Goal: Task Accomplishment & Management: Complete application form

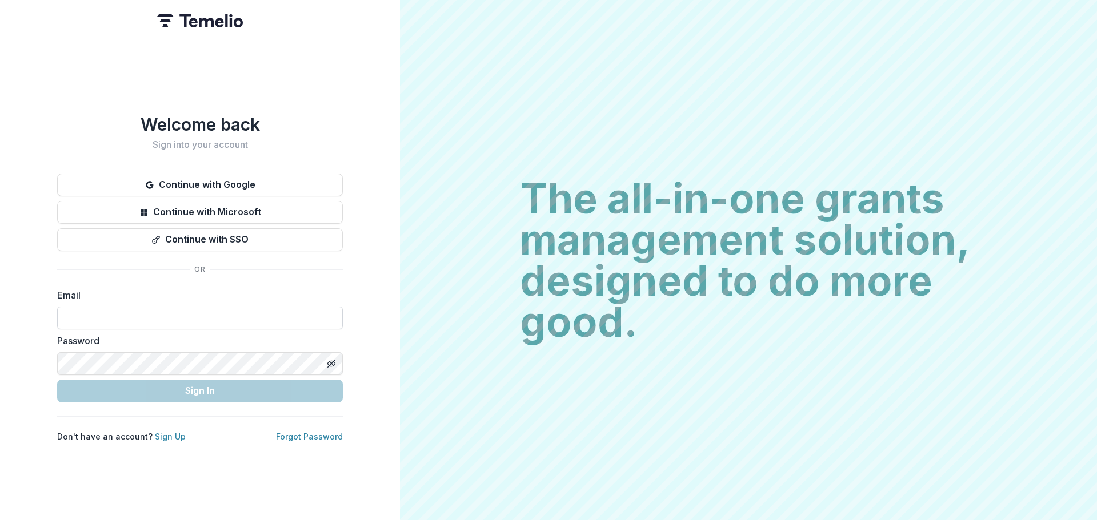
click at [112, 311] on input at bounding box center [200, 318] width 286 height 23
type input "**********"
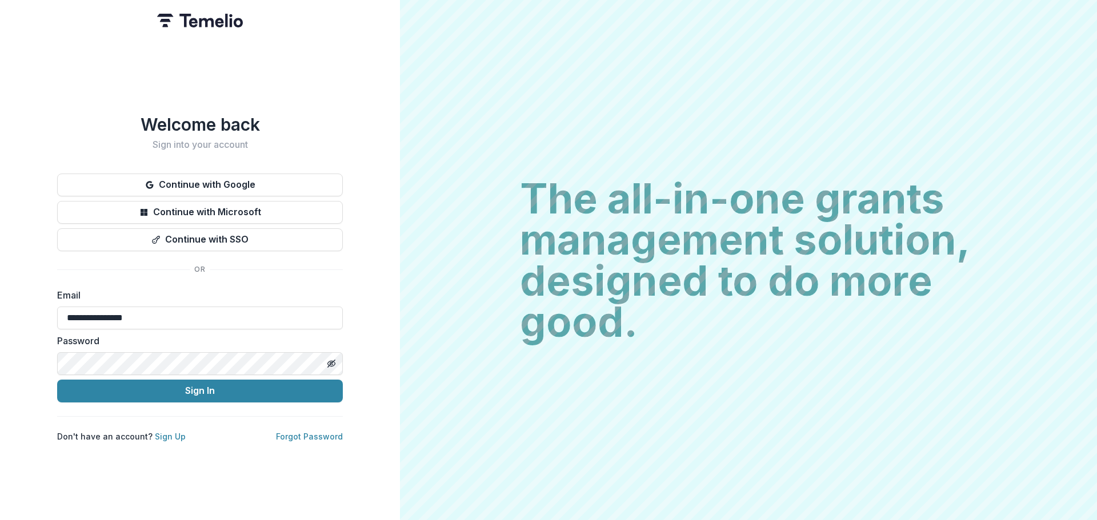
click at [57, 380] on button "Sign In" at bounding box center [200, 391] width 286 height 23
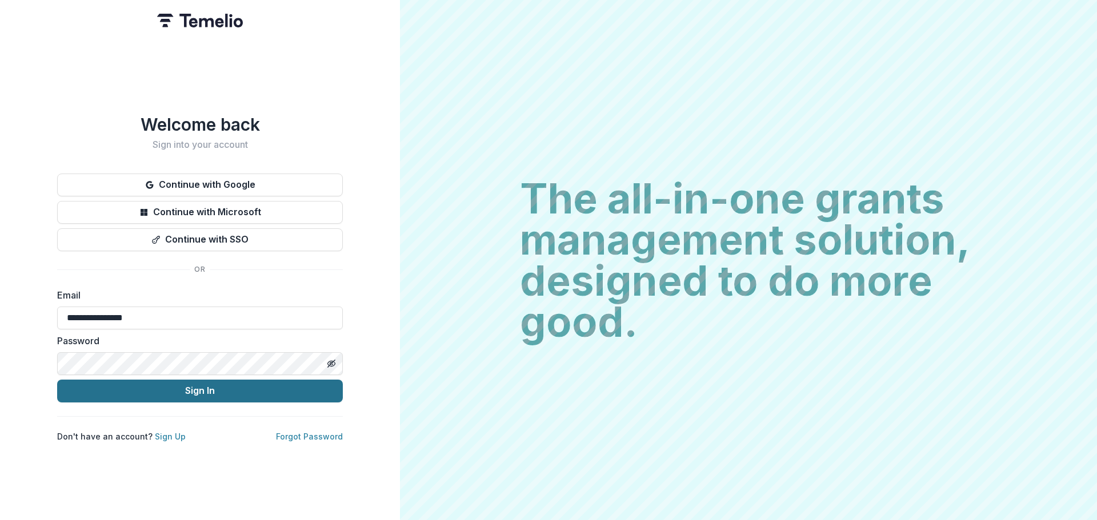
click at [79, 386] on button "Sign In" at bounding box center [200, 391] width 286 height 23
click at [182, 390] on button "Sign In" at bounding box center [200, 391] width 286 height 23
click at [81, 384] on button "Sign In" at bounding box center [200, 391] width 286 height 23
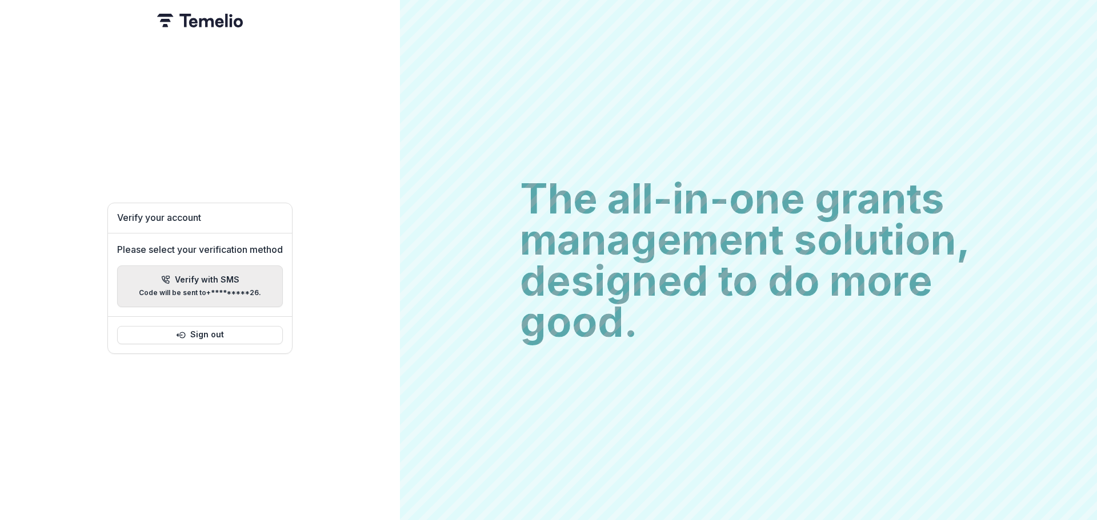
click at [224, 282] on div "Verify with SMS Code will be sent to +*********26 ." at bounding box center [200, 286] width 122 height 22
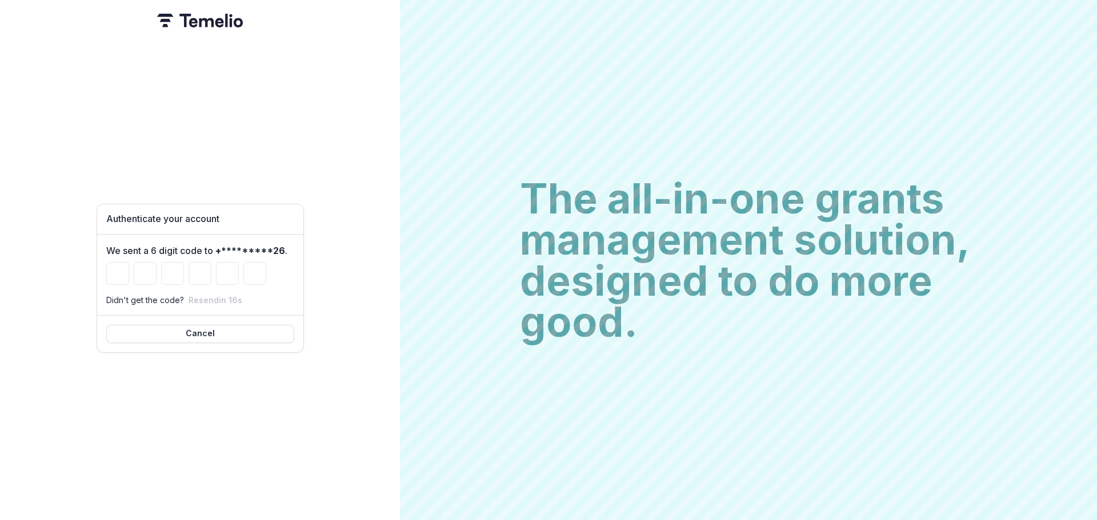
click at [258, 141] on div "Authenticate your account We sent a 6 digit code to +*********26 . Didn't get t…" at bounding box center [200, 279] width 207 height 484
click at [117, 278] on input "Please enter your pin code" at bounding box center [117, 273] width 23 height 23
type input "*"
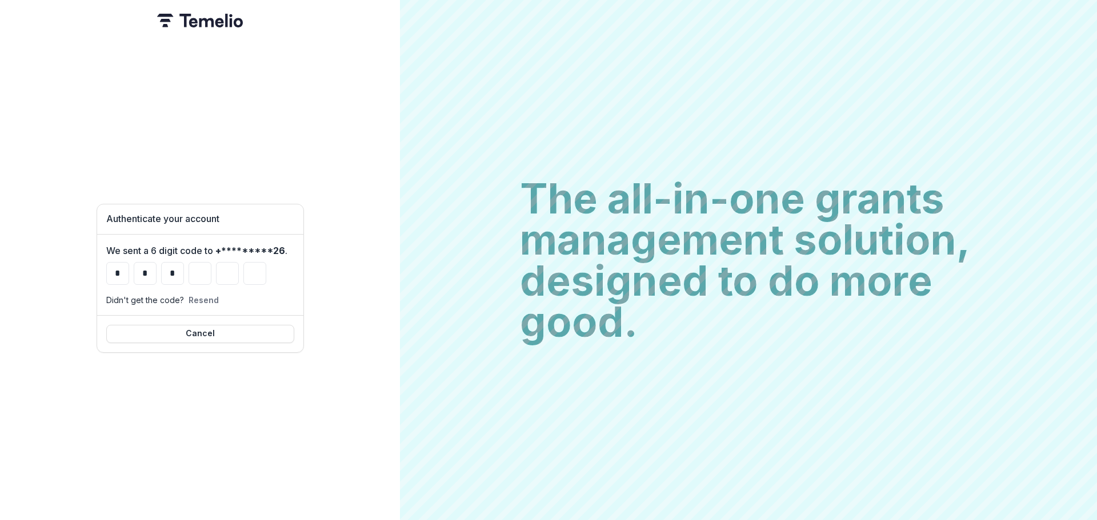
type input "*"
click at [323, 122] on div "Authenticate your account We sent a 6 digit code to +*********26 . * * * * * * …" at bounding box center [200, 260] width 400 height 520
type input "*"
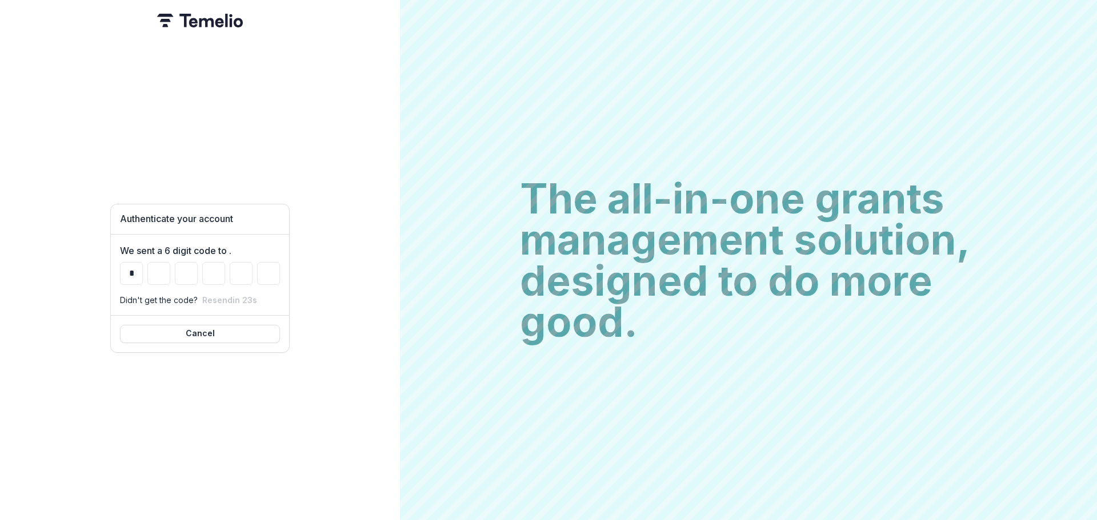
type input "*"
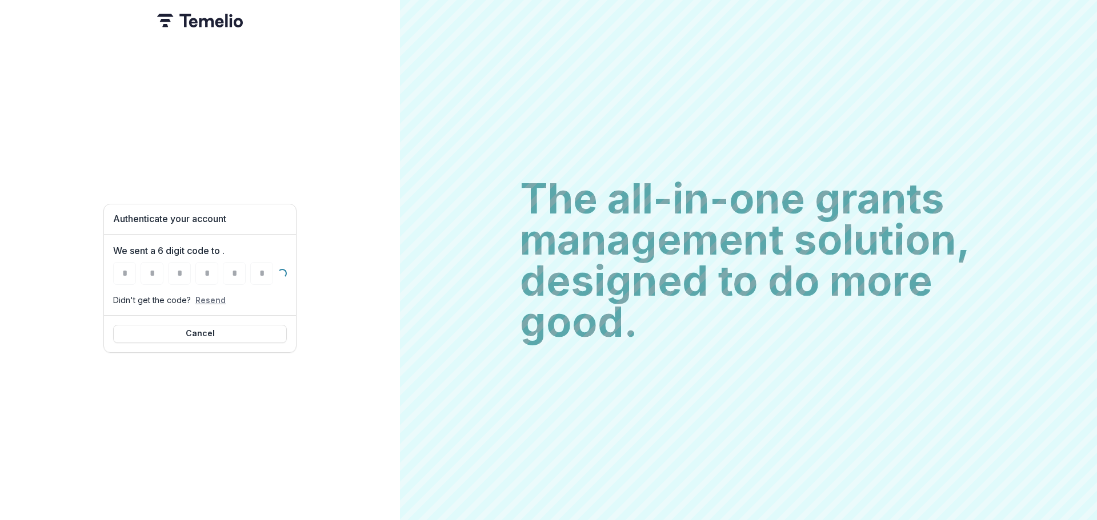
click at [206, 295] on button "Resend" at bounding box center [210, 300] width 30 height 10
click at [211, 295] on form "We sent a 6 digit code to . * * * * * * Loading... Didn't get the code? Resend" at bounding box center [200, 275] width 174 height 62
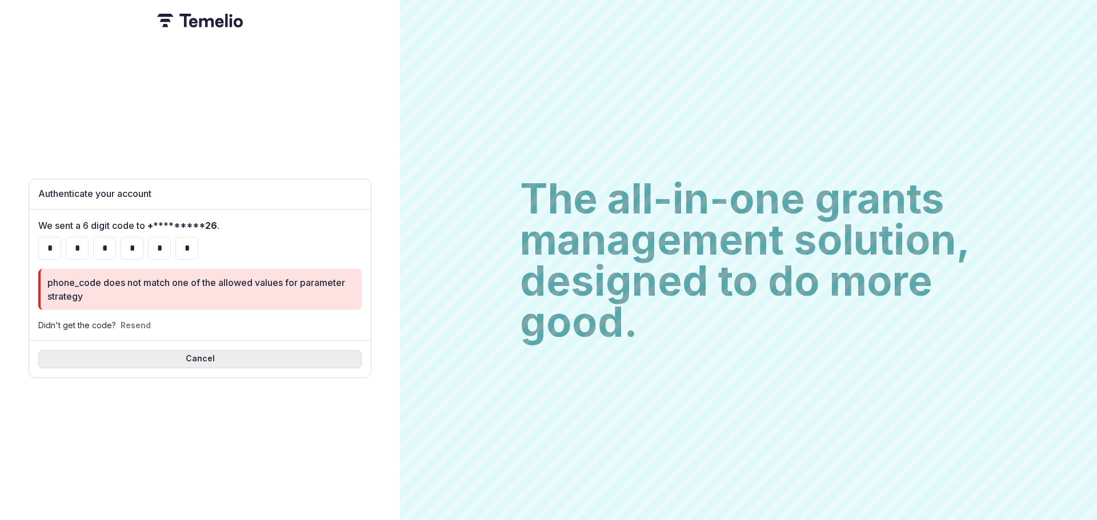
click at [191, 356] on button "Cancel" at bounding box center [199, 359] width 323 height 18
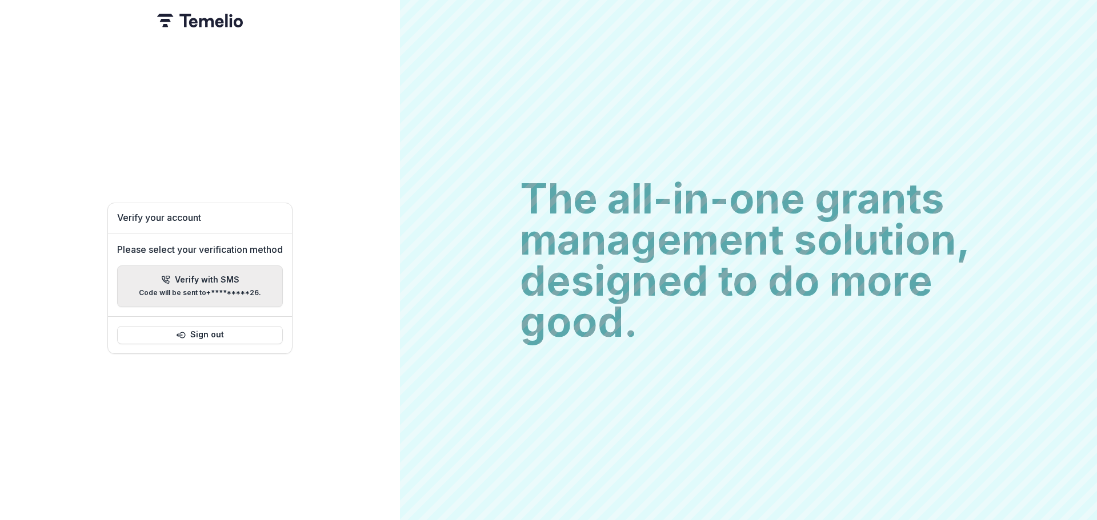
click at [196, 275] on p "Verify with SMS" at bounding box center [207, 280] width 65 height 10
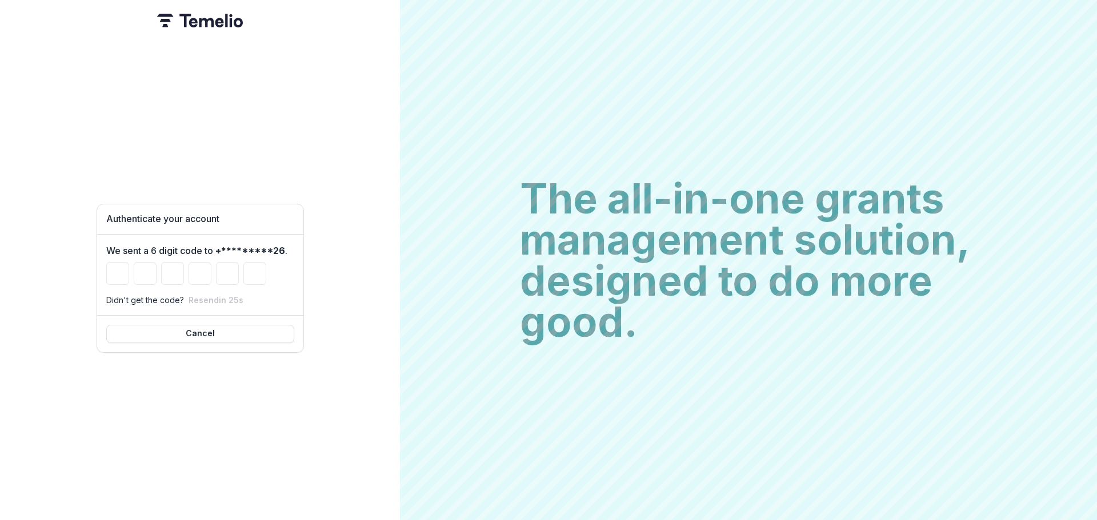
type input "*"
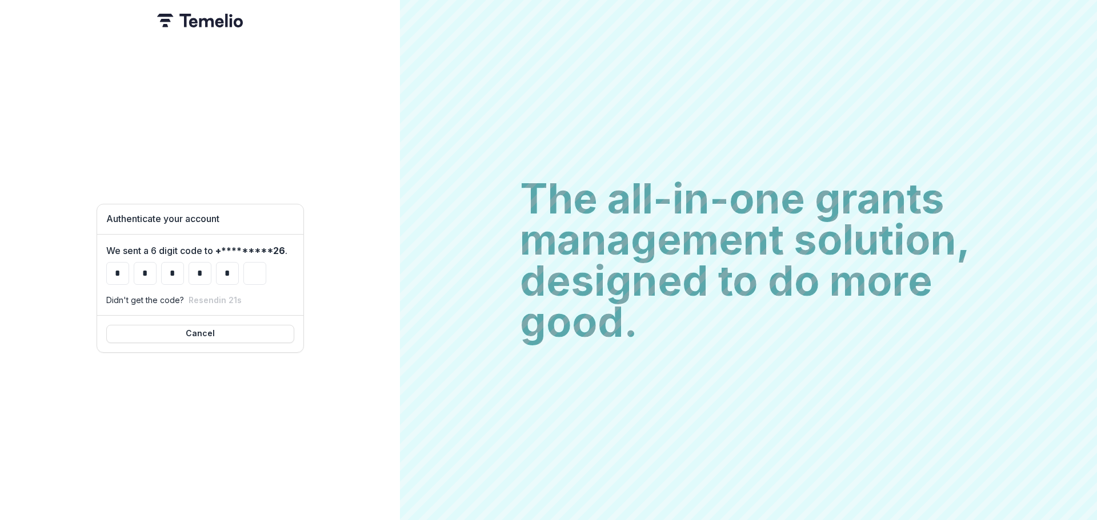
type input "*"
click at [205, 295] on button "Resend" at bounding box center [204, 300] width 30 height 10
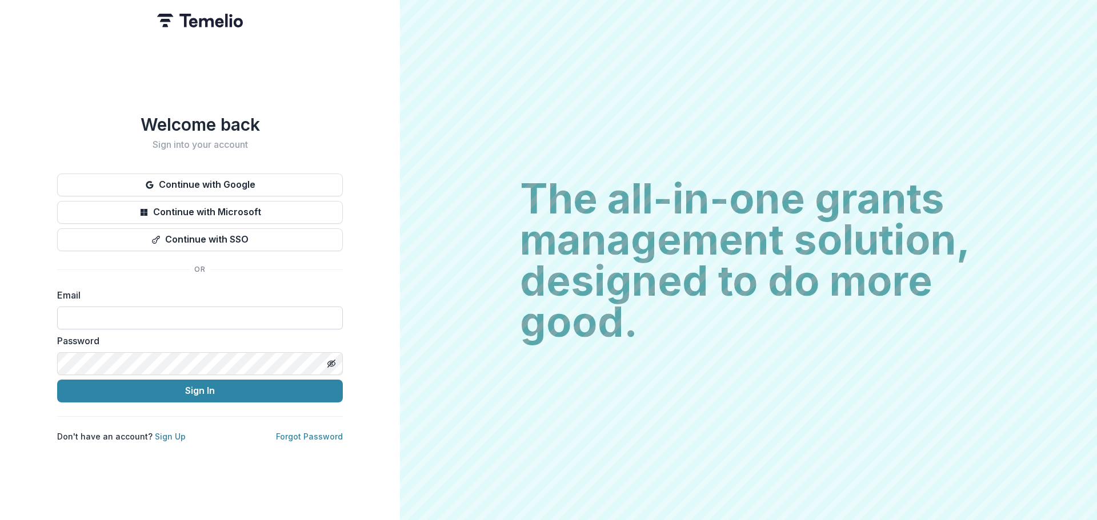
click at [70, 312] on input at bounding box center [200, 318] width 286 height 23
type input "**********"
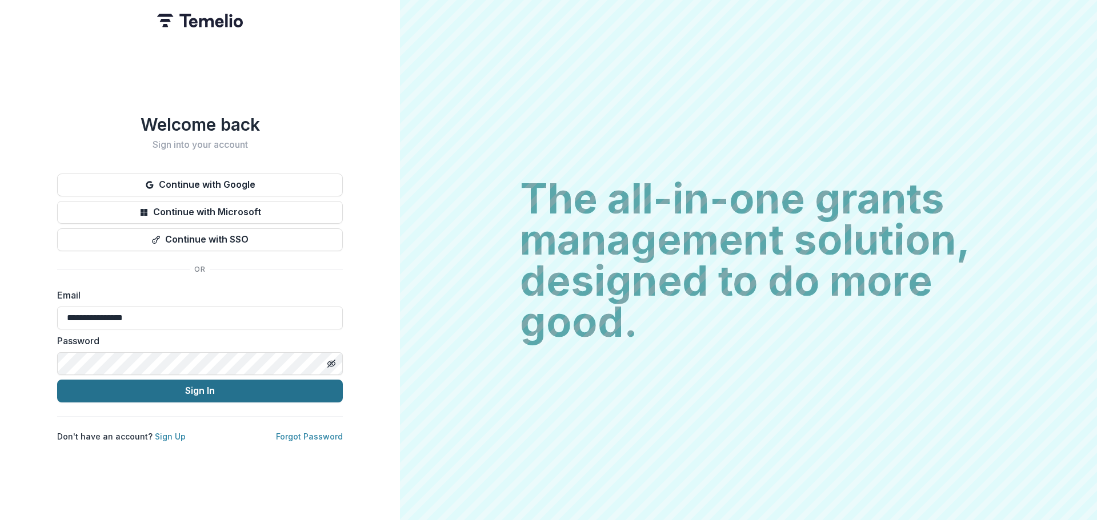
click at [99, 382] on button "Sign In" at bounding box center [200, 391] width 286 height 23
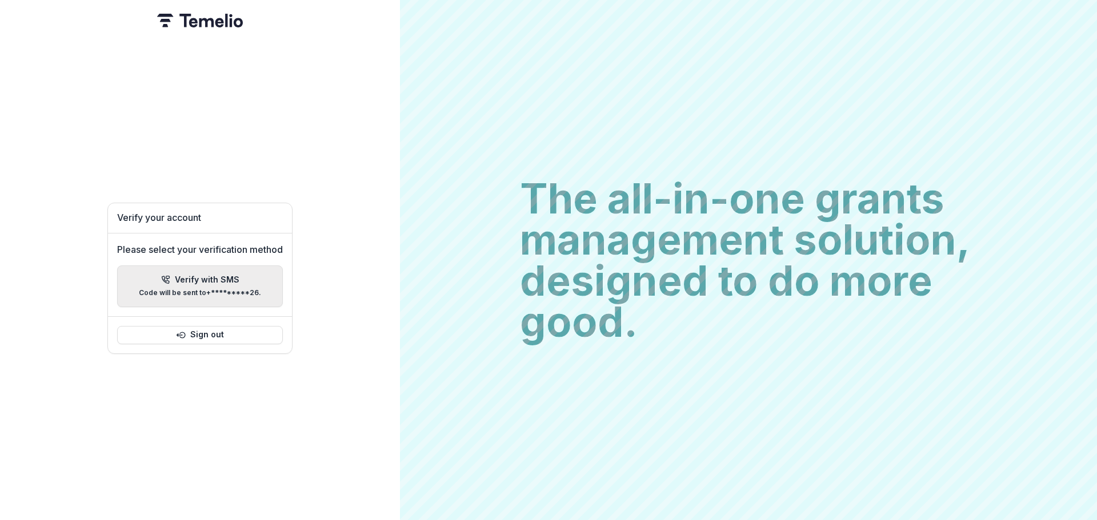
click at [214, 279] on p "Verify with SMS" at bounding box center [207, 280] width 65 height 10
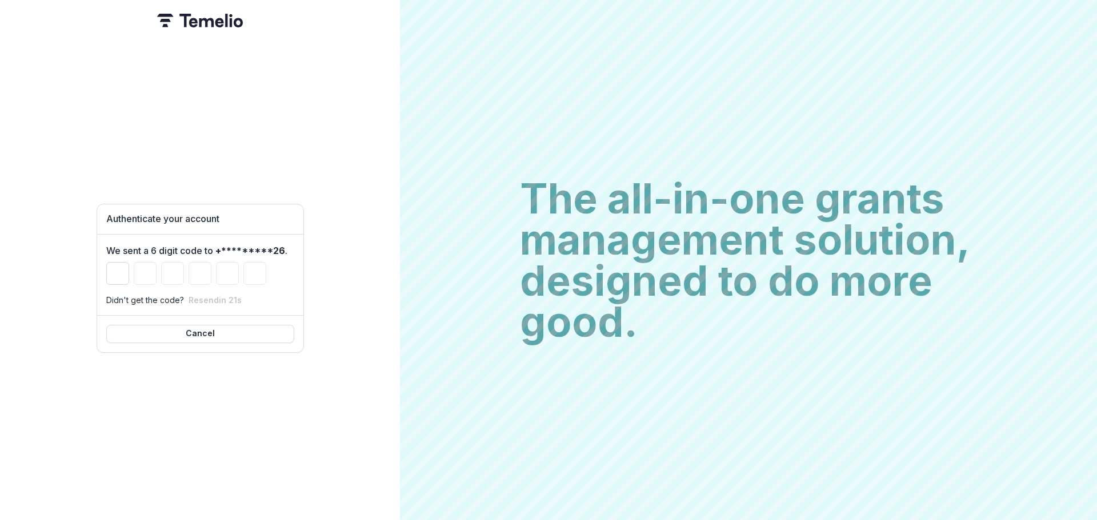
click at [118, 266] on input "Please enter your pin code" at bounding box center [117, 273] width 23 height 23
type input "*"
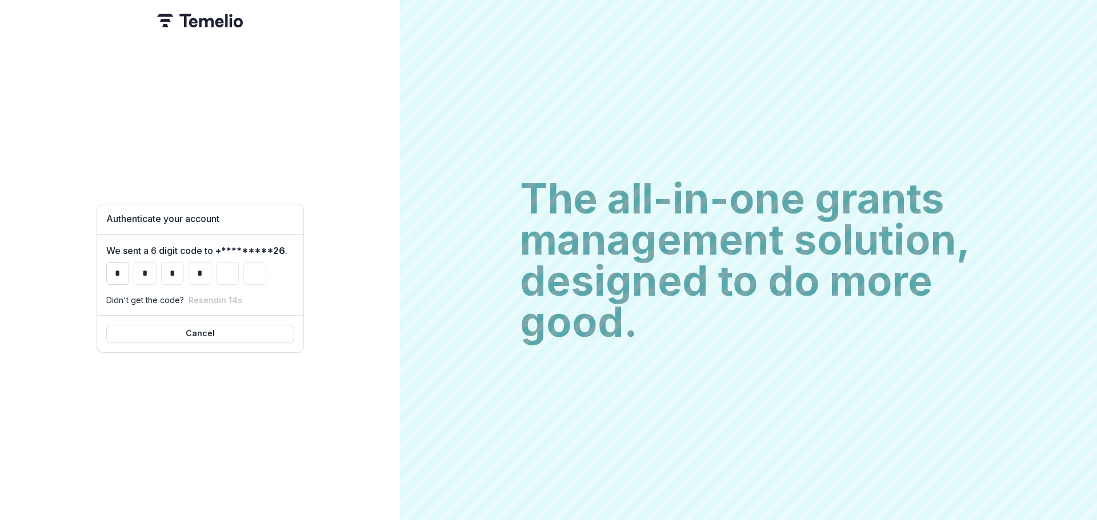
type input "*"
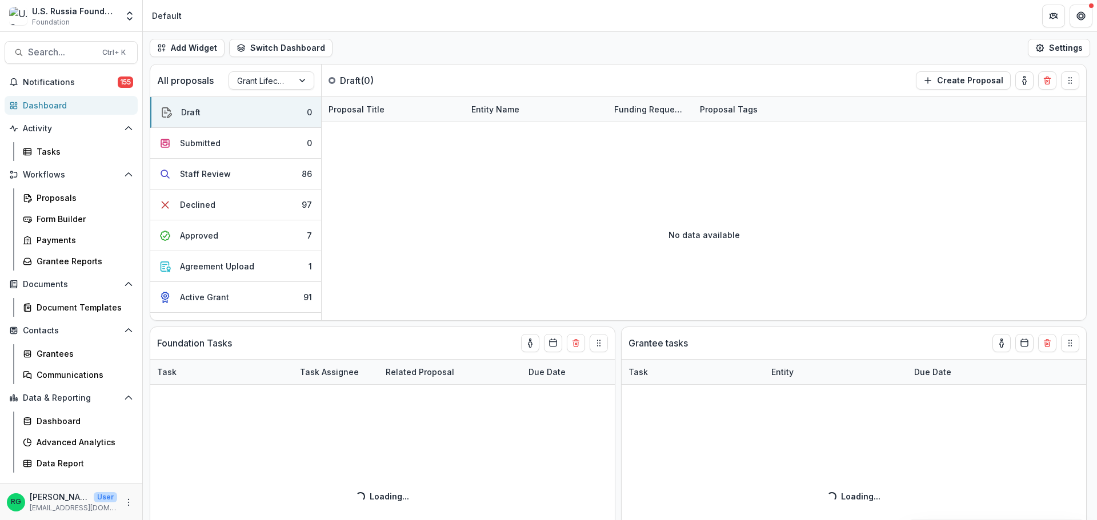
select select "******"
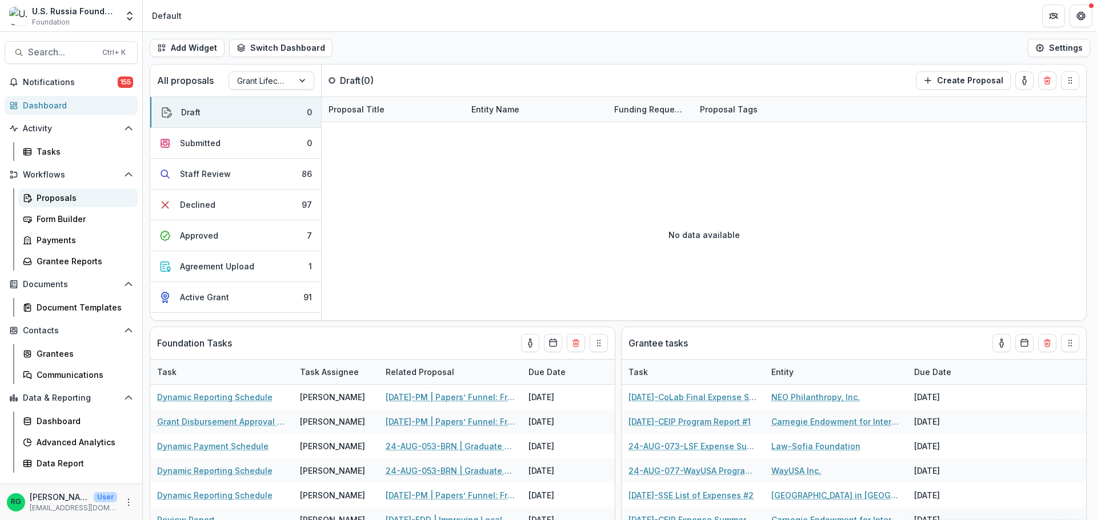
click at [50, 194] on div "Proposals" at bounding box center [83, 198] width 92 height 12
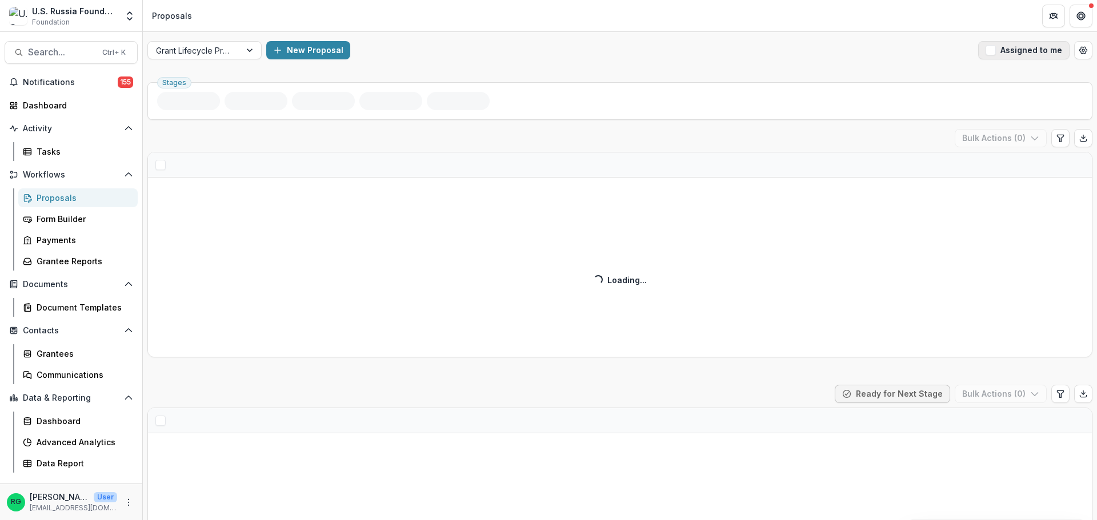
click at [985, 52] on span "button" at bounding box center [990, 50] width 10 height 10
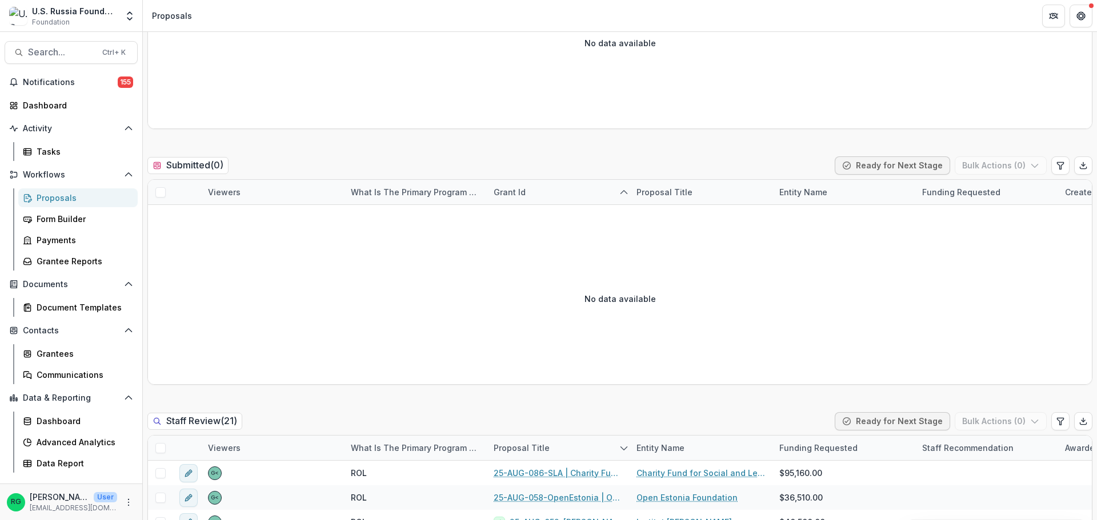
scroll to position [457, 0]
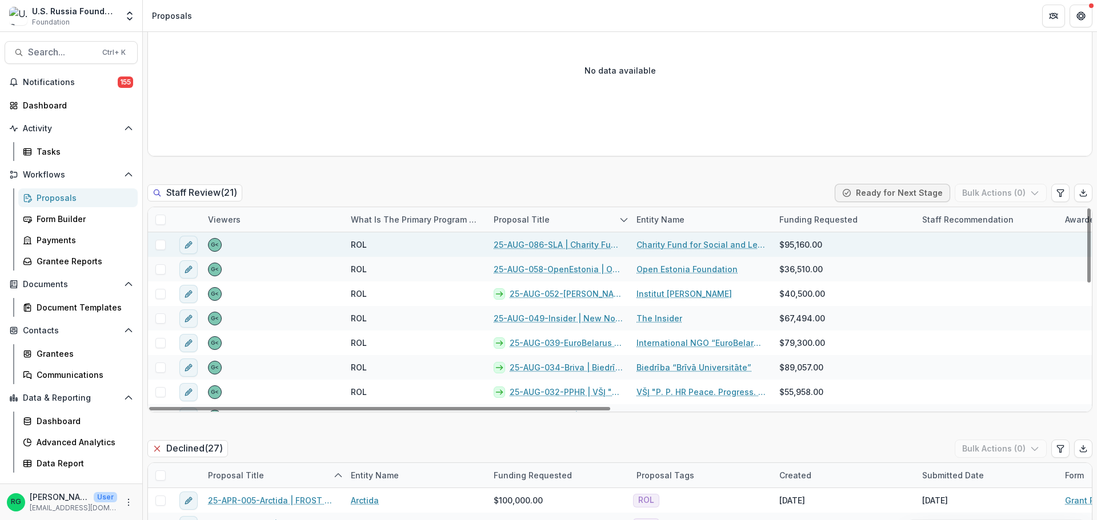
click at [559, 243] on link "25-AUG-086-SLA | Charity Fund for Social and Legal Assistance / Socialinės ir t…" at bounding box center [558, 245] width 129 height 12
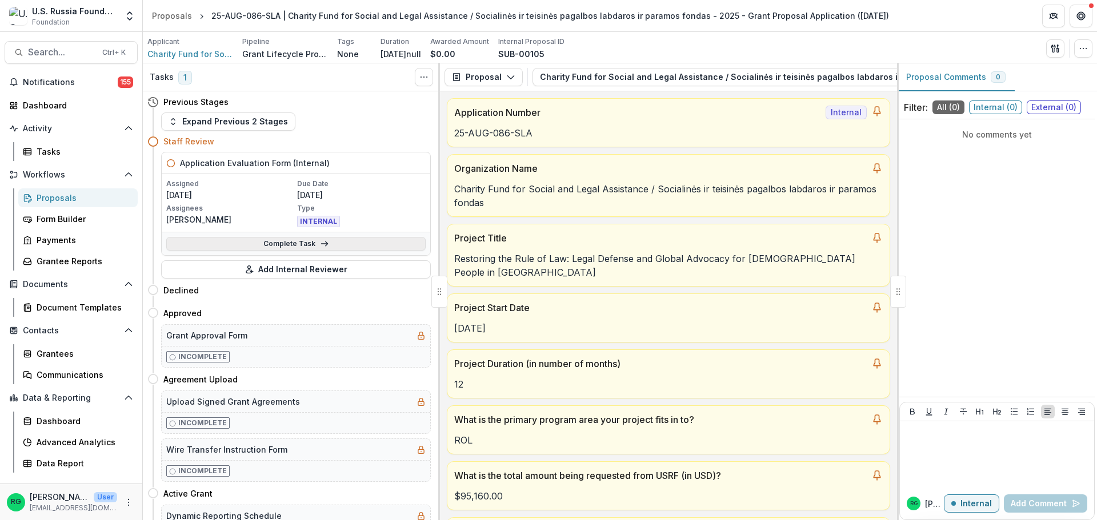
click at [312, 243] on link "Complete Task" at bounding box center [295, 244] width 259 height 14
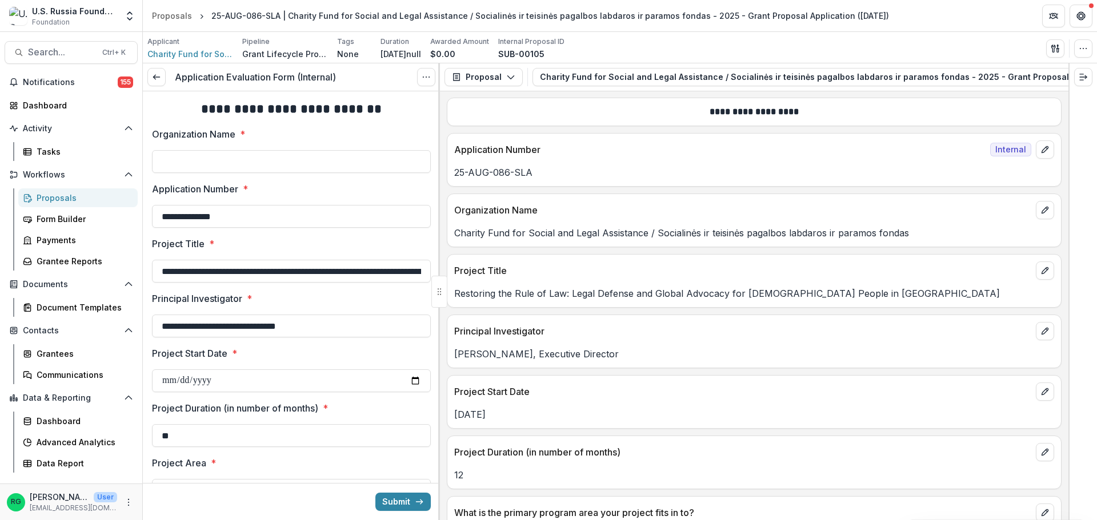
scroll to position [628, 0]
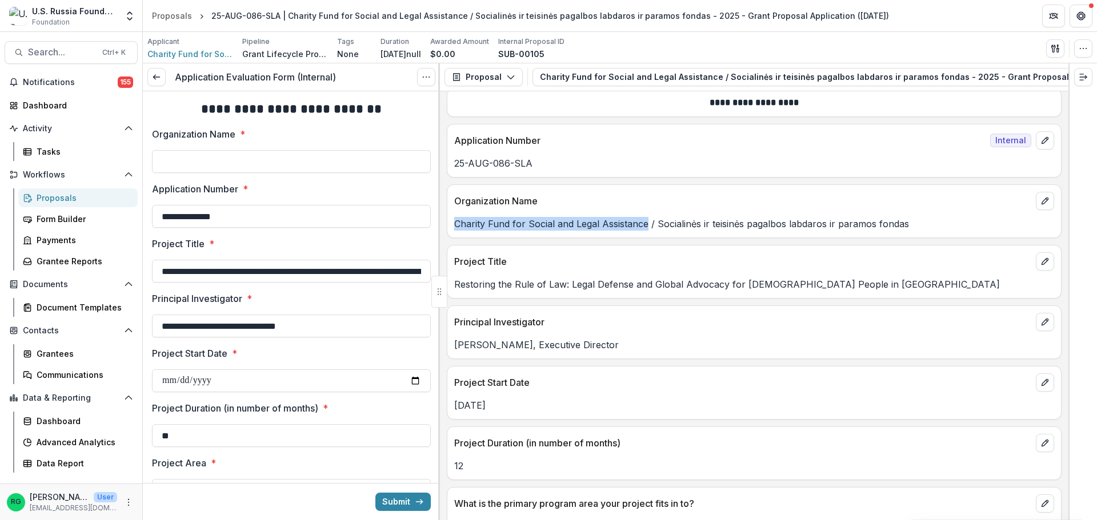
drag, startPoint x: 646, startPoint y: 228, endPoint x: 455, endPoint y: 227, distance: 190.8
click at [455, 227] on p "Charity Fund for Social and Legal Assistance / Socialinės ir teisinės pagalbos …" at bounding box center [754, 224] width 600 height 14
copy p "Charity Fund for Social and Legal Assistance"
click at [171, 157] on input "Organization Name *" at bounding box center [291, 161] width 279 height 23
paste input "**********"
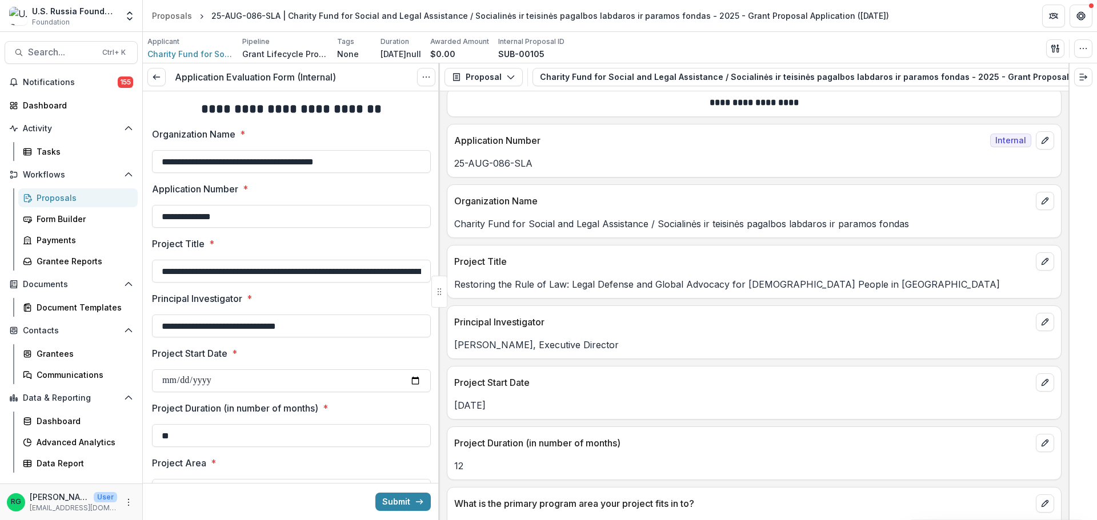
type input "**********"
drag, startPoint x: 531, startPoint y: 165, endPoint x: 454, endPoint y: 165, distance: 77.7
click at [454, 165] on div "25-AUG-086-SLA" at bounding box center [754, 164] width 614 height 14
copy p "25-AUG-086-SLA"
drag, startPoint x: 645, startPoint y: 229, endPoint x: 455, endPoint y: 229, distance: 189.7
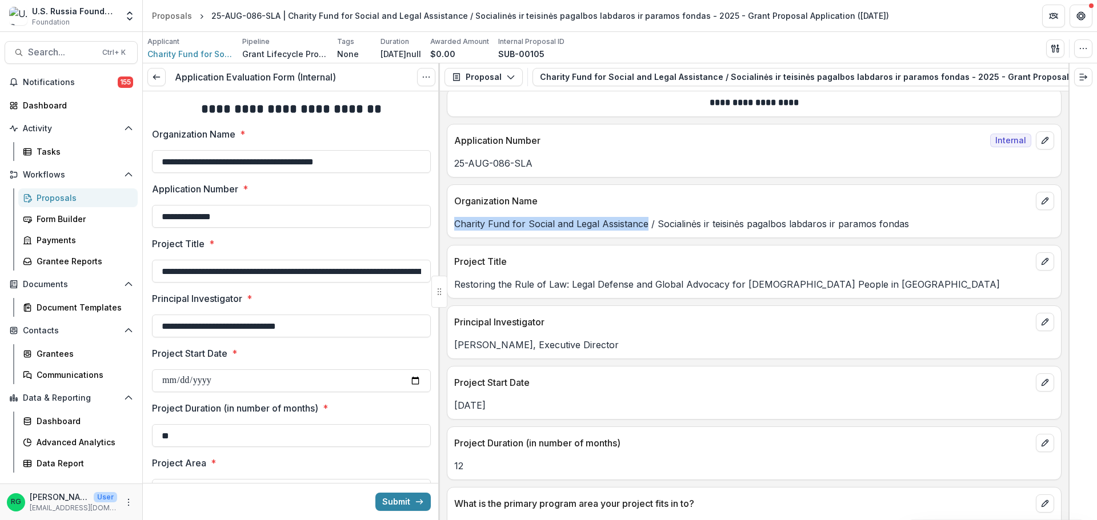
click at [455, 229] on p "Charity Fund for Social and Legal Assistance / Socialinės ir teisinės pagalbos …" at bounding box center [754, 224] width 600 height 14
copy p "Charity Fund for Social and Legal Assistance"
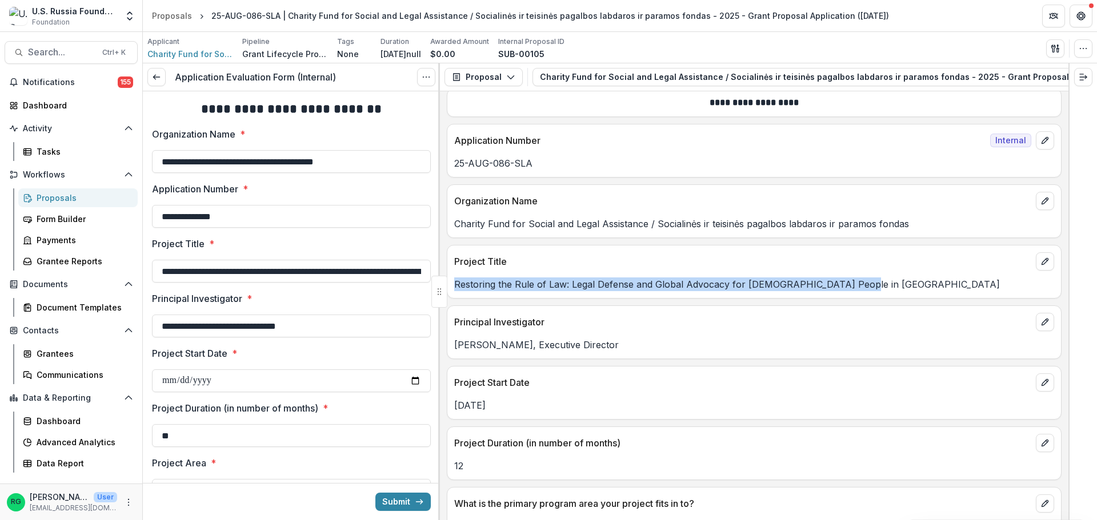
drag, startPoint x: 852, startPoint y: 287, endPoint x: 451, endPoint y: 287, distance: 401.0
click at [451, 287] on div "Restoring the Rule of Law: Legal Defense and Global Advocacy for LGBTQ+ People …" at bounding box center [754, 285] width 614 height 14
copy p "Restoring the Rule of Law: Legal Defense and Global Advocacy for LGBTQ+ People …"
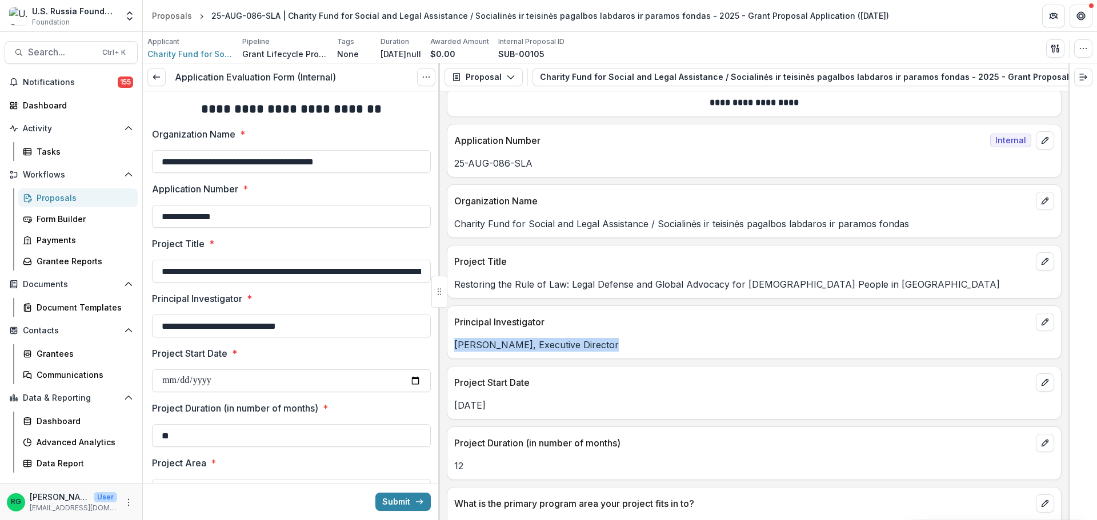
drag, startPoint x: 593, startPoint y: 347, endPoint x: 455, endPoint y: 346, distance: 137.7
click at [455, 346] on p "Denis Oleinik, Executive Director" at bounding box center [754, 345] width 600 height 14
copy p "Denis Oleinik, Executive Director"
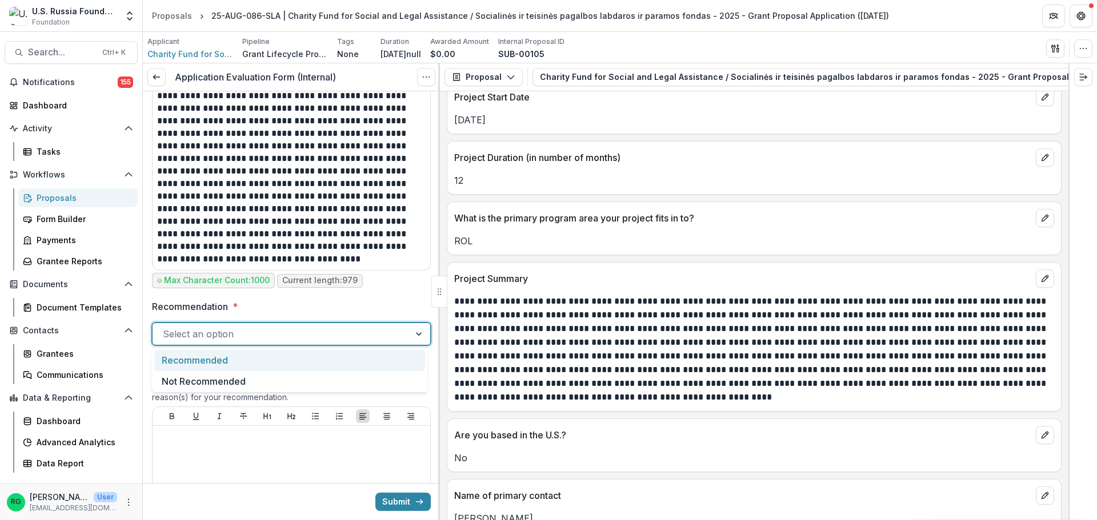
click at [414, 334] on div at bounding box center [420, 334] width 21 height 22
click at [240, 380] on div "Not Recommended" at bounding box center [289, 381] width 271 height 21
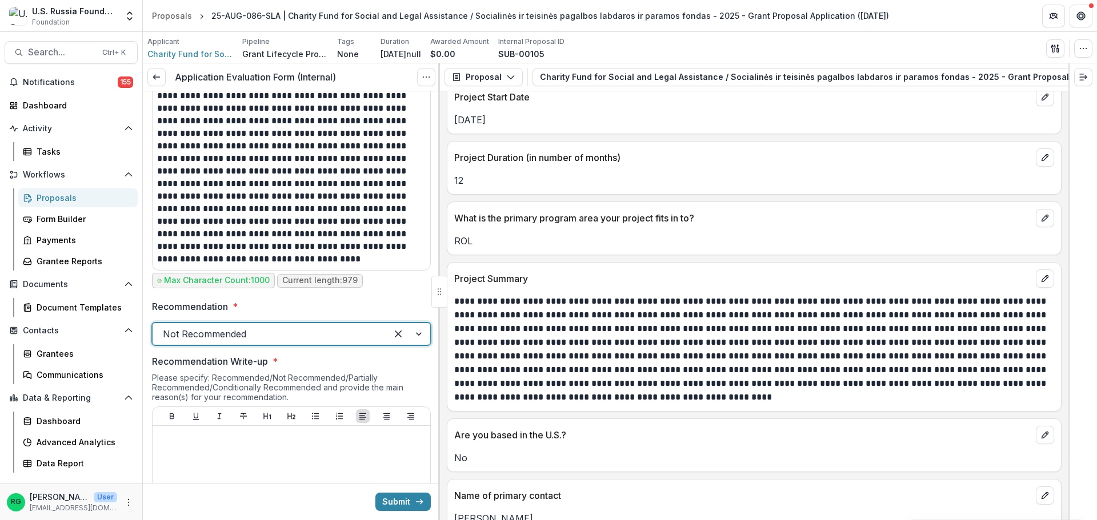
click at [337, 306] on label "Recommendation *" at bounding box center [288, 307] width 272 height 14
click at [166, 327] on input "Recommendation *" at bounding box center [164, 334] width 3 height 14
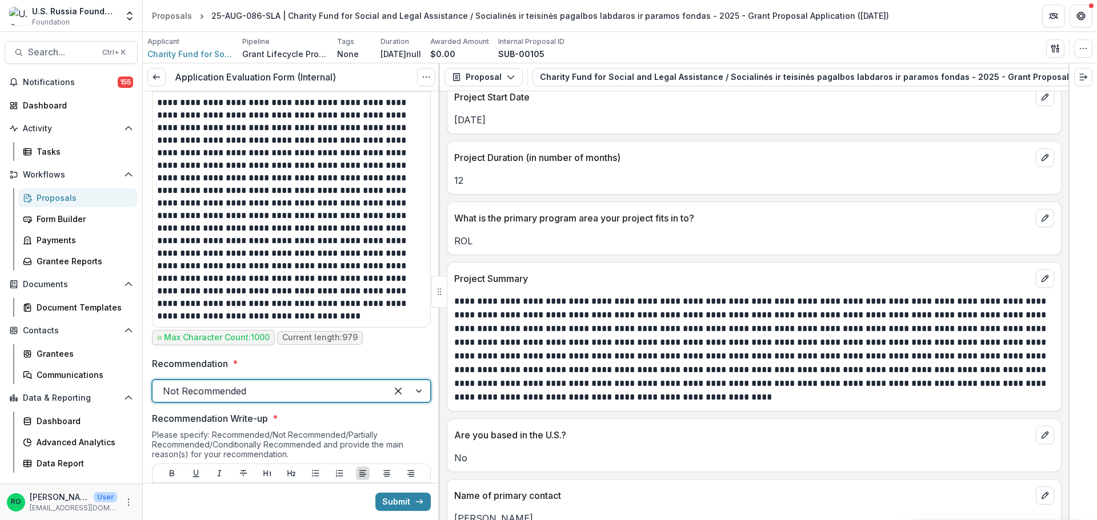
scroll to position [514, 0]
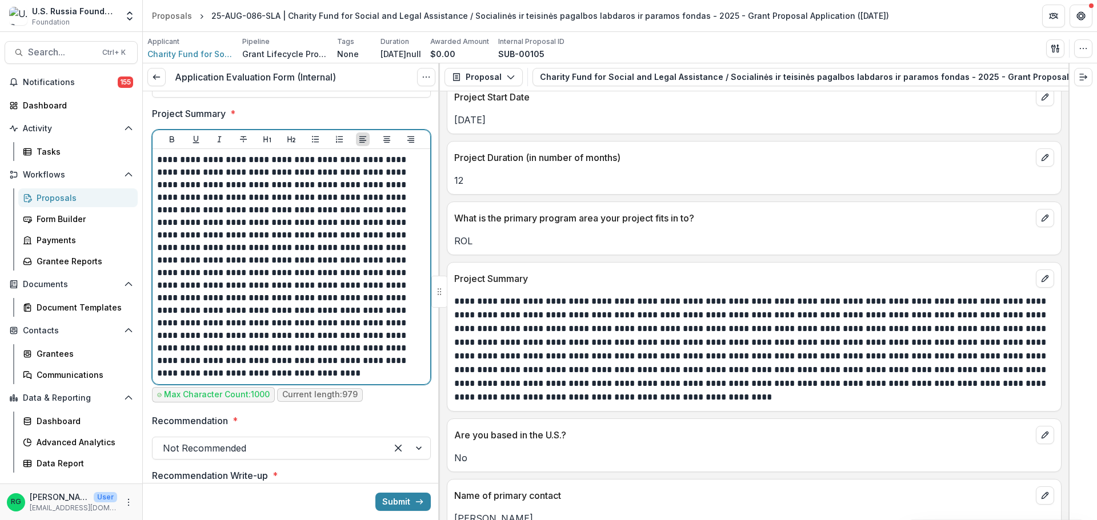
drag, startPoint x: 188, startPoint y: 375, endPoint x: 162, endPoint y: 348, distance: 38.0
click at [162, 348] on p "**********" at bounding box center [289, 267] width 265 height 226
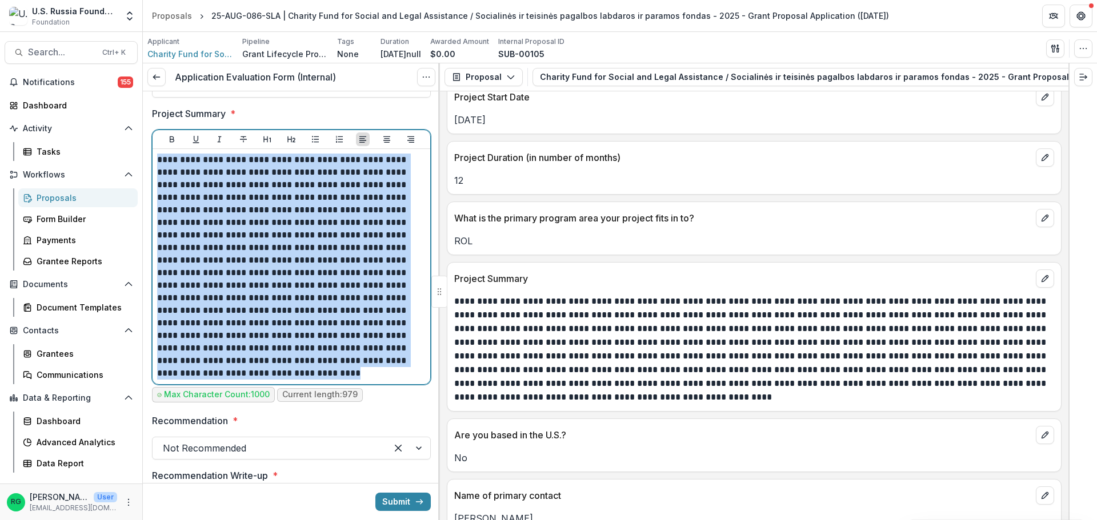
drag, startPoint x: 190, startPoint y: 372, endPoint x: 159, endPoint y: 165, distance: 209.7
click at [159, 165] on p "**********" at bounding box center [289, 267] width 265 height 226
copy p "**********"
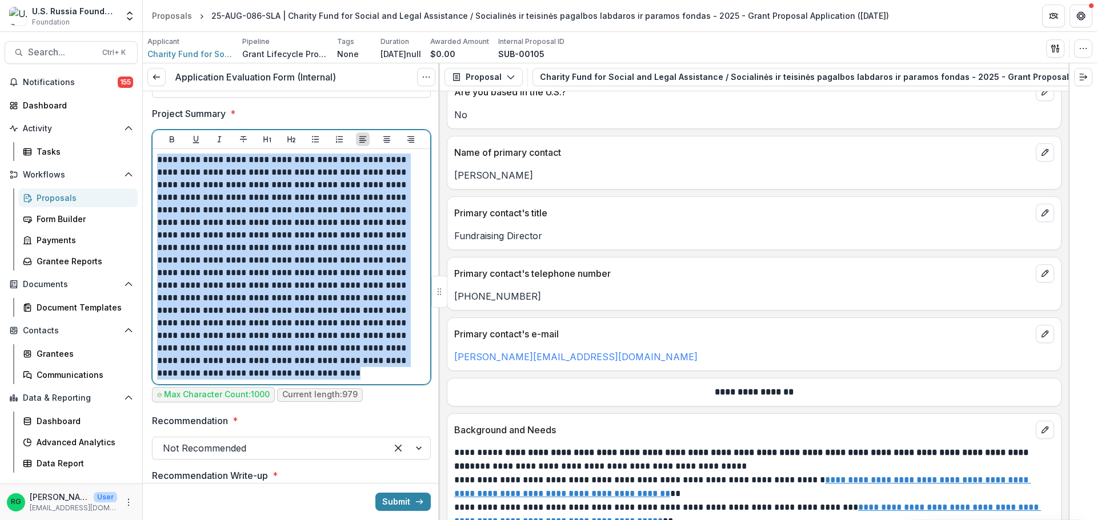
scroll to position [1257, 0]
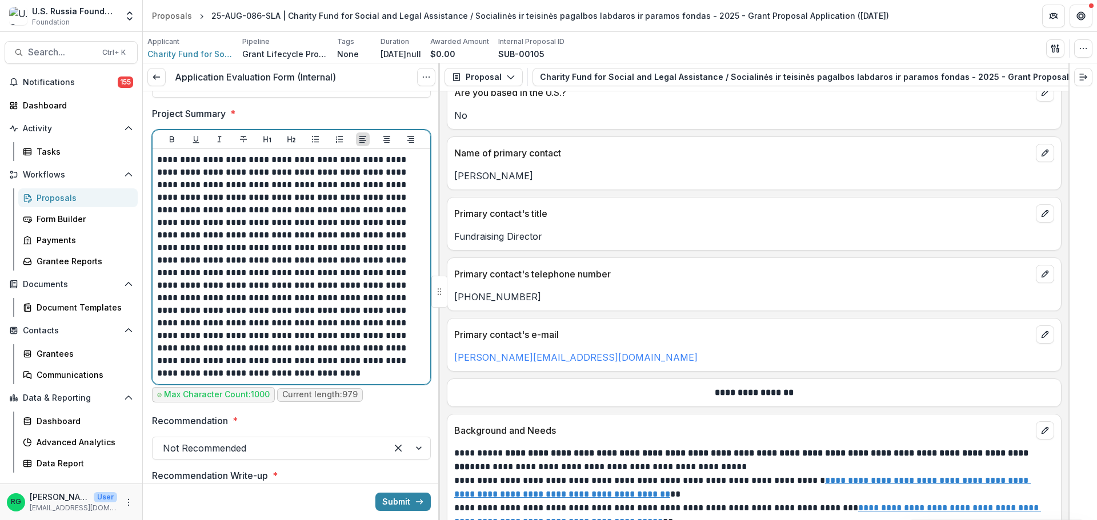
click at [294, 299] on p "**********" at bounding box center [289, 267] width 265 height 226
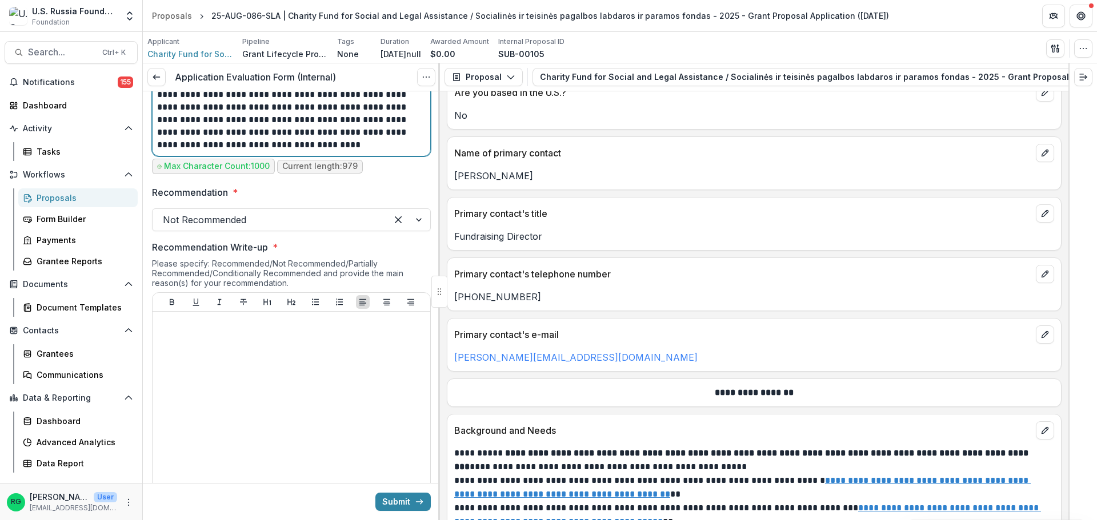
scroll to position [800, 0]
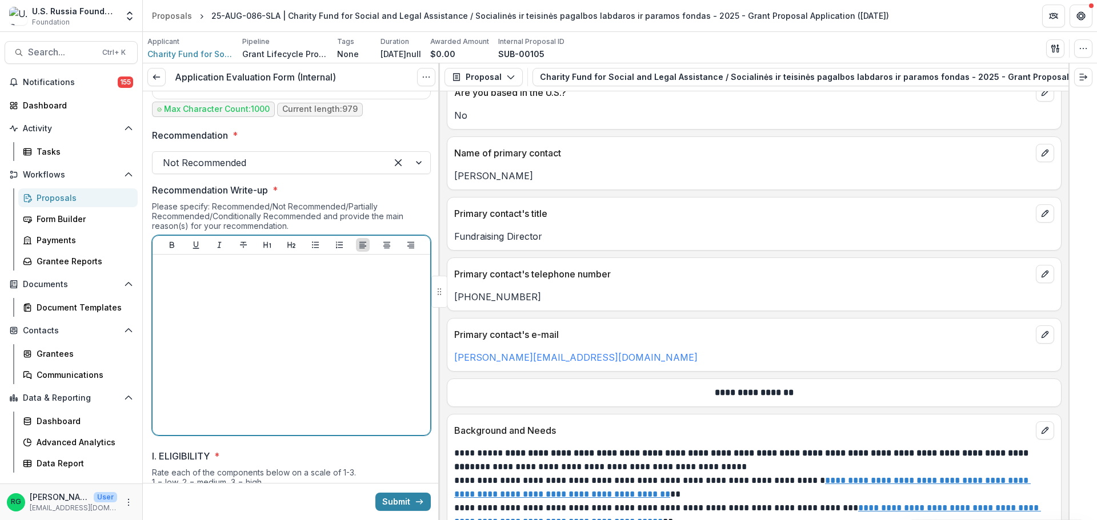
click at [235, 278] on div at bounding box center [291, 344] width 268 height 171
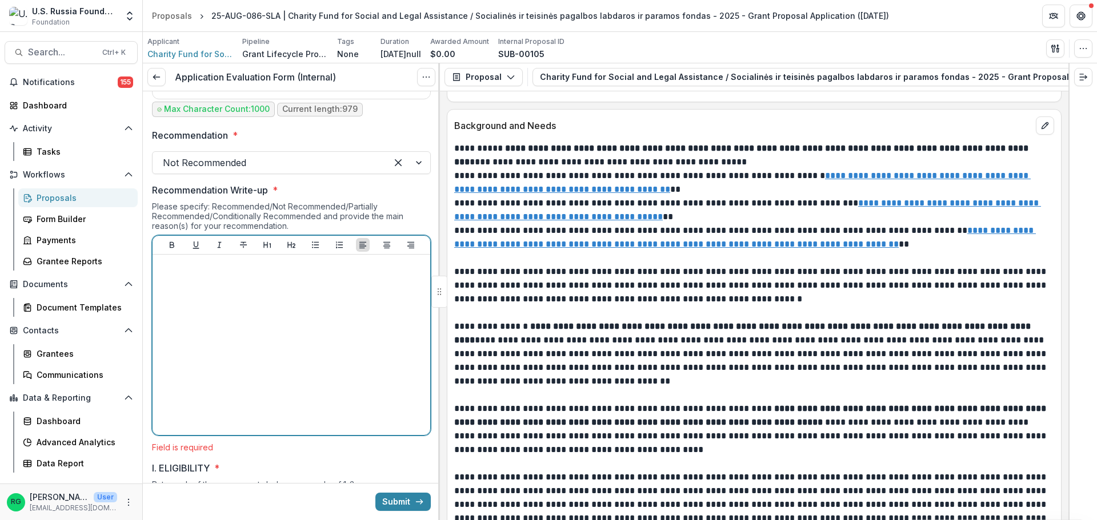
scroll to position [1542, 0]
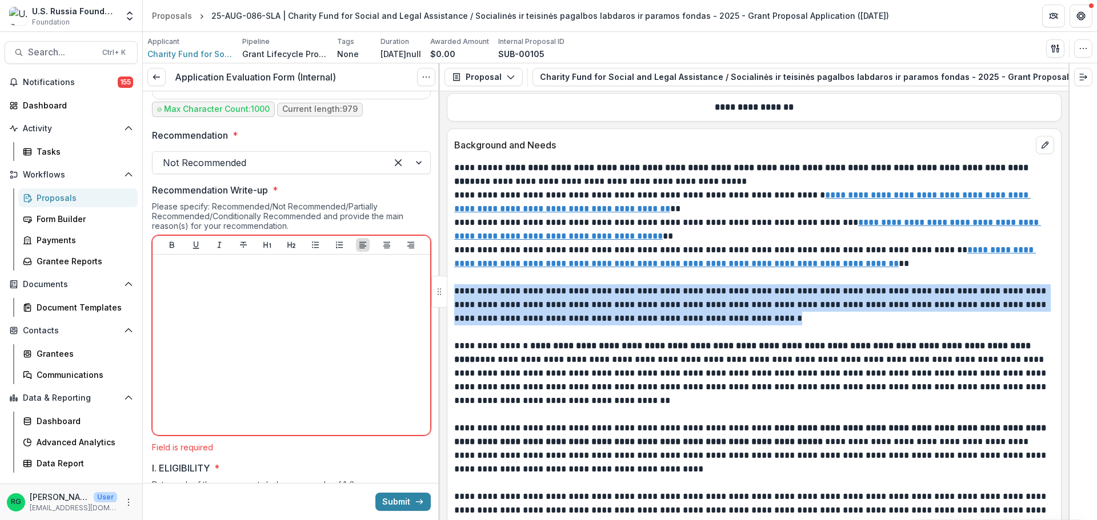
drag, startPoint x: 455, startPoint y: 291, endPoint x: 829, endPoint y: 326, distance: 375.9
click at [829, 326] on p "**********" at bounding box center [752, 304] width 596 height 41
copy p "**********"
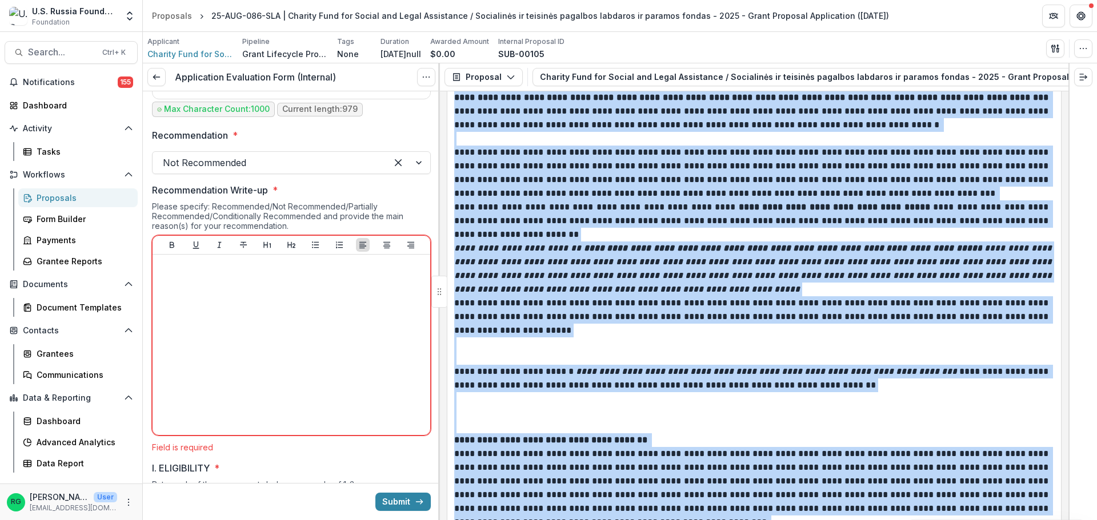
scroll to position [4053, 0]
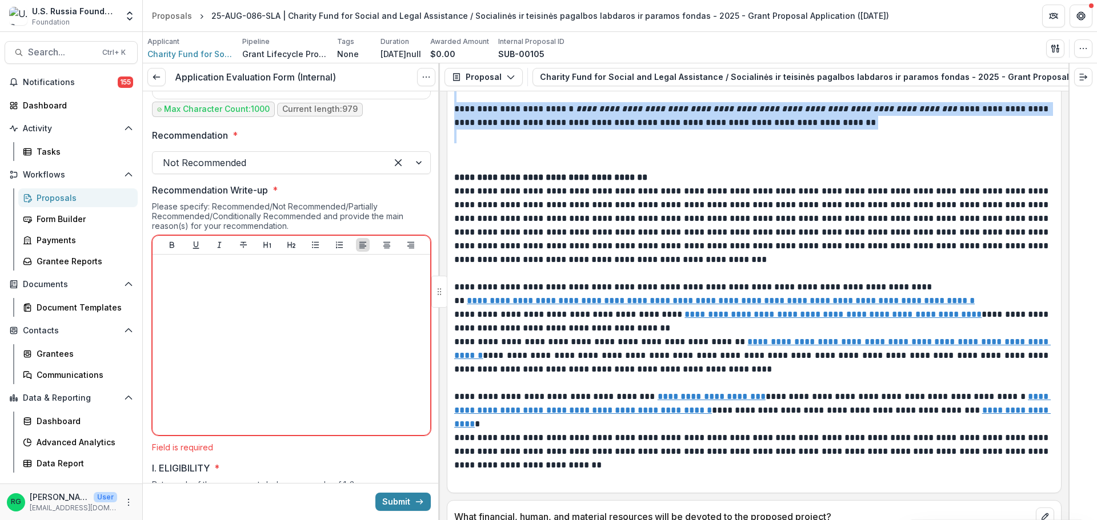
drag, startPoint x: 454, startPoint y: 123, endPoint x: 831, endPoint y: 145, distance: 377.1
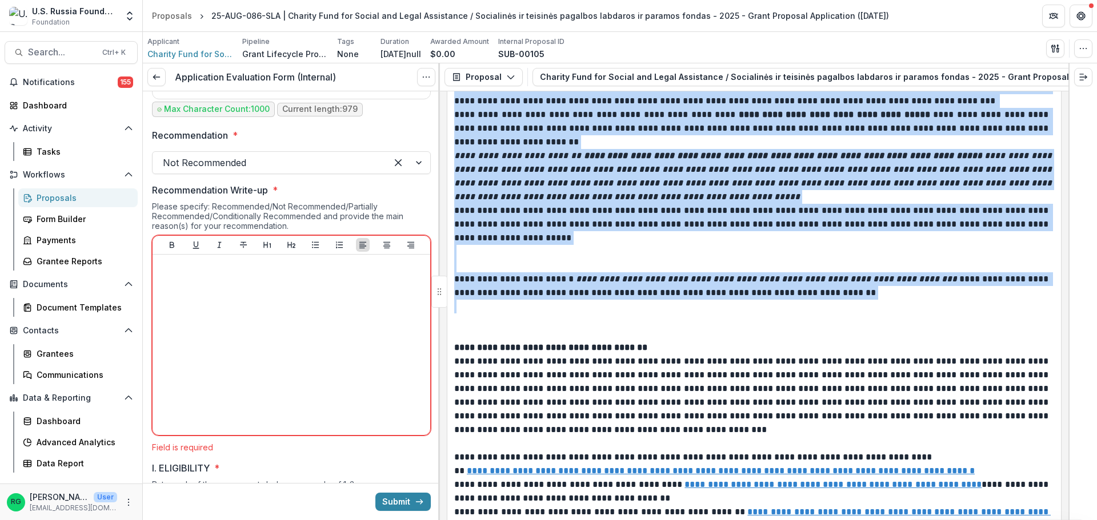
scroll to position [3882, 0]
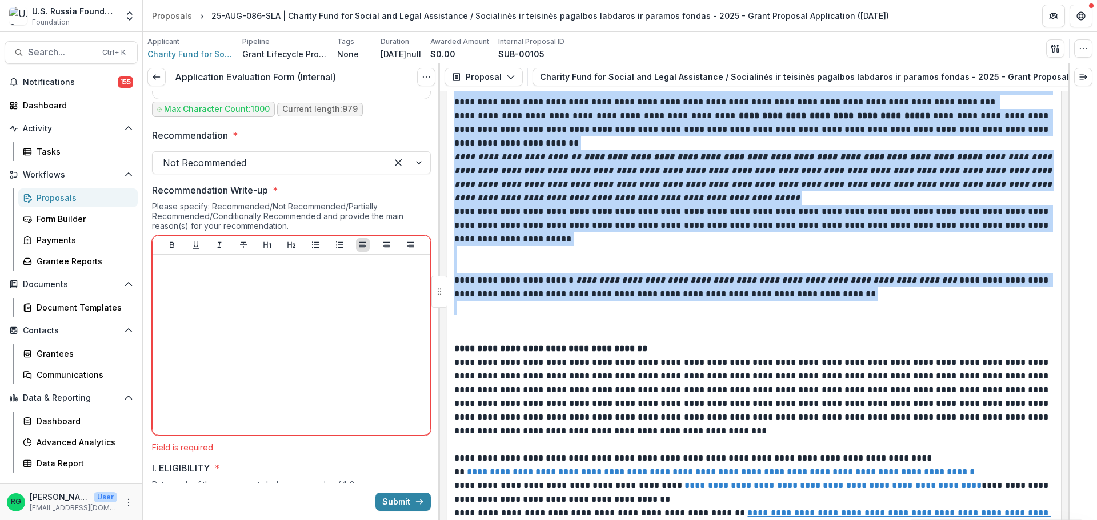
copy div "**********"
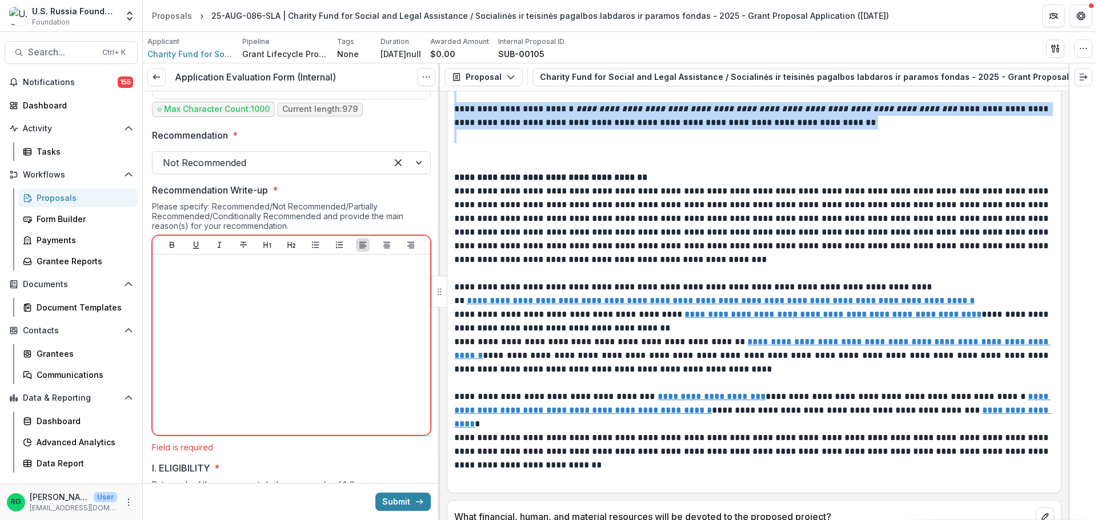
scroll to position [3768, 0]
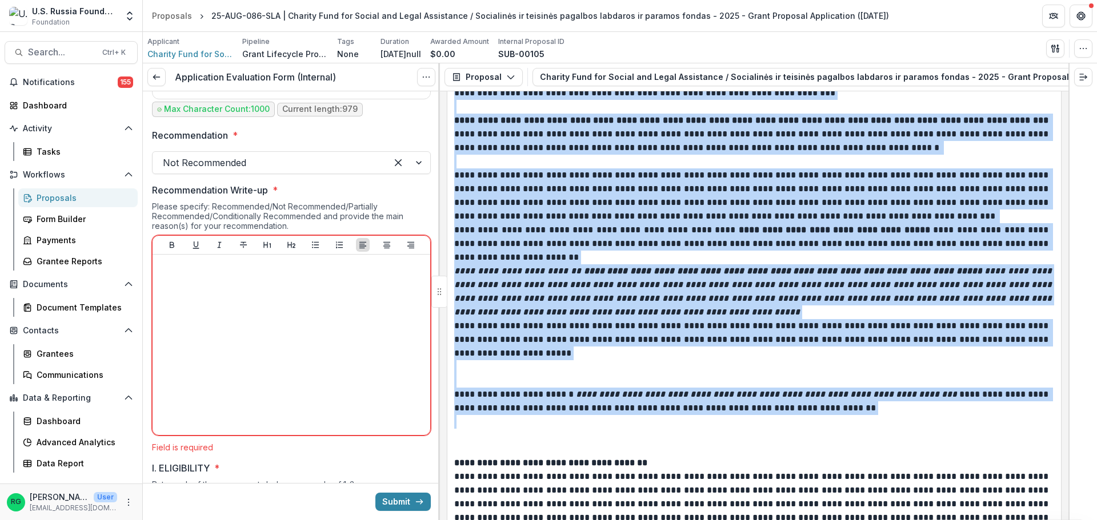
click at [628, 304] on em "**********" at bounding box center [754, 292] width 600 height 50
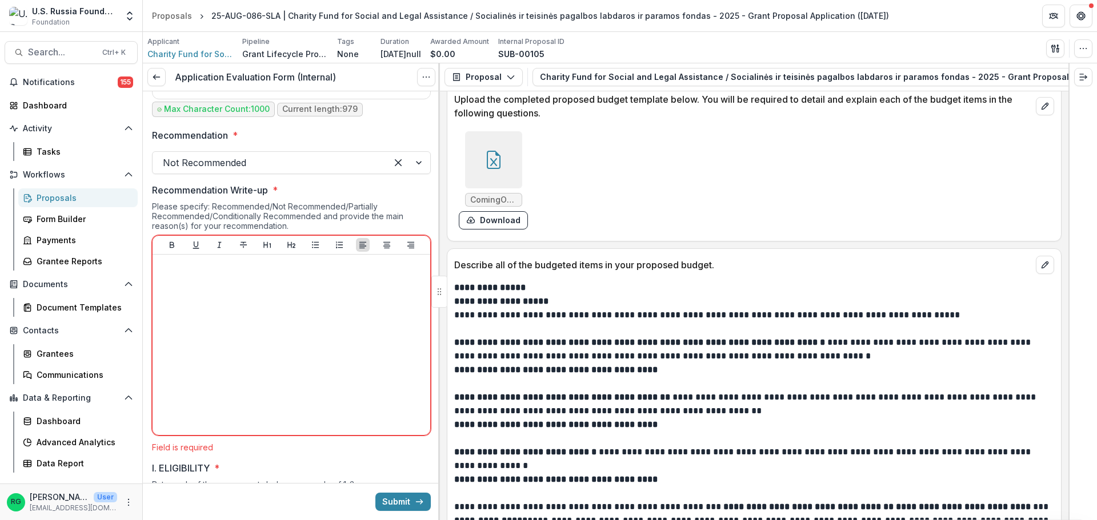
scroll to position [8052, 0]
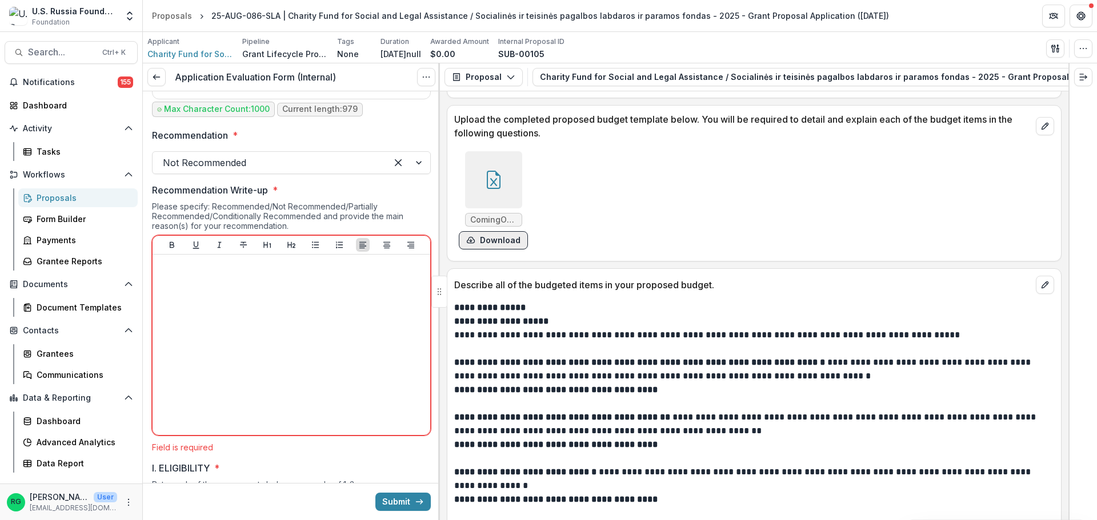
click at [503, 231] on button "Download" at bounding box center [493, 240] width 69 height 18
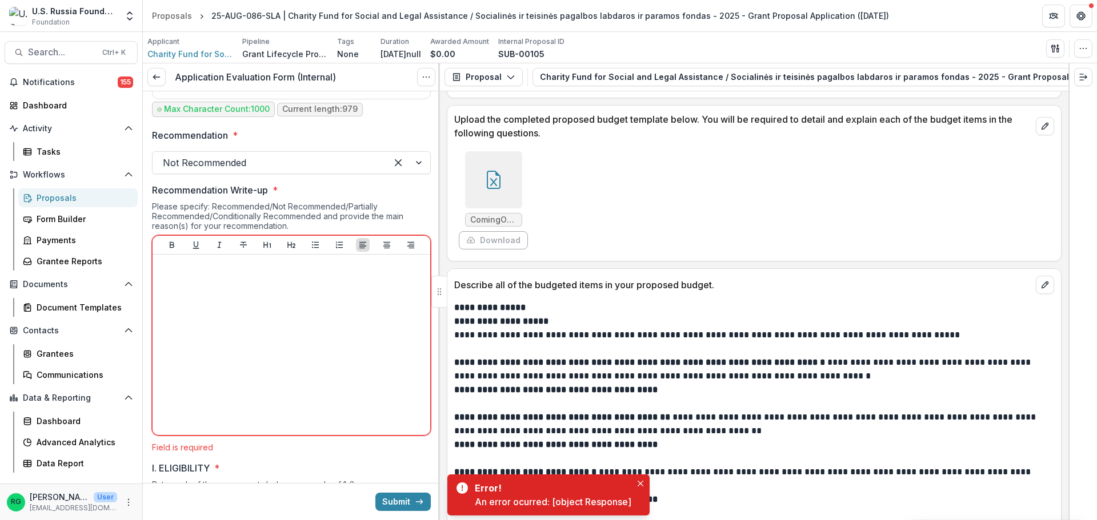
click at [494, 175] on icon at bounding box center [493, 180] width 18 height 18
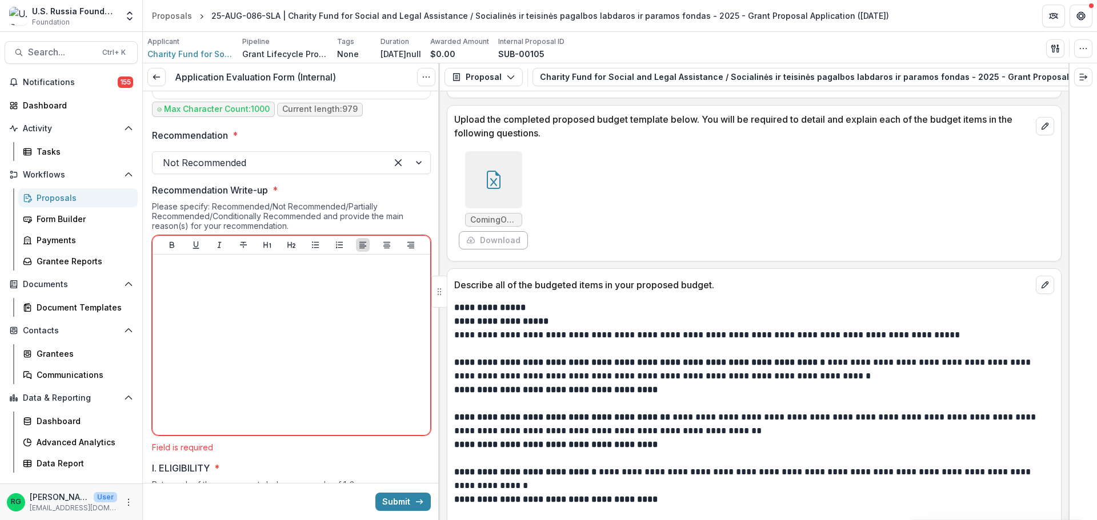
click at [9, 520] on button "Close" at bounding box center [4, 527] width 9 height 14
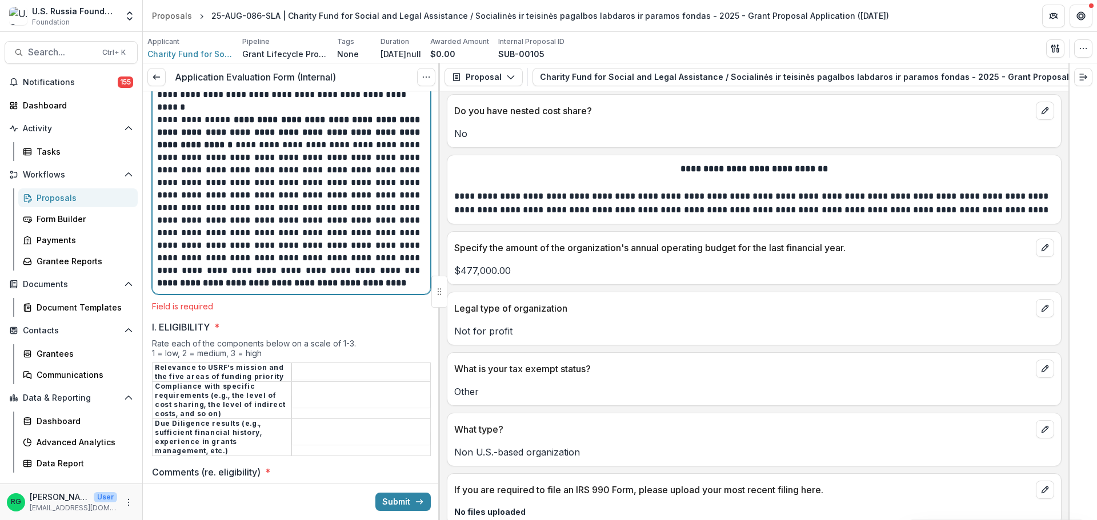
scroll to position [1248, 0]
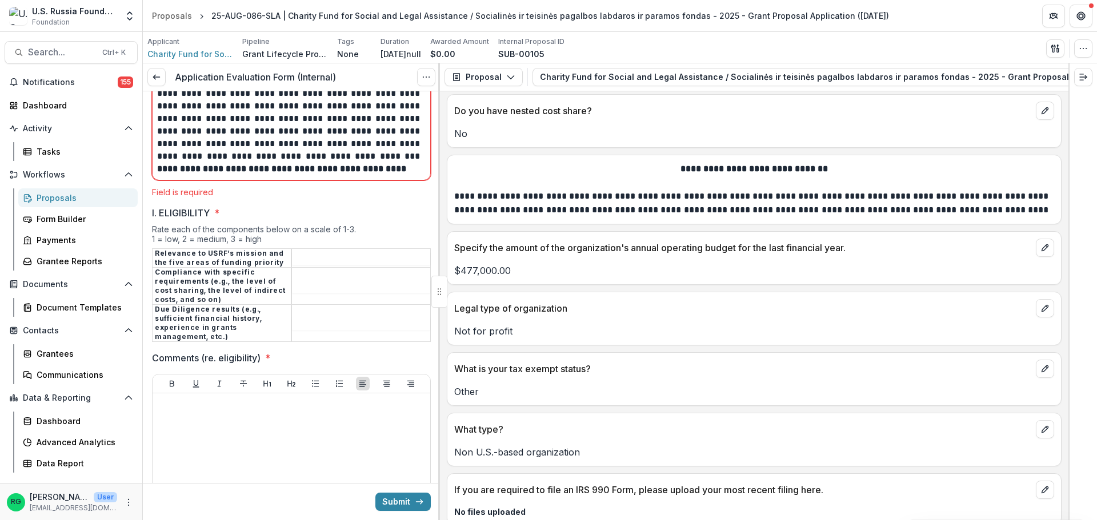
click at [323, 261] on tbody "Relevance to USRF’s mission and the five areas of funding priority Compliance w…" at bounding box center [292, 295] width 278 height 93
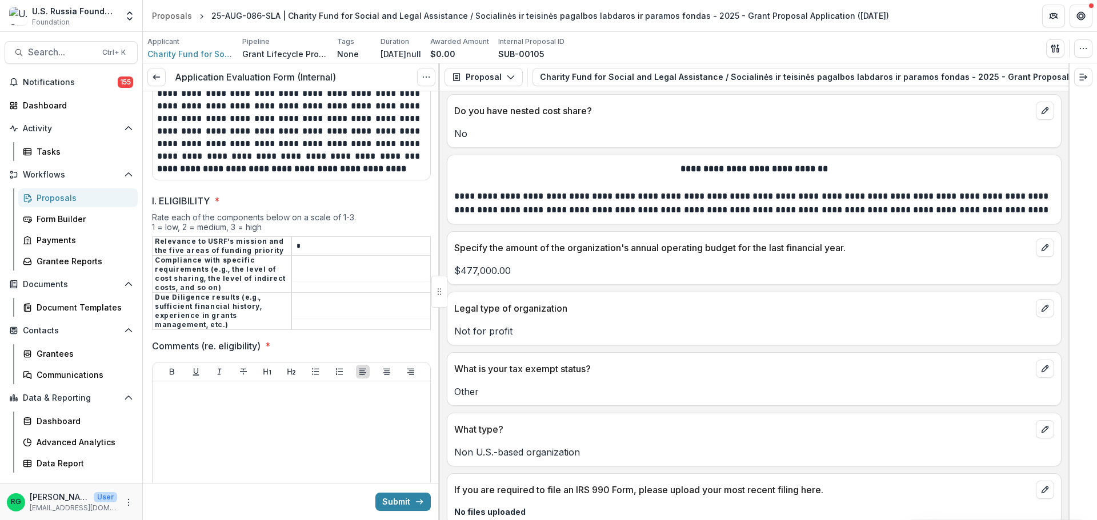
type input "*"
click at [311, 272] on input "I. ELIGIBILITY *" at bounding box center [361, 275] width 138 height 14
type input "*"
click at [312, 306] on input "I. ELIGIBILITY *" at bounding box center [361, 312] width 138 height 14
type input "*"
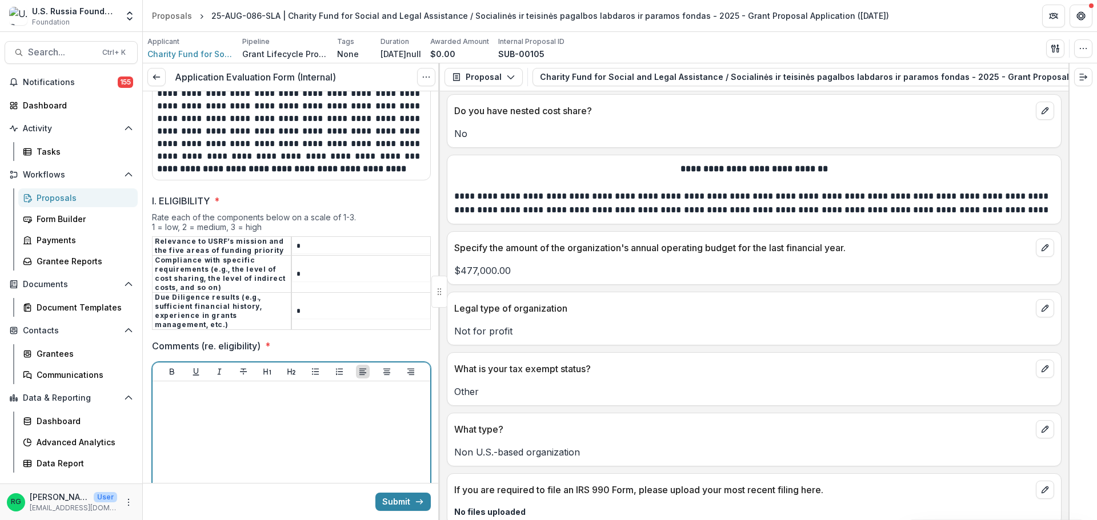
click at [228, 400] on div at bounding box center [291, 471] width 268 height 171
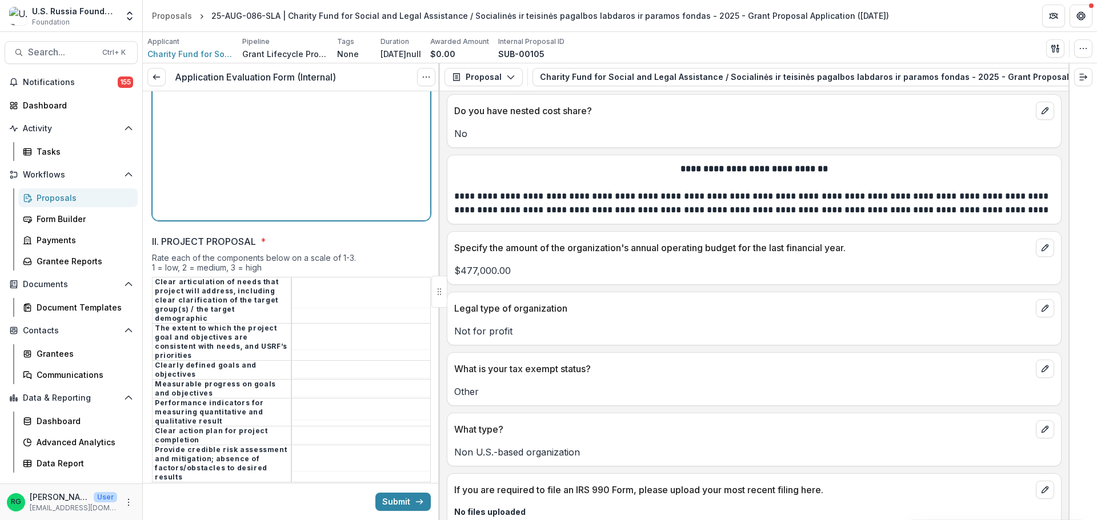
scroll to position [1591, 0]
click at [303, 293] on input "II. PROJECT PROPOSAL *" at bounding box center [361, 300] width 138 height 14
type input "*"
click at [308, 335] on input "II. PROJECT PROPOSAL *" at bounding box center [361, 342] width 138 height 14
type input "*"
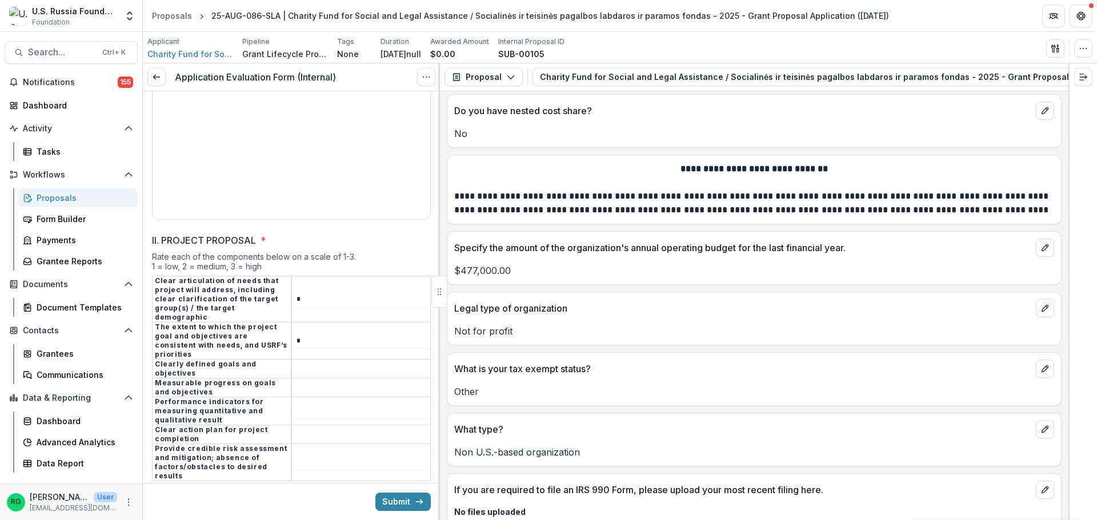
click at [306, 363] on input "II. PROJECT PROPOSAL *" at bounding box center [361, 370] width 138 height 14
type input "*"
click at [301, 382] on input "II. PROJECT PROPOSAL *" at bounding box center [361, 389] width 138 height 14
type input "*"
click at [304, 405] on input "II. PROJECT PROPOSAL *" at bounding box center [361, 412] width 138 height 14
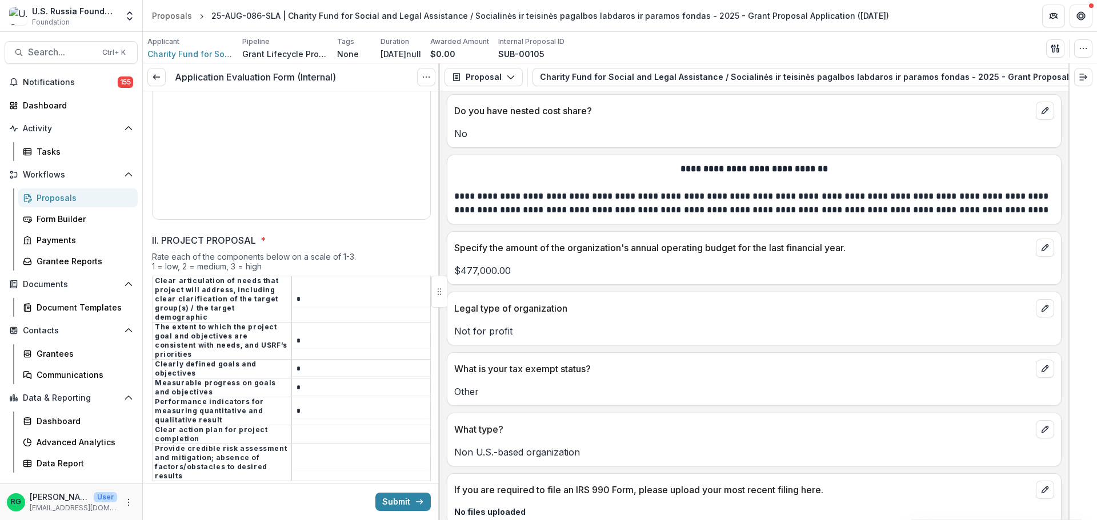
type input "*"
click at [300, 428] on input "II. PROJECT PROPOSAL *" at bounding box center [361, 435] width 138 height 14
type input "*"
click at [302, 456] on input "II. PROJECT PROPOSAL *" at bounding box center [361, 463] width 138 height 14
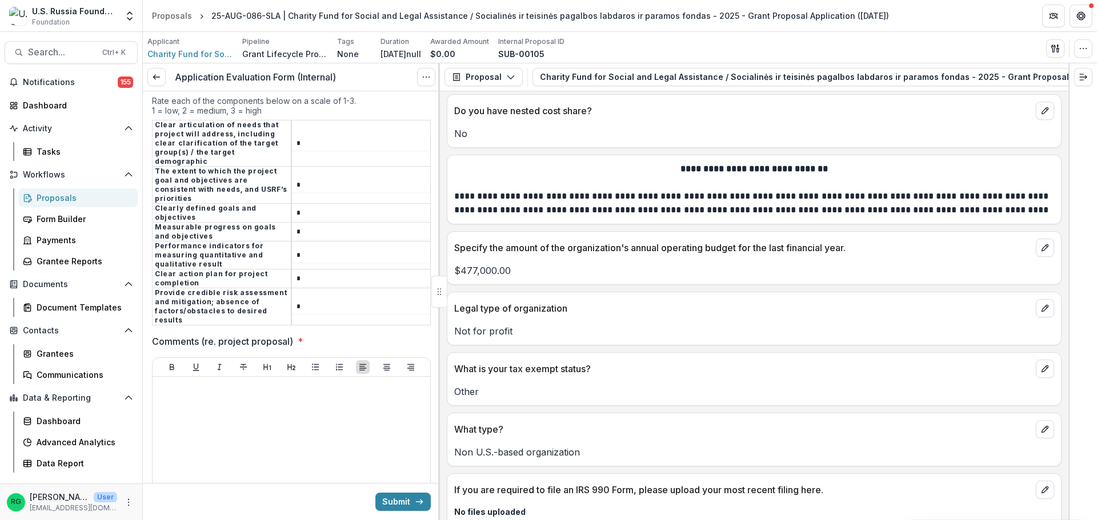
scroll to position [1762, 0]
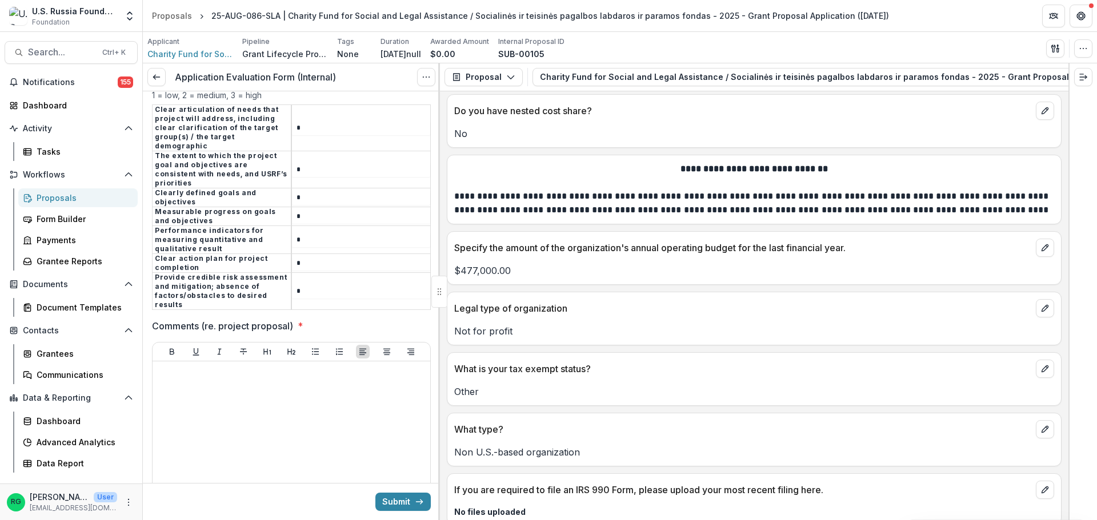
type input "*"
click at [182, 366] on p at bounding box center [291, 372] width 268 height 13
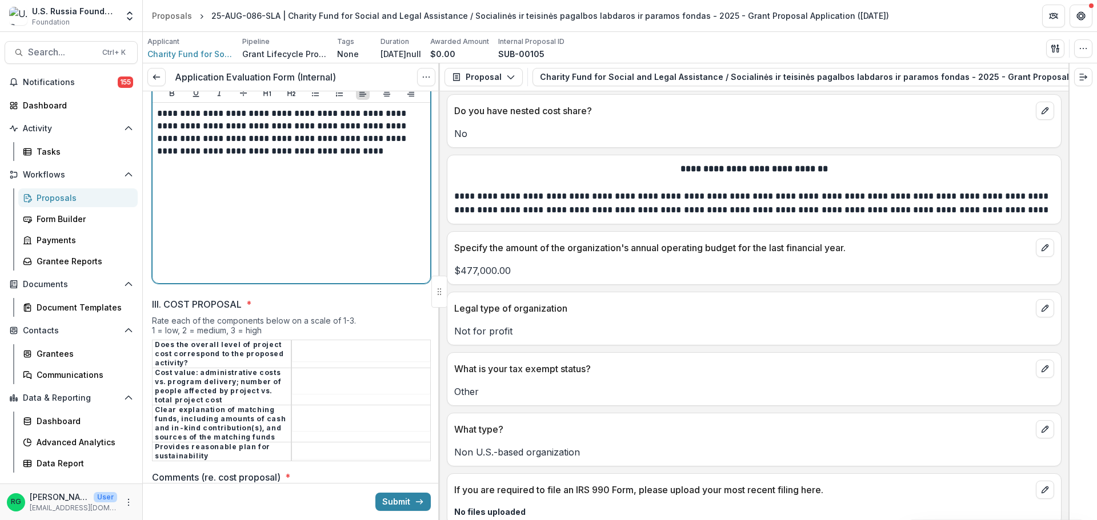
scroll to position [2048, 0]
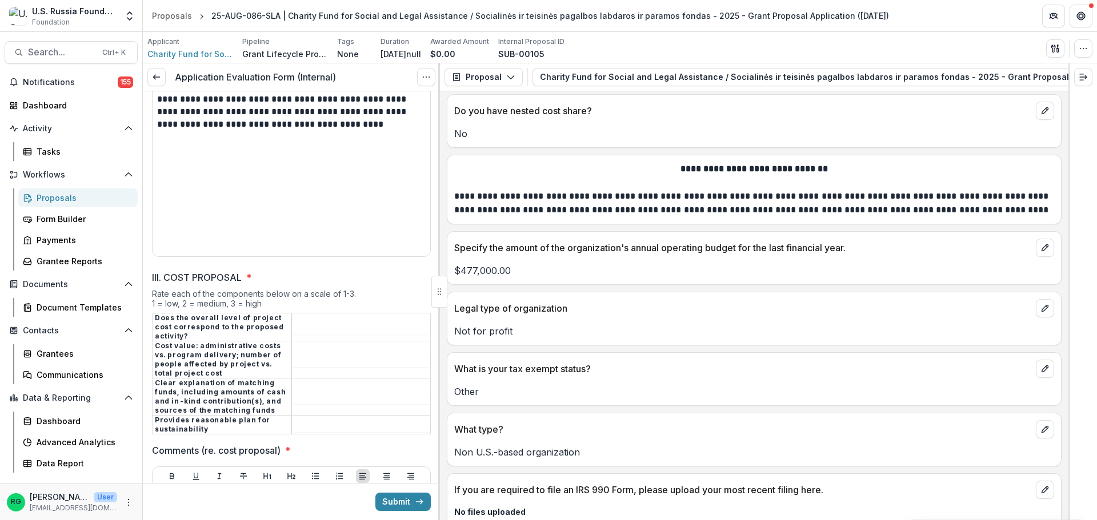
click at [321, 321] on input "III. COST PROPOSAL *" at bounding box center [361, 328] width 138 height 14
type input "*"
click at [313, 341] on td at bounding box center [360, 359] width 139 height 37
click at [316, 354] on input "III. COST PROPOSAL *" at bounding box center [361, 361] width 138 height 14
type input "*"
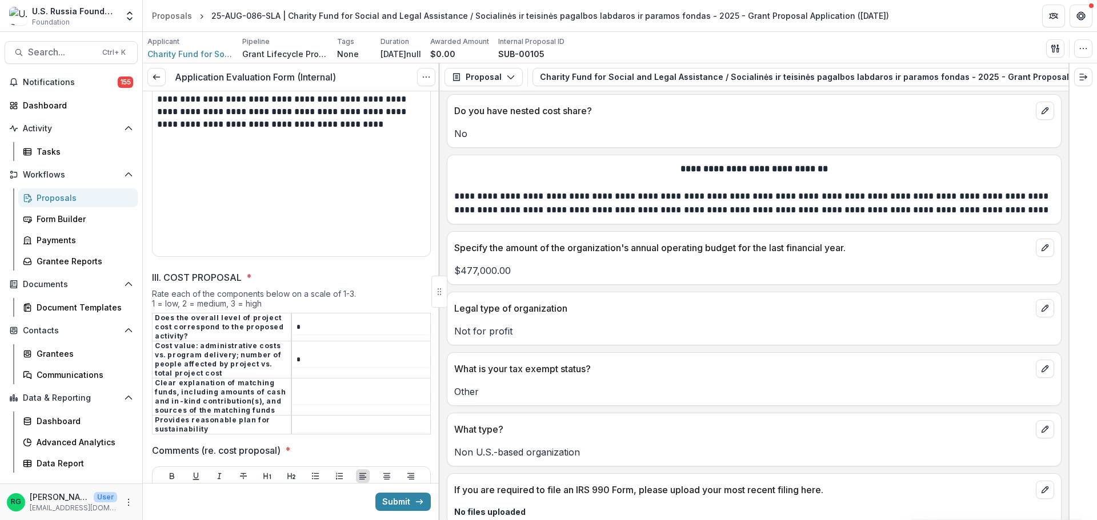
click at [316, 391] on input "III. COST PROPOSAL *" at bounding box center [361, 398] width 138 height 14
type input "*"
click at [306, 419] on input "III. COST PROPOSAL *" at bounding box center [361, 426] width 138 height 14
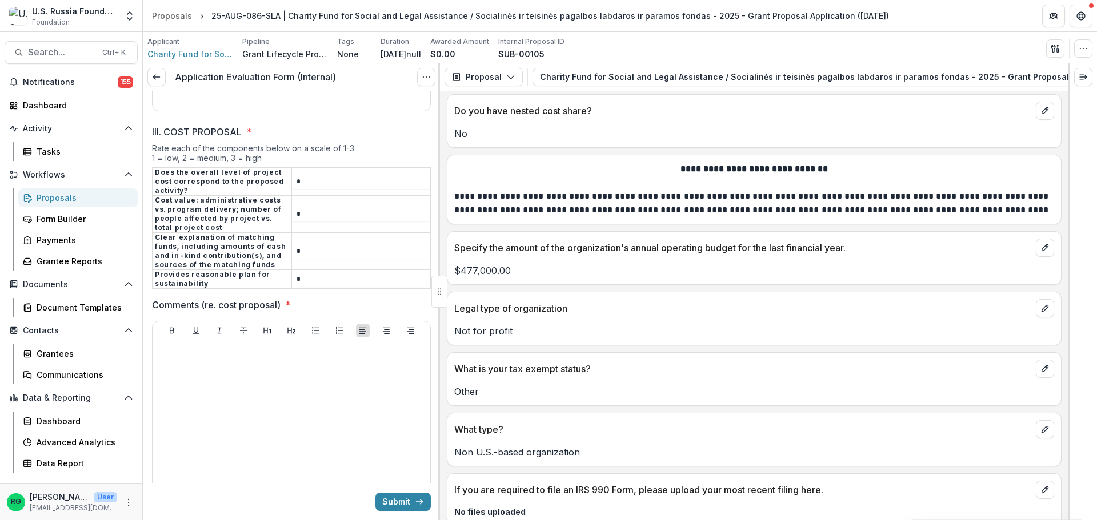
scroll to position [2219, 0]
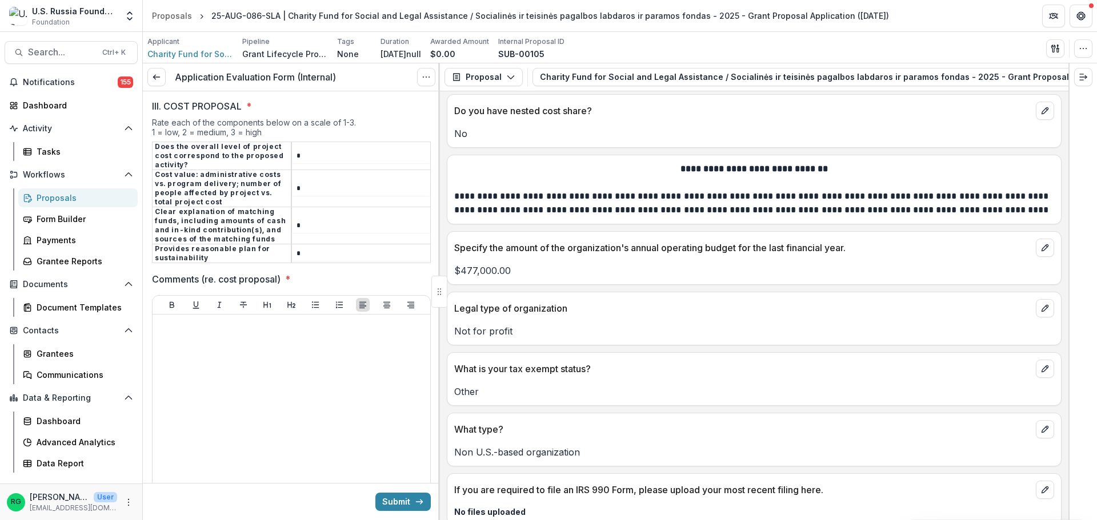
type input "*"
click at [191, 319] on div at bounding box center [291, 404] width 268 height 171
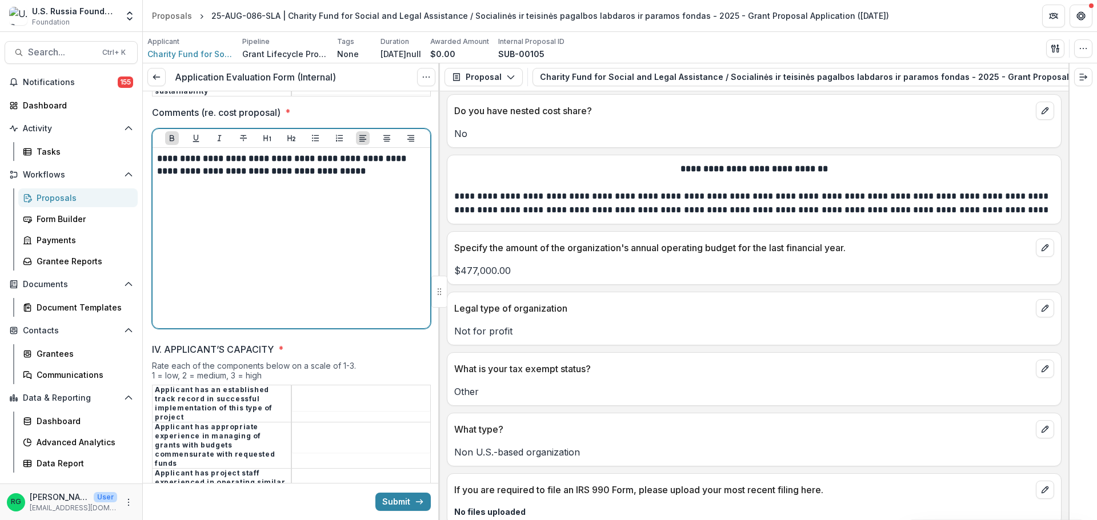
scroll to position [2448, 0]
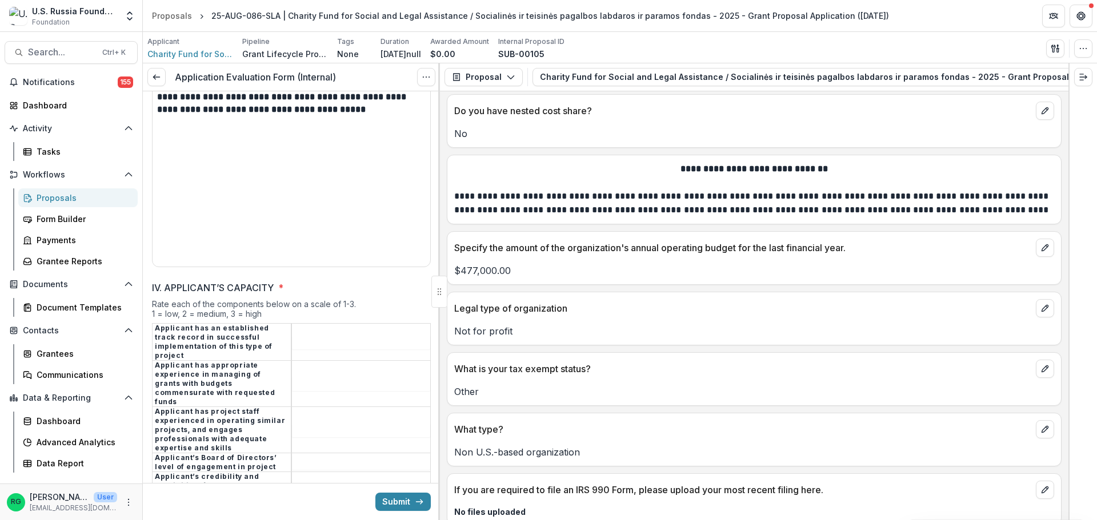
drag, startPoint x: 307, startPoint y: 307, endPoint x: 327, endPoint y: 324, distance: 26.0
click at [307, 336] on input "IV. APPLICANT’S CAPACITY *" at bounding box center [361, 343] width 138 height 14
type input "*"
click at [312, 378] on input "IV. APPLICANT’S CAPACITY *" at bounding box center [361, 385] width 138 height 14
type input "*"
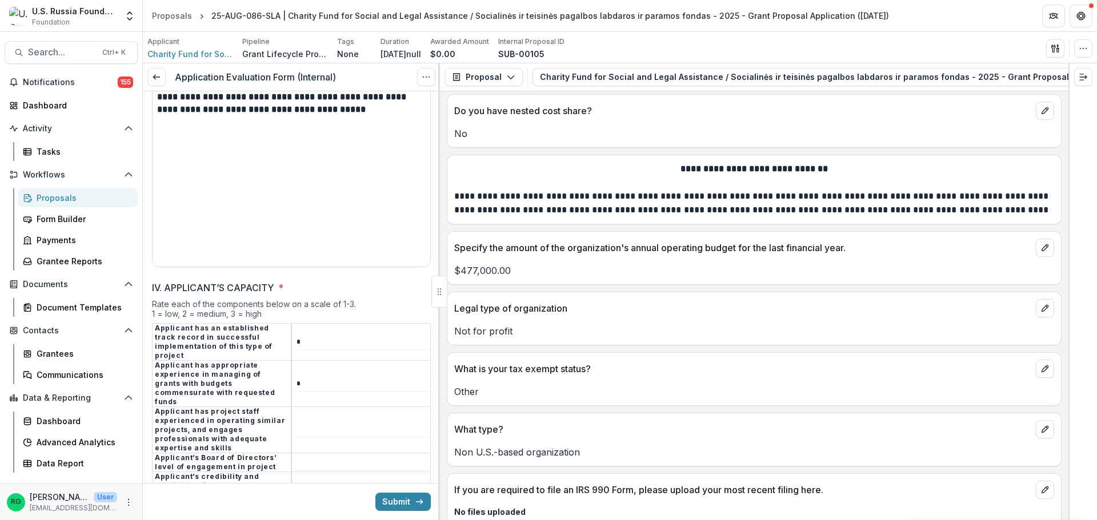
click at [307, 407] on td at bounding box center [360, 430] width 139 height 46
click at [305, 424] on input "IV. APPLICANT’S CAPACITY *" at bounding box center [361, 431] width 138 height 14
type input "*"
click at [302, 456] on input "IV. APPLICANT’S CAPACITY *" at bounding box center [361, 463] width 138 height 14
type input "*"
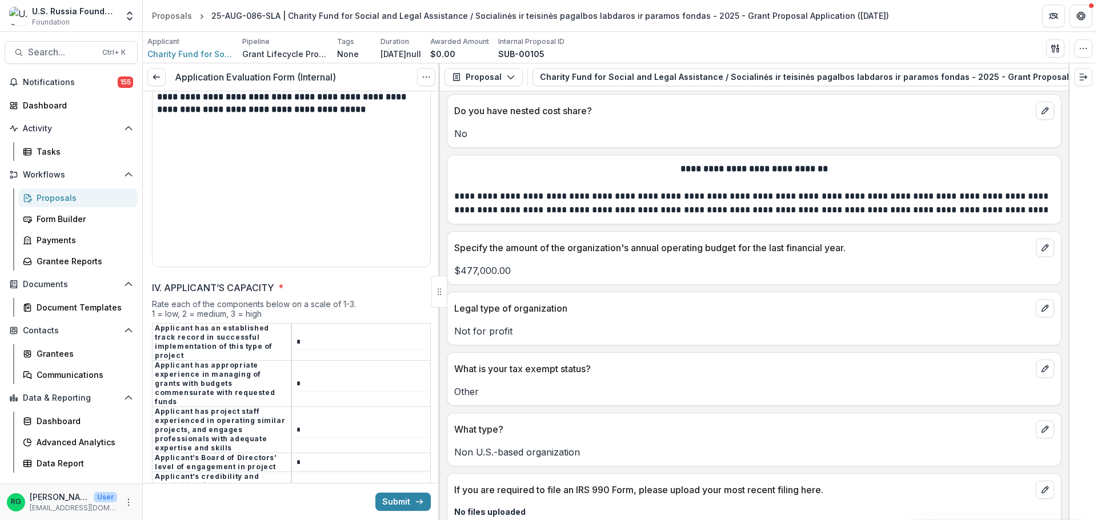
click at [306, 480] on input "IV. APPLICANT’S CAPACITY *" at bounding box center [361, 487] width 138 height 14
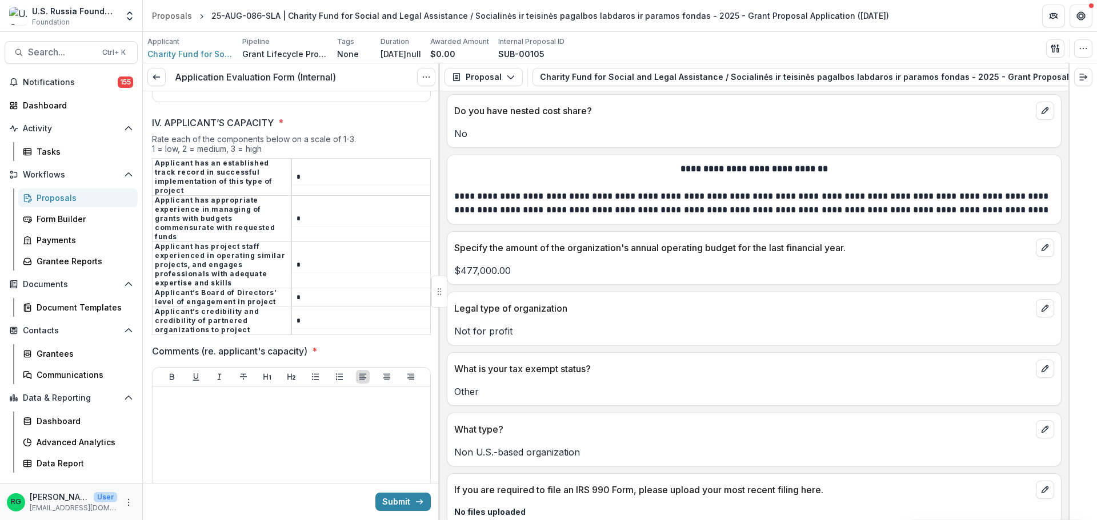
scroll to position [2619, 0]
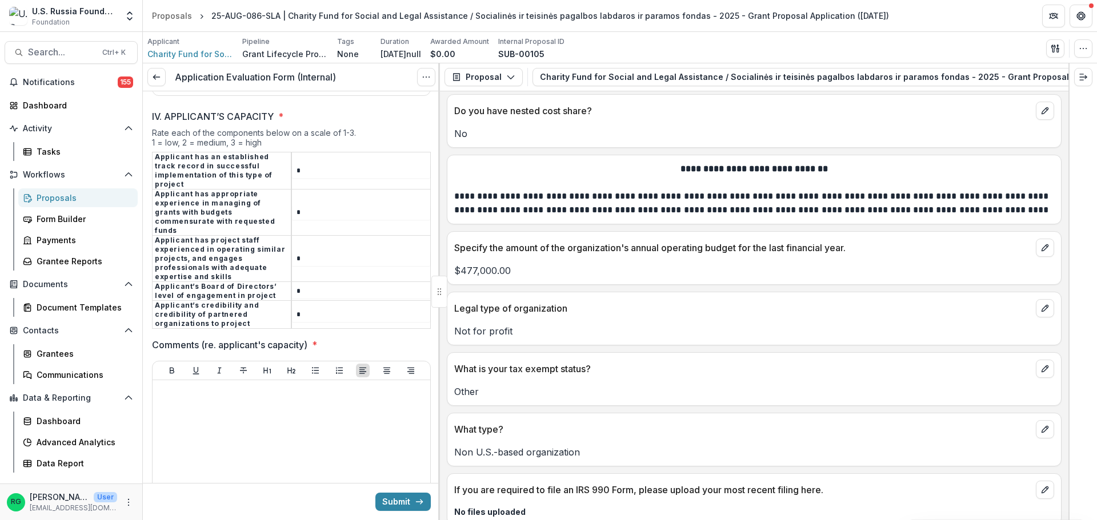
type input "*"
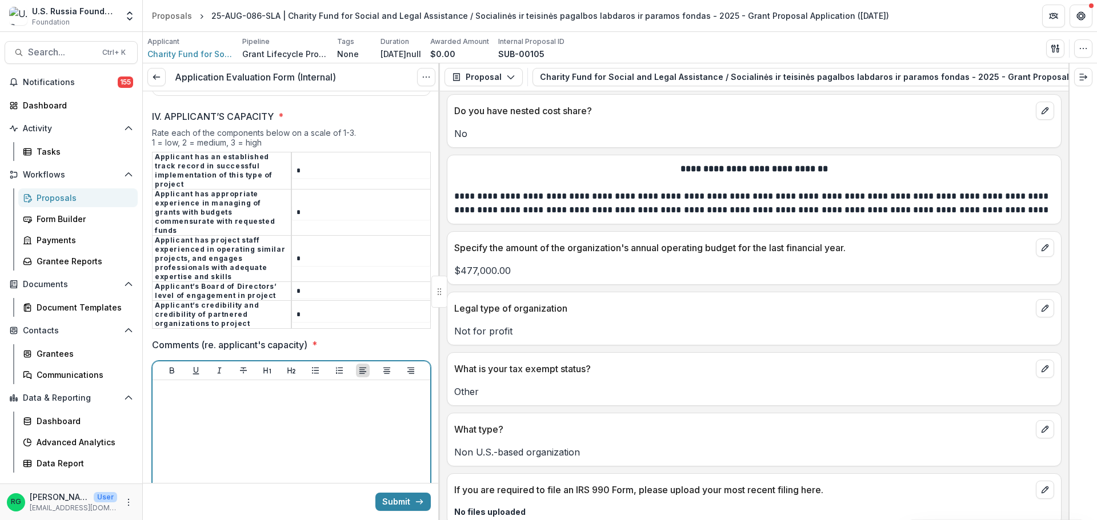
click at [198, 385] on div at bounding box center [291, 470] width 268 height 171
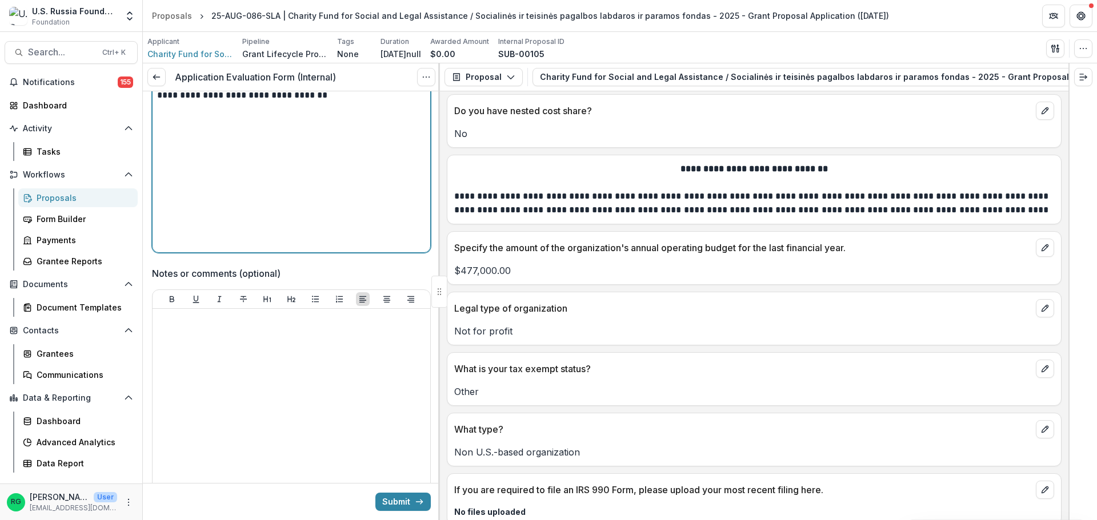
scroll to position [2939, 0]
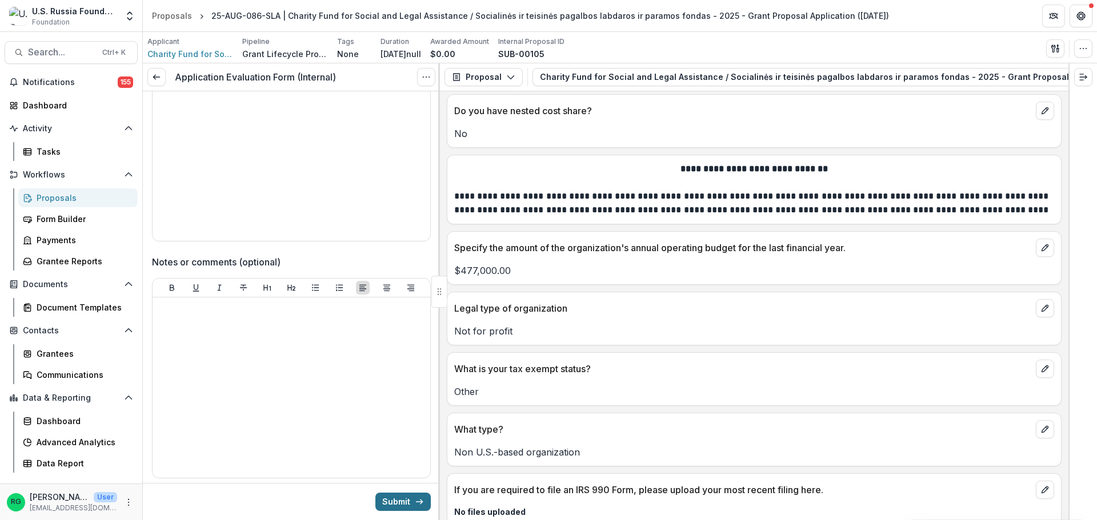
click at [382, 499] on button "Submit" at bounding box center [402, 502] width 55 height 18
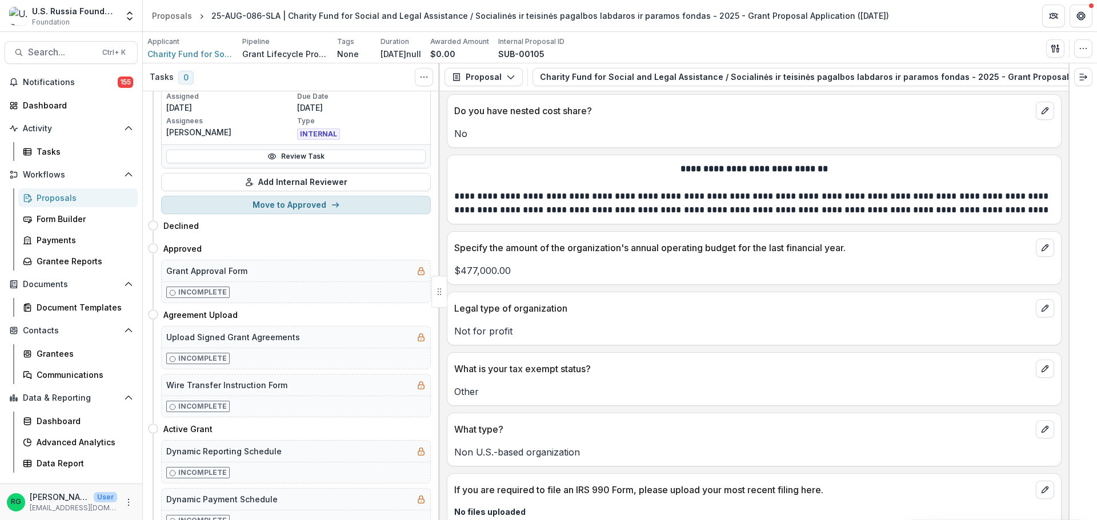
scroll to position [236, 0]
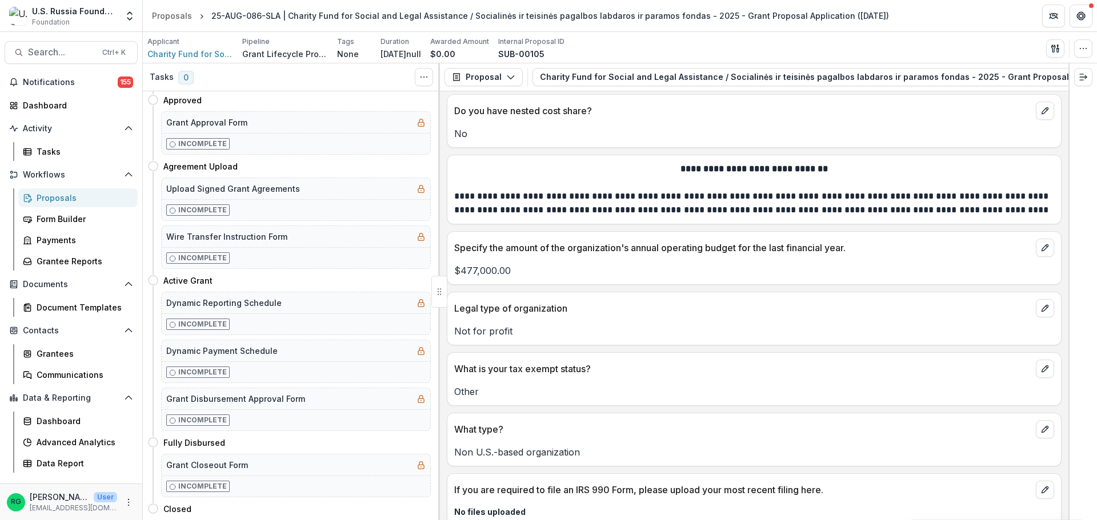
click at [63, 196] on div "Proposals" at bounding box center [83, 198] width 92 height 12
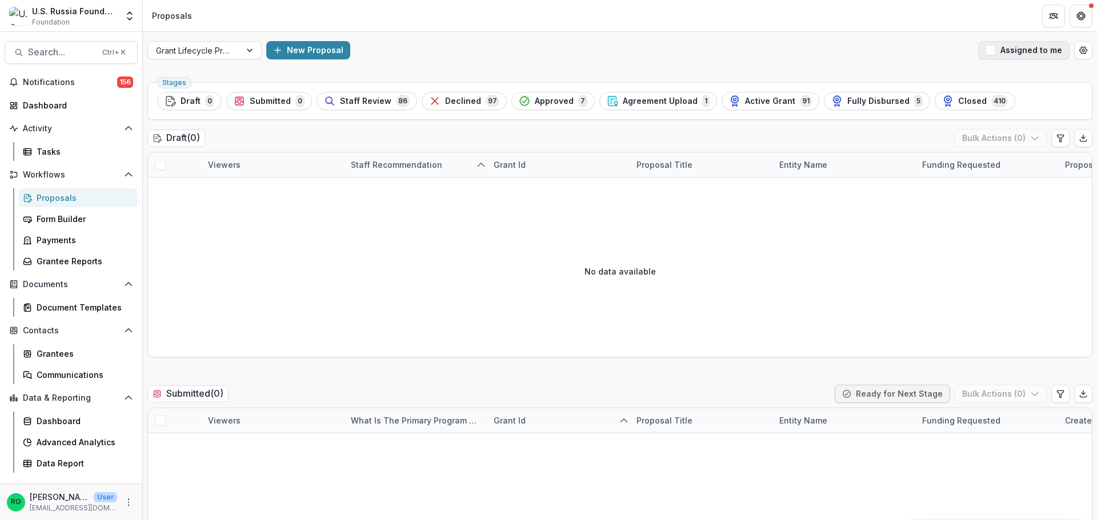
click at [992, 54] on span "button" at bounding box center [990, 50] width 10 height 10
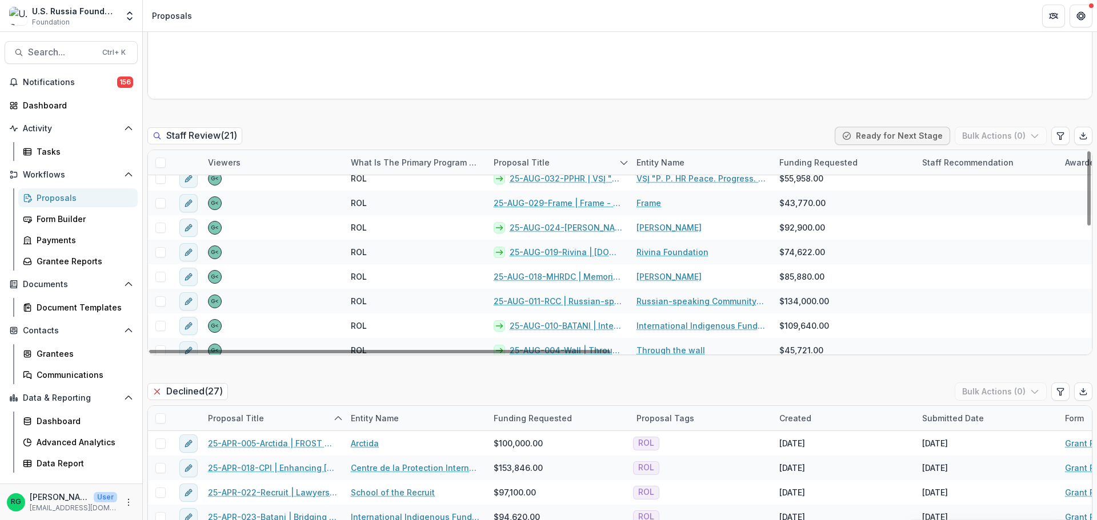
scroll to position [171, 0]
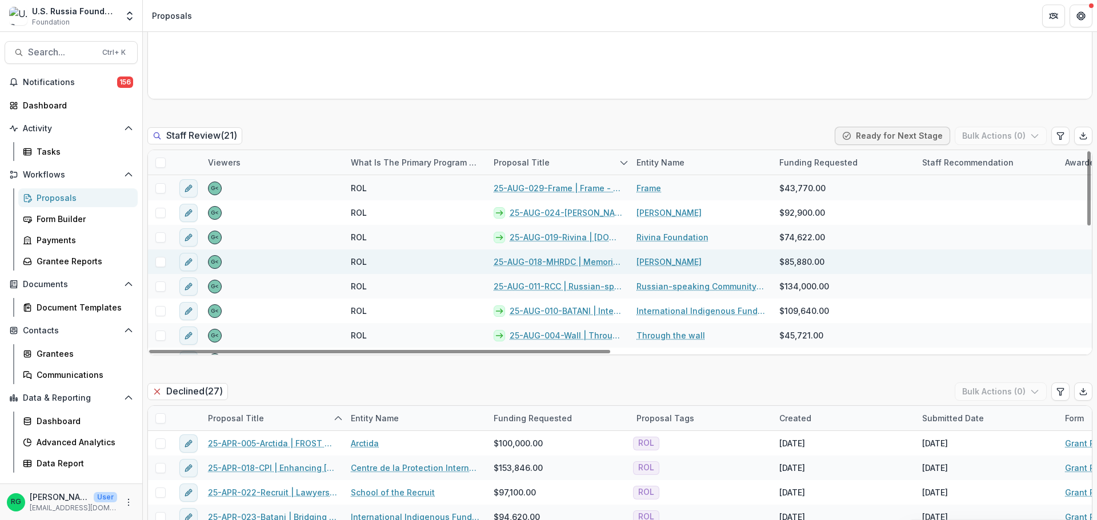
click at [558, 258] on link "25-AUG-018-MHRDC | Memorial Human Rights Defense Centre - 2025 - Grant Proposal…" at bounding box center [558, 262] width 129 height 12
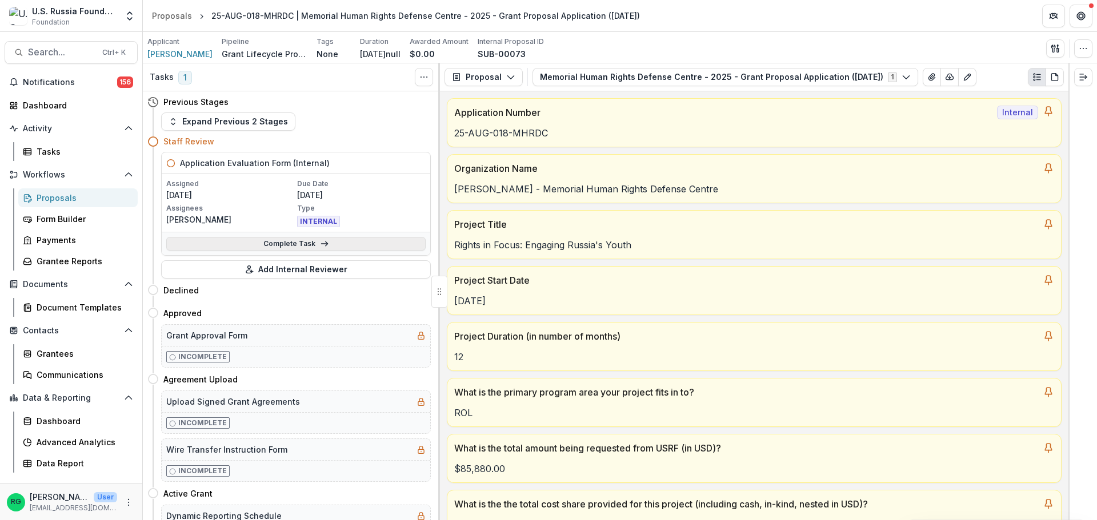
click at [272, 240] on link "Complete Task" at bounding box center [295, 244] width 259 height 14
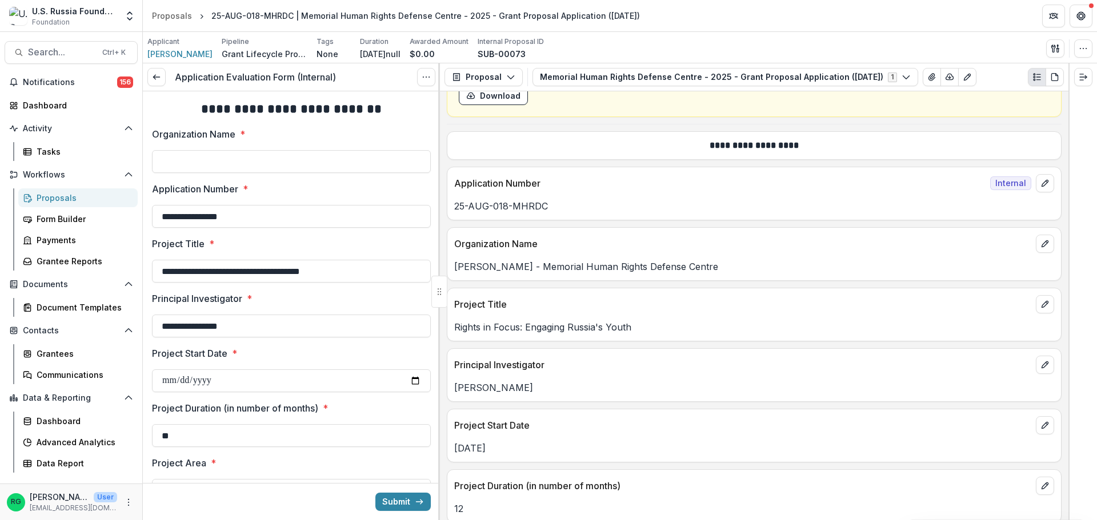
scroll to position [628, 0]
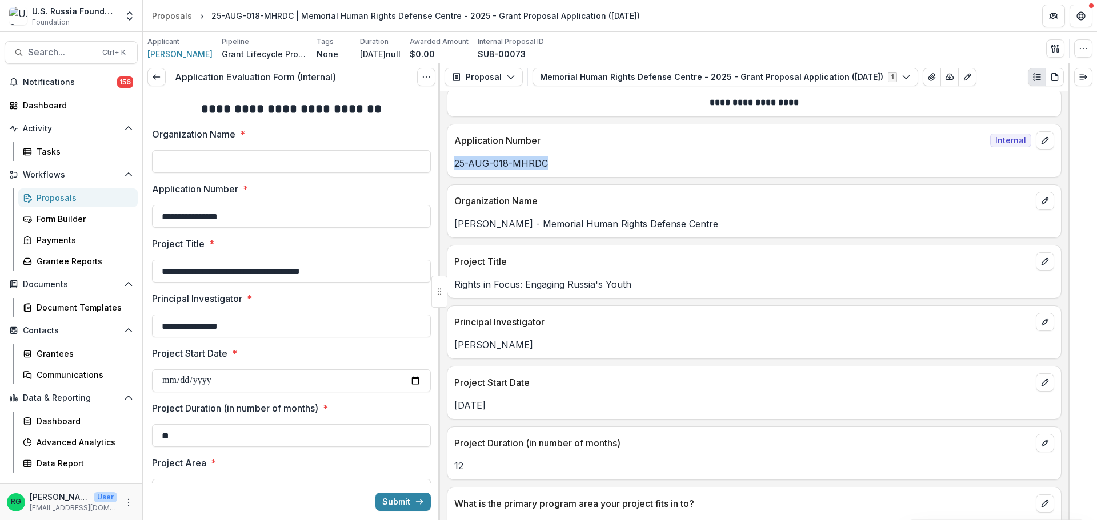
drag, startPoint x: 546, startPoint y: 166, endPoint x: 455, endPoint y: 165, distance: 90.8
click at [455, 165] on p "25-AUG-018-MHRDC" at bounding box center [754, 164] width 600 height 14
copy p "25-AUG-018-MHRDC"
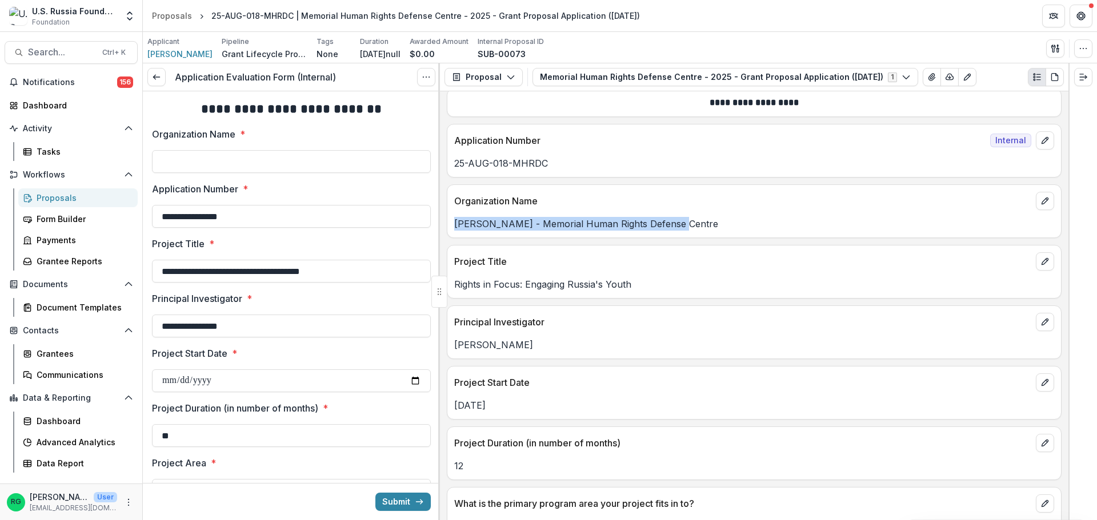
drag, startPoint x: 674, startPoint y: 226, endPoint x: 455, endPoint y: 225, distance: 219.4
click at [455, 225] on p "NATALIA - Memorial Human Rights Defense Centre" at bounding box center [754, 224] width 600 height 14
copy p "NATALIA - Memorial Human Rights Defense Centre"
click at [222, 165] on input "Organization Name *" at bounding box center [291, 161] width 279 height 23
paste input "**********"
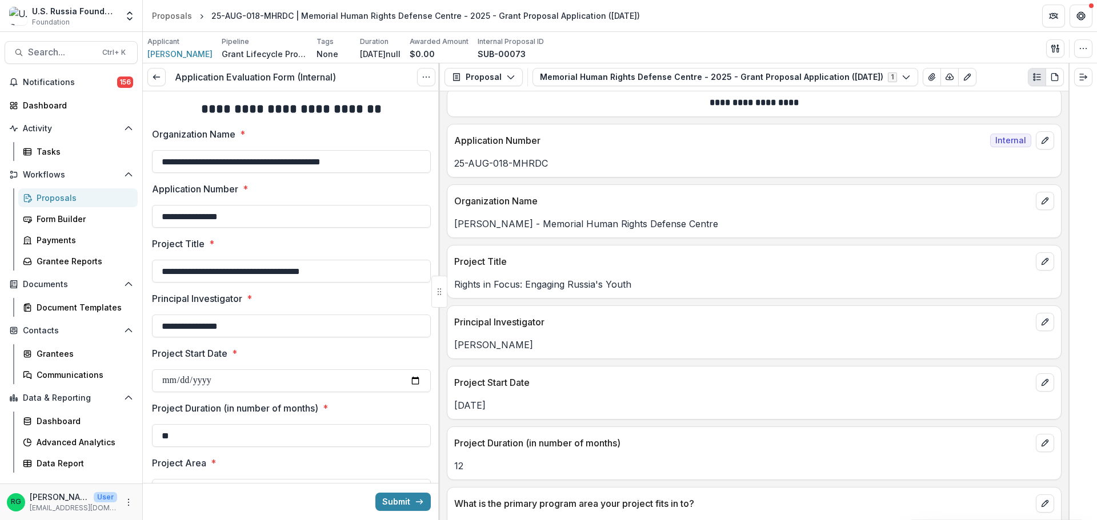
type input "**********"
drag, startPoint x: 634, startPoint y: 284, endPoint x: 456, endPoint y: 284, distance: 177.7
click at [456, 284] on p "Rights in Focus: Engaging Russia's Youth" at bounding box center [754, 285] width 600 height 14
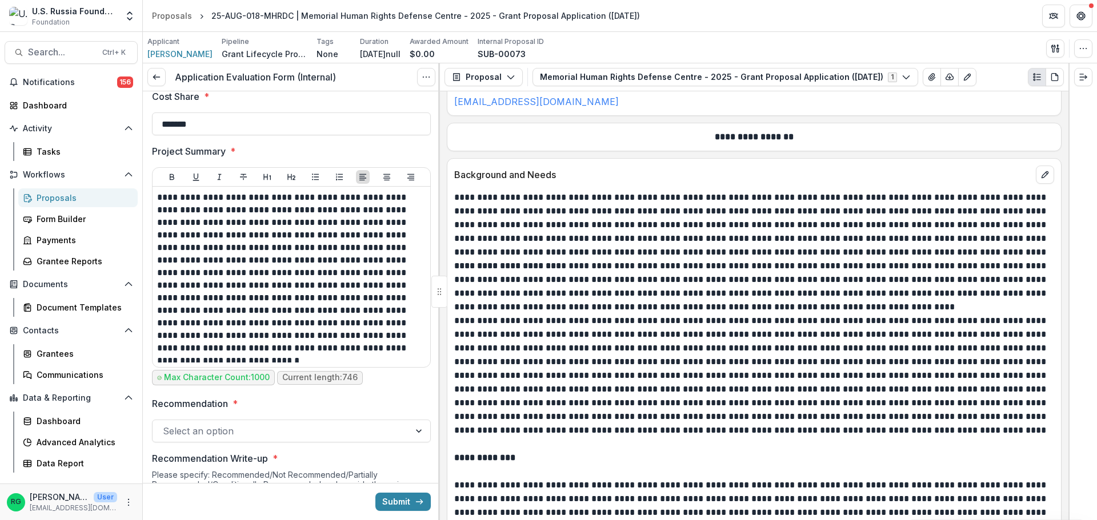
scroll to position [514, 0]
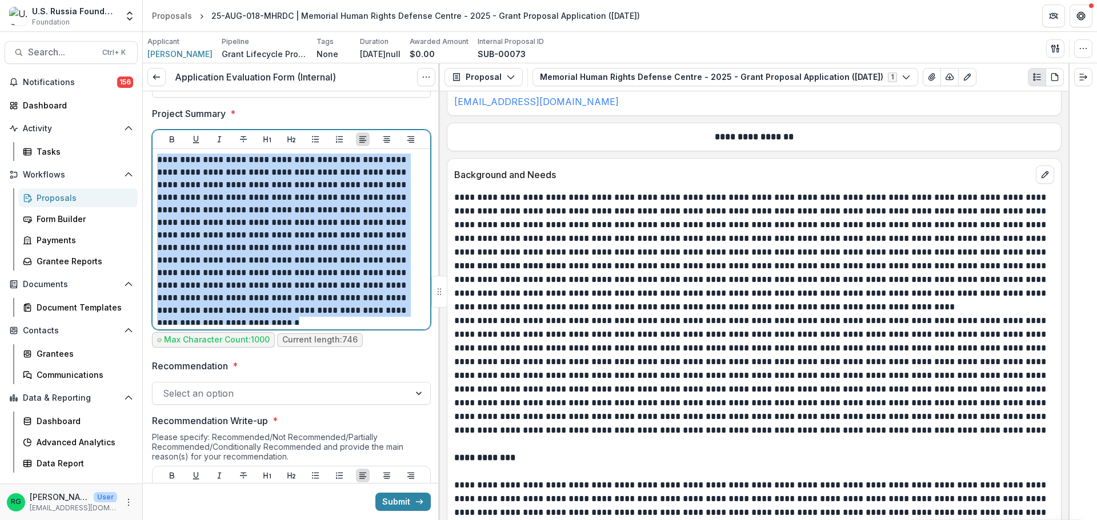
drag, startPoint x: 398, startPoint y: 310, endPoint x: 160, endPoint y: 163, distance: 279.8
click at [160, 163] on p "**********" at bounding box center [289, 235] width 265 height 163
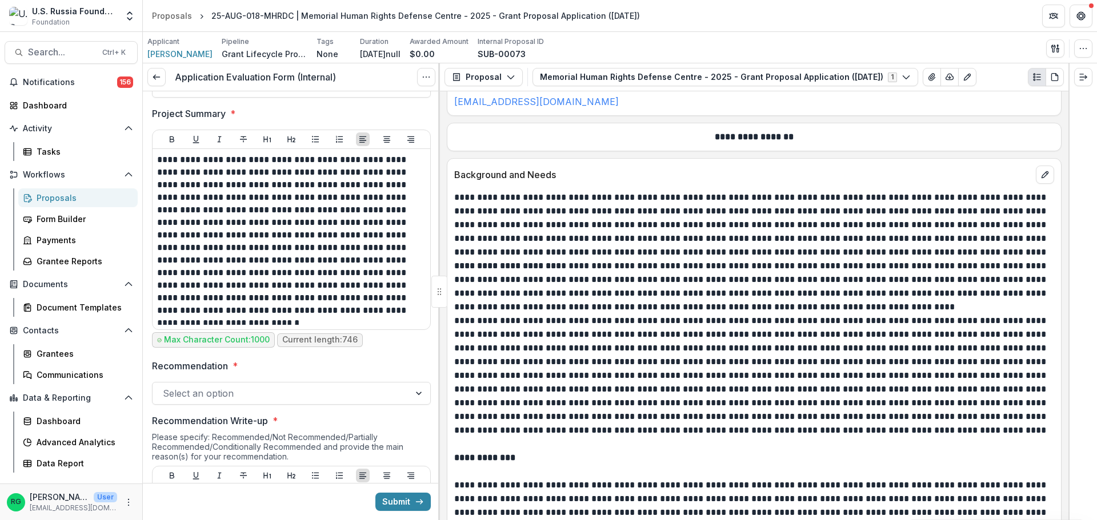
click at [389, 364] on label "Recommendation *" at bounding box center [288, 366] width 272 height 14
click at [166, 387] on input "Recommendation *" at bounding box center [164, 394] width 3 height 14
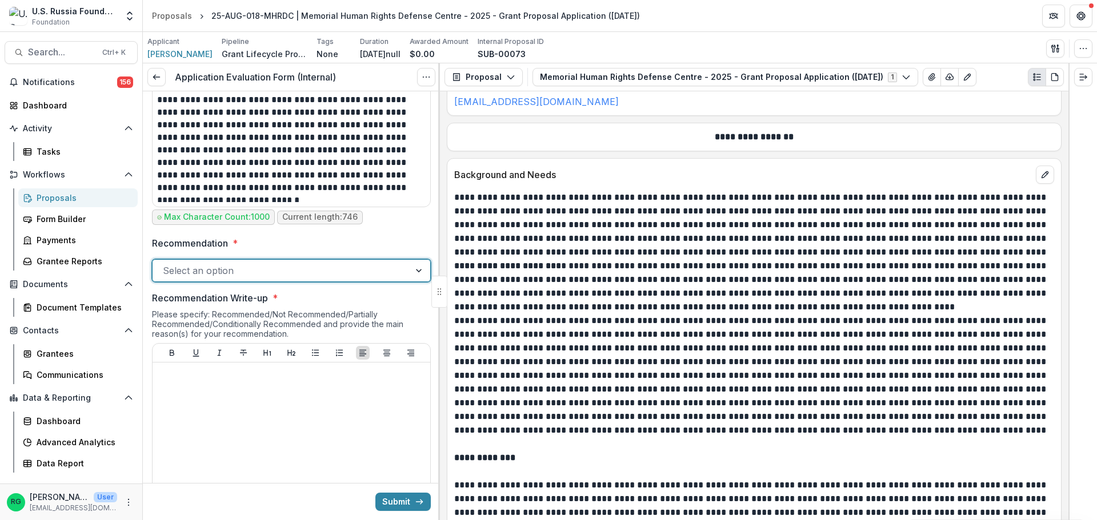
scroll to position [686, 0]
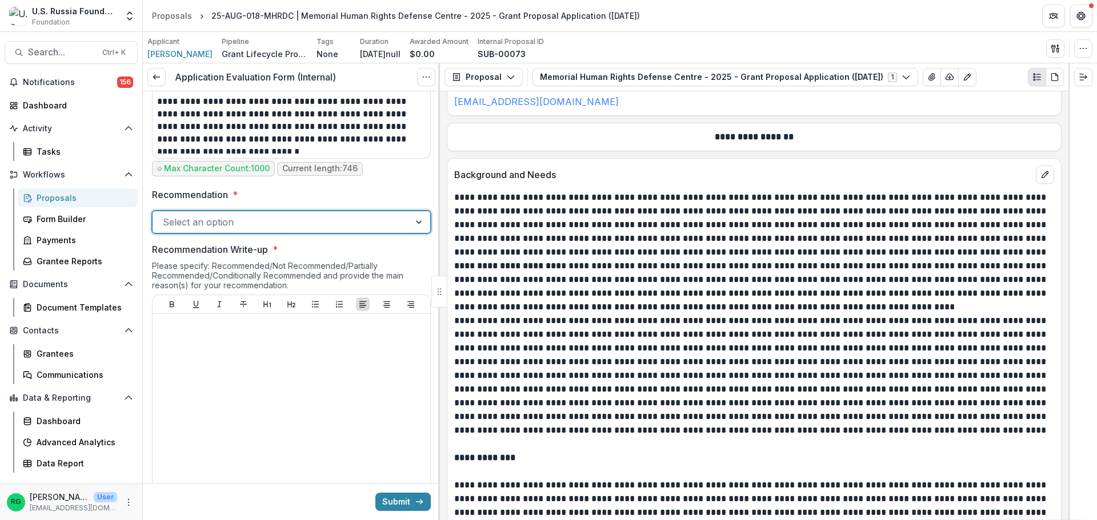
click at [417, 223] on div at bounding box center [420, 222] width 21 height 22
click at [343, 192] on label "Recommendation *" at bounding box center [288, 195] width 272 height 14
click at [166, 215] on input "Recommendation *" at bounding box center [164, 222] width 3 height 14
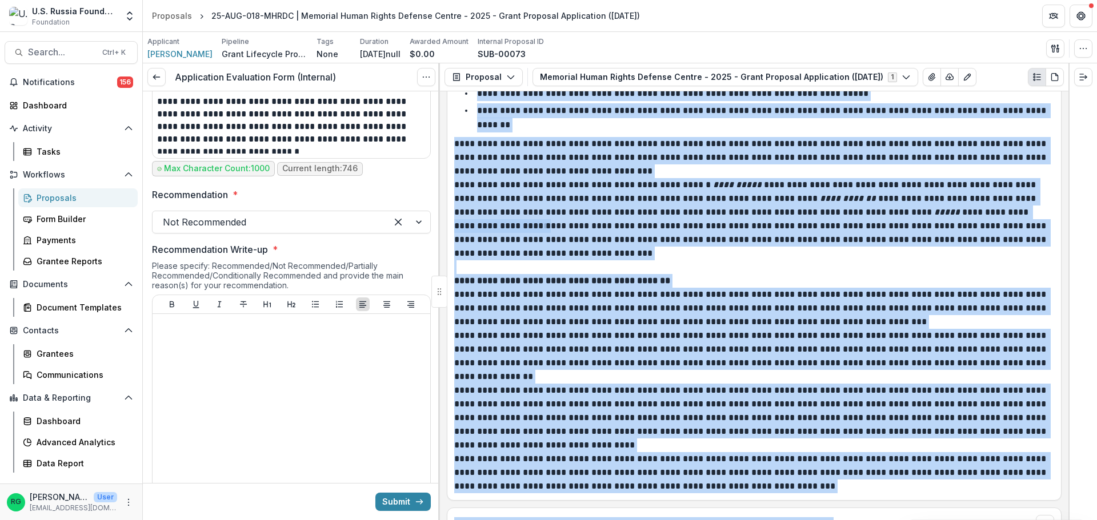
scroll to position [2702, 0]
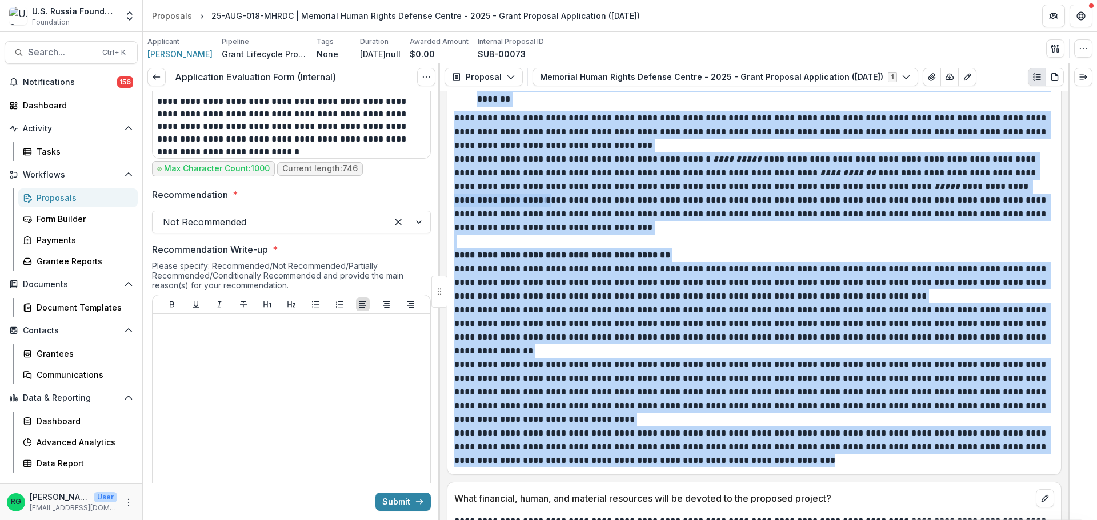
drag, startPoint x: 455, startPoint y: 243, endPoint x: 805, endPoint y: 430, distance: 397.1
click at [805, 430] on div "**********" at bounding box center [754, 28] width 600 height 879
click at [709, 358] on p "**********" at bounding box center [752, 392] width 596 height 69
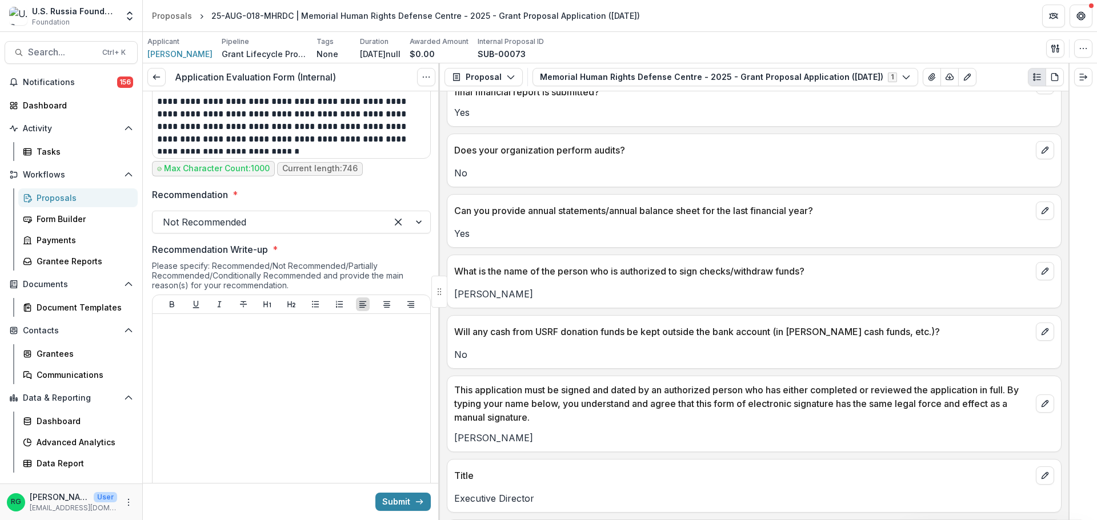
scroll to position [9389, 0]
drag, startPoint x: 1068, startPoint y: 511, endPoint x: 1073, endPoint y: 281, distance: 229.7
click at [1073, 281] on div at bounding box center [1082, 291] width 29 height 457
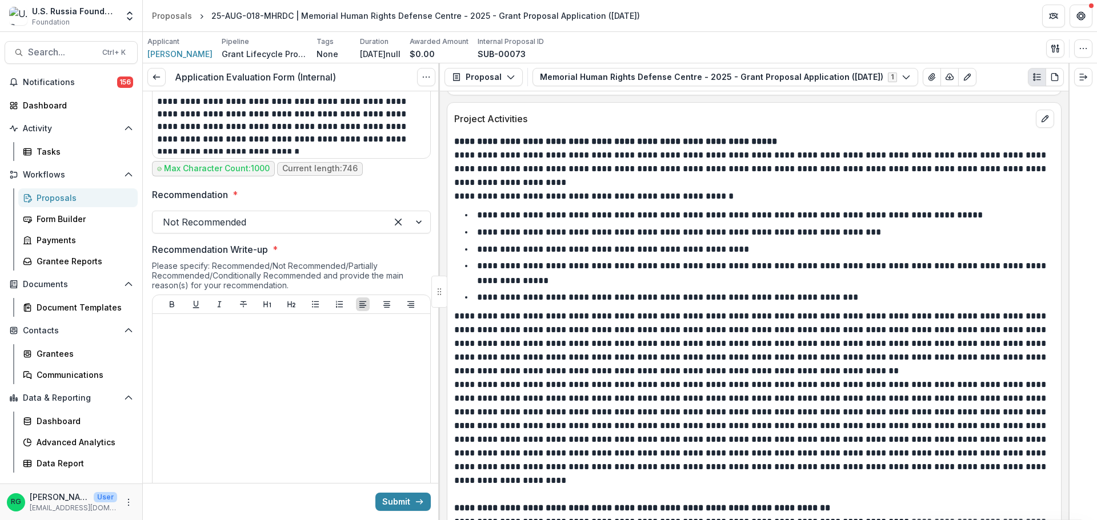
scroll to position [1927, 0]
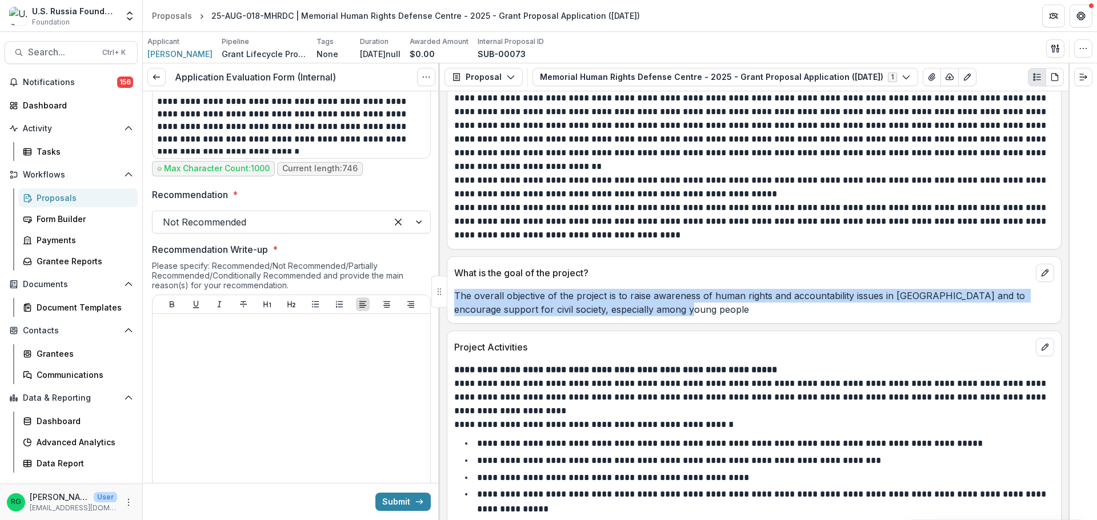
drag, startPoint x: 652, startPoint y: 311, endPoint x: 456, endPoint y: 295, distance: 197.2
click at [456, 295] on p "The overall objective of the project is to raise awareness of human rights and …" at bounding box center [754, 302] width 600 height 27
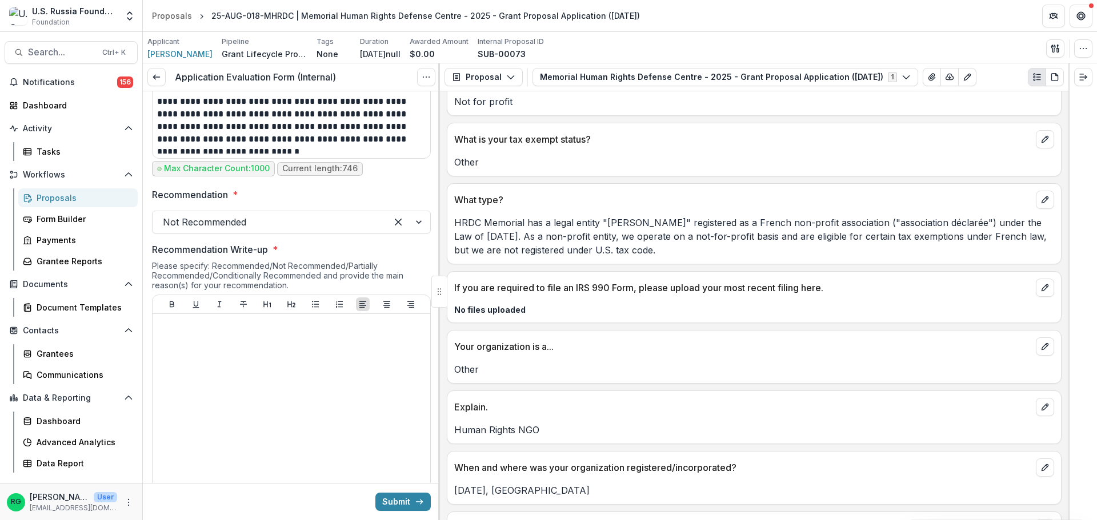
scroll to position [6840, 0]
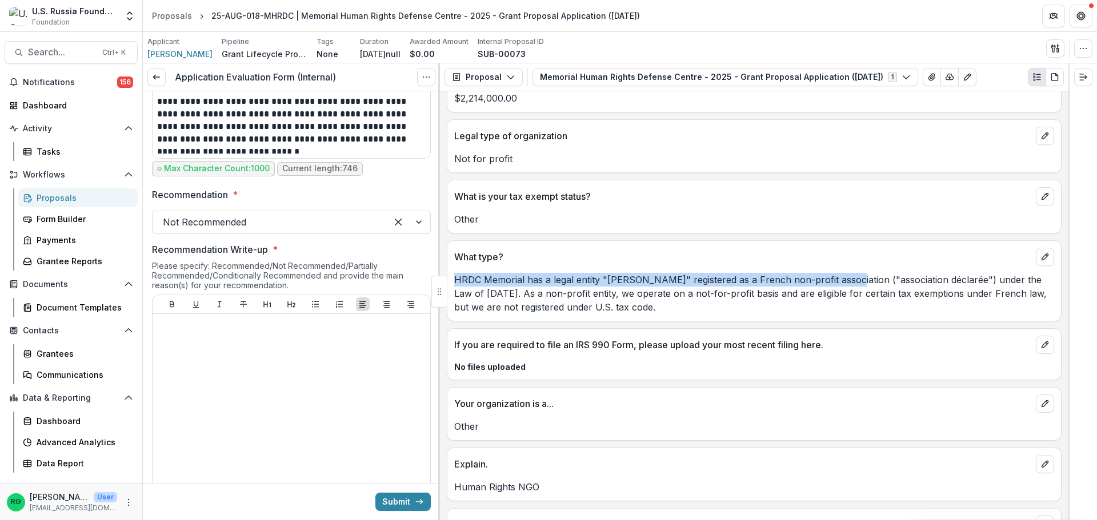
drag, startPoint x: 841, startPoint y: 221, endPoint x: 456, endPoint y: 221, distance: 385.6
click at [456, 273] on p "HRDC Memorial has a legal entity "NATALIA" registered as a French non-profit as…" at bounding box center [754, 293] width 600 height 41
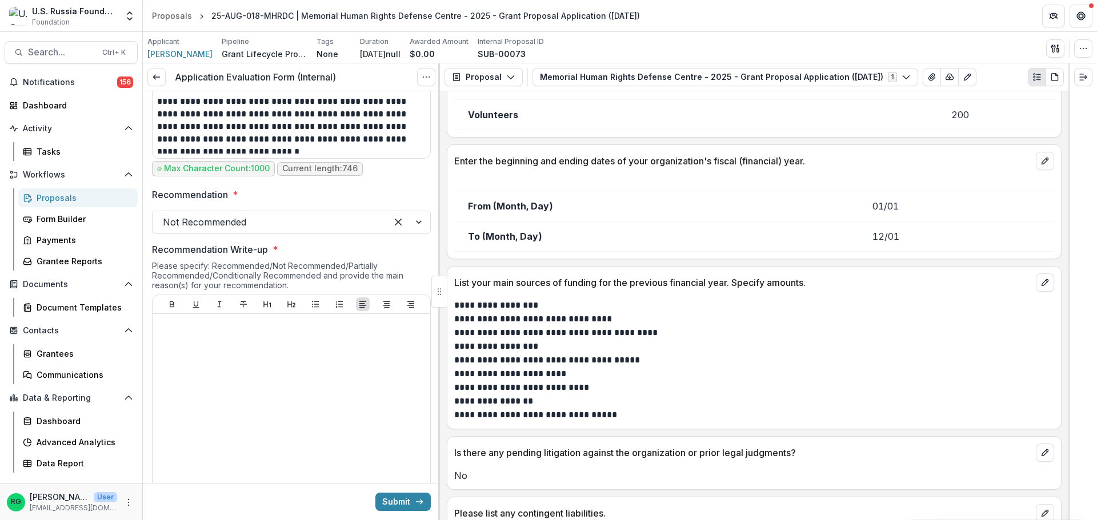
scroll to position [7904, 0]
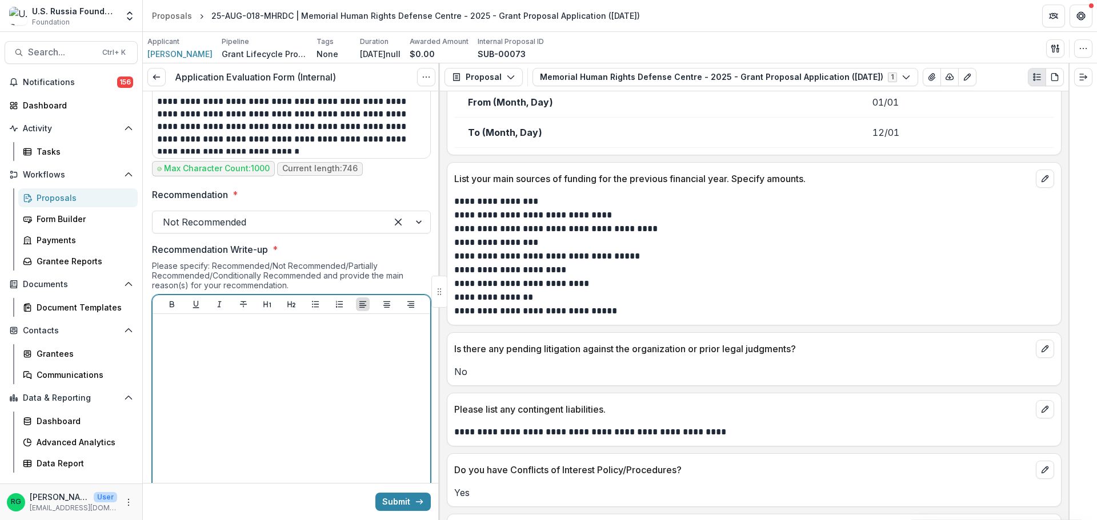
click at [186, 337] on div at bounding box center [291, 404] width 268 height 171
paste div
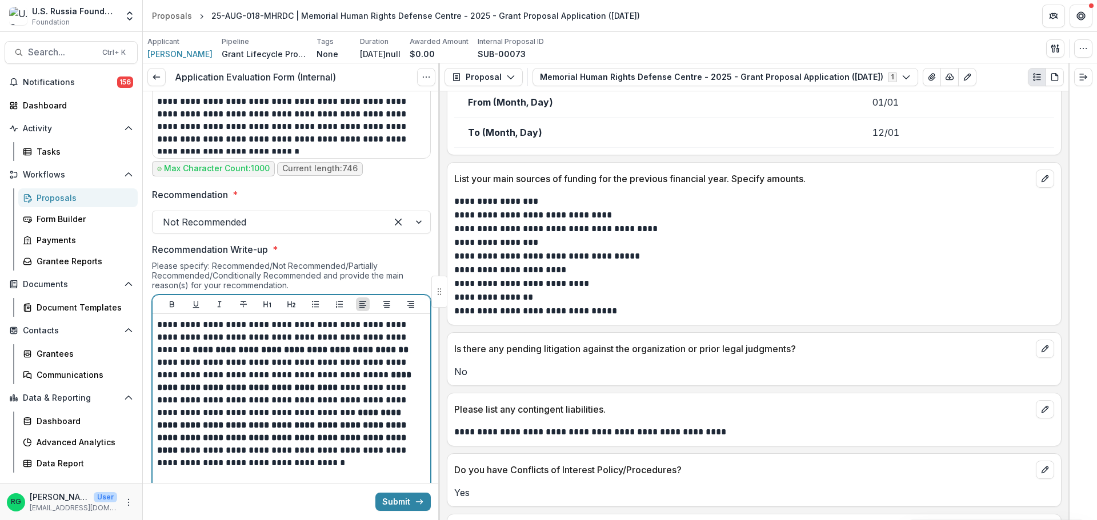
scroll to position [1102, 0]
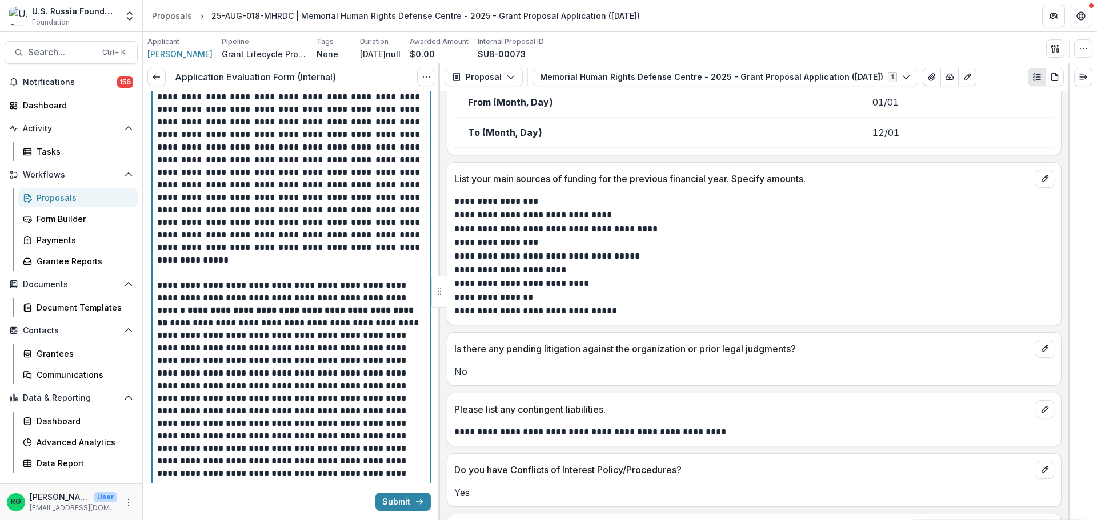
click at [166, 274] on p at bounding box center [291, 273] width 268 height 13
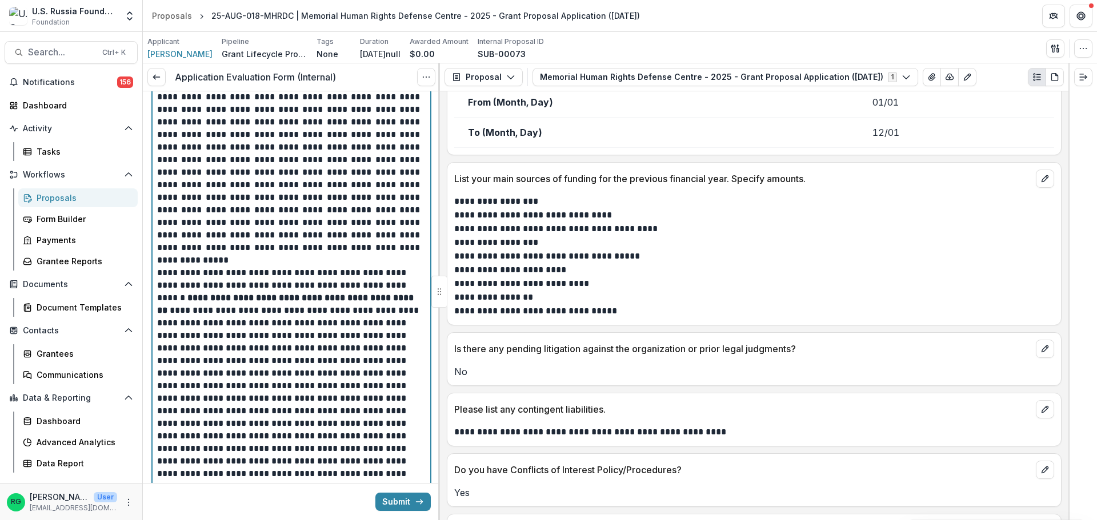
click at [197, 274] on p "**********" at bounding box center [289, 386] width 265 height 239
click at [214, 275] on p "**********" at bounding box center [289, 386] width 265 height 239
click at [287, 235] on p "**********" at bounding box center [289, 160] width 265 height 189
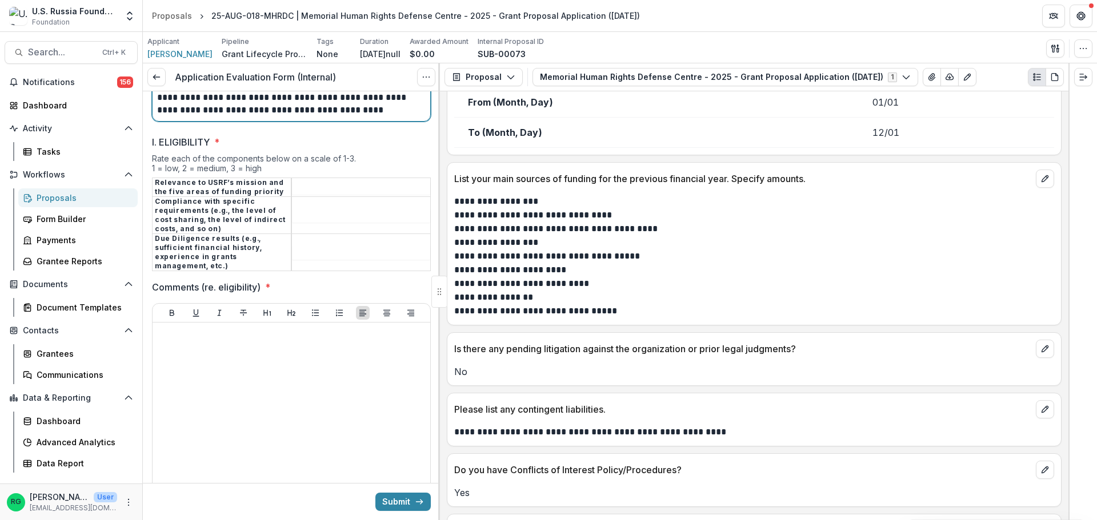
scroll to position [1502, 0]
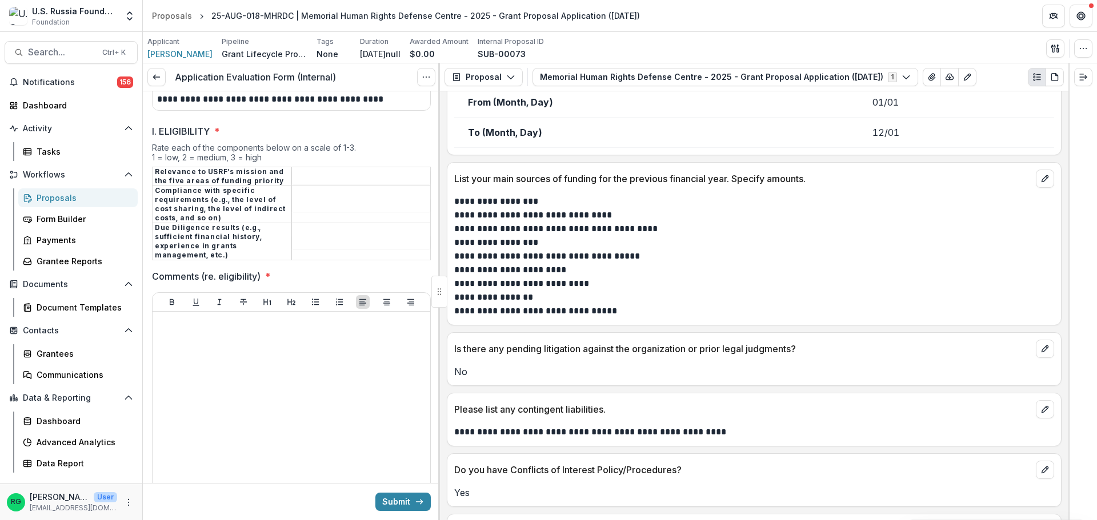
click at [319, 181] on input "I. ELIGIBILITY *" at bounding box center [361, 177] width 138 height 14
type input "*"
click at [310, 202] on input "I. ELIGIBILITY *" at bounding box center [361, 205] width 138 height 14
type input "*"
click at [315, 237] on input "I. ELIGIBILITY *" at bounding box center [361, 242] width 138 height 14
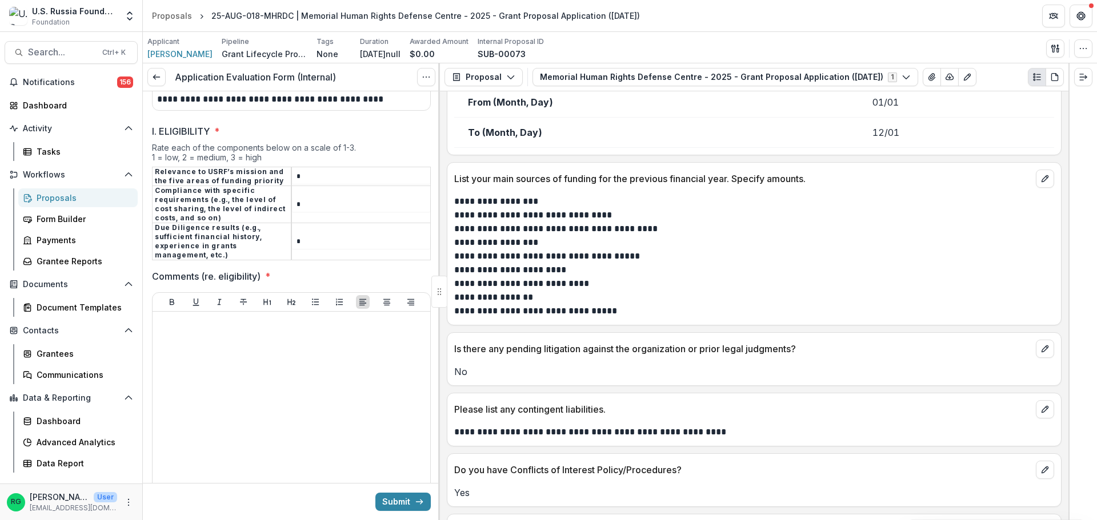
type input "*"
click at [197, 342] on div at bounding box center [291, 401] width 268 height 171
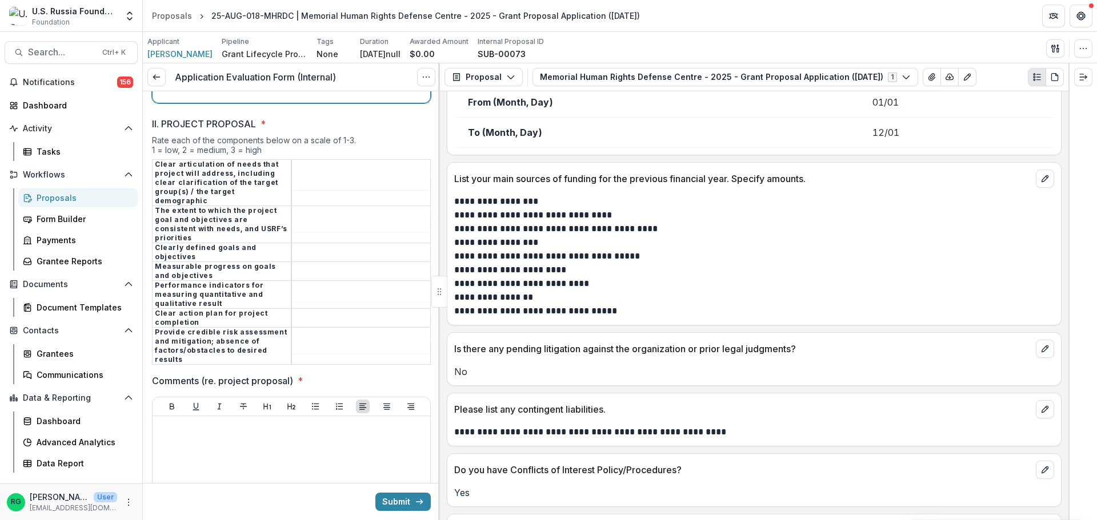
scroll to position [1902, 0]
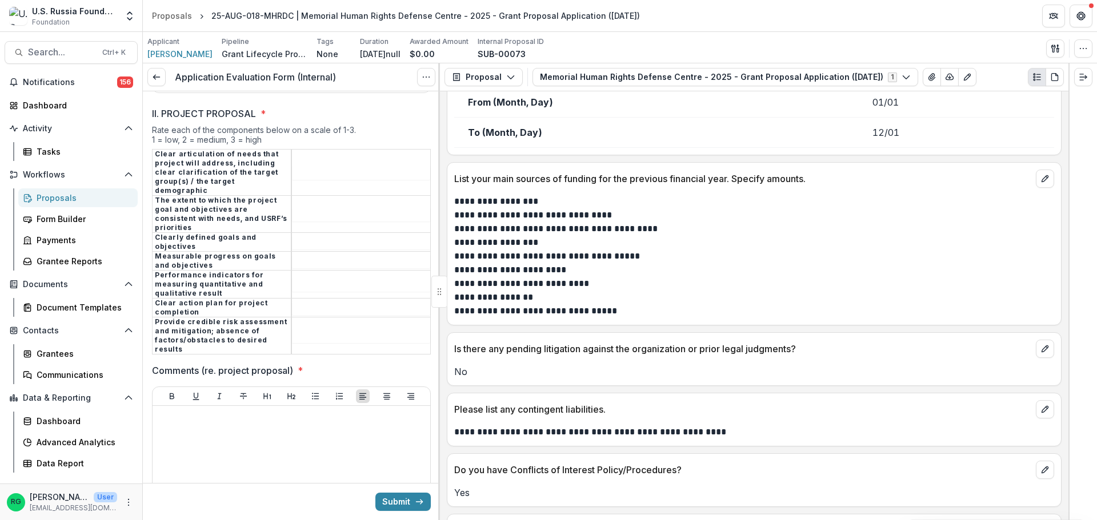
click at [315, 166] on input "II. PROJECT PROPOSAL *" at bounding box center [361, 173] width 138 height 14
type input "*"
click at [313, 208] on input "II. PROJECT PROPOSAL *" at bounding box center [361, 215] width 138 height 14
type input "*"
click at [311, 236] on input "II. PROJECT PROPOSAL *" at bounding box center [361, 243] width 138 height 14
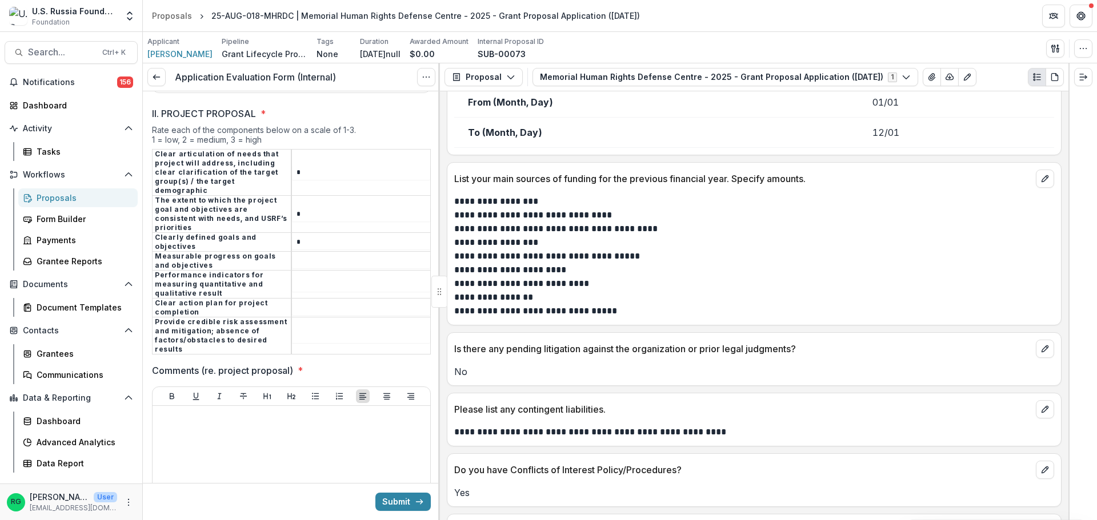
type input "*"
click at [309, 255] on input "II. PROJECT PROPOSAL *" at bounding box center [361, 262] width 138 height 14
type input "*"
click at [301, 278] on input "II. PROJECT PROPOSAL *" at bounding box center [361, 285] width 138 height 14
type input "*"
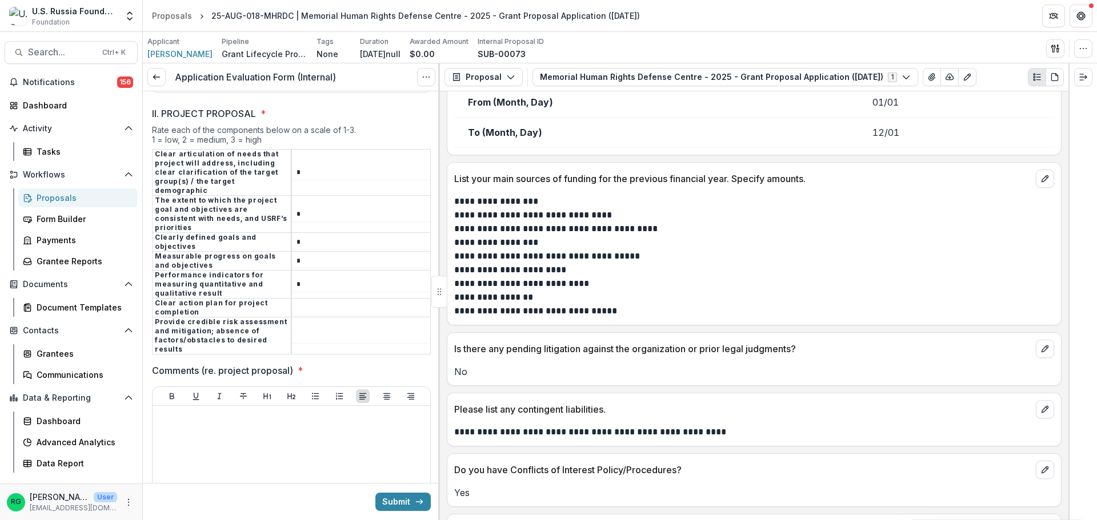
click at [306, 302] on input "II. PROJECT PROPOSAL *" at bounding box center [361, 309] width 138 height 14
type input "*"
click at [299, 330] on input "II. PROJECT PROPOSAL *" at bounding box center [361, 337] width 138 height 14
type input "*"
click at [234, 411] on div at bounding box center [291, 496] width 268 height 171
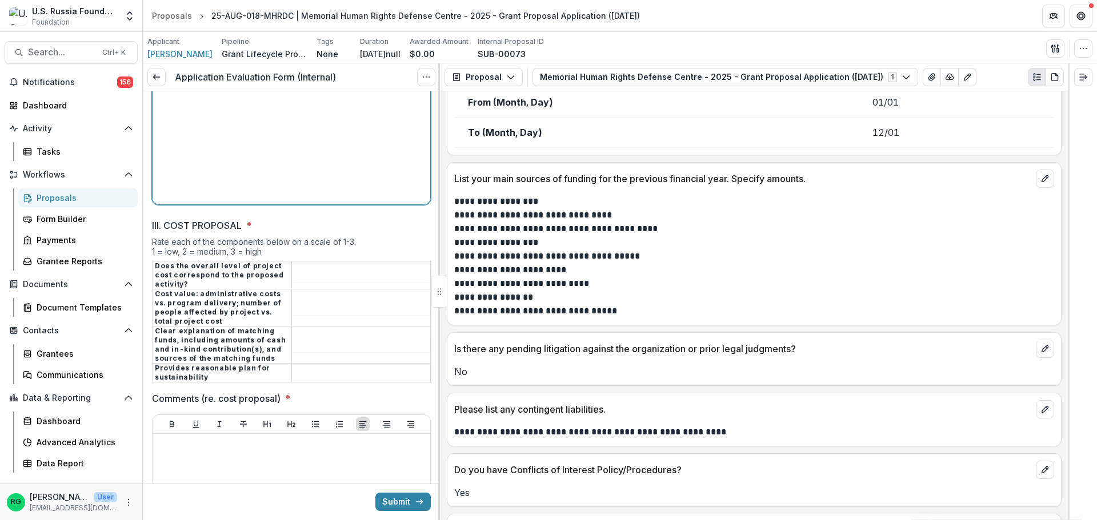
scroll to position [2302, 0]
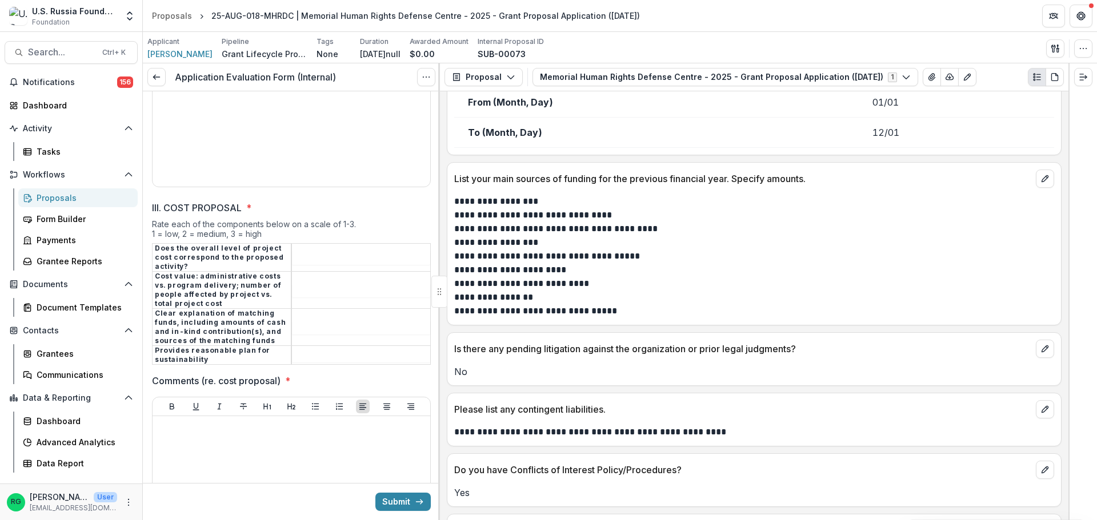
click at [317, 251] on input "III. COST PROPOSAL *" at bounding box center [361, 258] width 138 height 14
type input "*"
click at [310, 284] on input "III. COST PROPOSAL *" at bounding box center [361, 291] width 138 height 14
type input "*"
click at [308, 308] on td at bounding box center [360, 326] width 139 height 37
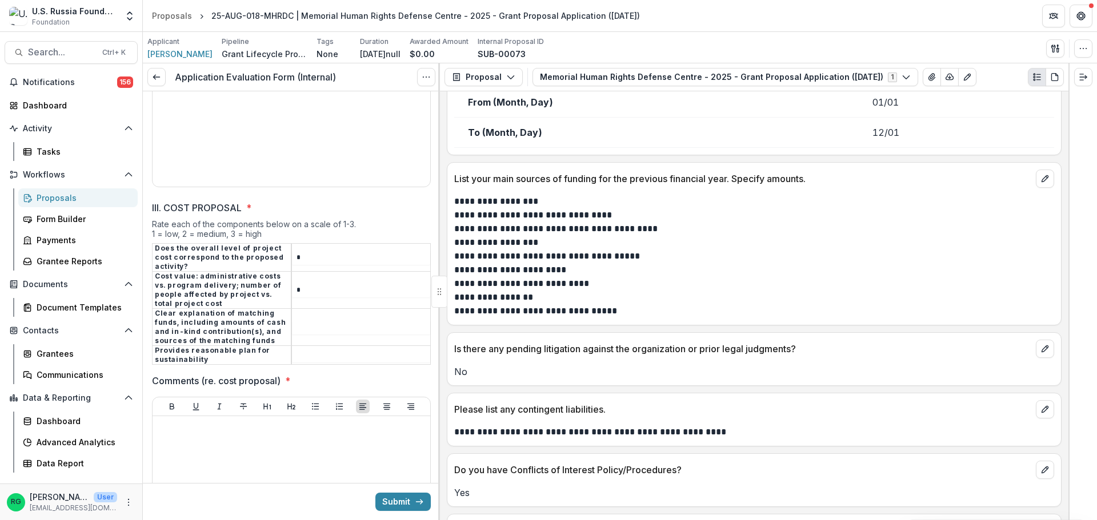
click at [308, 321] on input "III. COST PROPOSAL *" at bounding box center [361, 328] width 138 height 14
type input "*"
click at [303, 349] on input "III. COST PROPOSAL *" at bounding box center [361, 356] width 138 height 14
type input "*"
click at [215, 421] on div at bounding box center [291, 506] width 268 height 171
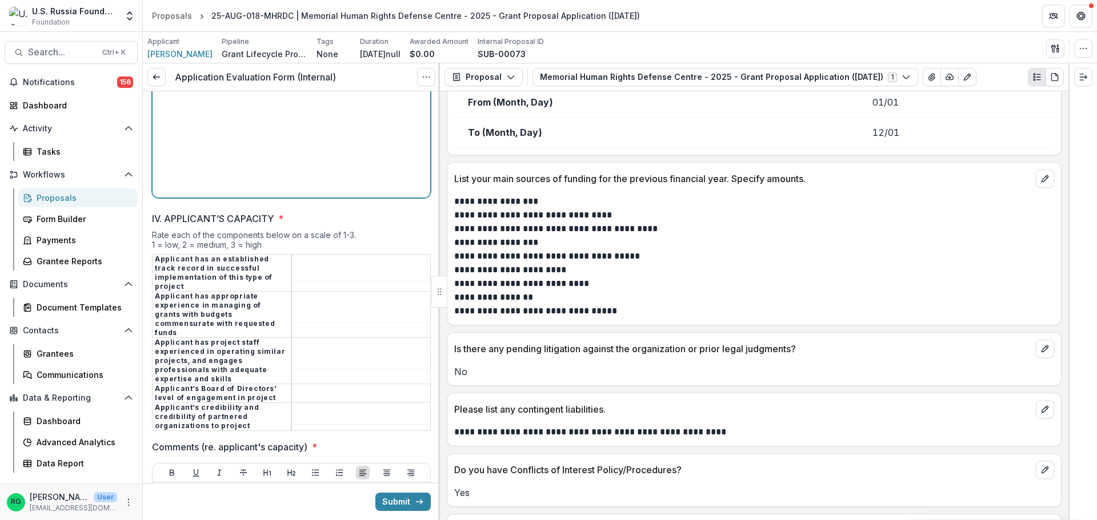
scroll to position [2702, 0]
click at [324, 266] on input "IV. APPLICANT’S CAPACITY *" at bounding box center [361, 273] width 138 height 14
type input "*"
click at [318, 308] on input "IV. APPLICANT’S CAPACITY *" at bounding box center [361, 315] width 138 height 14
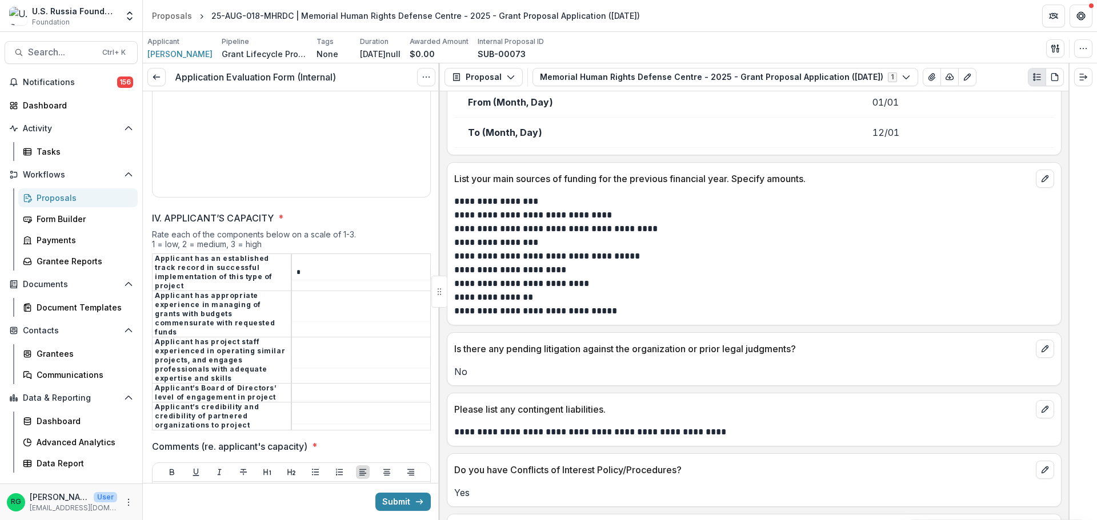
click at [323, 266] on input "*" at bounding box center [361, 273] width 138 height 14
type input "*"
click at [310, 308] on input "IV. APPLICANT’S CAPACITY *" at bounding box center [361, 315] width 138 height 14
type input "*"
click at [312, 337] on td at bounding box center [360, 360] width 139 height 46
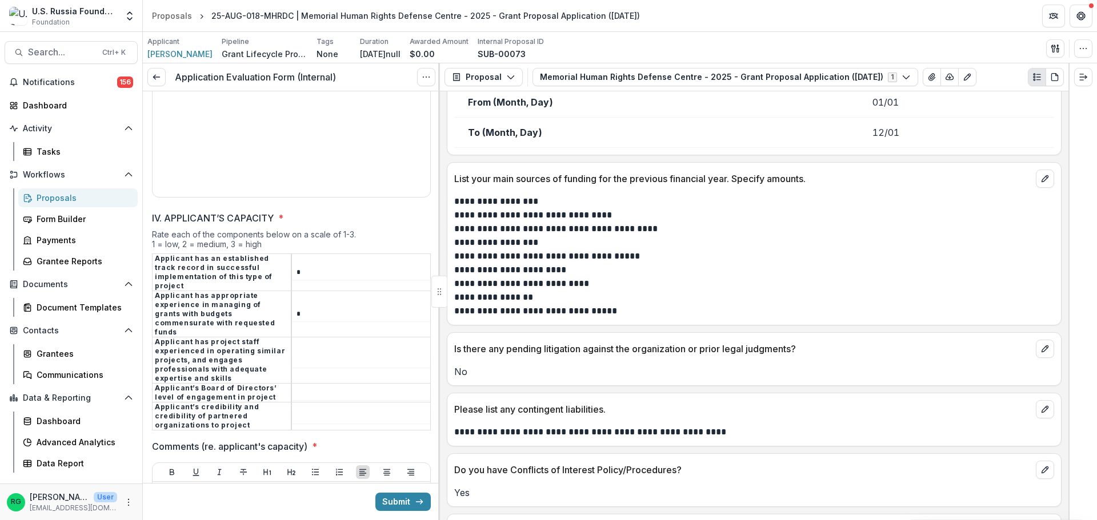
click at [310, 337] on td at bounding box center [360, 360] width 139 height 46
click at [302, 337] on td at bounding box center [360, 360] width 139 height 46
click at [296, 337] on td at bounding box center [360, 360] width 139 height 46
click at [307, 354] on input "IV. APPLICANT’S CAPACITY *" at bounding box center [361, 361] width 138 height 14
type input "*"
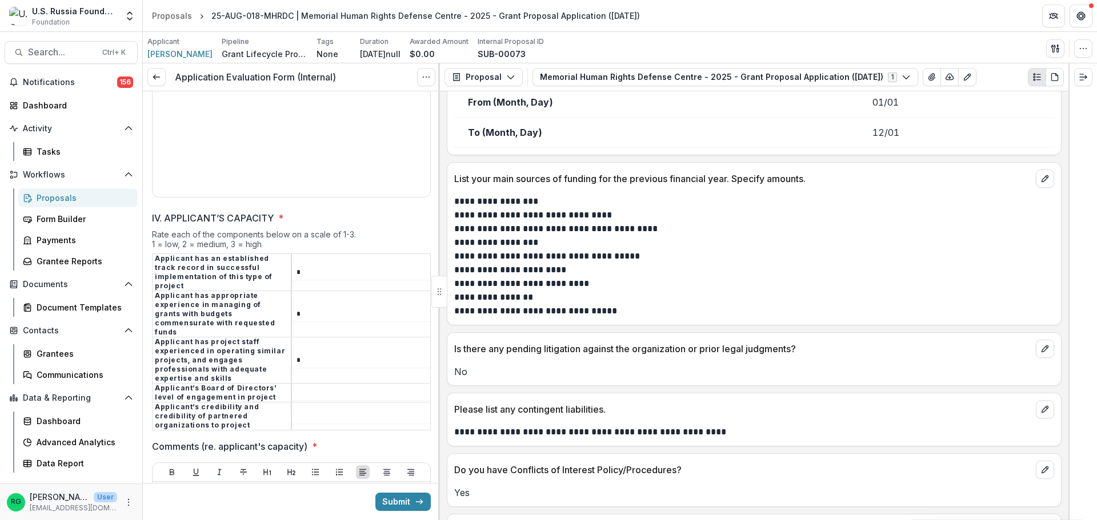
click at [301, 387] on input "IV. APPLICANT’S CAPACITY *" at bounding box center [361, 394] width 138 height 14
type input "*"
click at [305, 410] on input "IV. APPLICANT’S CAPACITY *" at bounding box center [361, 417] width 138 height 14
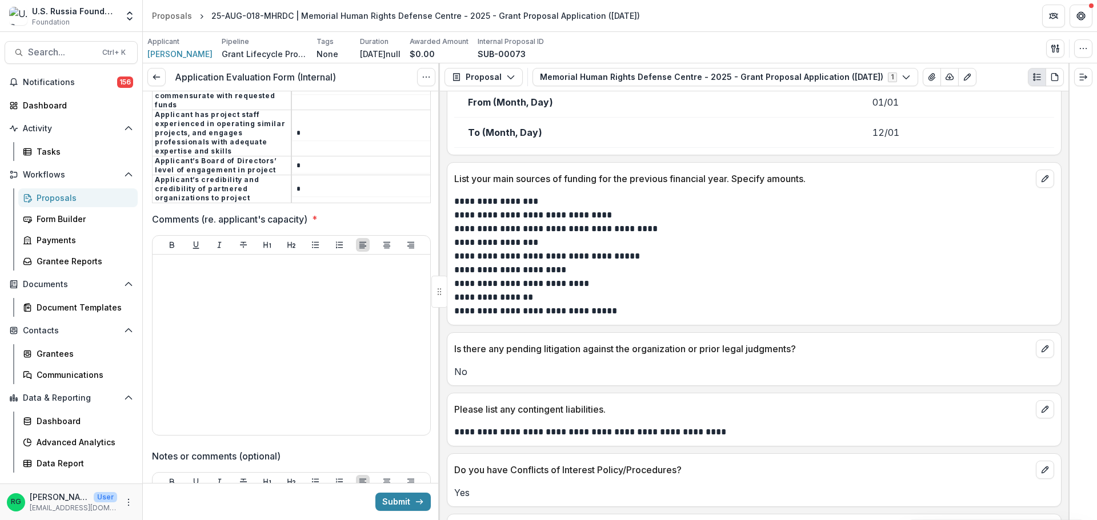
scroll to position [2930, 0]
type input "*"
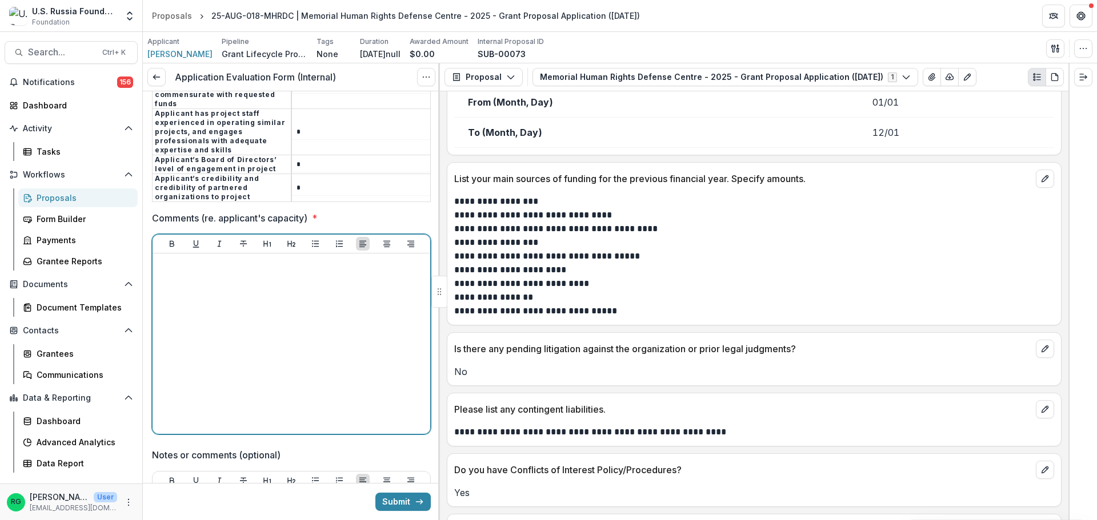
click at [185, 258] on div at bounding box center [291, 343] width 268 height 171
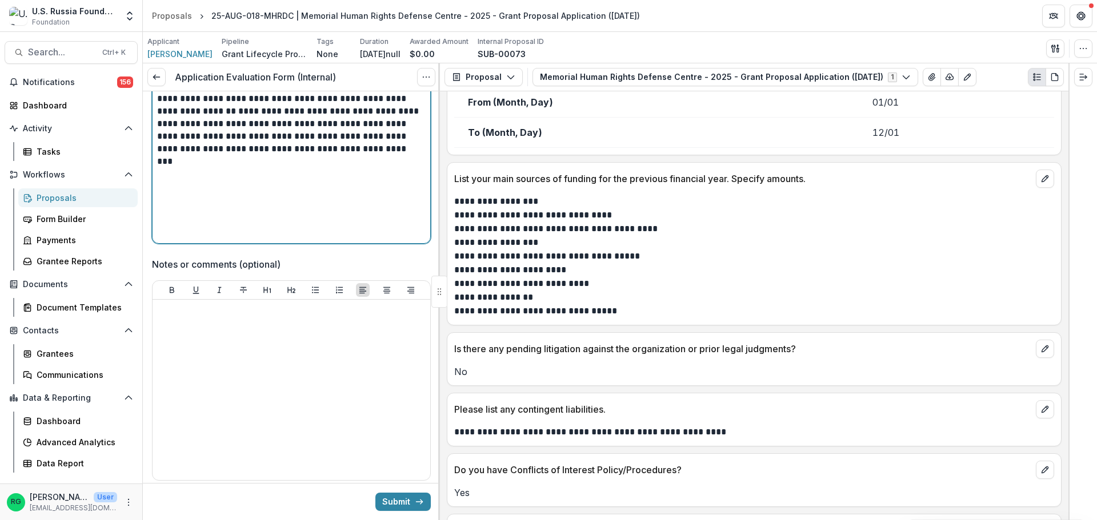
scroll to position [3123, 0]
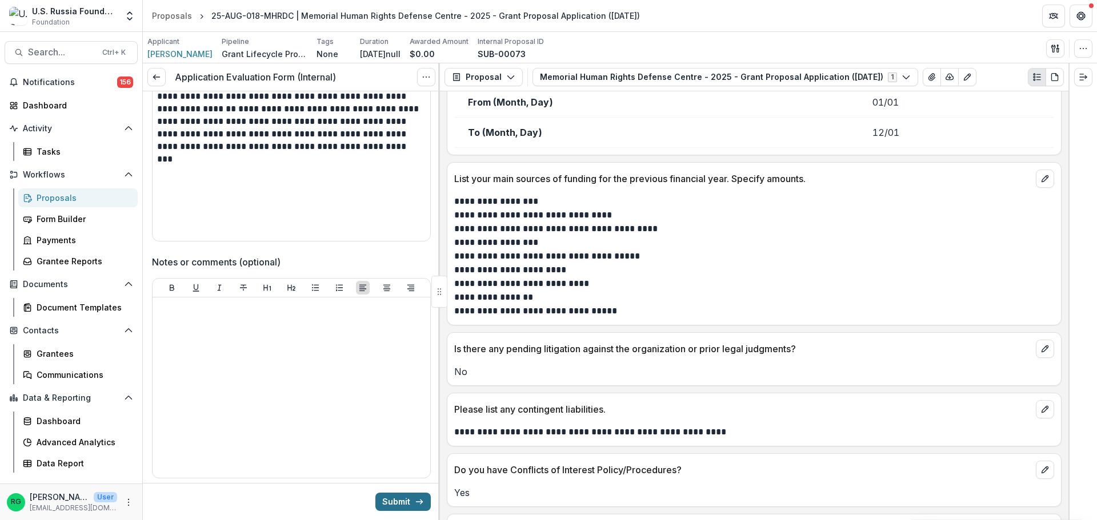
click at [390, 500] on button "Submit" at bounding box center [402, 502] width 55 height 18
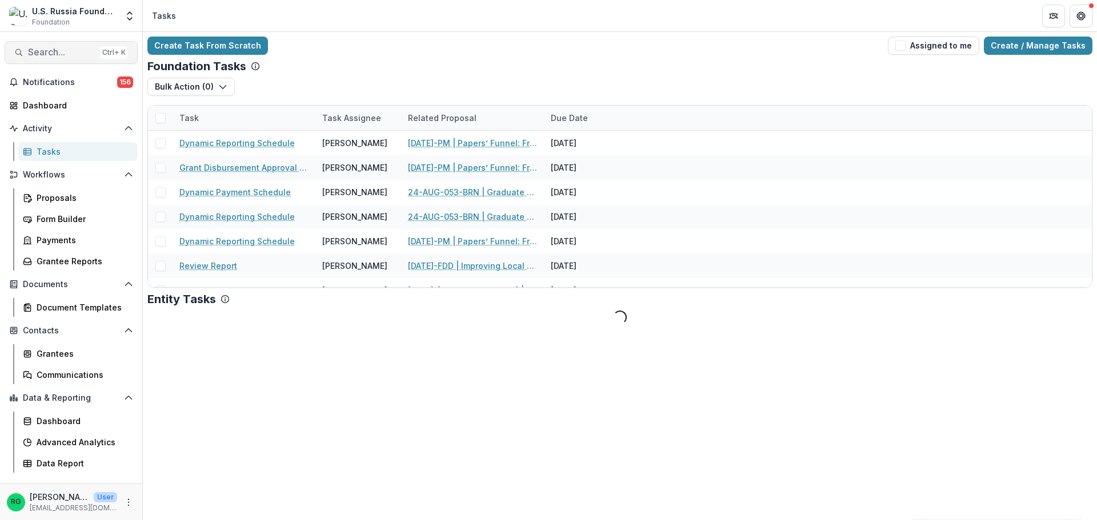
click at [59, 51] on span "Search..." at bounding box center [61, 52] width 67 height 11
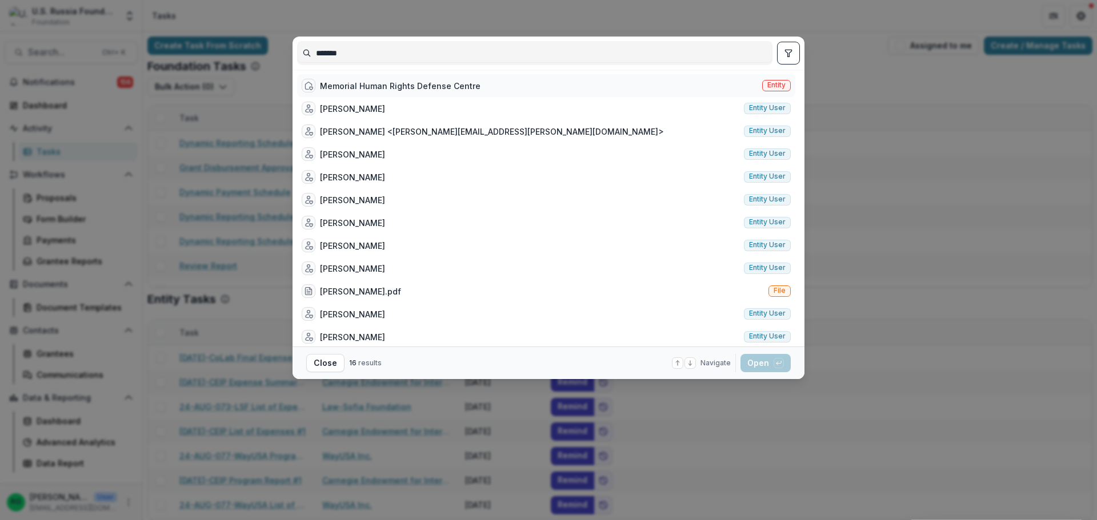
type input "*******"
click at [375, 81] on div "Memorial Human Rights Defense Centre" at bounding box center [400, 86] width 161 height 12
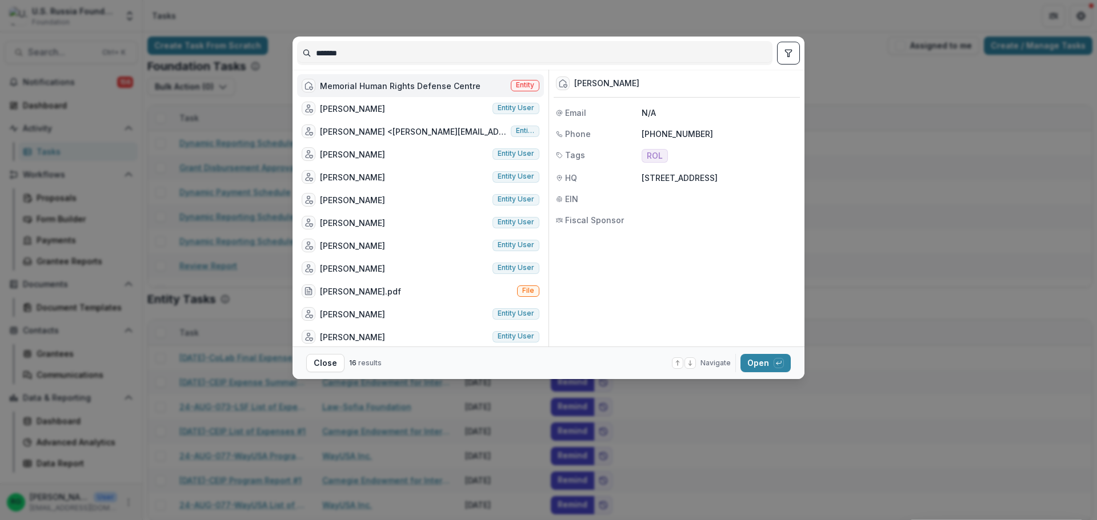
click at [588, 82] on div "[PERSON_NAME]" at bounding box center [606, 84] width 65 height 10
click at [754, 365] on button "Open with enter key" at bounding box center [765, 363] width 50 height 18
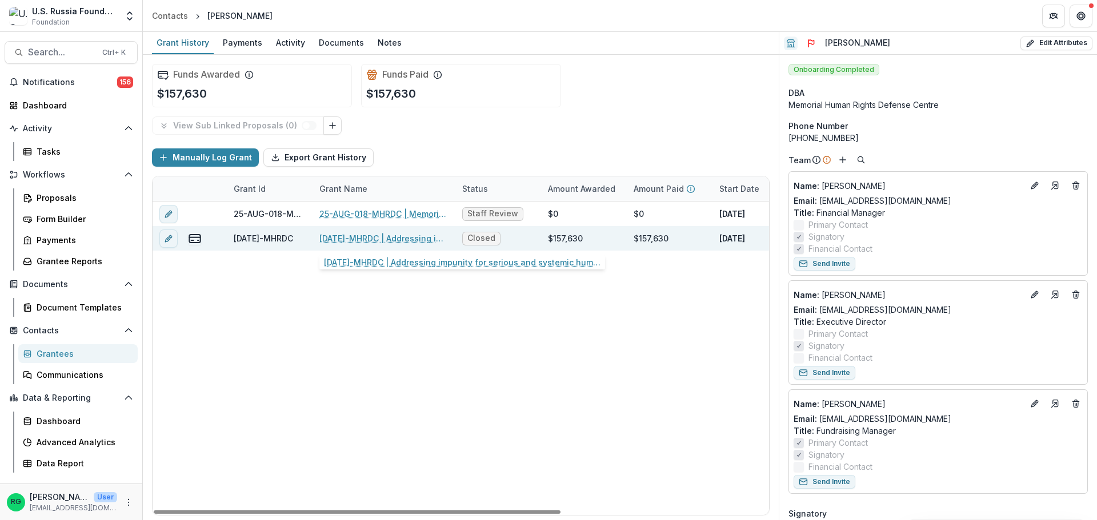
click at [384, 235] on link "23-DEC-18-MHRDC | Addressing impunity for serious and systemic human right viol…" at bounding box center [383, 239] width 129 height 12
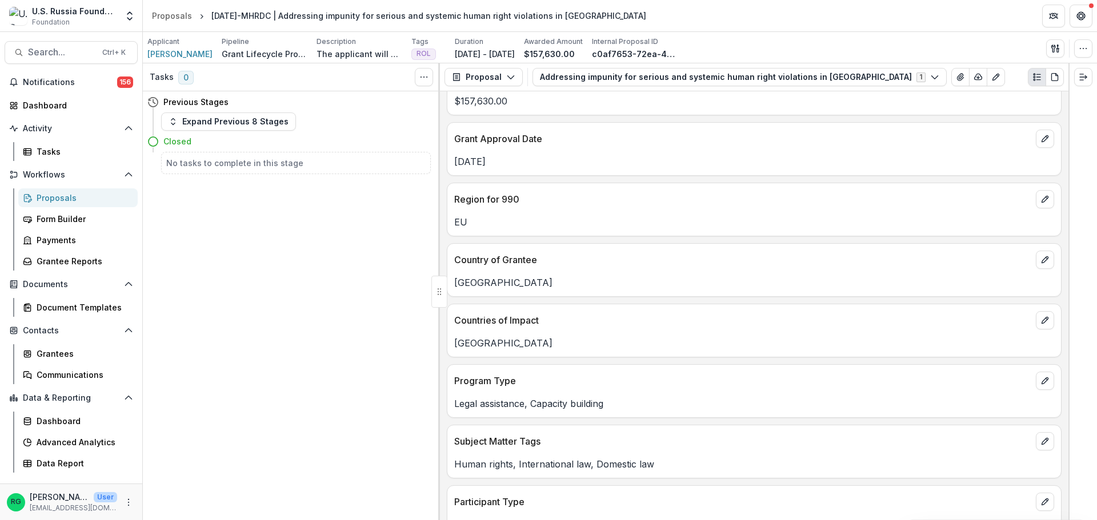
scroll to position [33, 0]
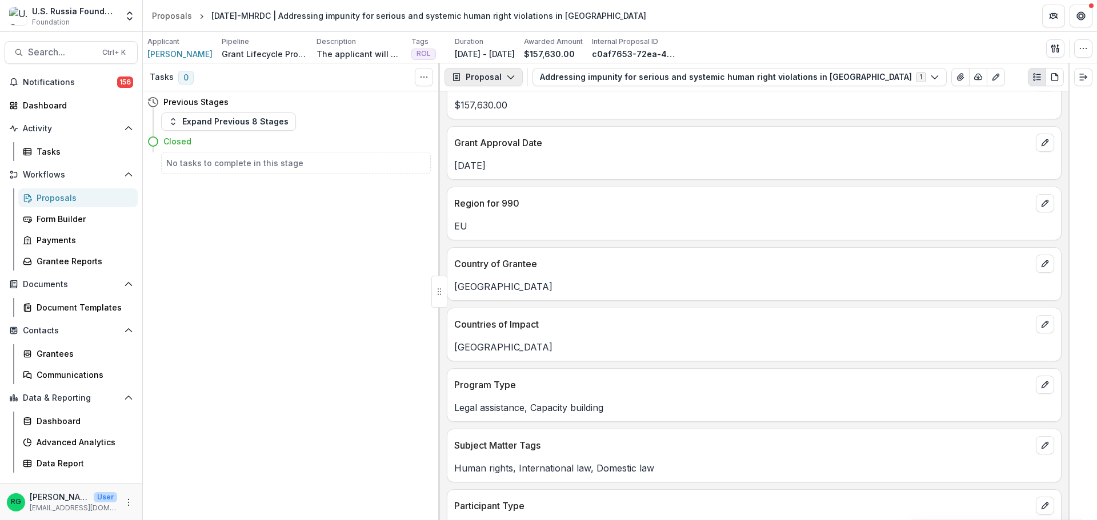
click at [512, 77] on icon "button" at bounding box center [510, 77] width 9 height 9
click at [496, 137] on div "Reports" at bounding box center [519, 141] width 105 height 12
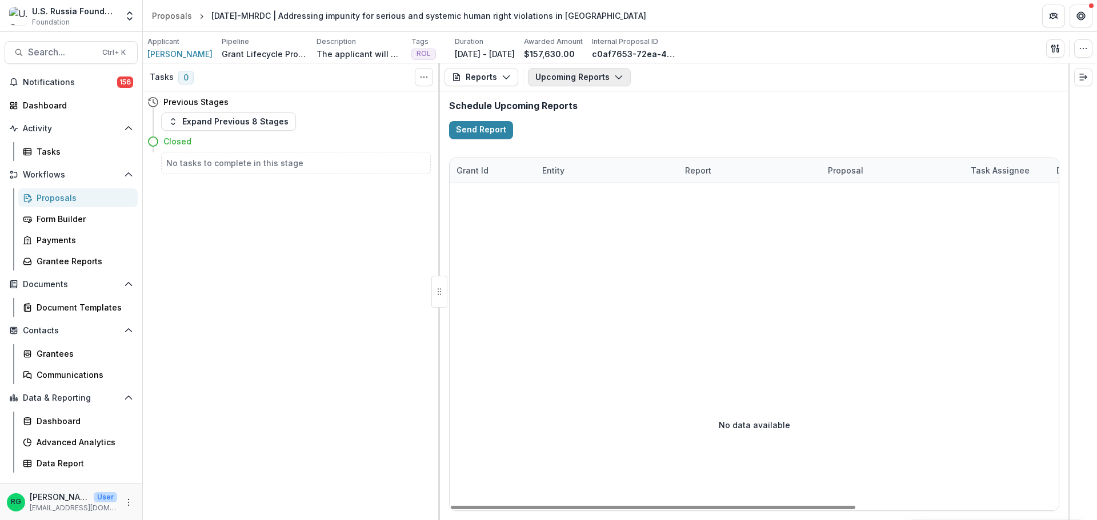
click at [614, 79] on icon "button" at bounding box center [618, 77] width 9 height 9
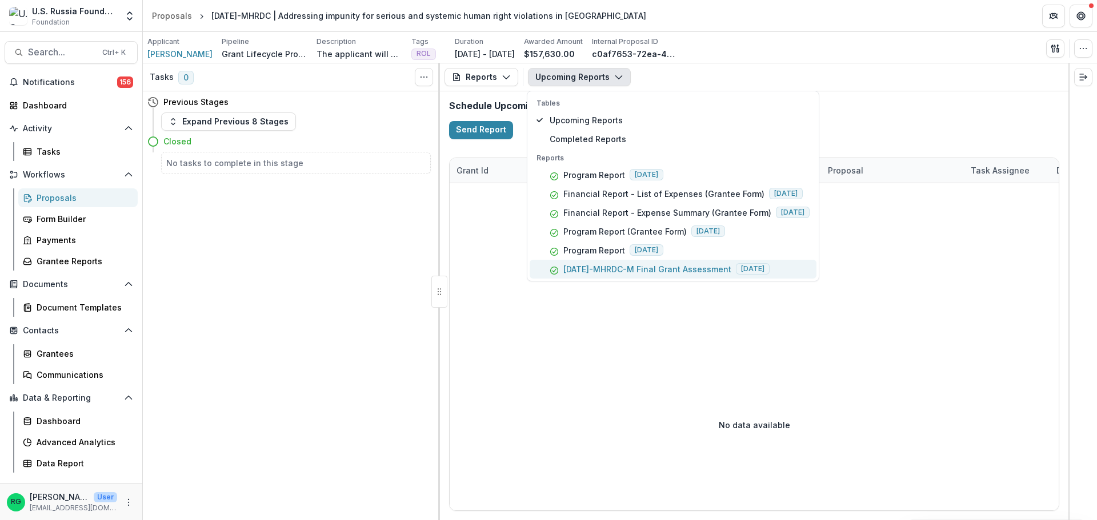
click at [675, 268] on p "23-DEC-18-MHRDC-M Final Grant Assessment" at bounding box center [647, 269] width 168 height 12
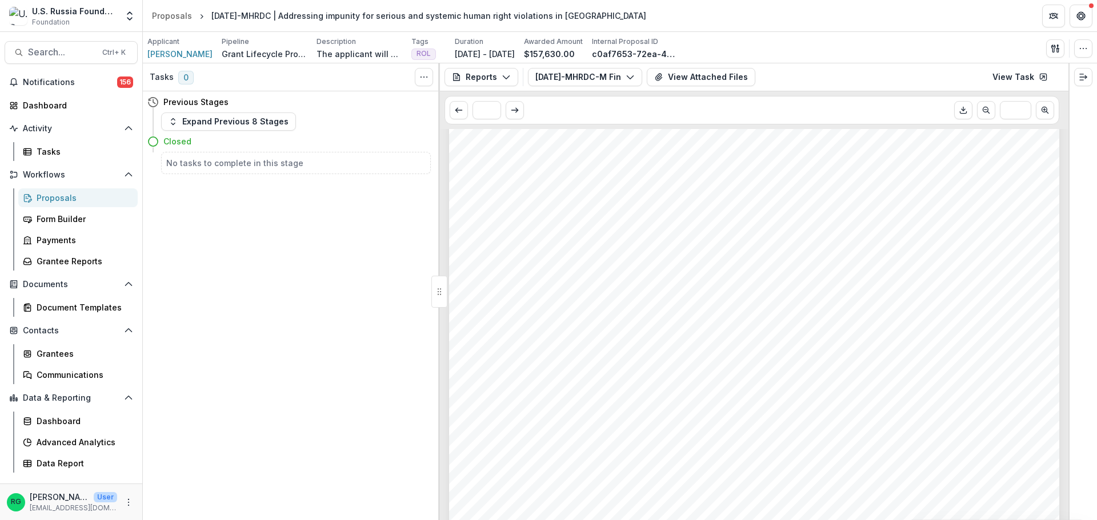
scroll to position [1885, 0]
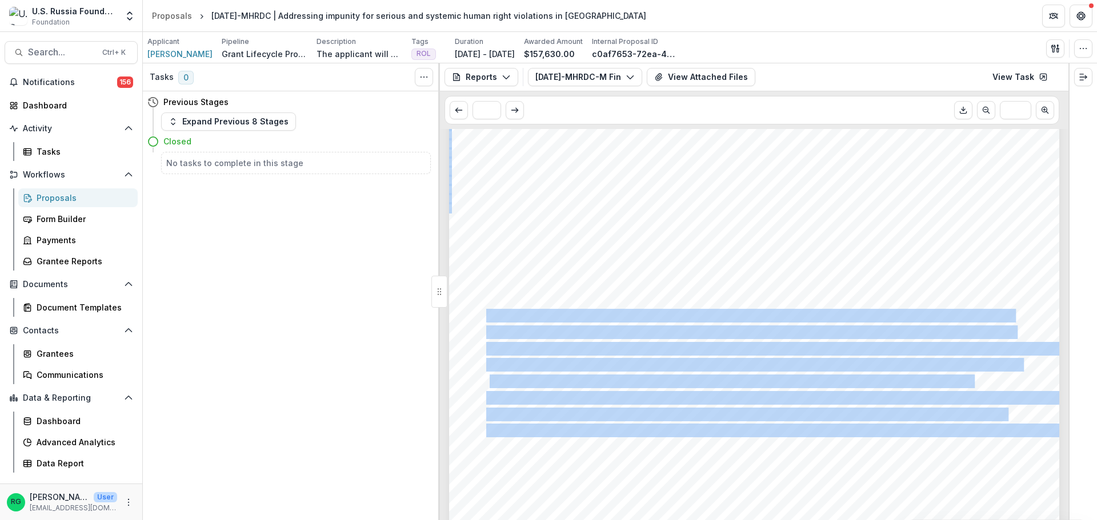
drag, startPoint x: 486, startPoint y: 314, endPoint x: 995, endPoint y: 443, distance: 525.1
click at [995, 443] on div "Please add any further comments about this project’s financials (for example, w…" at bounding box center [754, 415] width 610 height 863
copy div "With USRF support grantee successfully addressed many legal issues through stra…"
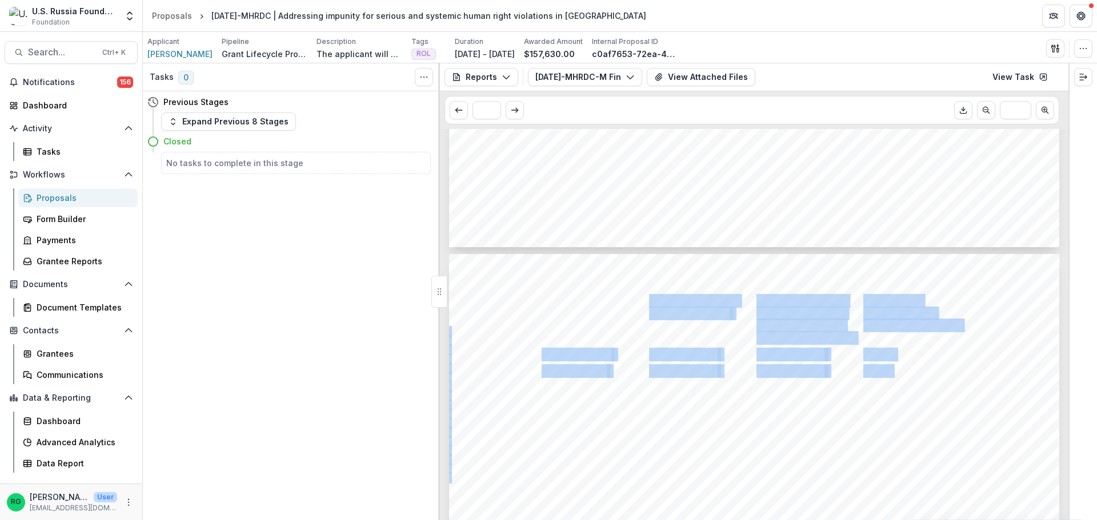
scroll to position [1714, 0]
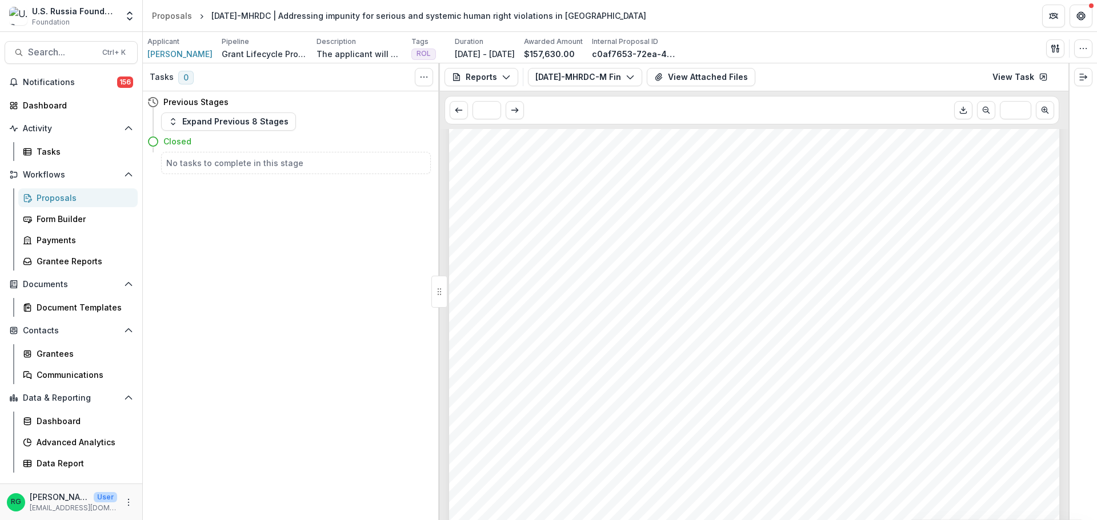
scroll to position [1885, 0]
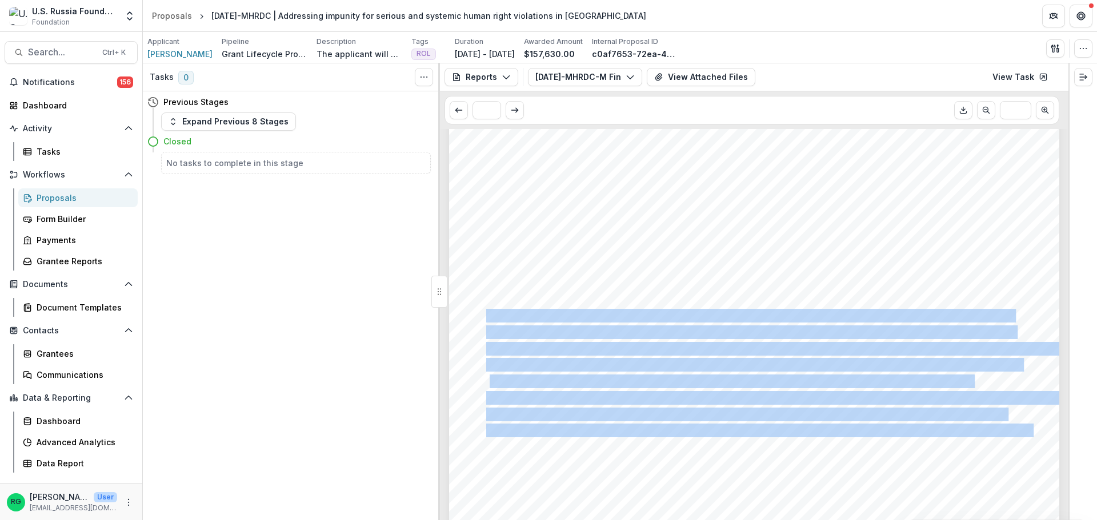
drag, startPoint x: 990, startPoint y: 431, endPoint x: 489, endPoint y: 319, distance: 513.4
click at [489, 319] on div "Please add any further comments about this project’s financials (for example, w…" at bounding box center [754, 415] width 610 height 863
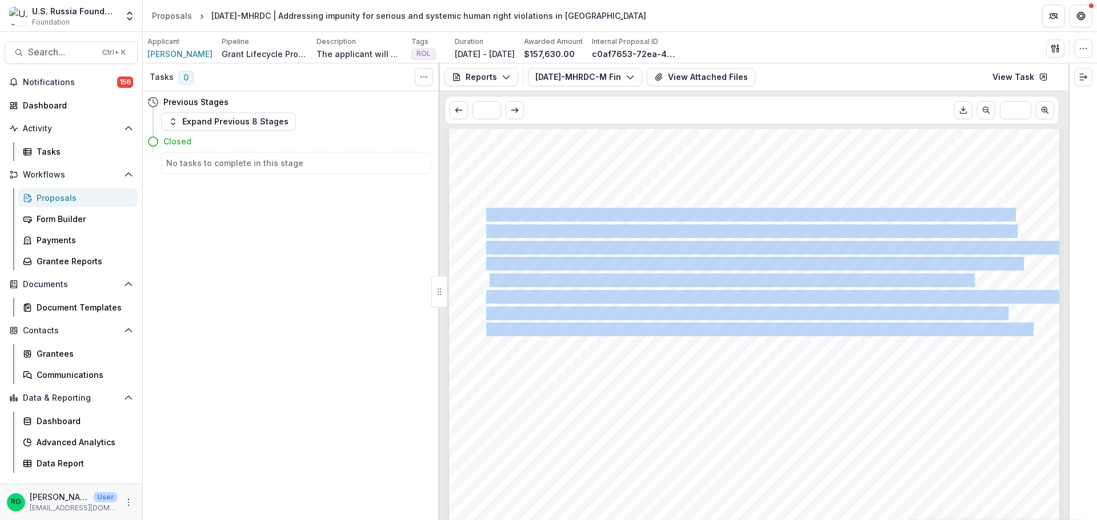
scroll to position [2057, 0]
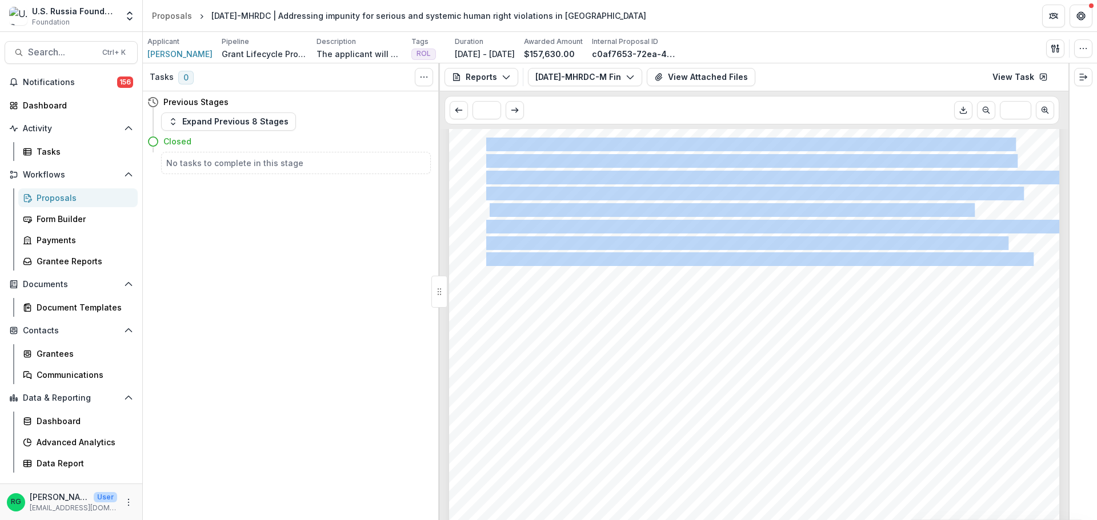
copy div "With USRF support grantee successfully addressed many legal issues through stra…"
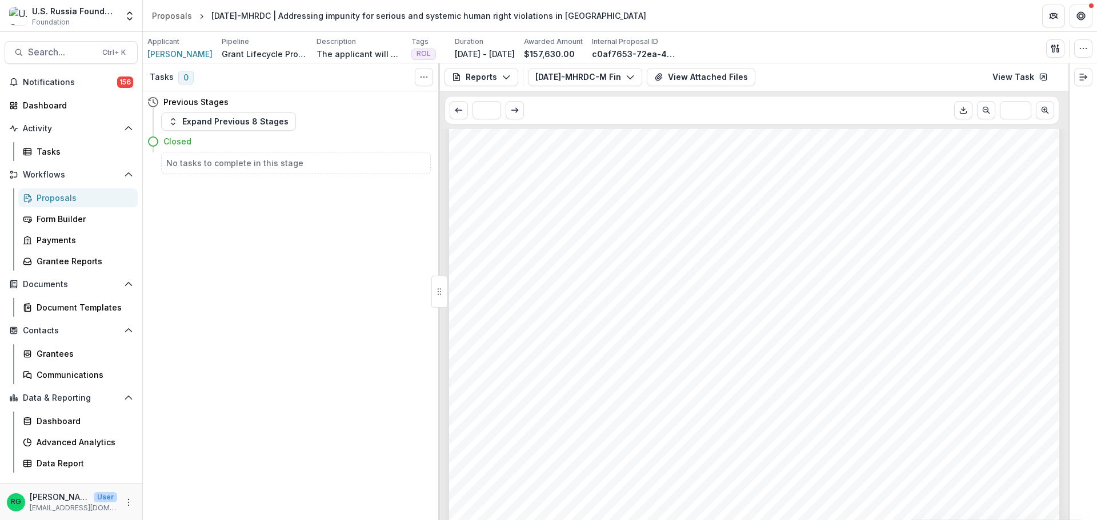
scroll to position [171, 0]
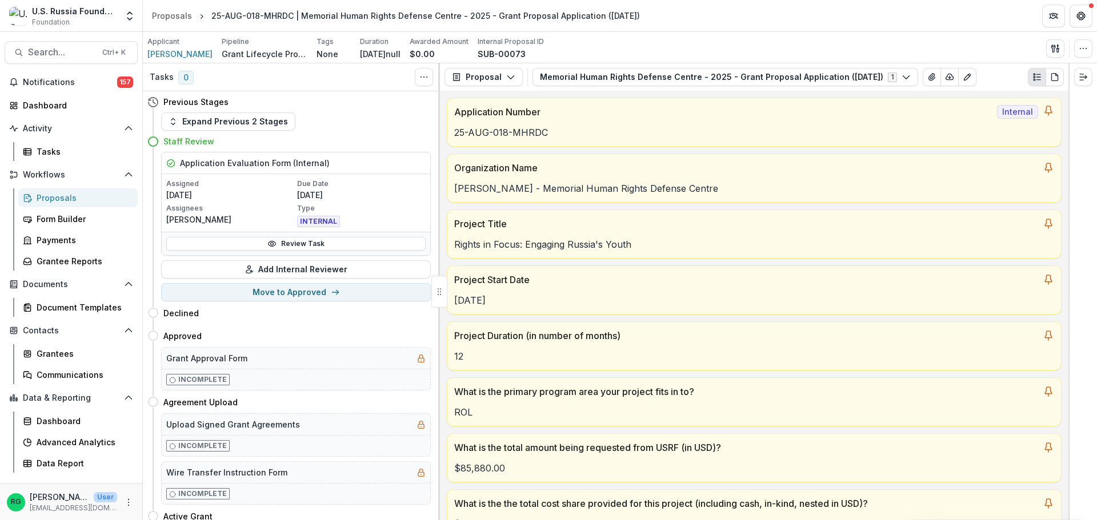
click at [70, 198] on div "Proposals" at bounding box center [83, 198] width 92 height 12
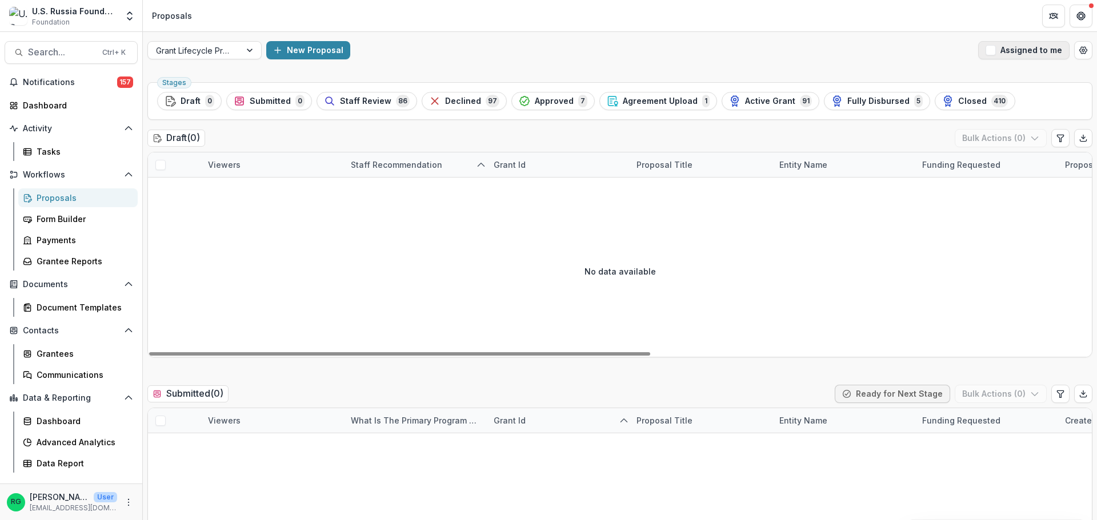
click at [989, 52] on span "button" at bounding box center [990, 50] width 10 height 10
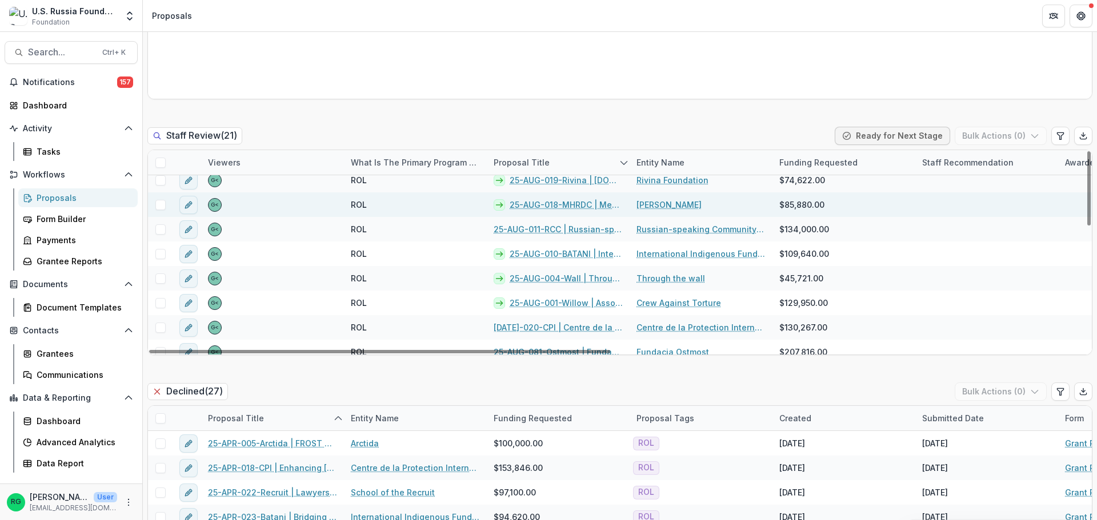
scroll to position [286, 0]
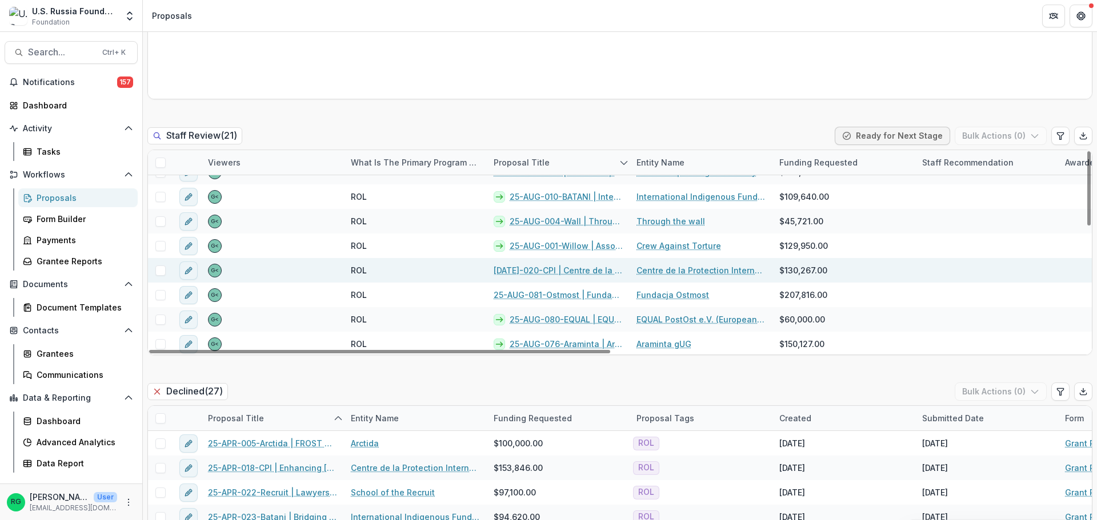
click at [555, 268] on link "[DATE]-020-CPI | Centre de la Protection Internationale - 2025 - Grant Proposal…" at bounding box center [558, 270] width 129 height 12
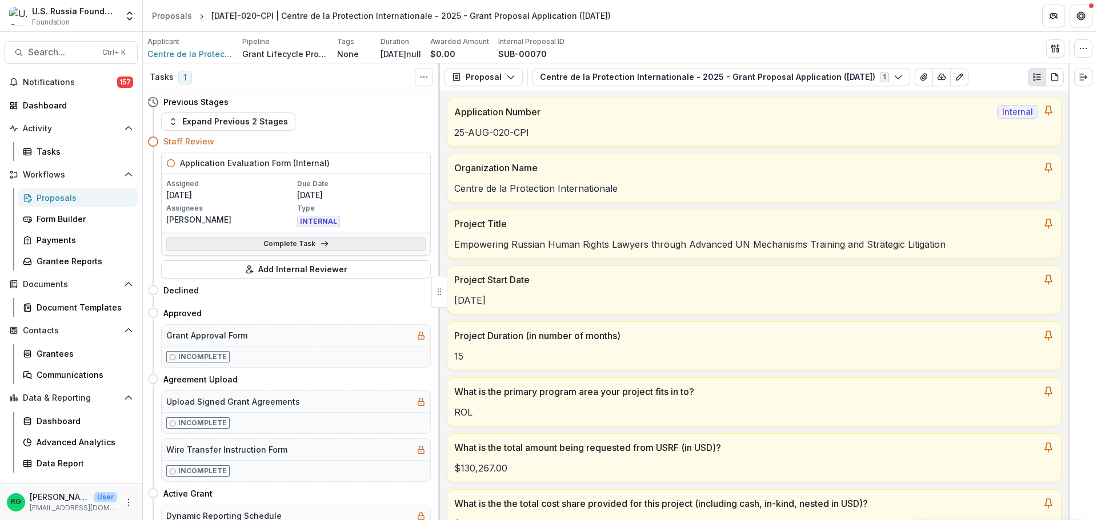
click at [274, 242] on link "Complete Task" at bounding box center [295, 244] width 259 height 14
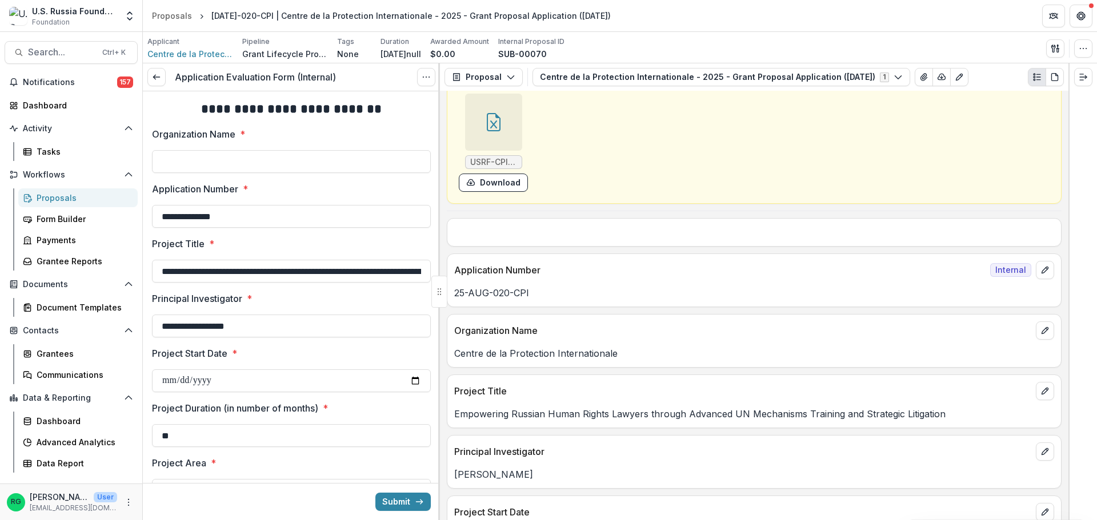
scroll to position [514, 0]
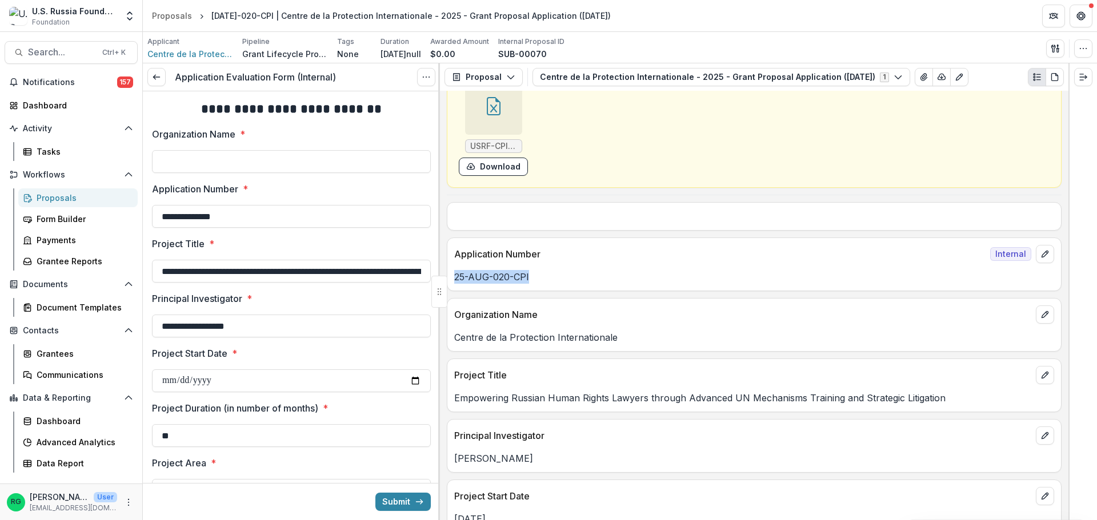
drag, startPoint x: 531, startPoint y: 276, endPoint x: 455, endPoint y: 286, distance: 76.0
click at [455, 286] on div "Application Number Internal 25-AUG-020-CPI" at bounding box center [754, 265] width 615 height 54
copy p "25-AUG-020-CPI"
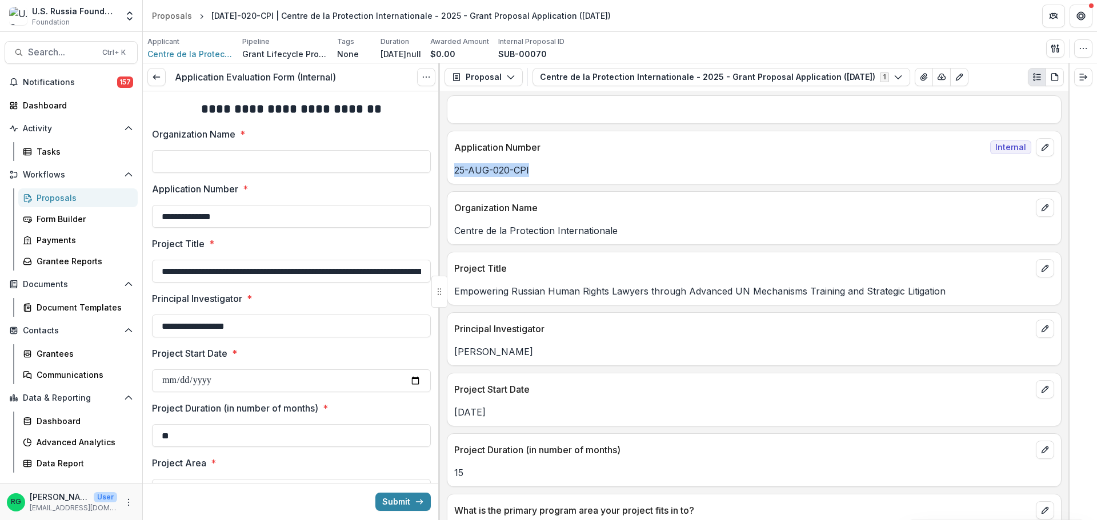
scroll to position [628, 0]
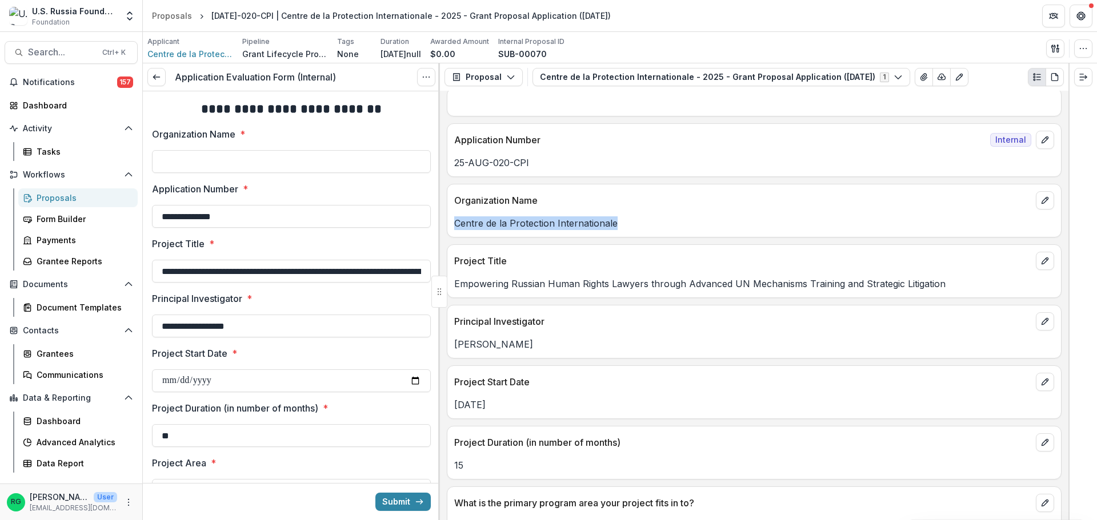
drag, startPoint x: 616, startPoint y: 224, endPoint x: 455, endPoint y: 224, distance: 161.1
click at [455, 224] on p "Centre de la Protection Internationale" at bounding box center [754, 224] width 600 height 14
copy p "Centre de la Protection Internationale"
drag, startPoint x: 186, startPoint y: 162, endPoint x: 171, endPoint y: 162, distance: 14.9
click at [186, 162] on input "Organization Name *" at bounding box center [291, 161] width 279 height 23
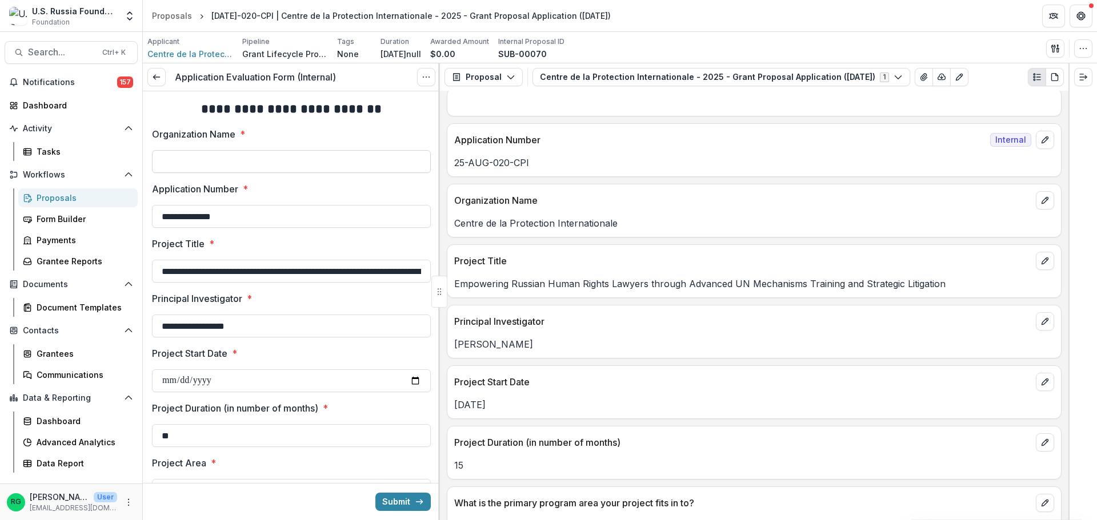
paste input "**********"
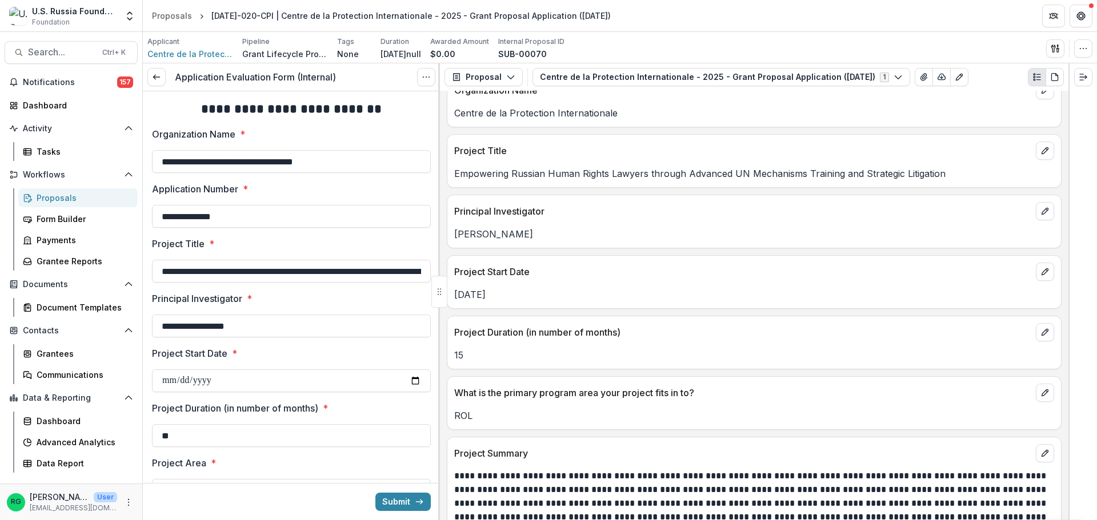
scroll to position [800, 0]
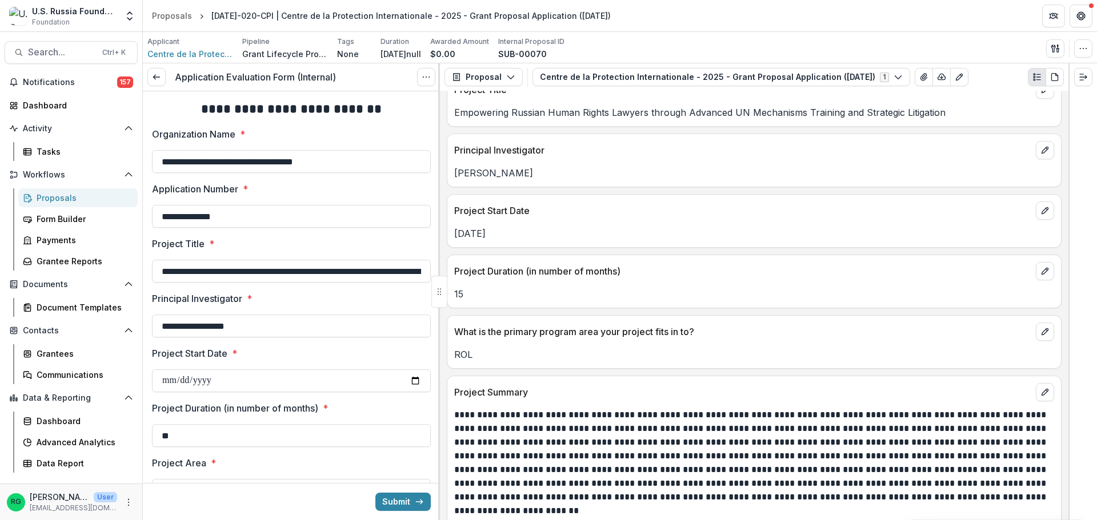
type input "**********"
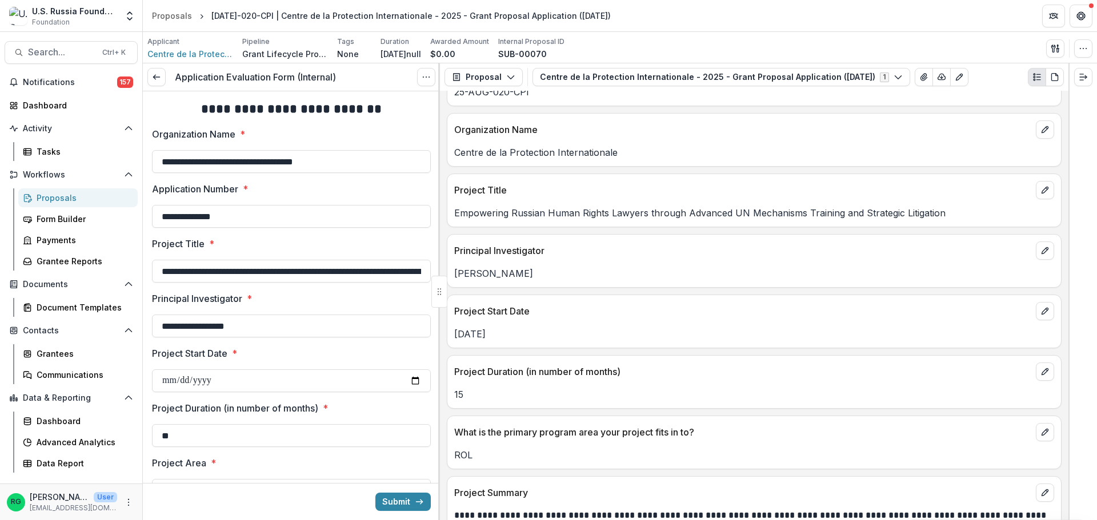
scroll to position [686, 0]
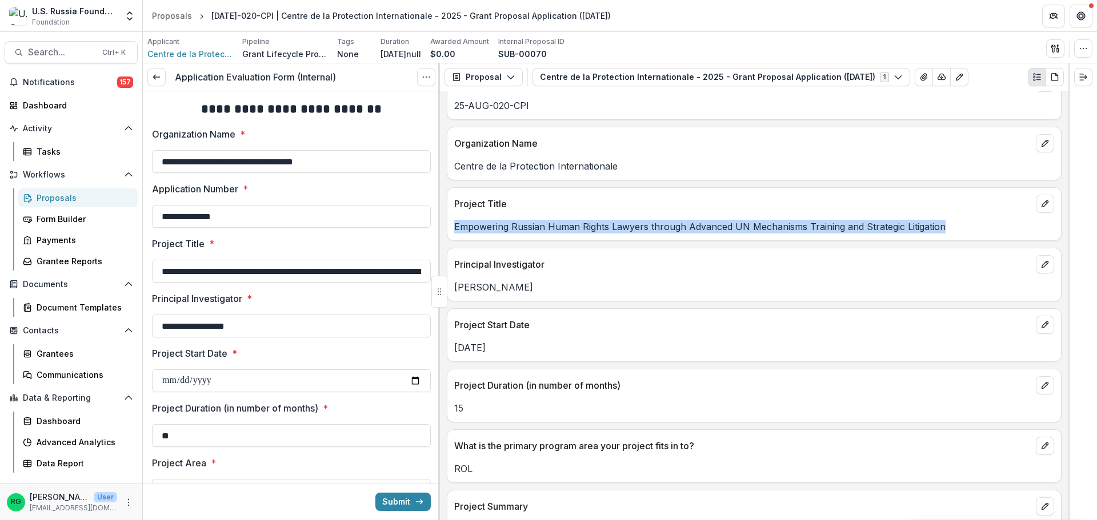
drag, startPoint x: 941, startPoint y: 229, endPoint x: 454, endPoint y: 229, distance: 487.3
click at [454, 229] on p "Empowering Russian Human Rights Lawyers through Advanced UN Mechanisms Training…" at bounding box center [754, 227] width 600 height 14
copy p "Empowering Russian Human Rights Lawyers through Advanced UN Mechanisms Training…"
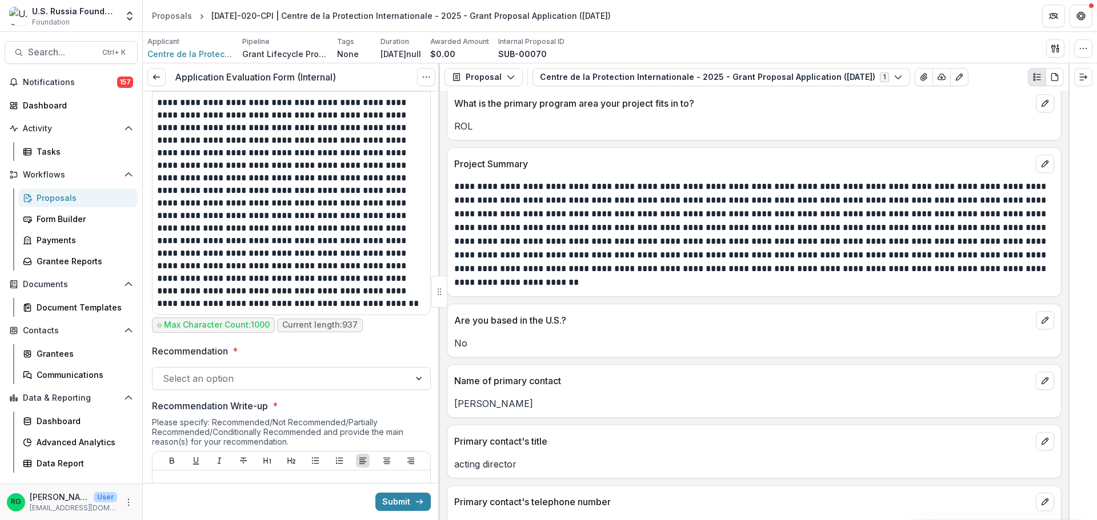
scroll to position [514, 0]
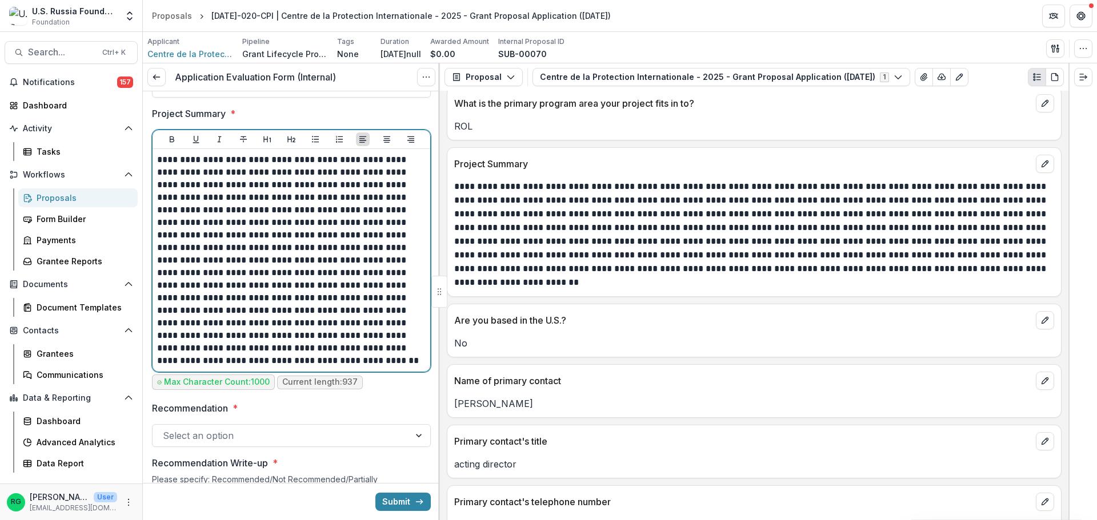
drag, startPoint x: 300, startPoint y: 366, endPoint x: 186, endPoint y: 332, distance: 119.0
click at [186, 332] on p "**********" at bounding box center [289, 261] width 265 height 214
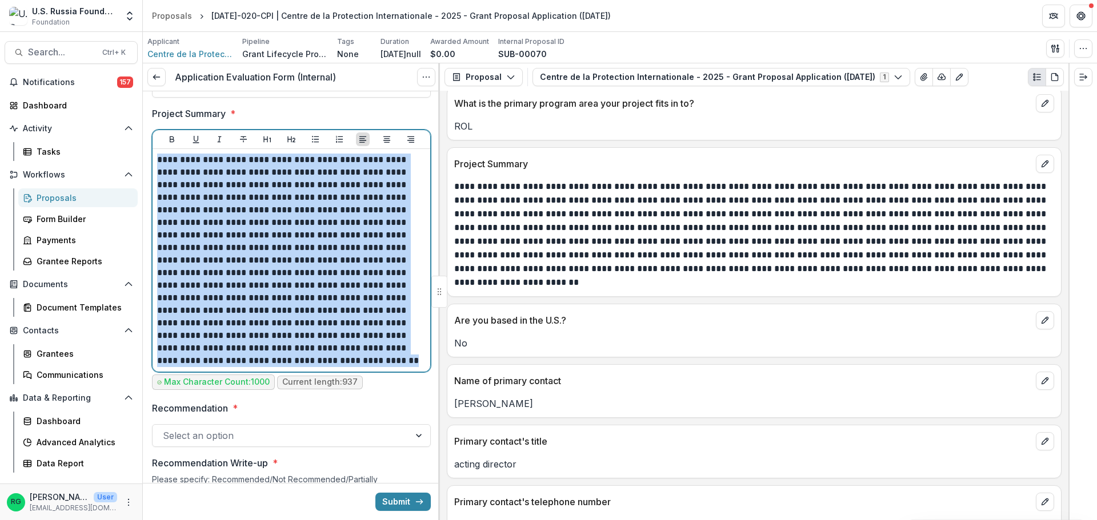
drag, startPoint x: 300, startPoint y: 359, endPoint x: 158, endPoint y: 166, distance: 240.3
click at [158, 166] on p "**********" at bounding box center [289, 261] width 265 height 214
copy p "**********"
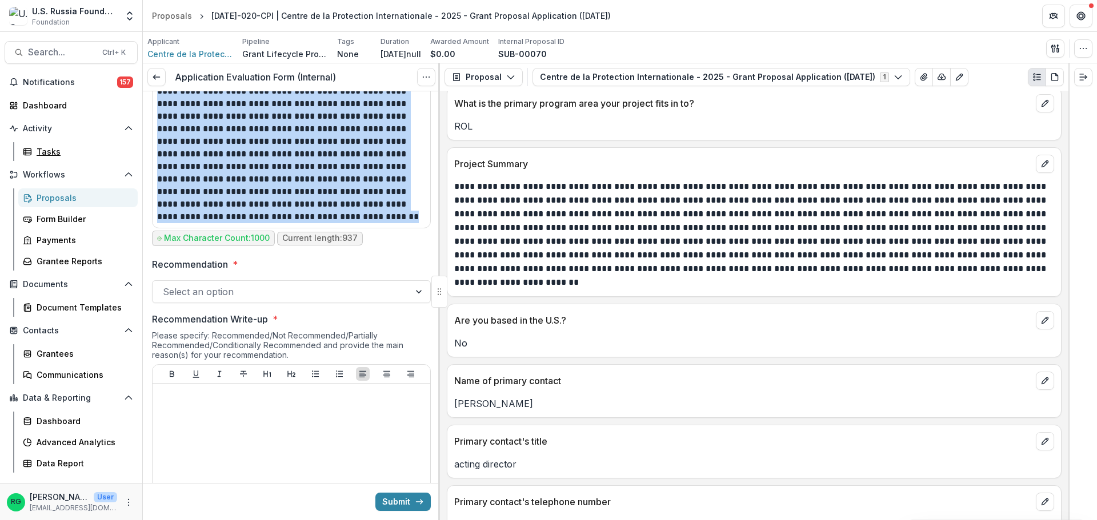
scroll to position [686, 0]
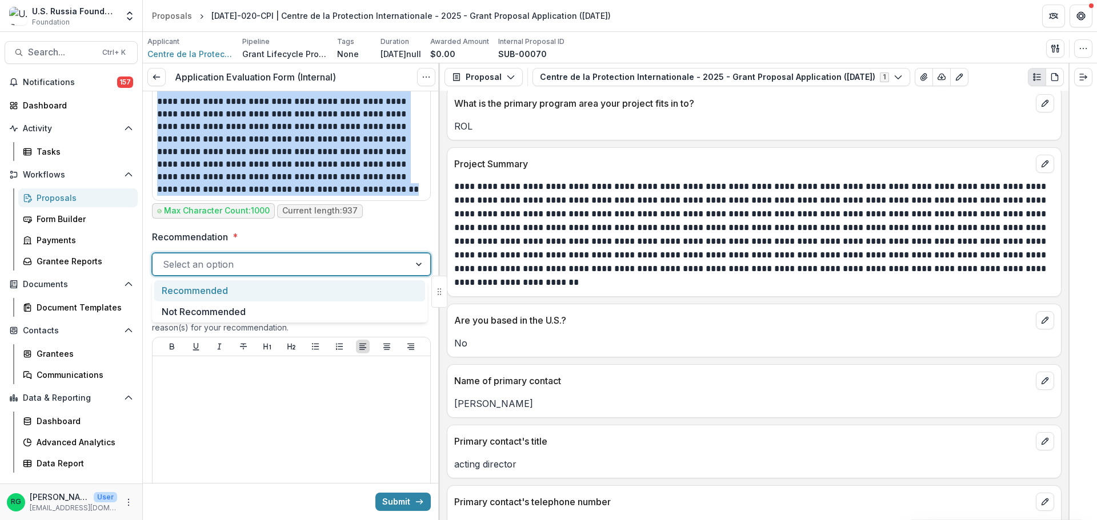
click at [414, 263] on div at bounding box center [420, 265] width 21 height 22
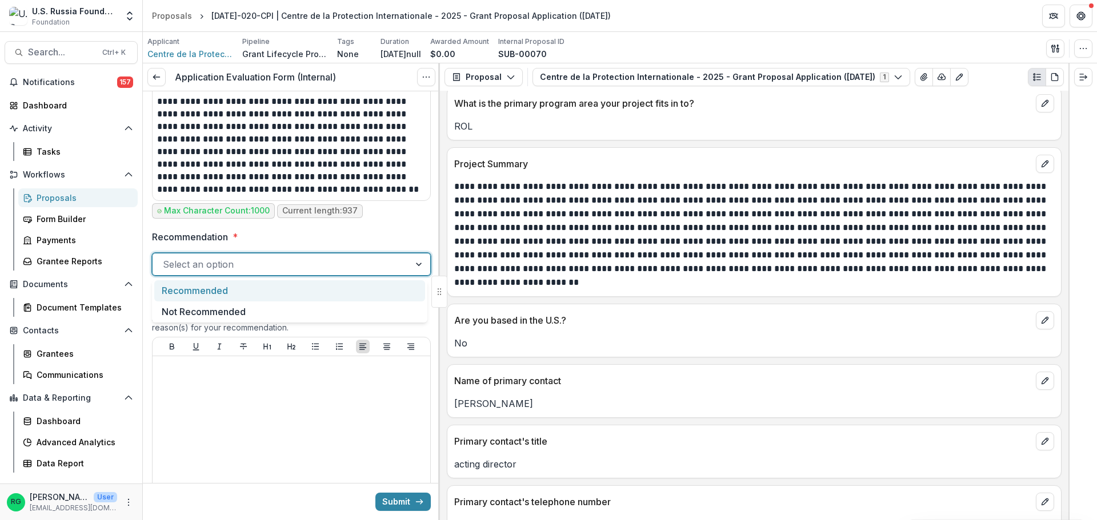
click at [227, 287] on div "Recommended" at bounding box center [289, 290] width 271 height 21
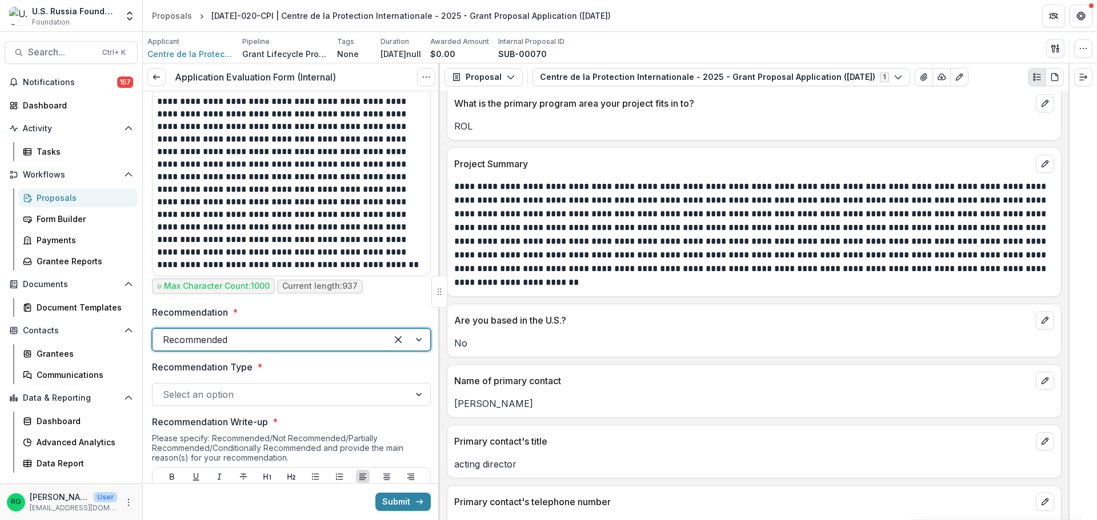
scroll to position [514, 0]
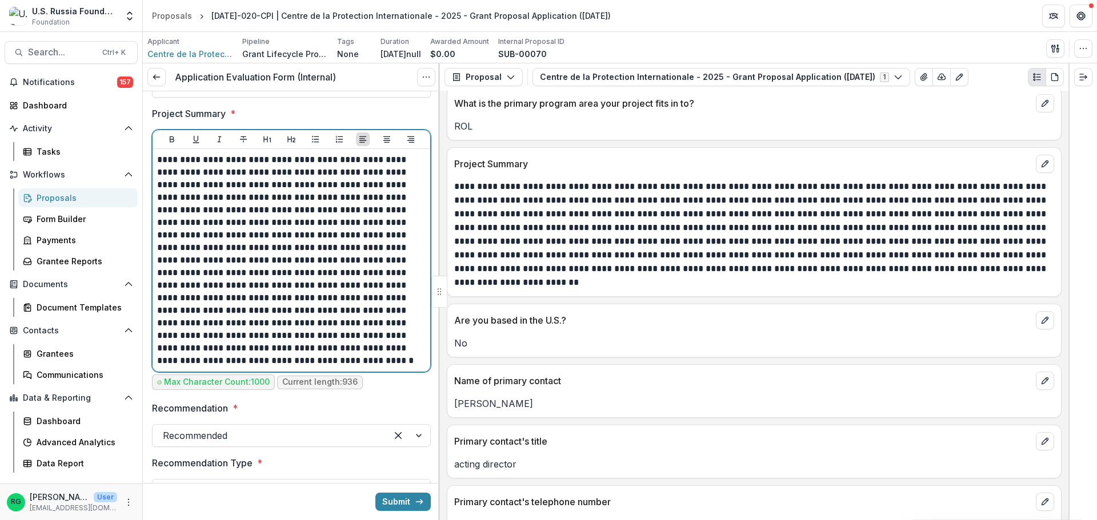
click at [268, 266] on p "**********" at bounding box center [289, 261] width 265 height 214
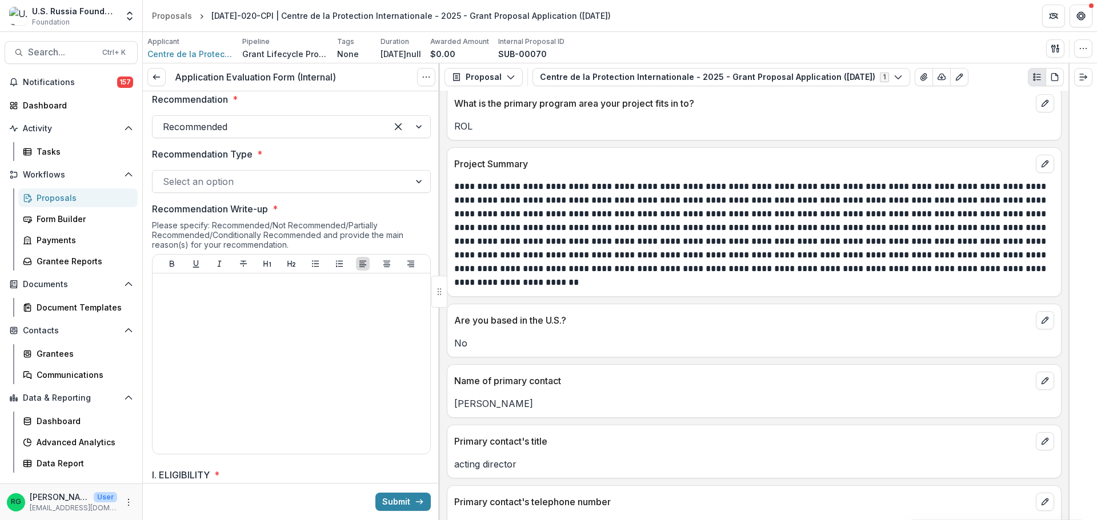
scroll to position [857, 0]
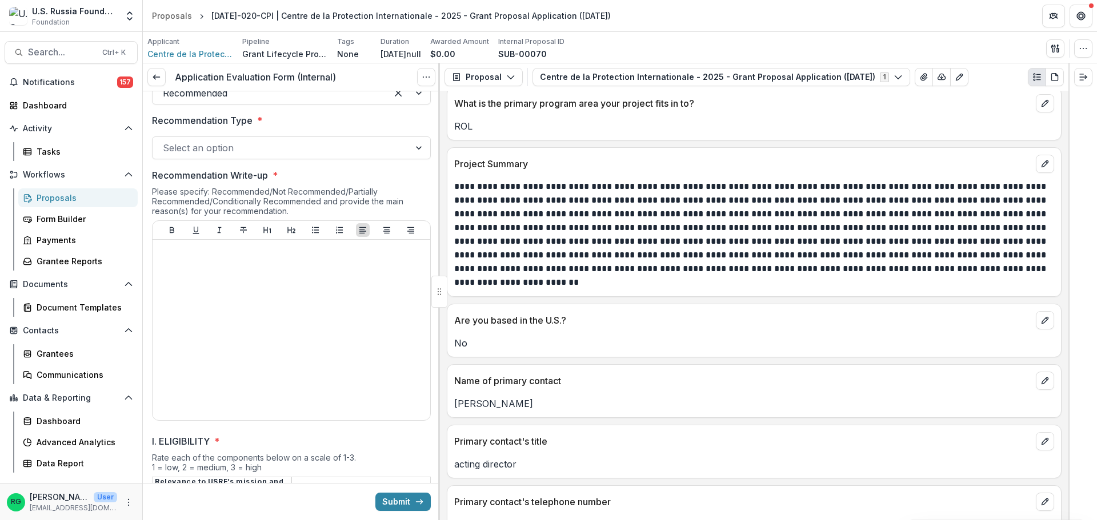
click at [417, 151] on div at bounding box center [420, 148] width 21 height 22
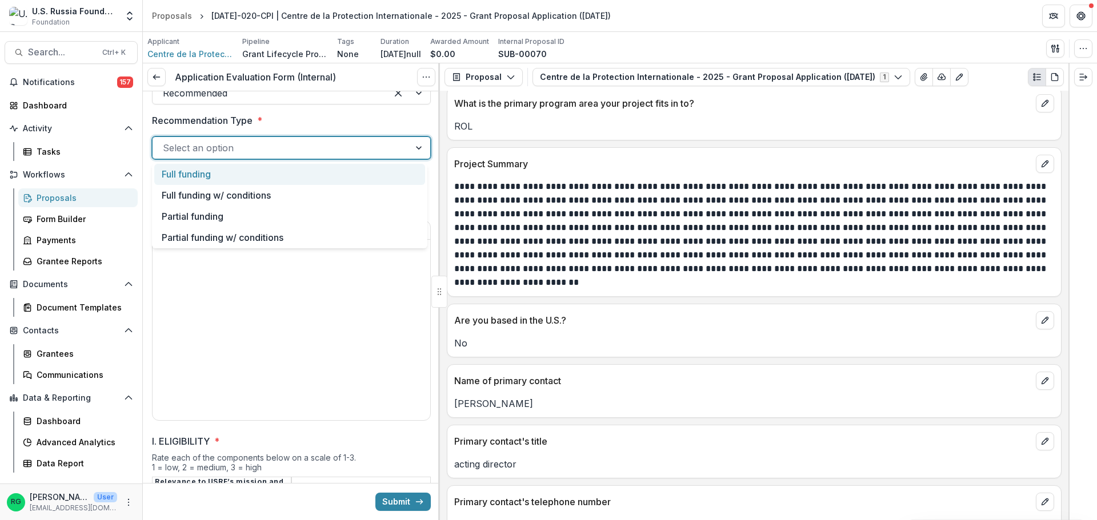
click at [202, 170] on div "Full funding" at bounding box center [289, 174] width 271 height 21
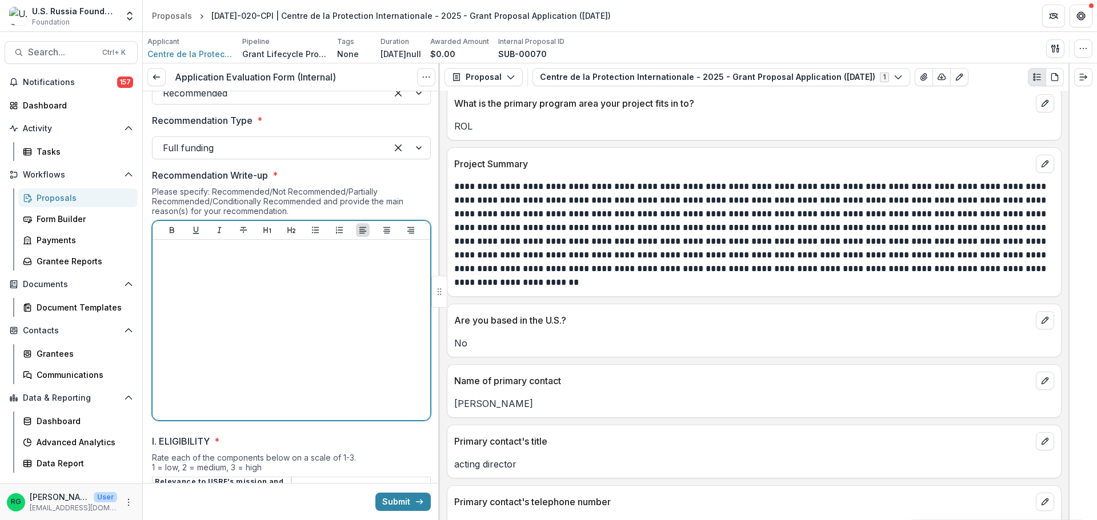
click at [185, 267] on div at bounding box center [291, 330] width 268 height 171
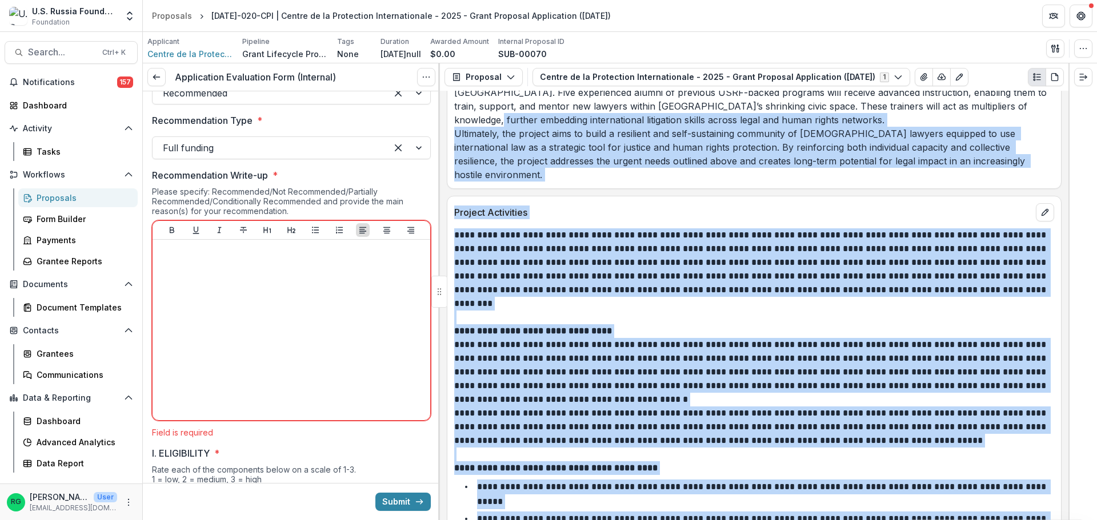
scroll to position [2292, 0]
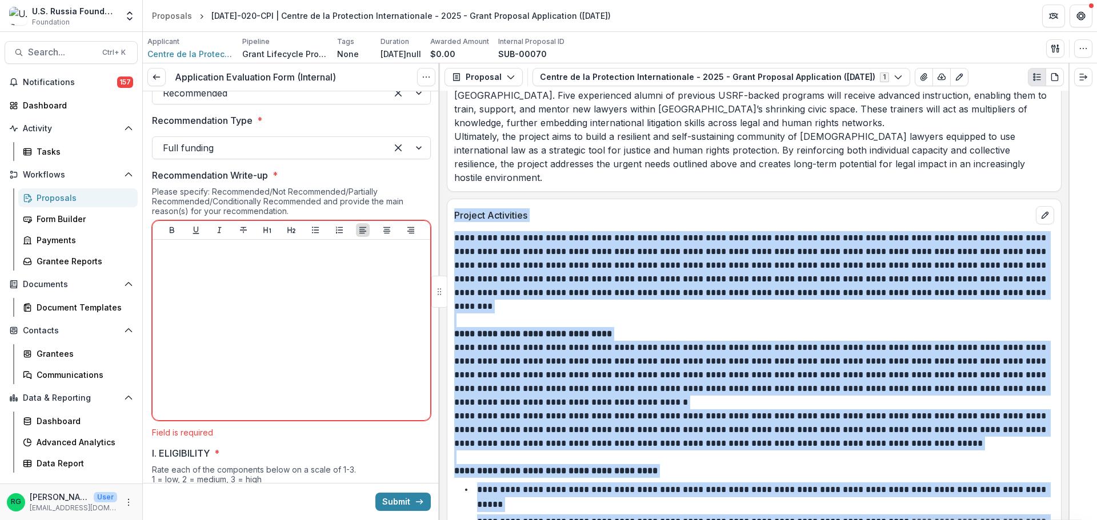
drag, startPoint x: 775, startPoint y: 402, endPoint x: 454, endPoint y: 201, distance: 378.3
copy div "**********"
click at [715, 327] on h4 "**********" at bounding box center [754, 334] width 600 height 14
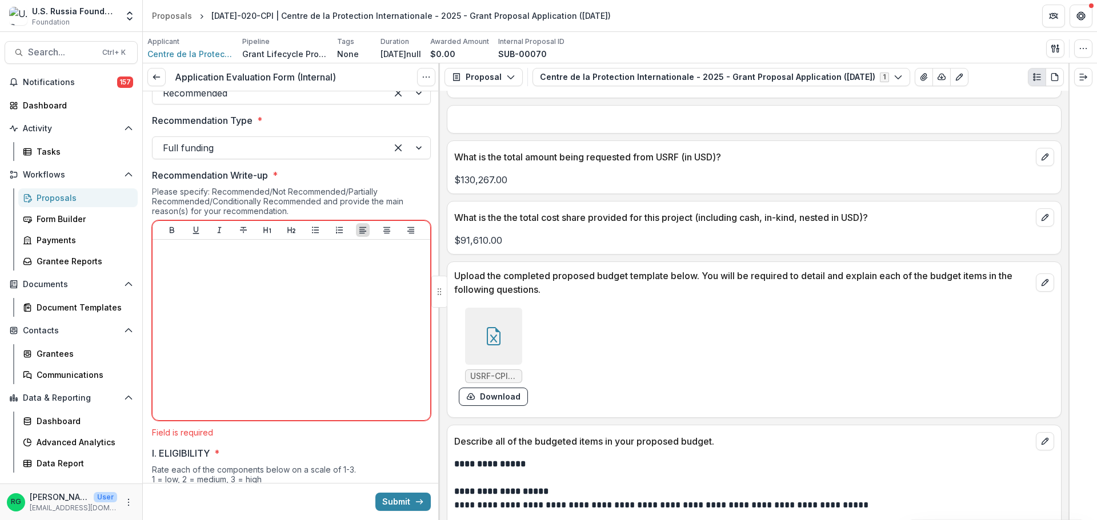
scroll to position [7491, 0]
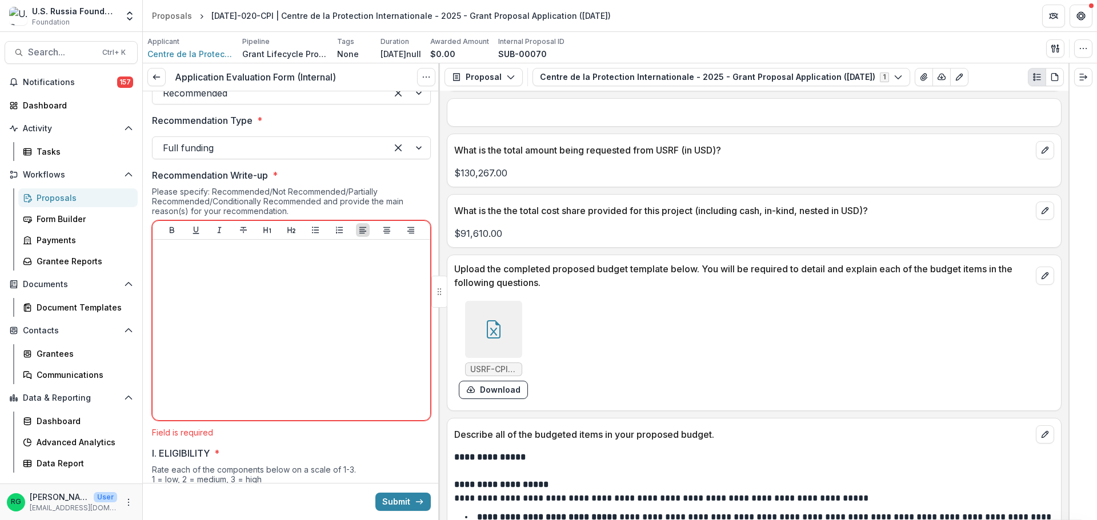
click at [494, 320] on icon at bounding box center [493, 329] width 18 height 18
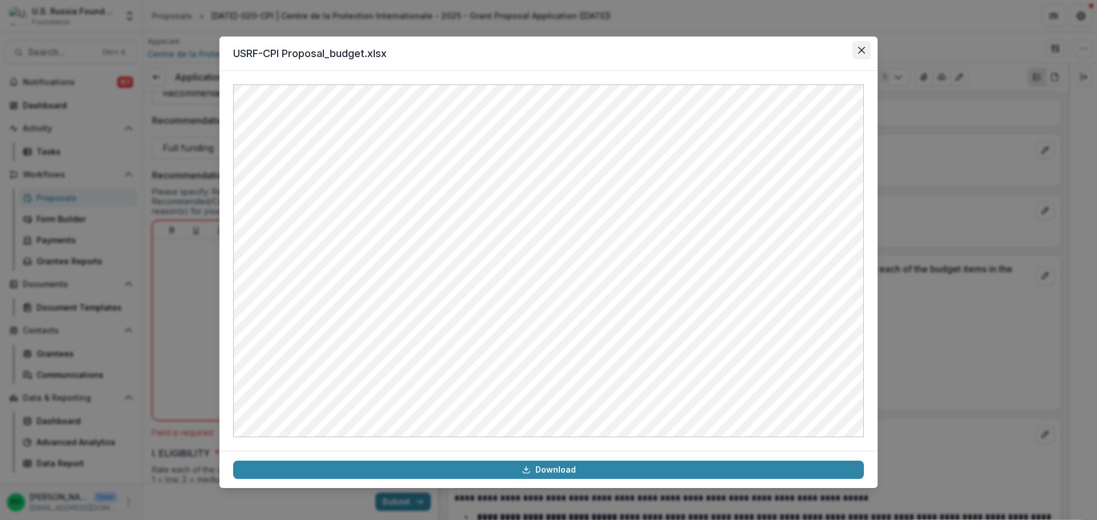
click at [859, 54] on button "Close" at bounding box center [861, 50] width 18 height 18
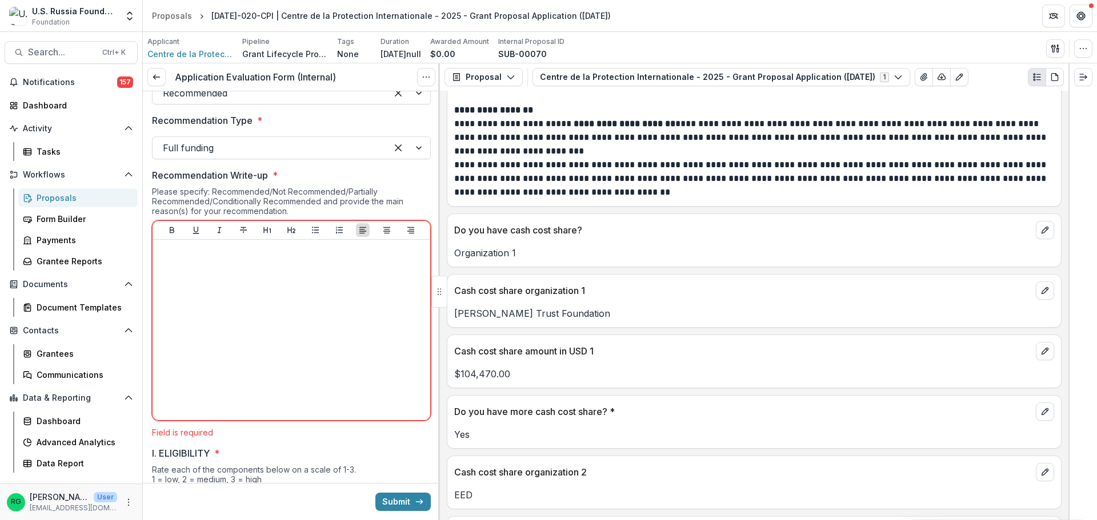
scroll to position [9147, 0]
drag, startPoint x: 591, startPoint y: 242, endPoint x: 455, endPoint y: 239, distance: 135.4
click at [455, 306] on p "Sigrid Rausing Trust Foundation" at bounding box center [754, 313] width 600 height 14
copy p "Sigrid Rausing Trust Foundation"
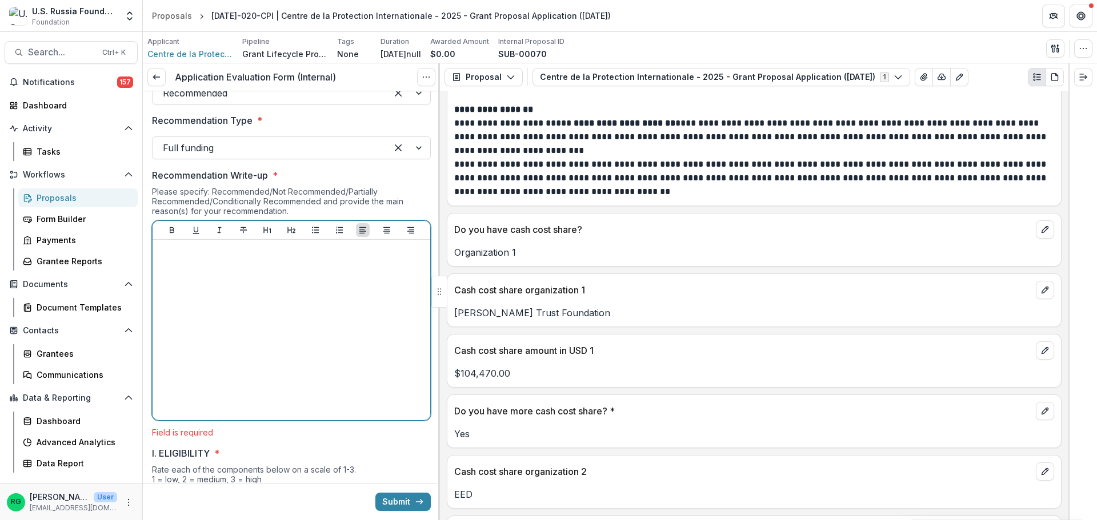
click at [201, 259] on div at bounding box center [291, 330] width 268 height 171
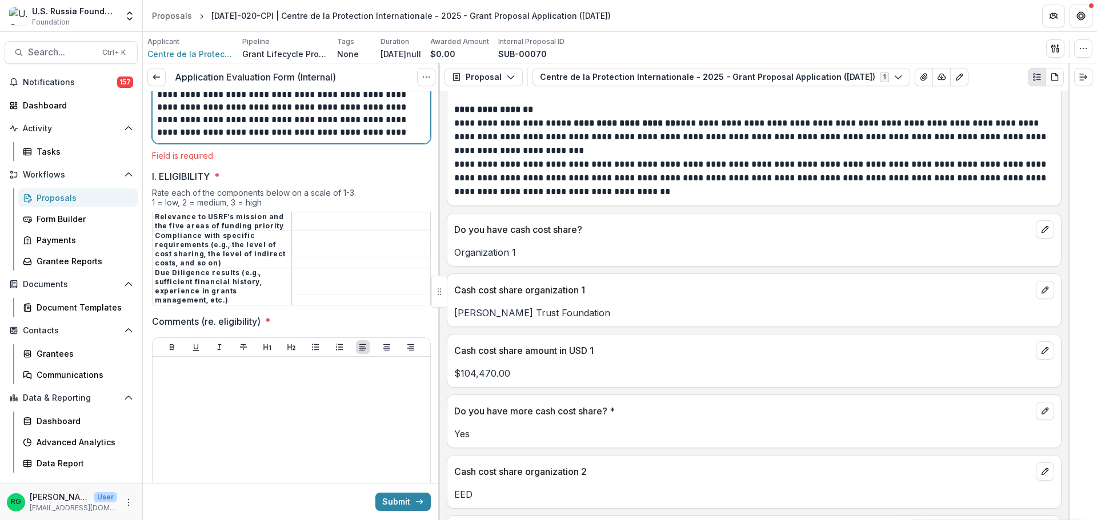
scroll to position [1645, 0]
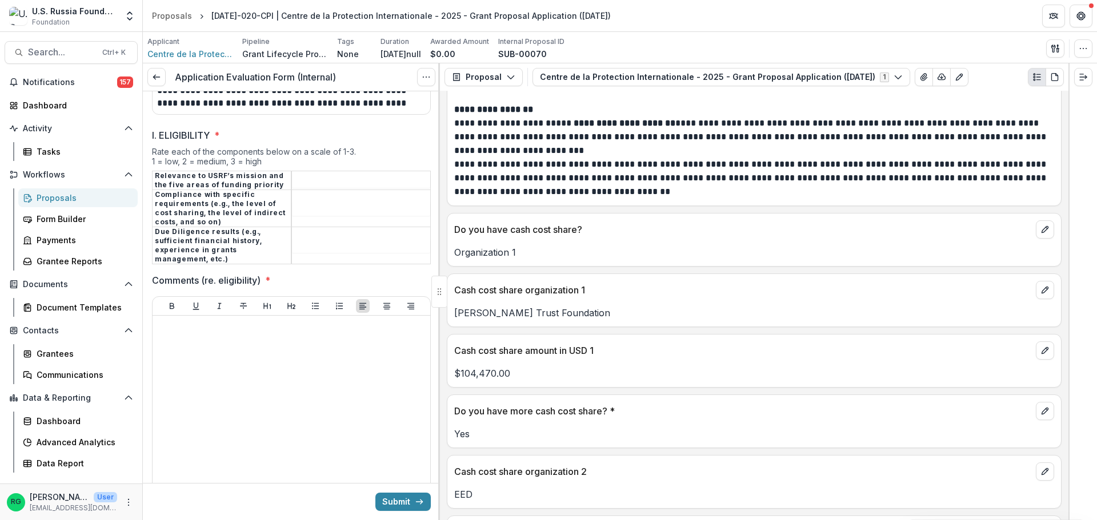
click at [308, 194] on tbody "Relevance to USRF’s mission and the five areas of funding priority Compliance w…" at bounding box center [292, 217] width 278 height 93
type input "*"
click at [308, 204] on input "I. ELIGIBILITY *" at bounding box center [361, 209] width 138 height 14
type input "*"
click at [306, 241] on input "I. ELIGIBILITY *" at bounding box center [361, 246] width 138 height 14
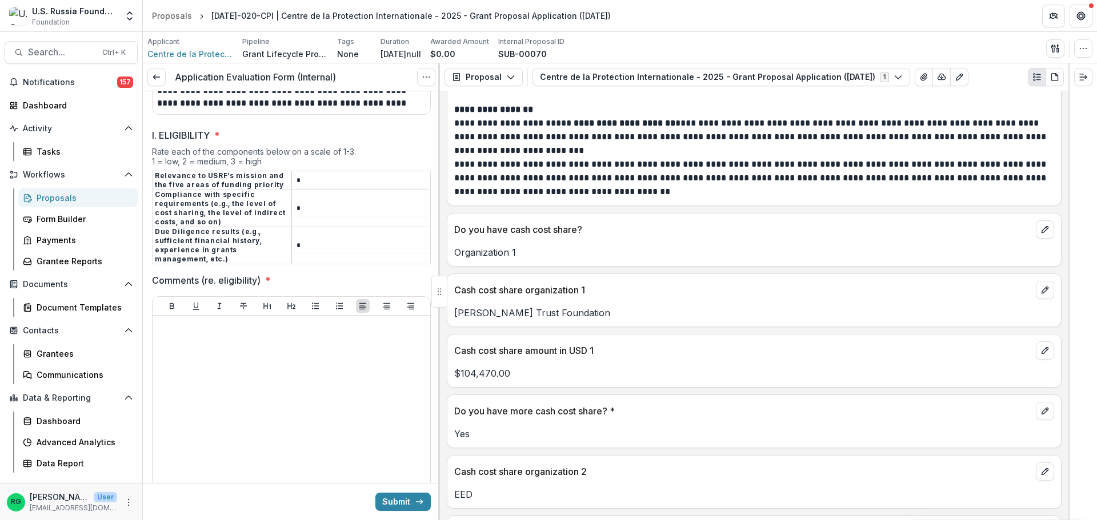
type input "*"
click at [193, 340] on div at bounding box center [291, 405] width 268 height 171
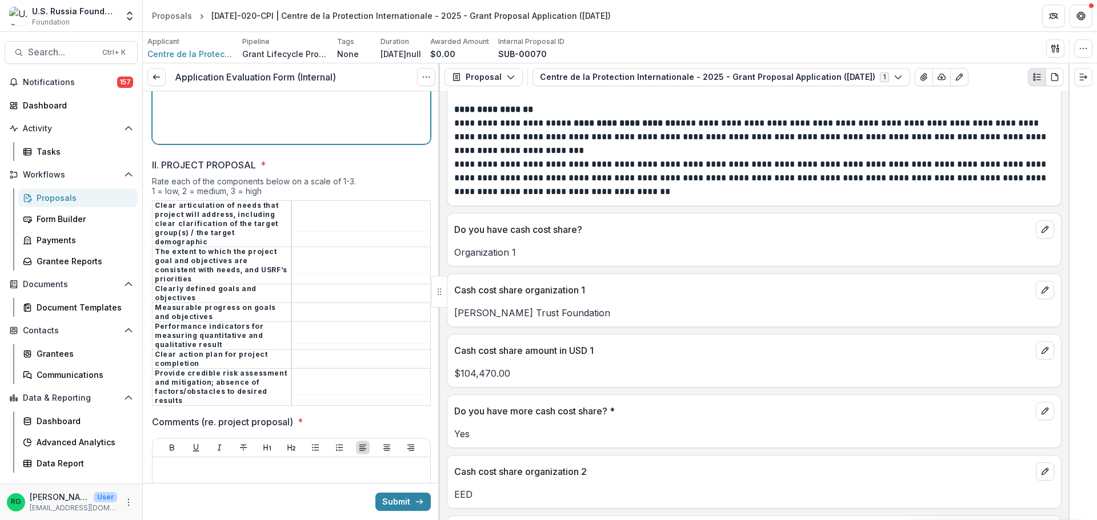
scroll to position [2045, 0]
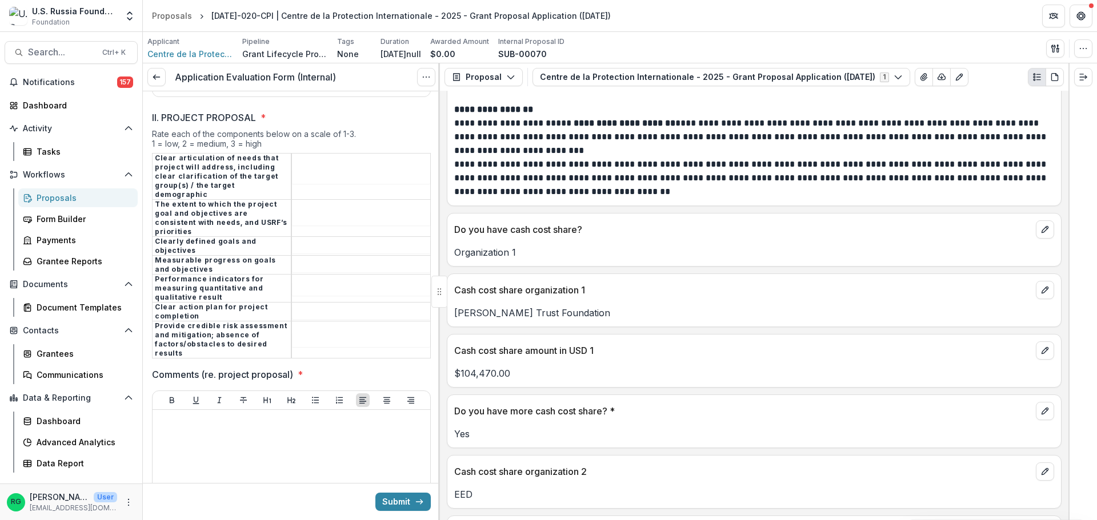
click at [306, 170] on input "II. PROJECT PROPOSAL *" at bounding box center [361, 177] width 138 height 14
click at [309, 334] on input "II. PROJECT PROPOSAL *" at bounding box center [361, 341] width 138 height 14
type input "*"
click at [312, 306] on input "II. PROJECT PROPOSAL *" at bounding box center [361, 313] width 138 height 14
type input "*"
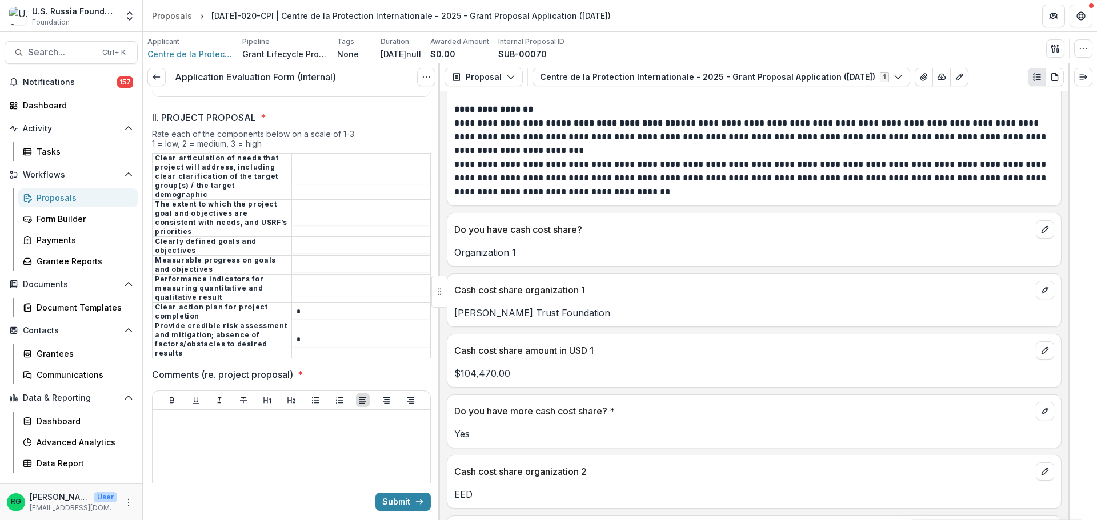
click at [306, 282] on input "II. PROJECT PROPOSAL *" at bounding box center [361, 289] width 138 height 14
type input "*"
click at [308, 259] on input "II. PROJECT PROPOSAL *" at bounding box center [361, 266] width 138 height 14
type input "*"
click at [304, 170] on input "II. PROJECT PROPOSAL *" at bounding box center [361, 177] width 138 height 14
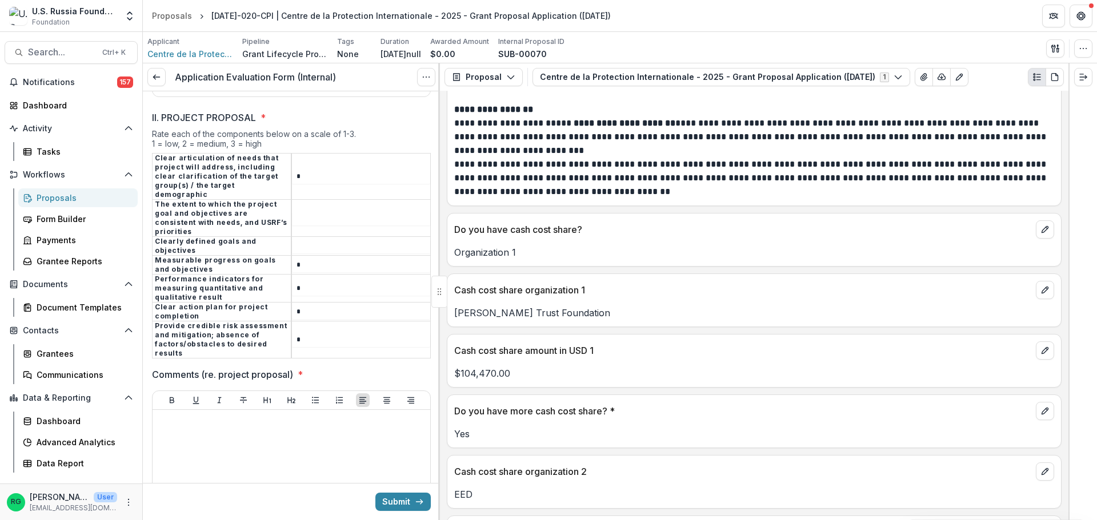
type input "*"
click at [302, 212] on input "II. PROJECT PROPOSAL *" at bounding box center [361, 219] width 138 height 14
type input "*"
click at [303, 240] on input "II. PROJECT PROPOSAL *" at bounding box center [361, 247] width 138 height 14
type input "*"
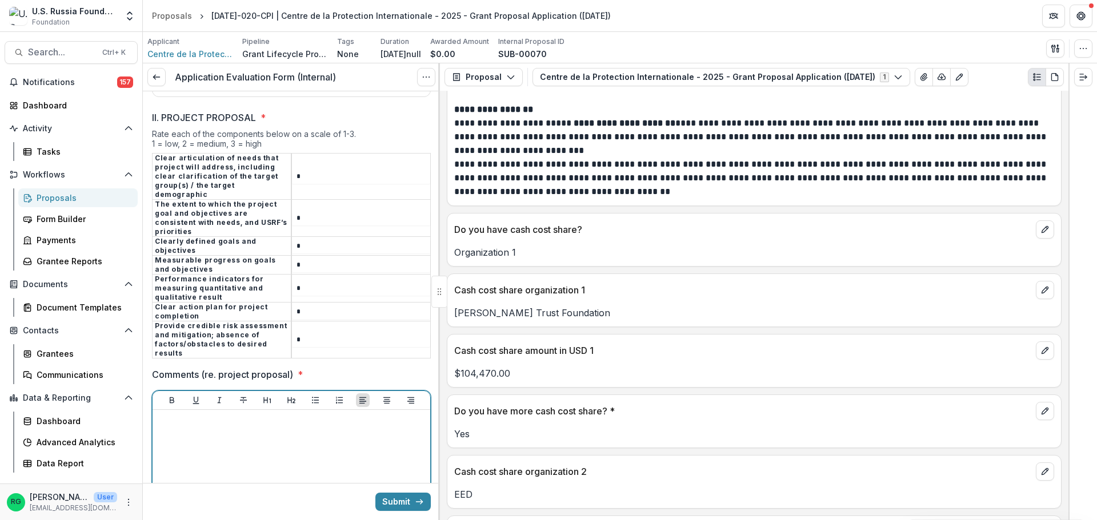
click at [203, 415] on div at bounding box center [291, 500] width 268 height 171
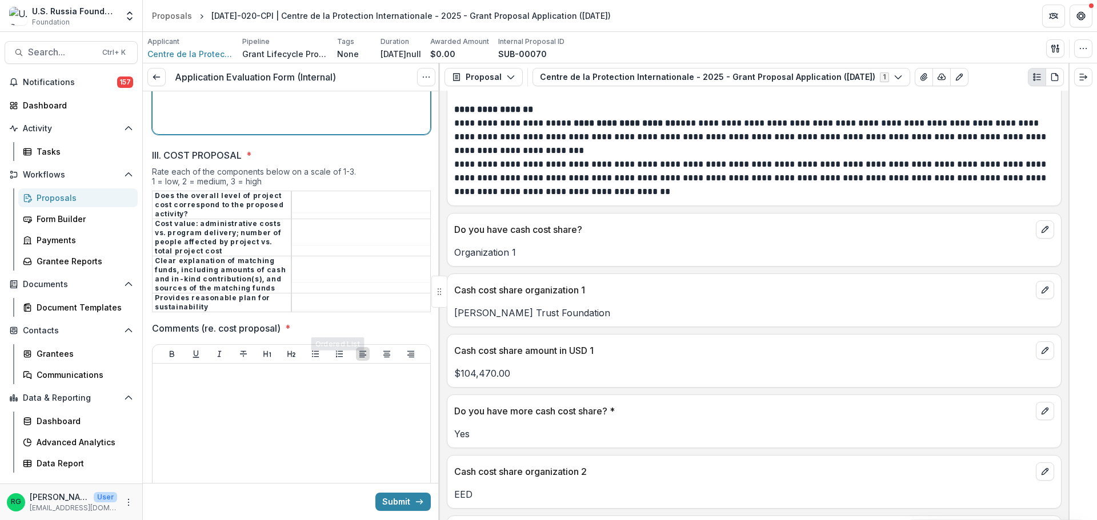
scroll to position [2502, 0]
click at [312, 198] on input "III. COST PROPOSAL *" at bounding box center [361, 205] width 138 height 14
type input "*"
click at [304, 231] on input "III. COST PROPOSAL *" at bounding box center [361, 238] width 138 height 14
type input "*"
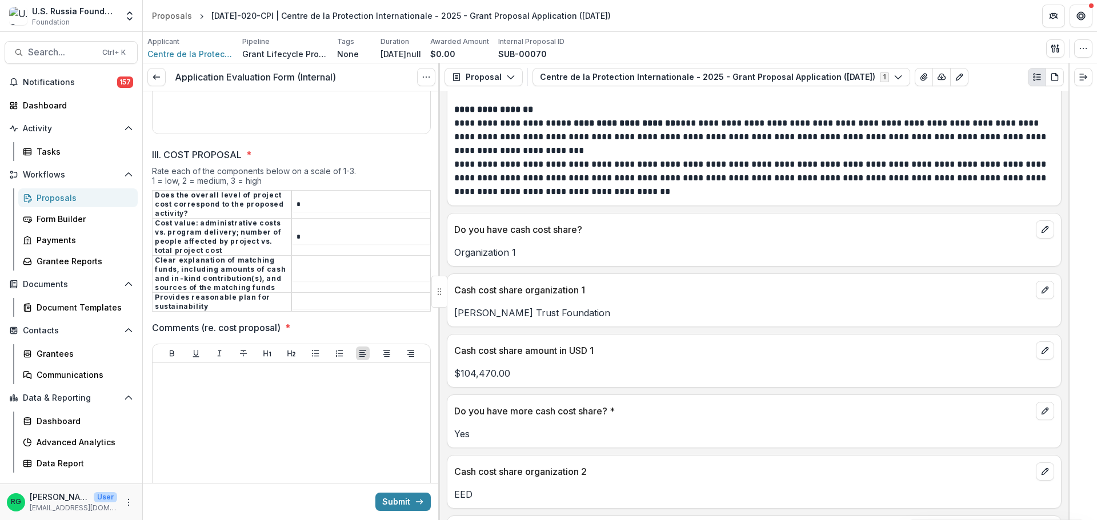
click at [305, 268] on input "III. COST PROPOSAL *" at bounding box center [361, 275] width 138 height 14
type input "*"
click at [303, 296] on input "III. COST PROPOSAL *" at bounding box center [361, 303] width 138 height 14
type input "*"
click at [227, 368] on div at bounding box center [291, 453] width 268 height 171
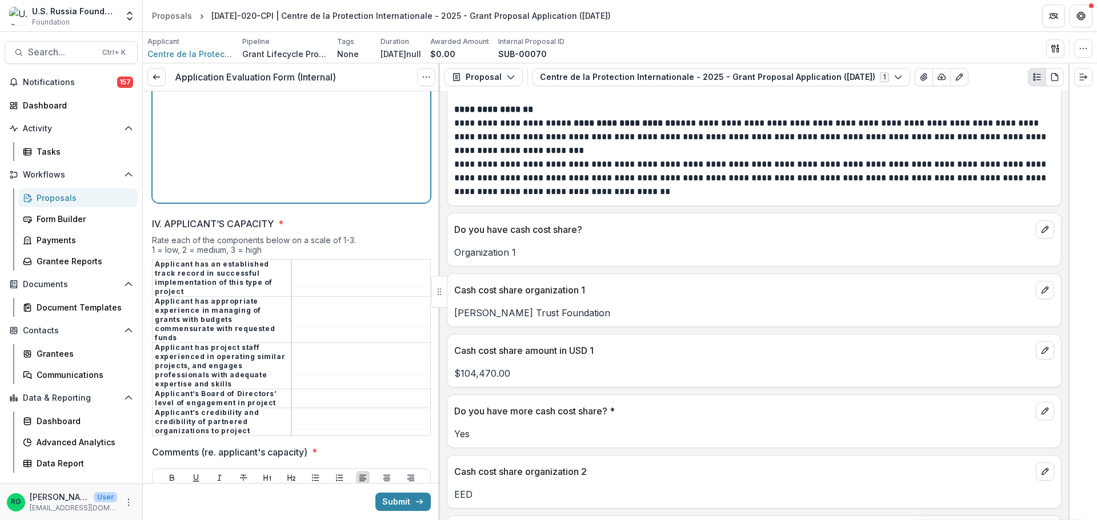
scroll to position [2845, 0]
click at [307, 258] on td at bounding box center [360, 276] width 139 height 37
click at [306, 270] on input "IV. APPLICANT’S CAPACITY *" at bounding box center [361, 277] width 138 height 14
type input "*"
click at [316, 312] on input "IV. APPLICANT’S CAPACITY *" at bounding box center [361, 319] width 138 height 14
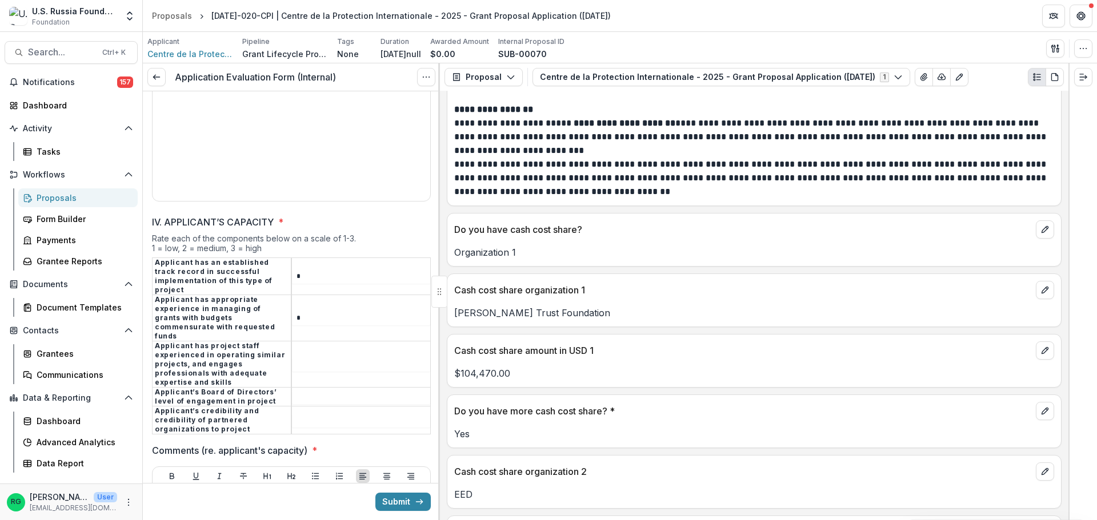
type input "*"
click at [303, 358] on input "IV. APPLICANT’S CAPACITY *" at bounding box center [361, 365] width 138 height 14
type input "*"
click at [311, 391] on input "IV. APPLICANT’S CAPACITY *" at bounding box center [361, 398] width 138 height 14
type input "*"
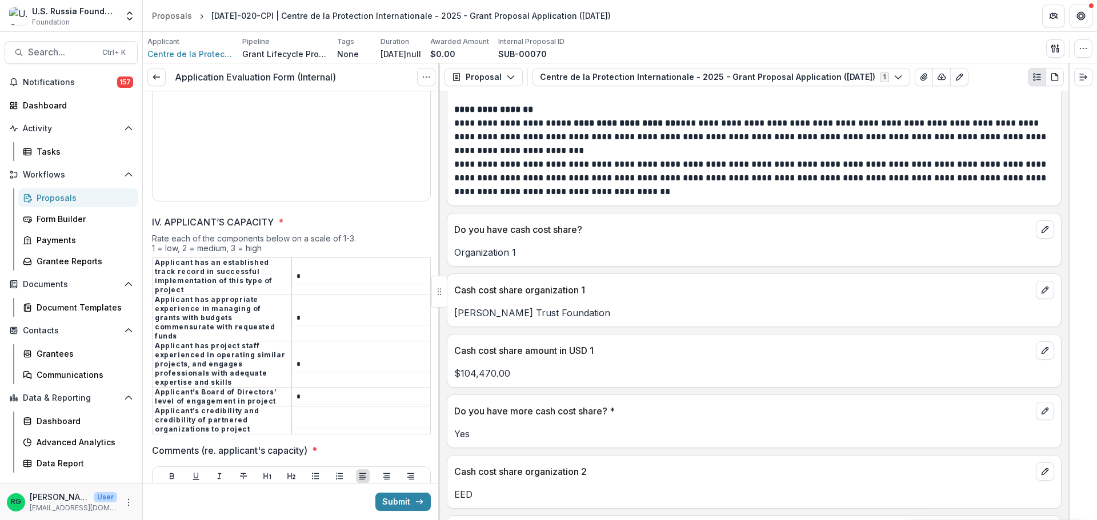
click at [311, 414] on input "IV. APPLICANT’S CAPACITY *" at bounding box center [361, 421] width 138 height 14
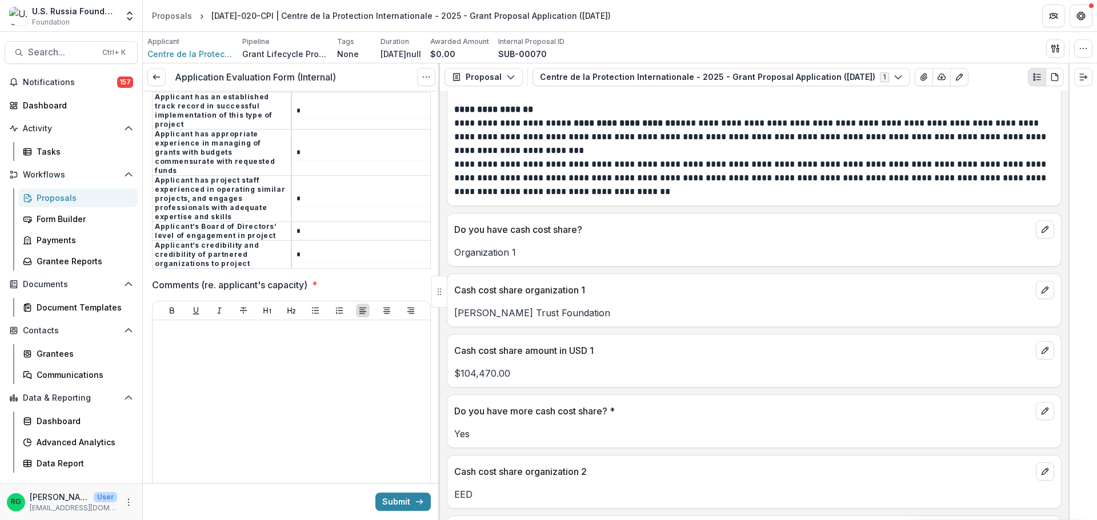
scroll to position [3016, 0]
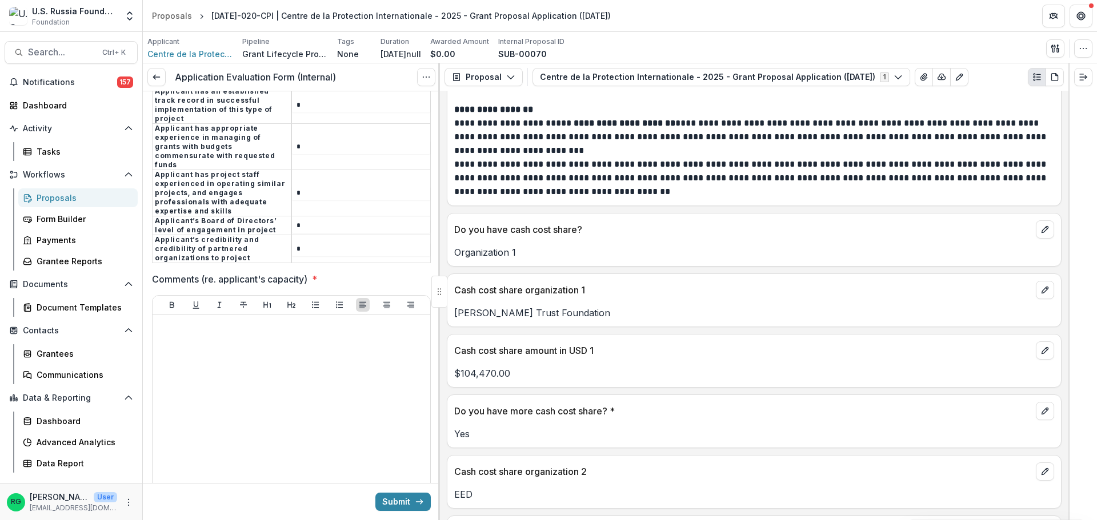
type input "*"
click at [189, 319] on div at bounding box center [291, 404] width 268 height 171
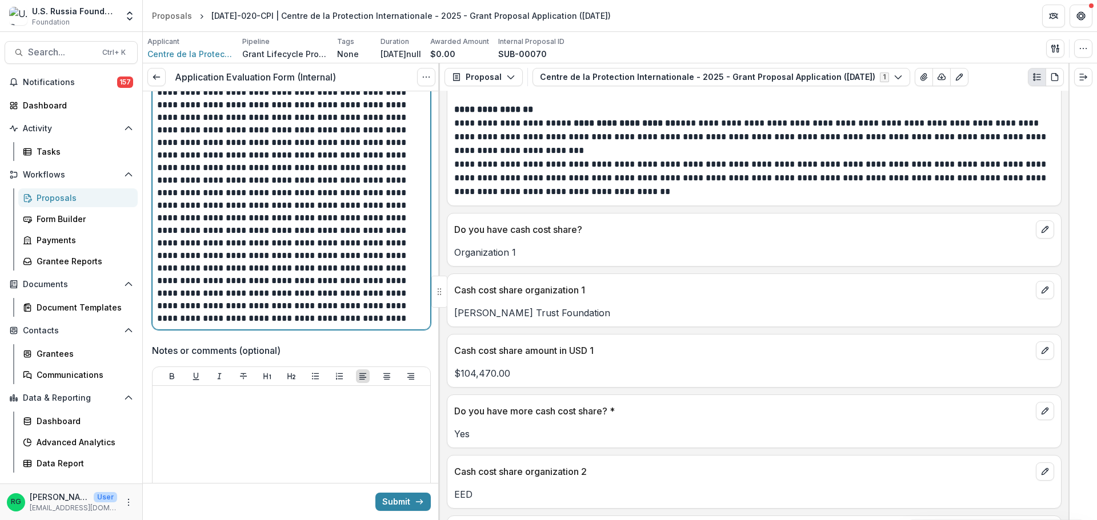
scroll to position [3470, 0]
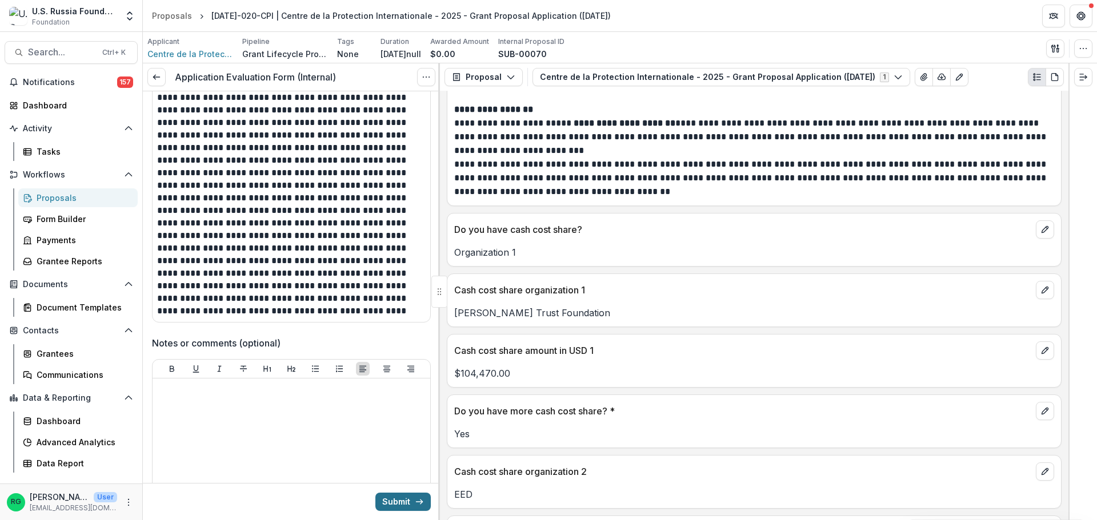
click at [386, 493] on button "Submit" at bounding box center [402, 502] width 55 height 18
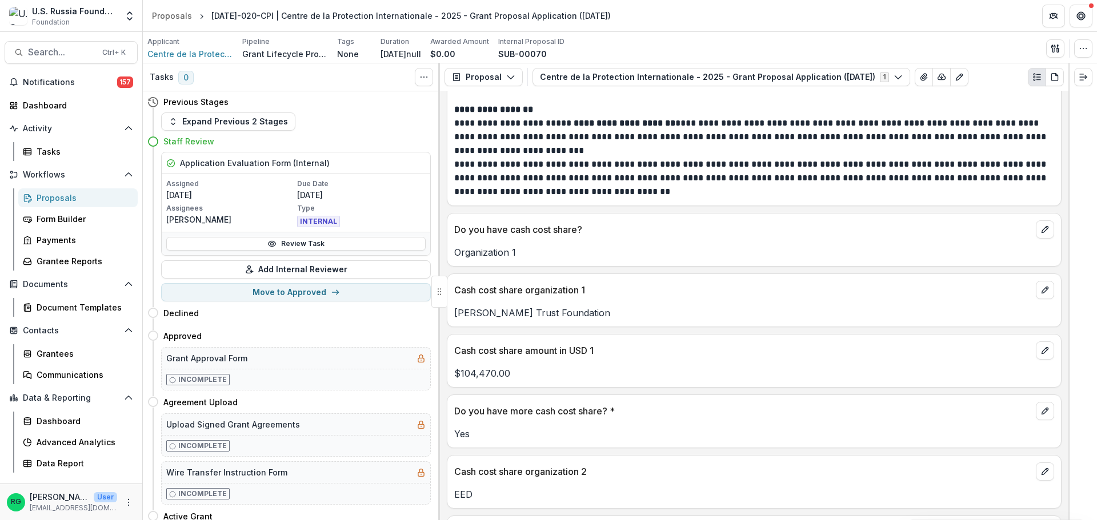
click at [58, 196] on div "Proposals" at bounding box center [83, 198] width 92 height 12
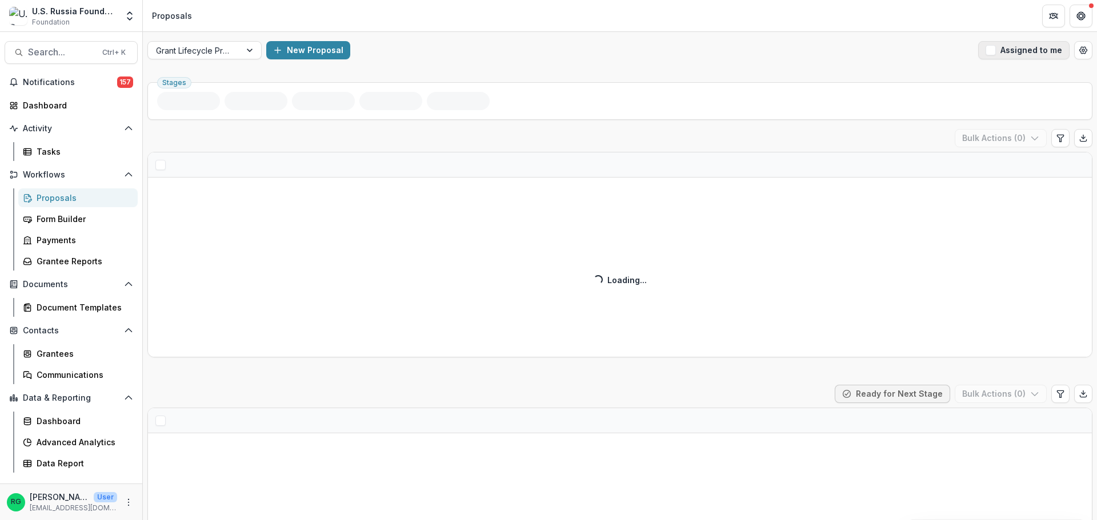
click at [990, 50] on span "button" at bounding box center [990, 50] width 10 height 10
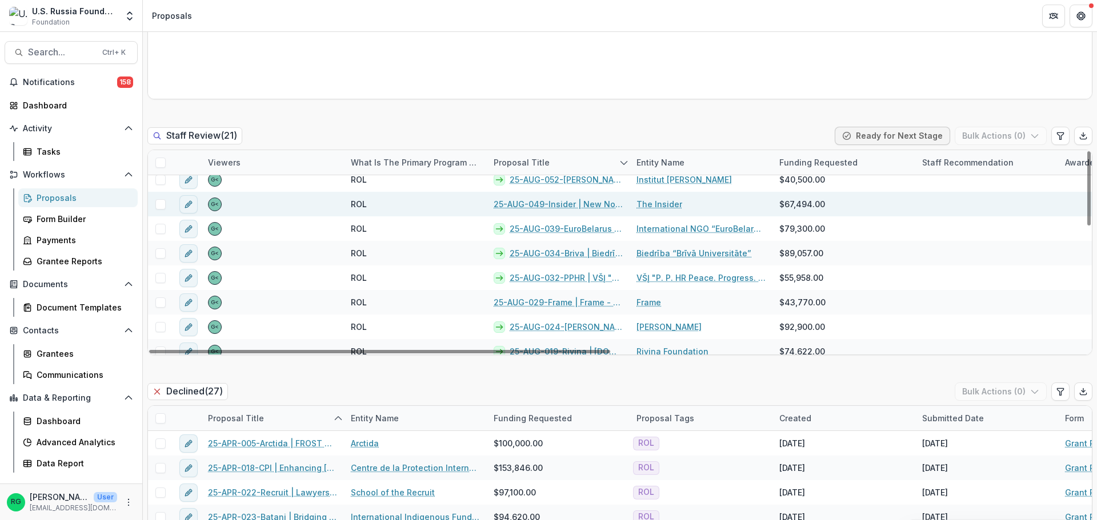
scroll to position [114, 0]
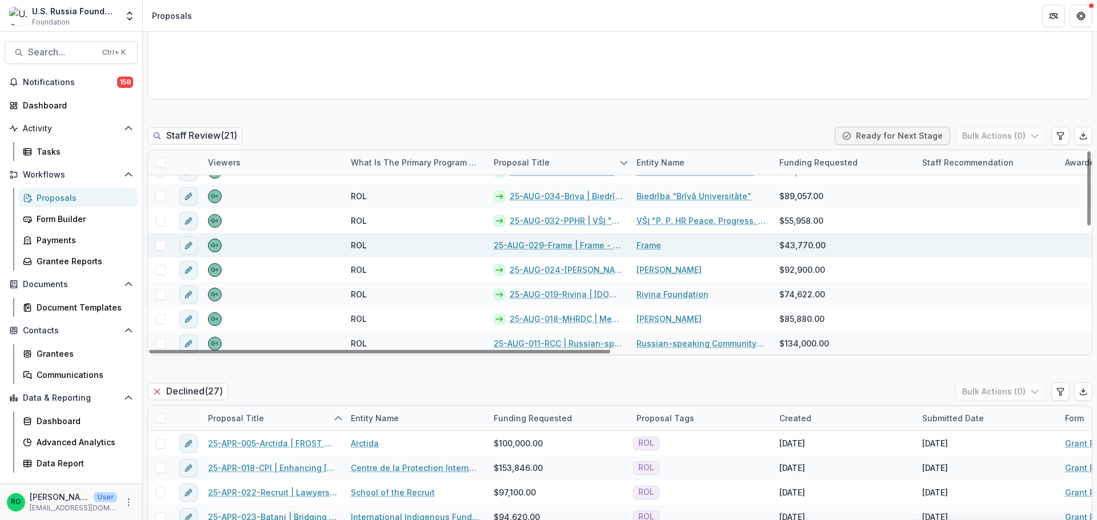
click at [548, 246] on link "25-AUG-029-Frame | Frame - 2025 - Grant Proposal Application ([DATE])" at bounding box center [558, 245] width 129 height 12
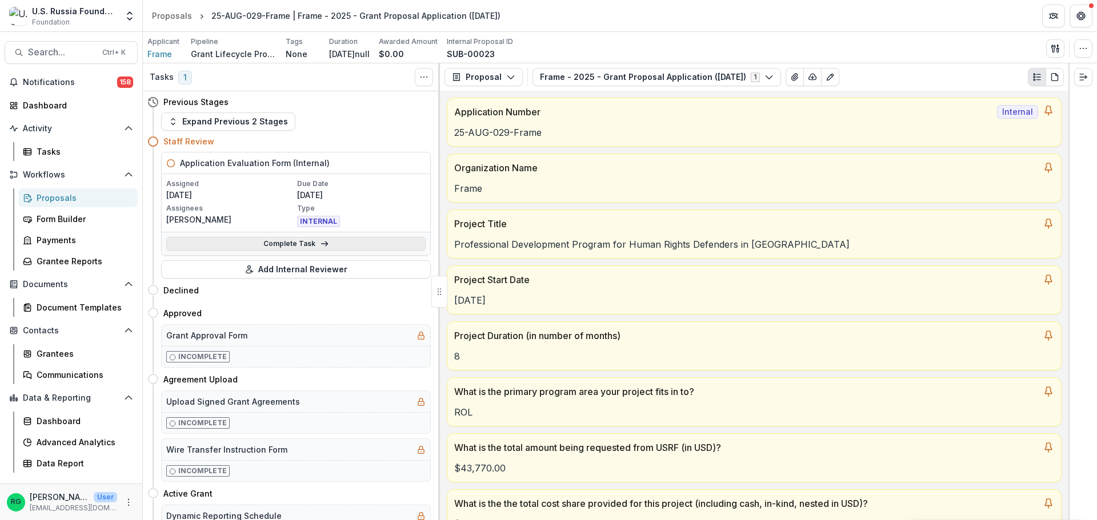
click at [295, 243] on link "Complete Task" at bounding box center [295, 244] width 259 height 14
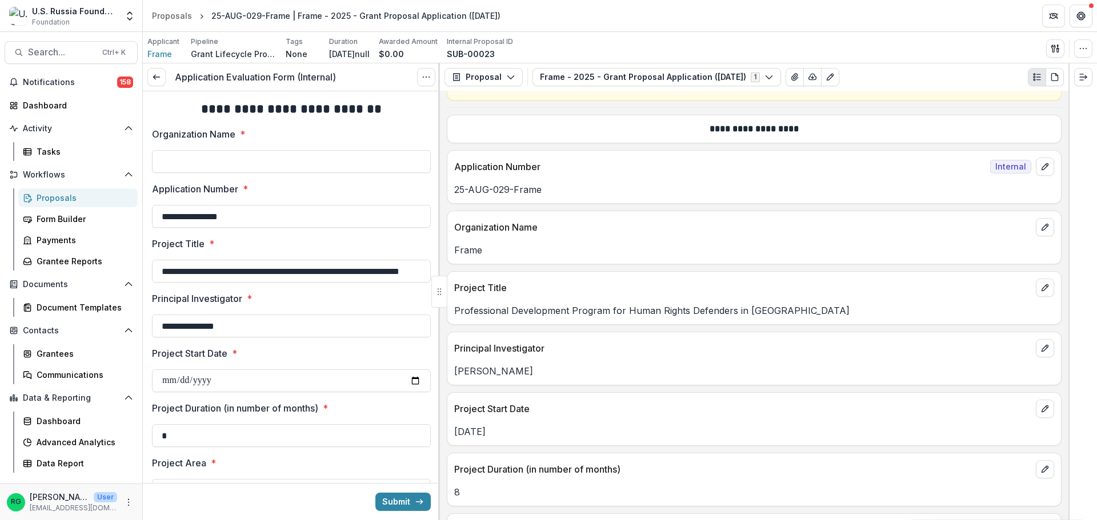
scroll to position [628, 0]
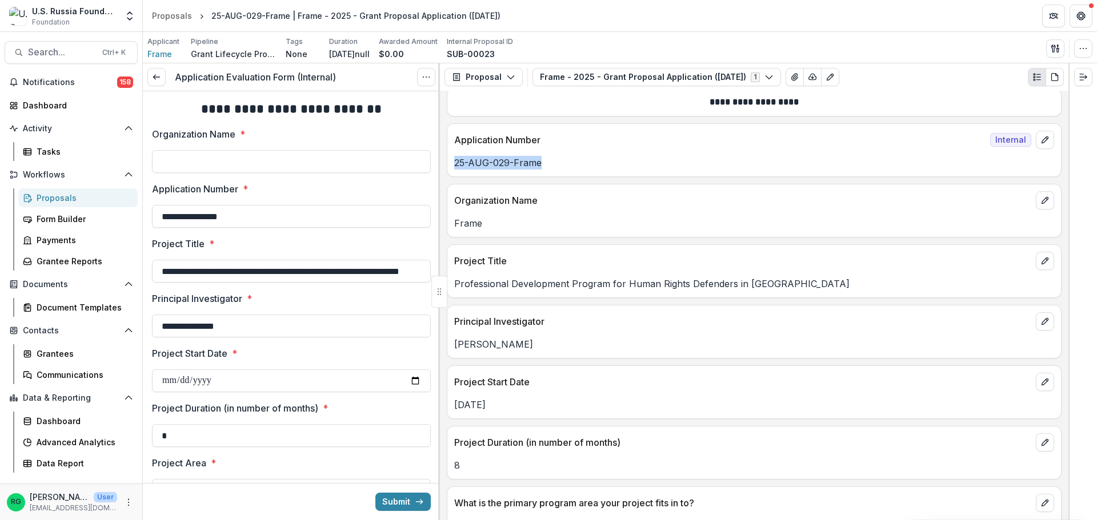
drag, startPoint x: 539, startPoint y: 165, endPoint x: 456, endPoint y: 165, distance: 82.8
click at [456, 165] on p "25-AUG-029-Frame" at bounding box center [754, 163] width 600 height 14
copy p "25-AUG-029-Frame"
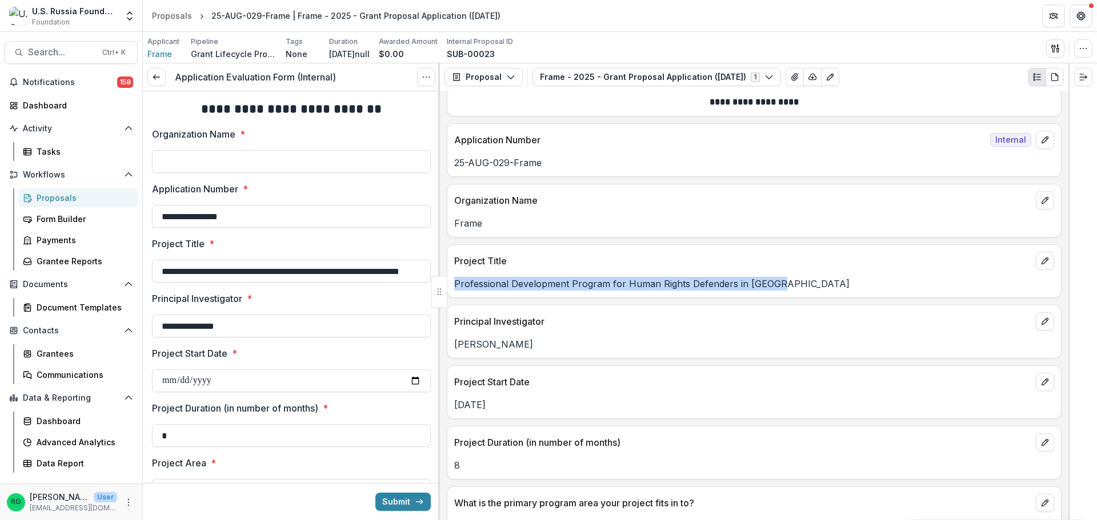
drag, startPoint x: 772, startPoint y: 284, endPoint x: 455, endPoint y: 283, distance: 316.5
click at [455, 283] on p "Professional Development Program for Human Rights Defenders in [GEOGRAPHIC_DATA]" at bounding box center [754, 284] width 600 height 14
copy p "Professional Development Program for Human Rights Defenders in [GEOGRAPHIC_DATA]"
drag, startPoint x: 481, startPoint y: 225, endPoint x: 451, endPoint y: 225, distance: 29.7
click at [451, 225] on div "Frame" at bounding box center [754, 224] width 614 height 14
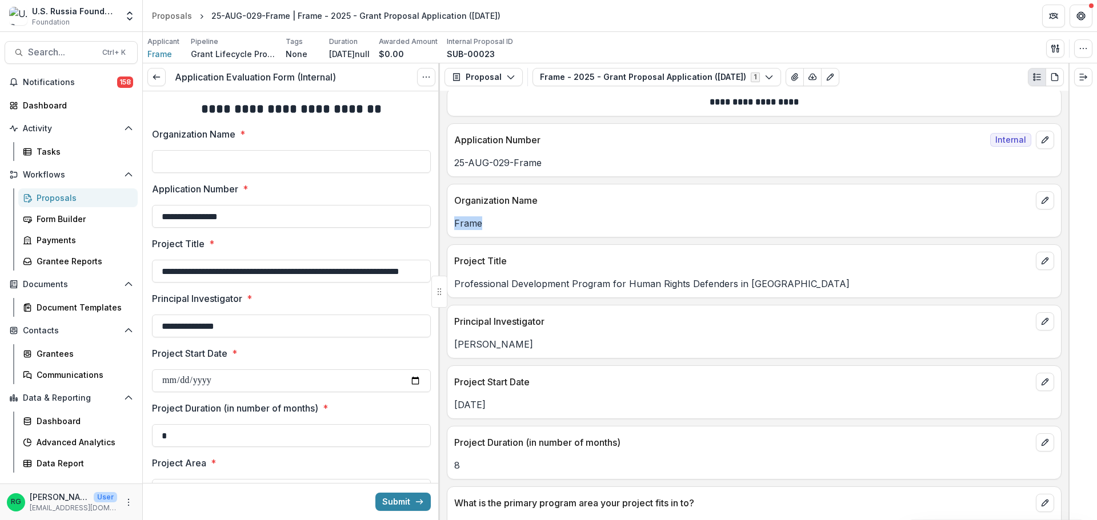
copy p "Frame"
click at [235, 159] on input "Organization Name *" at bounding box center [291, 161] width 279 height 23
paste input "*****"
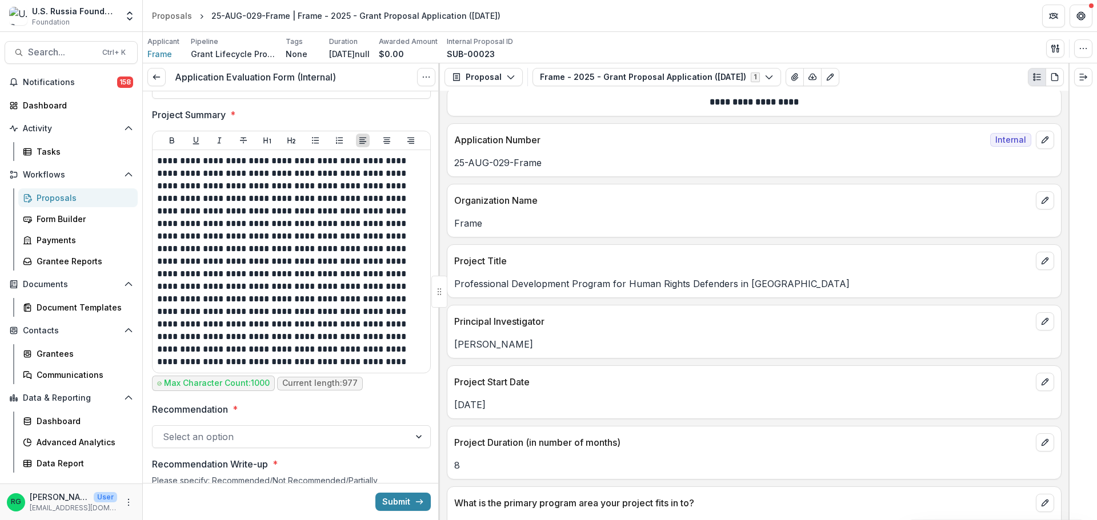
scroll to position [514, 0]
type input "*****"
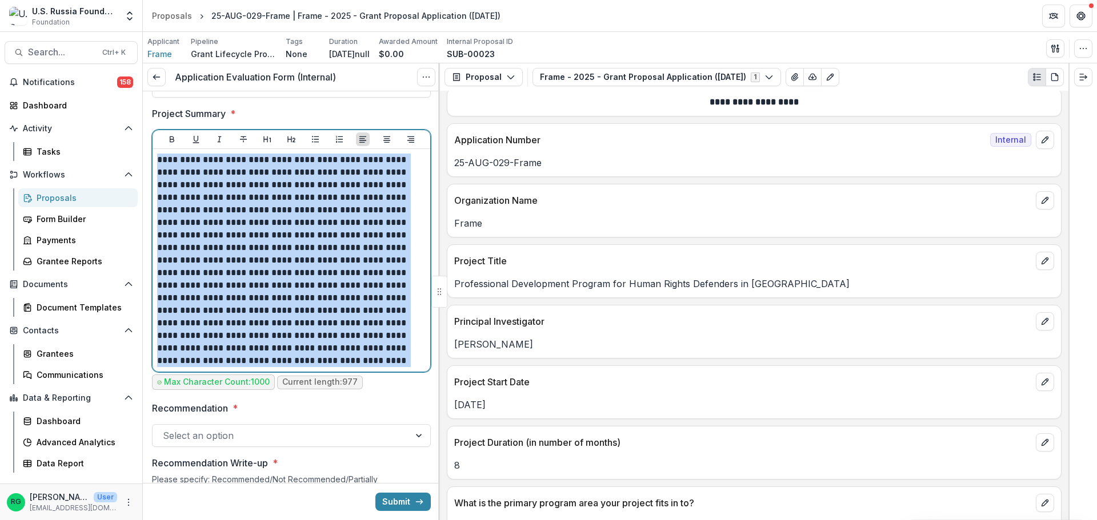
drag, startPoint x: 400, startPoint y: 359, endPoint x: 156, endPoint y: 165, distance: 311.8
click at [156, 165] on div "**********" at bounding box center [292, 260] width 278 height 223
copy p "**********"
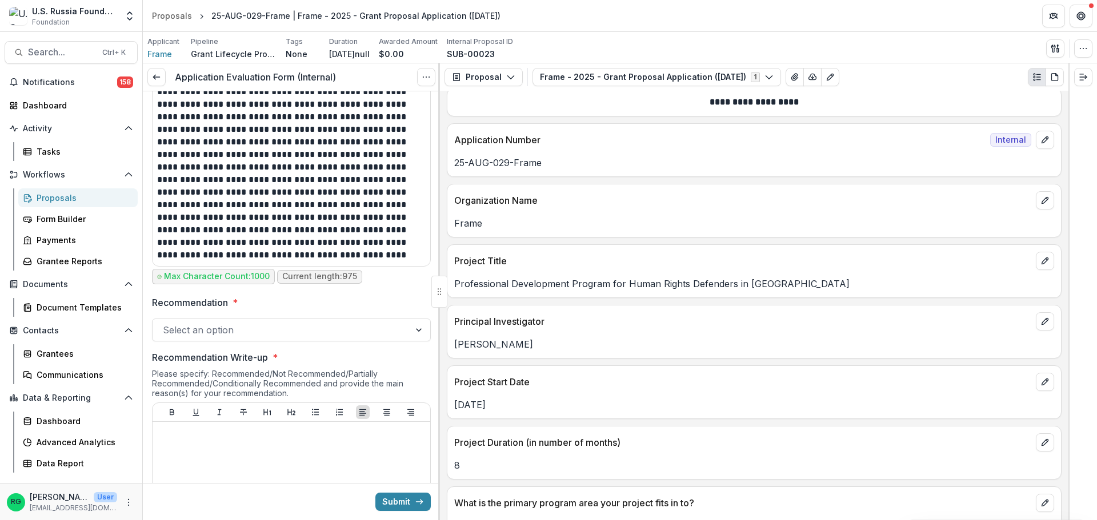
scroll to position [628, 0]
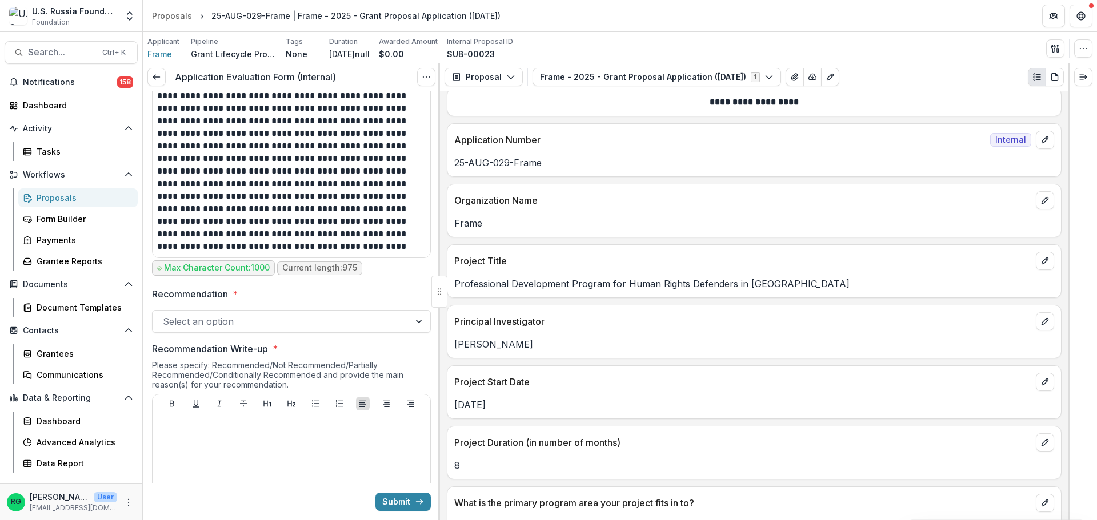
click at [415, 323] on div at bounding box center [420, 322] width 21 height 22
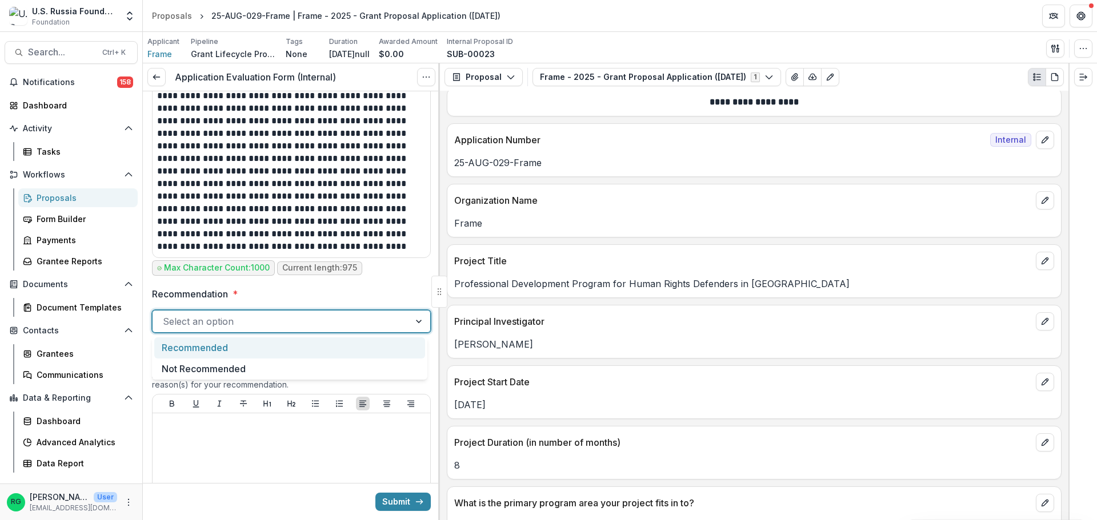
click at [240, 343] on div "Recommended" at bounding box center [289, 348] width 271 height 21
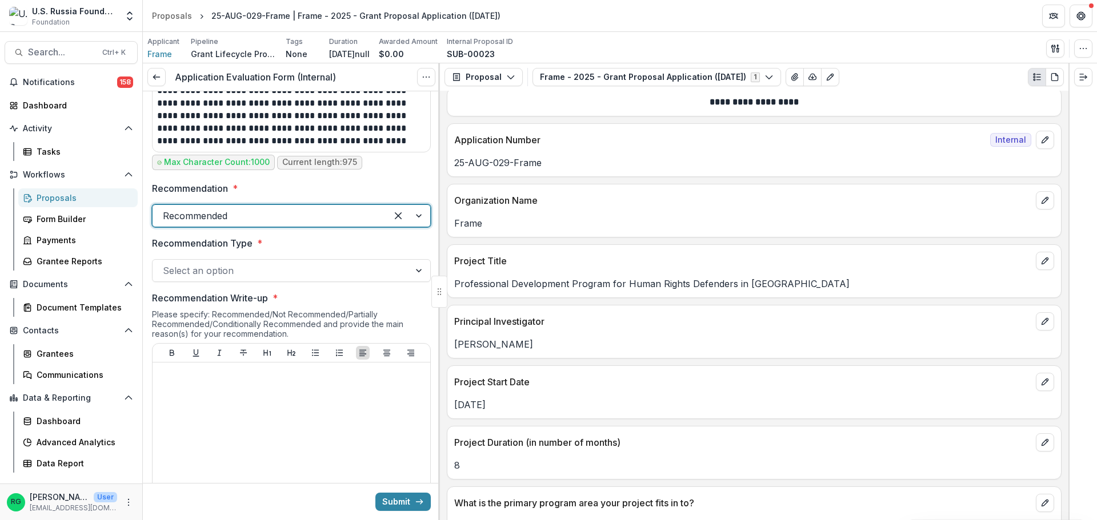
scroll to position [743, 0]
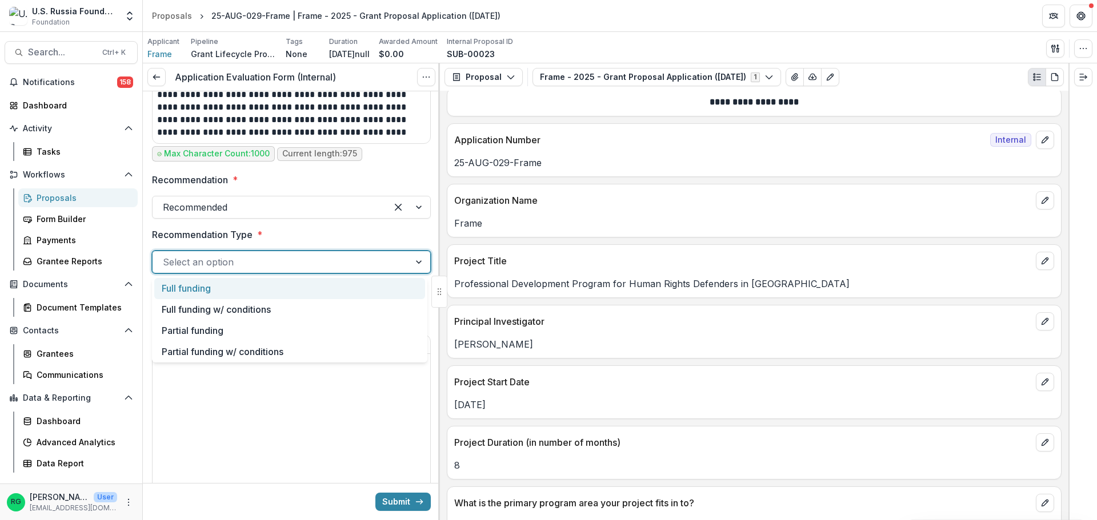
click at [413, 266] on div at bounding box center [420, 262] width 21 height 22
click at [215, 288] on div "Full funding" at bounding box center [289, 288] width 271 height 21
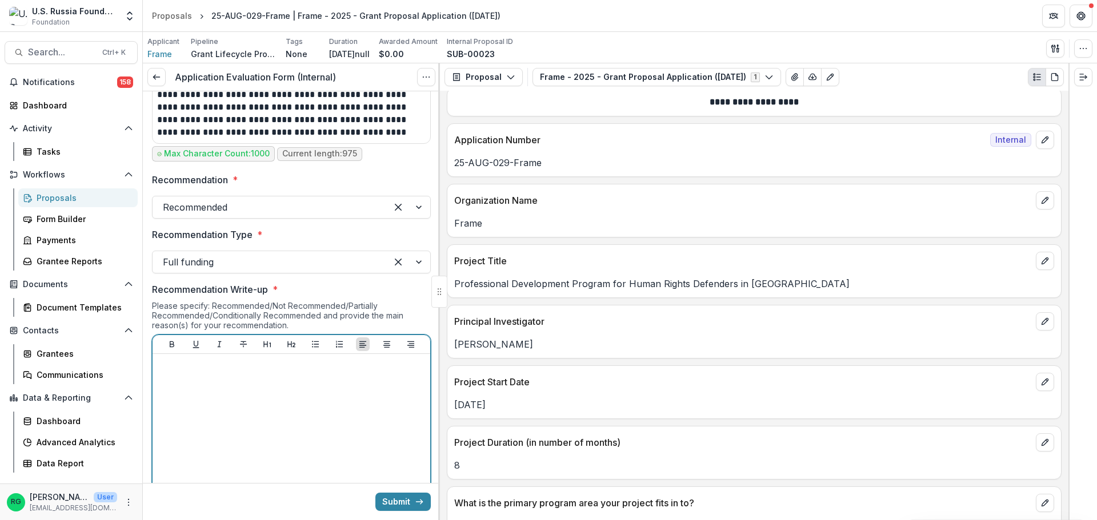
click at [201, 380] on div at bounding box center [291, 444] width 268 height 171
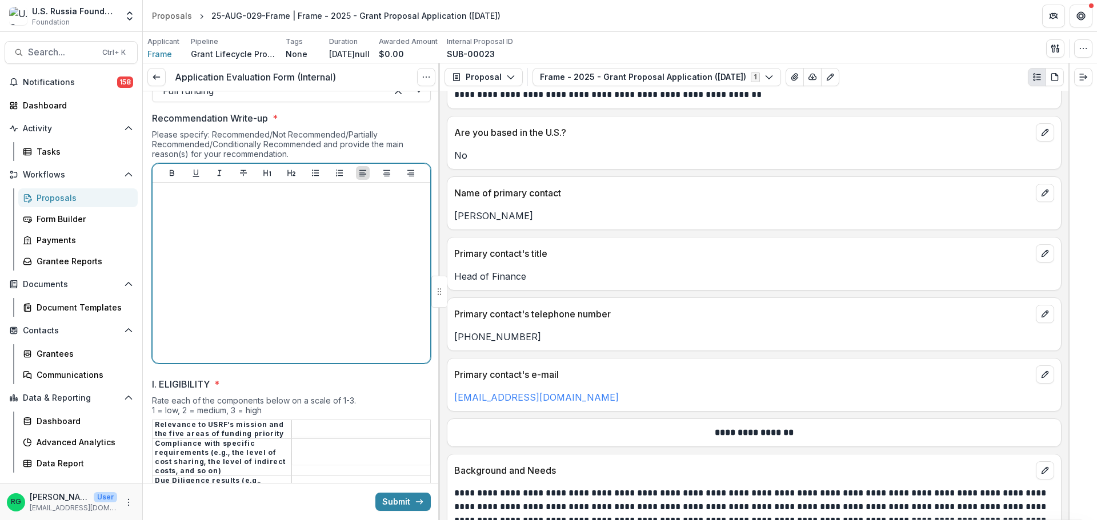
scroll to position [1257, 0]
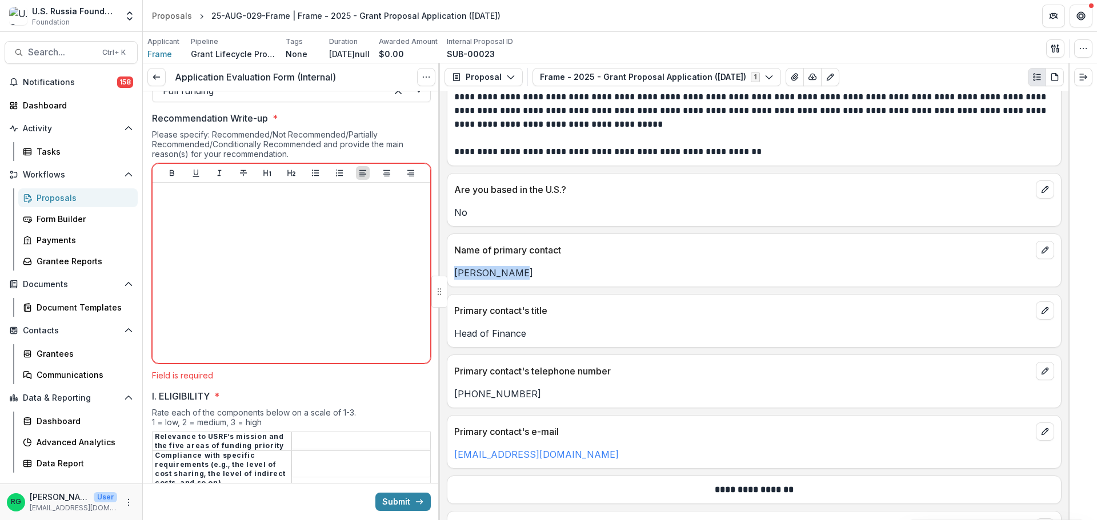
drag, startPoint x: 512, startPoint y: 274, endPoint x: 443, endPoint y: 272, distance: 69.7
click at [443, 272] on div "**********" at bounding box center [754, 306] width 628 height 430
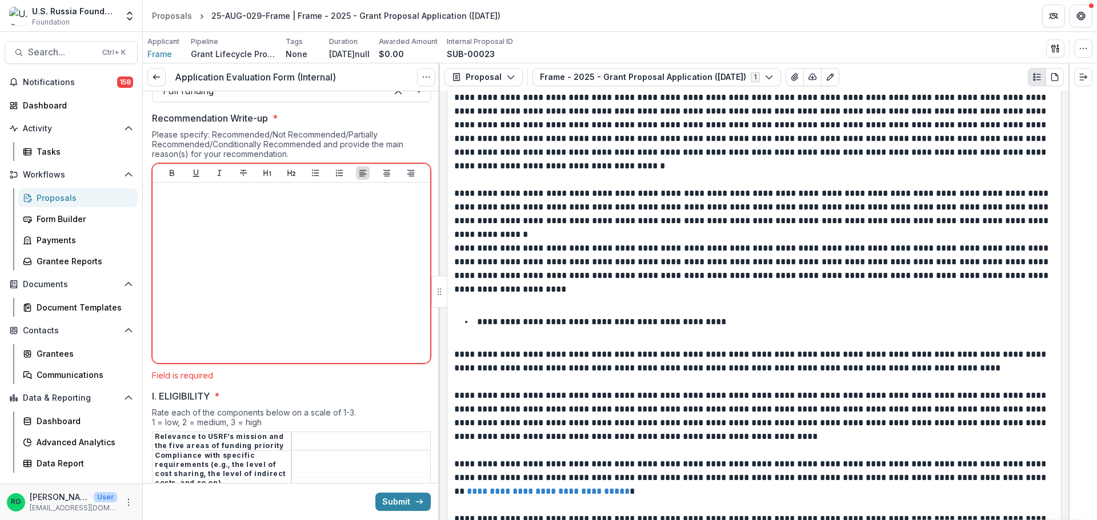
scroll to position [2742, 0]
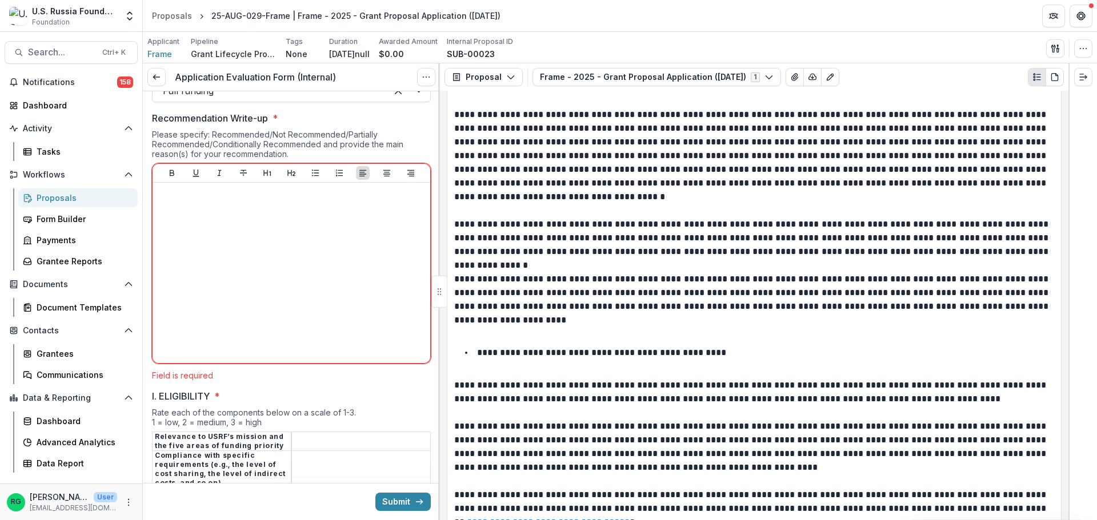
click at [674, 229] on p "**********" at bounding box center [752, 238] width 596 height 41
click at [643, 218] on p "**********" at bounding box center [752, 238] width 596 height 41
click at [644, 218] on p "**********" at bounding box center [752, 238] width 596 height 41
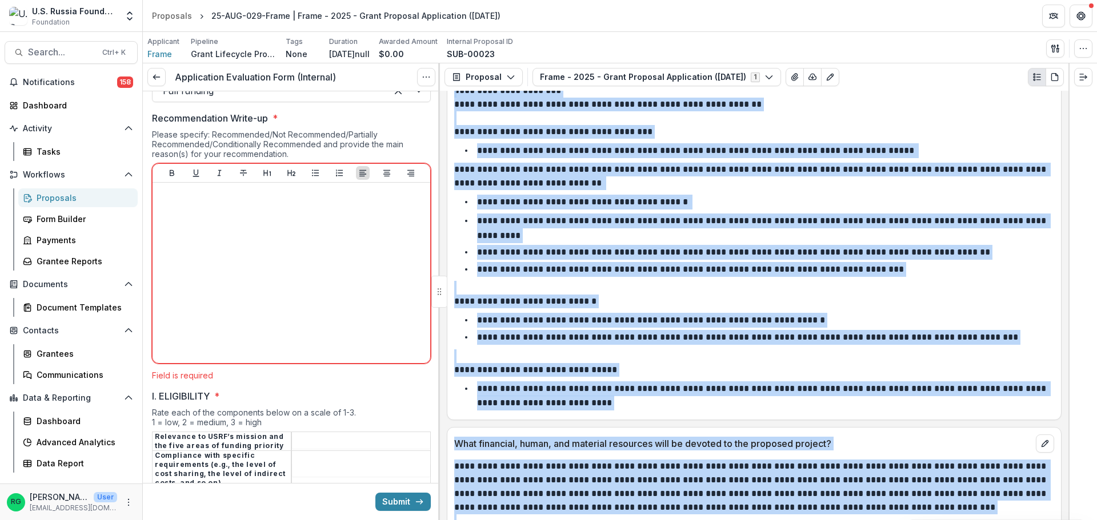
scroll to position [3276, 0]
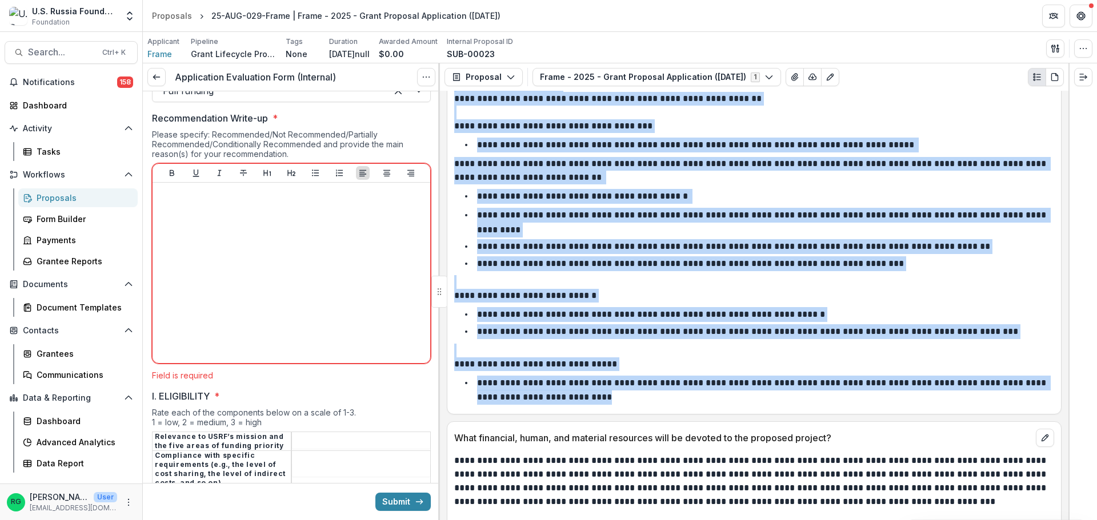
drag, startPoint x: 456, startPoint y: 261, endPoint x: 731, endPoint y: 352, distance: 289.8
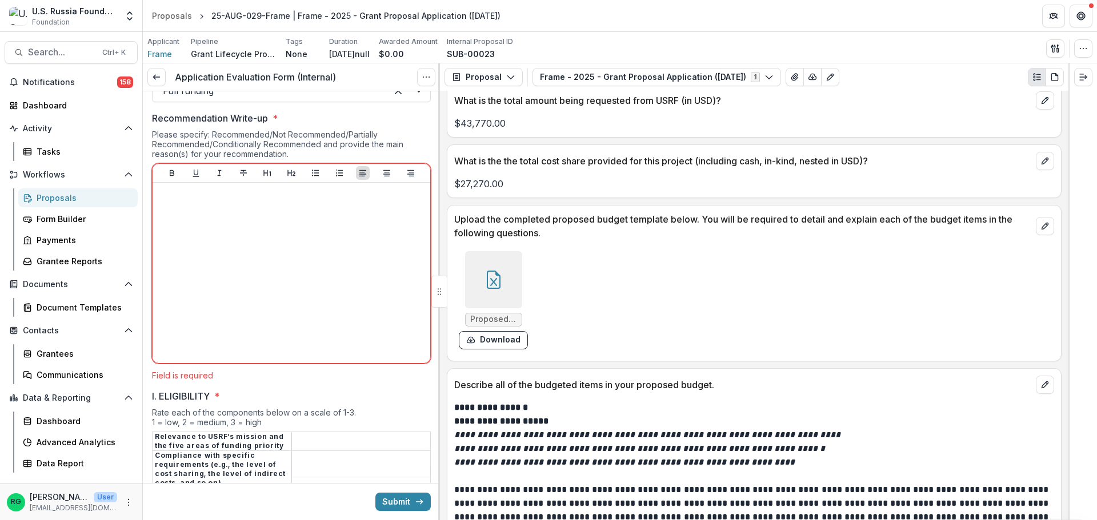
scroll to position [5447, 0]
click at [475, 251] on div at bounding box center [493, 279] width 57 height 57
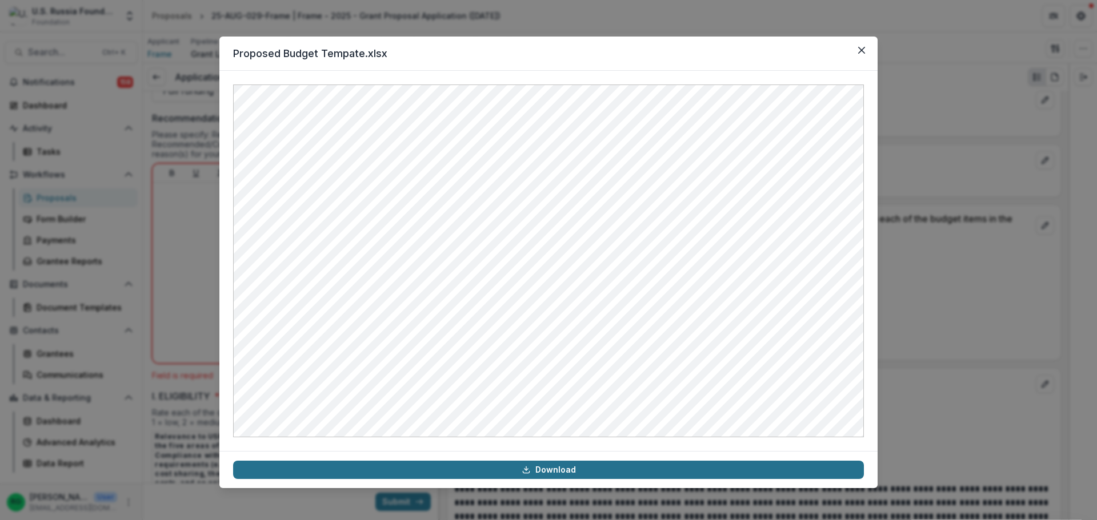
click at [578, 467] on link "Download" at bounding box center [548, 470] width 631 height 18
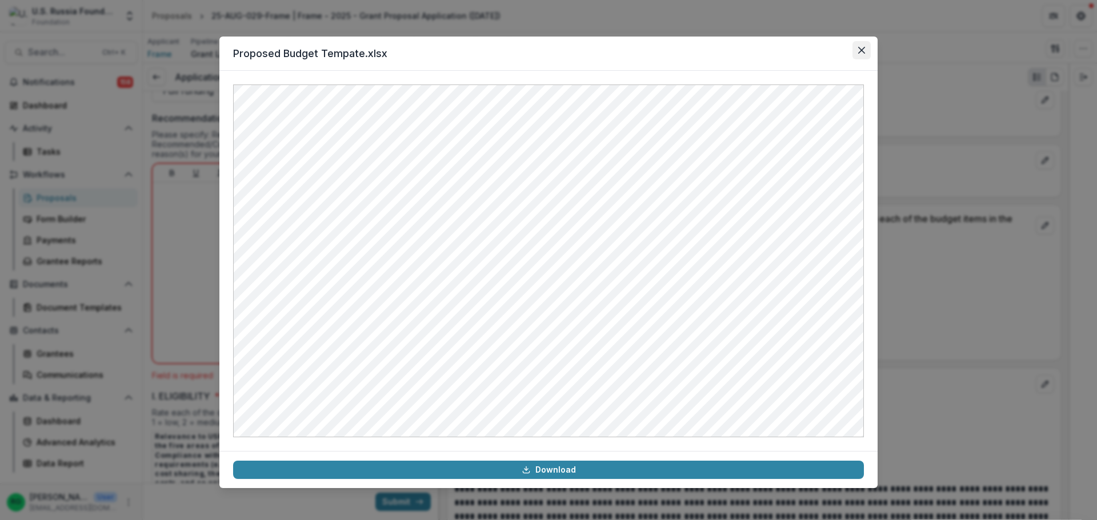
drag, startPoint x: 863, startPoint y: 49, endPoint x: 851, endPoint y: 65, distance: 20.0
click at [863, 49] on icon "Close" at bounding box center [861, 50] width 7 height 7
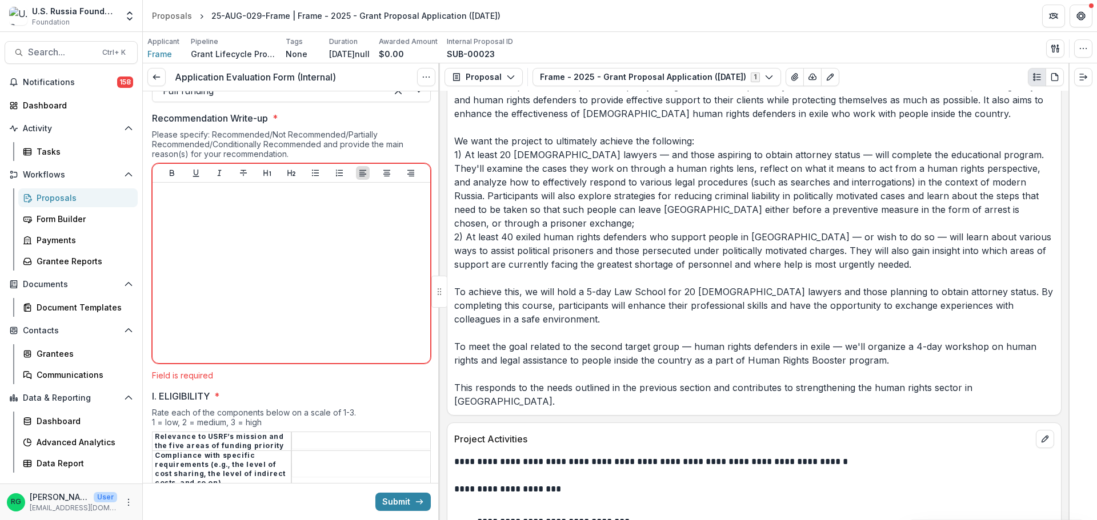
scroll to position [2191, 0]
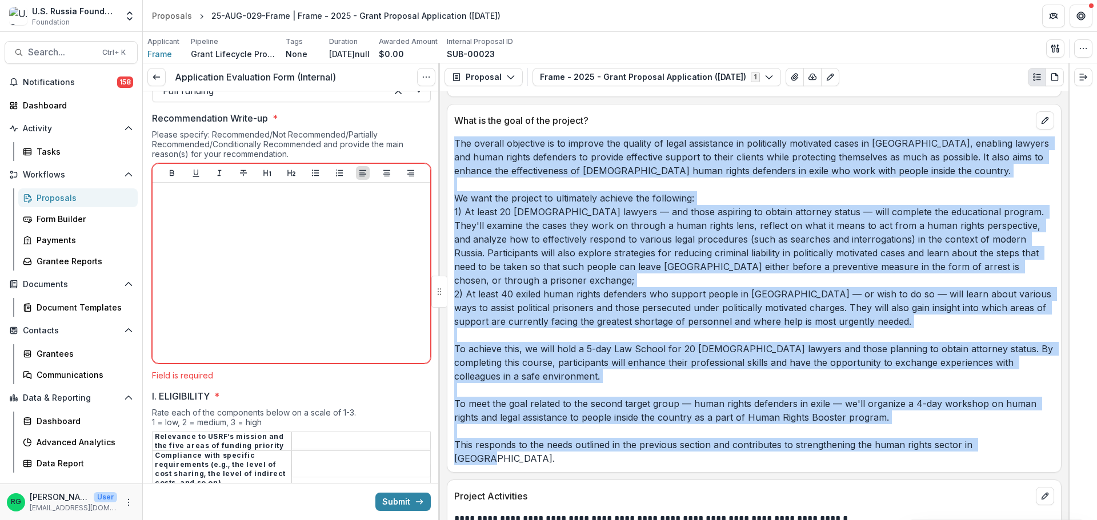
drag, startPoint x: 455, startPoint y: 142, endPoint x: 1012, endPoint y: 438, distance: 630.5
click at [1012, 438] on p "The overall objective is to improve the quality of legal assistance in politica…" at bounding box center [754, 301] width 600 height 329
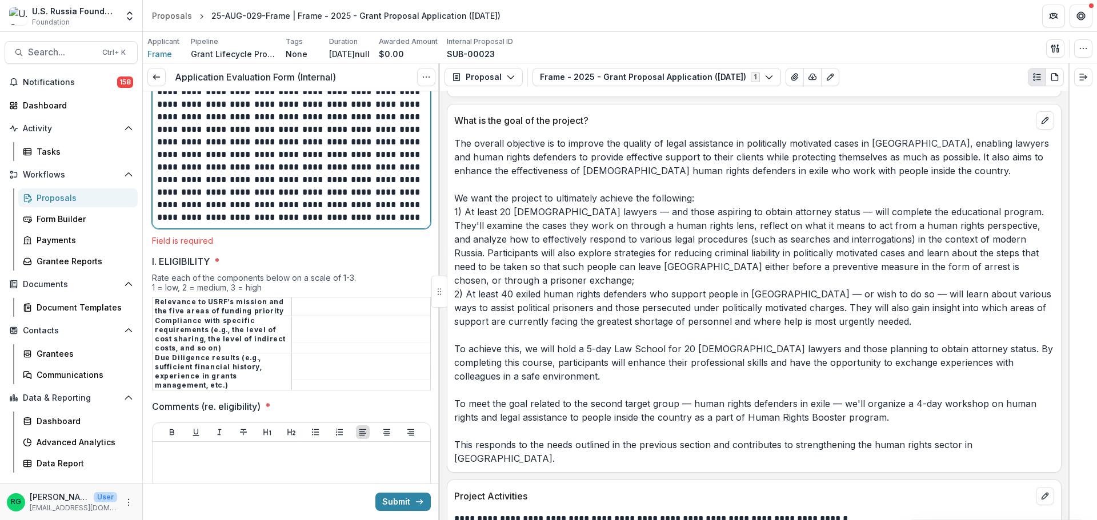
scroll to position [1538, 0]
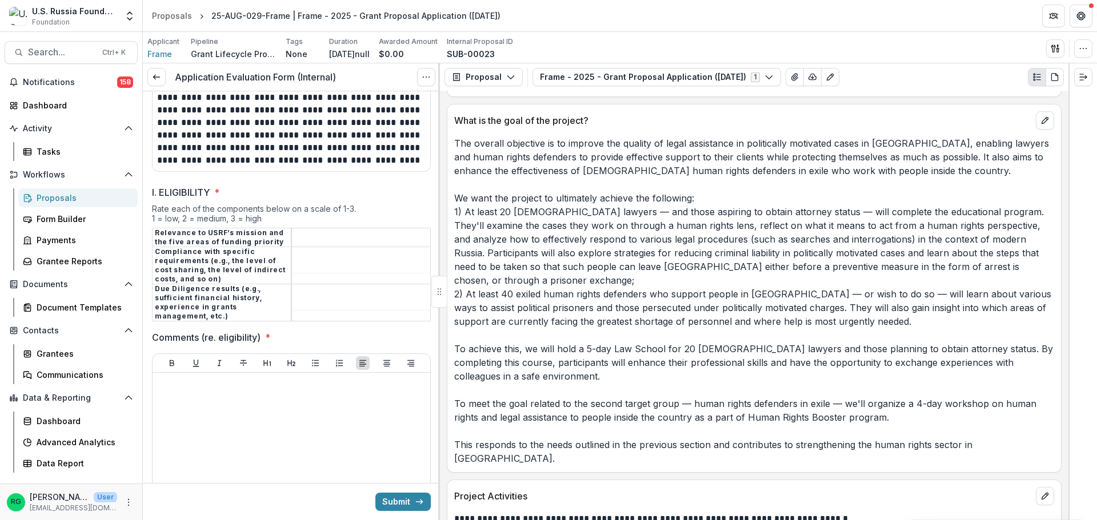
click at [307, 253] on tbody "Relevance to USRF’s mission and the five areas of funding priority Compliance w…" at bounding box center [292, 274] width 278 height 93
type input "*"
click at [318, 263] on input "I. ELIGIBILITY *" at bounding box center [361, 266] width 138 height 14
type input "*"
click at [314, 296] on input "I. ELIGIBILITY *" at bounding box center [361, 303] width 138 height 14
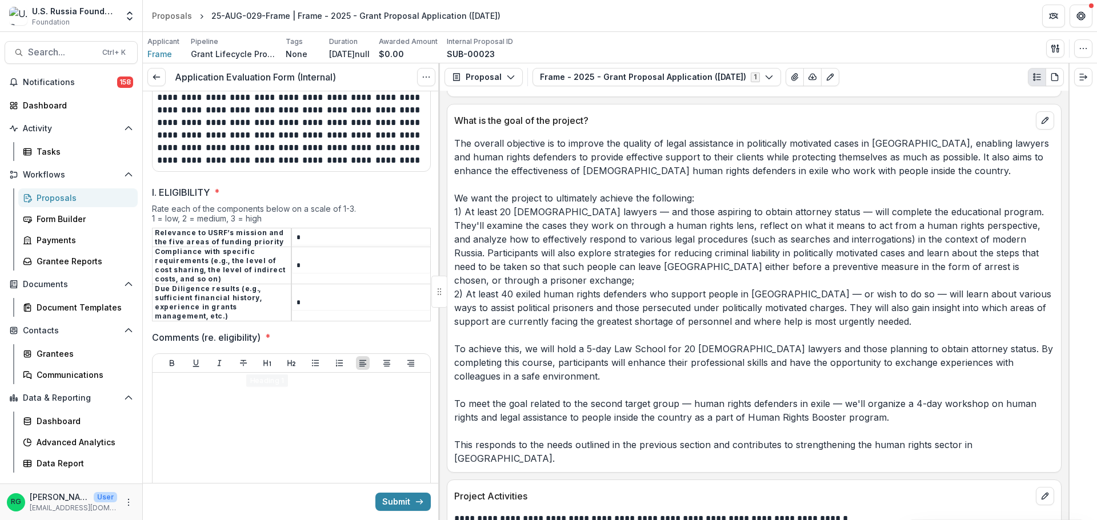
type input "*"
click at [203, 396] on div at bounding box center [291, 463] width 268 height 171
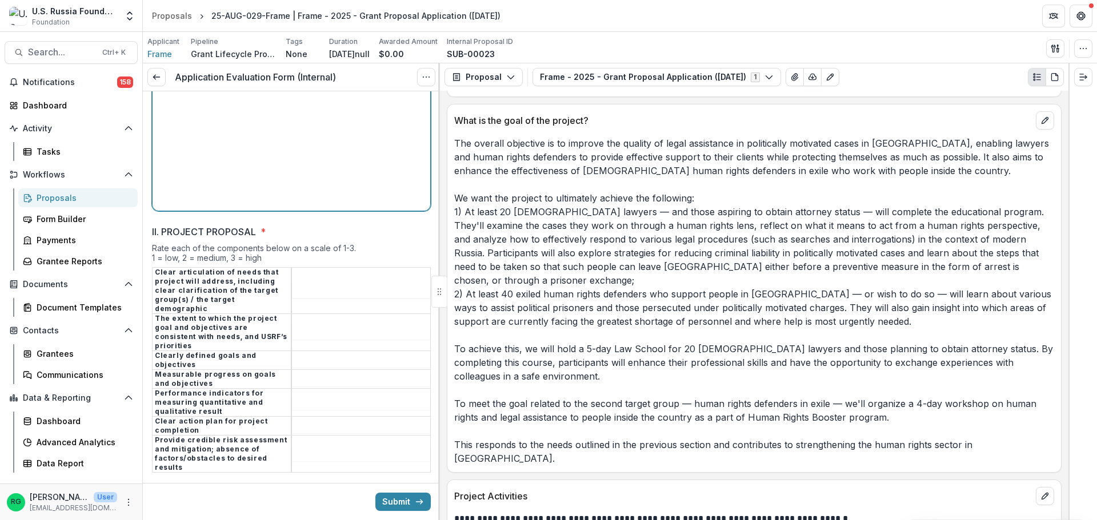
scroll to position [1995, 0]
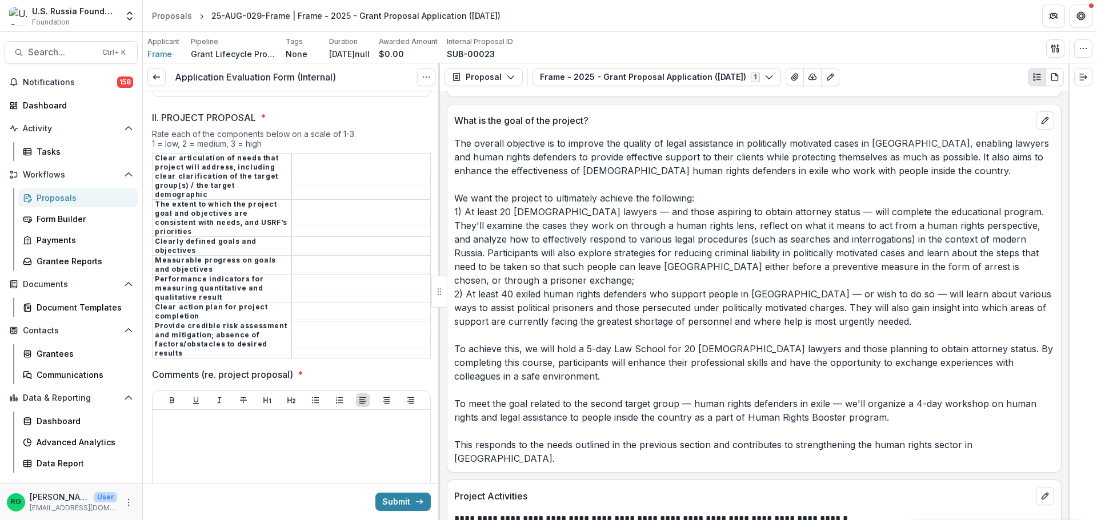
click at [310, 173] on input "II. PROJECT PROPOSAL *" at bounding box center [361, 177] width 138 height 14
type input "*"
click at [316, 212] on input "II. PROJECT PROPOSAL *" at bounding box center [361, 219] width 138 height 14
type input "*"
click at [305, 240] on input "II. PROJECT PROPOSAL *" at bounding box center [361, 247] width 138 height 14
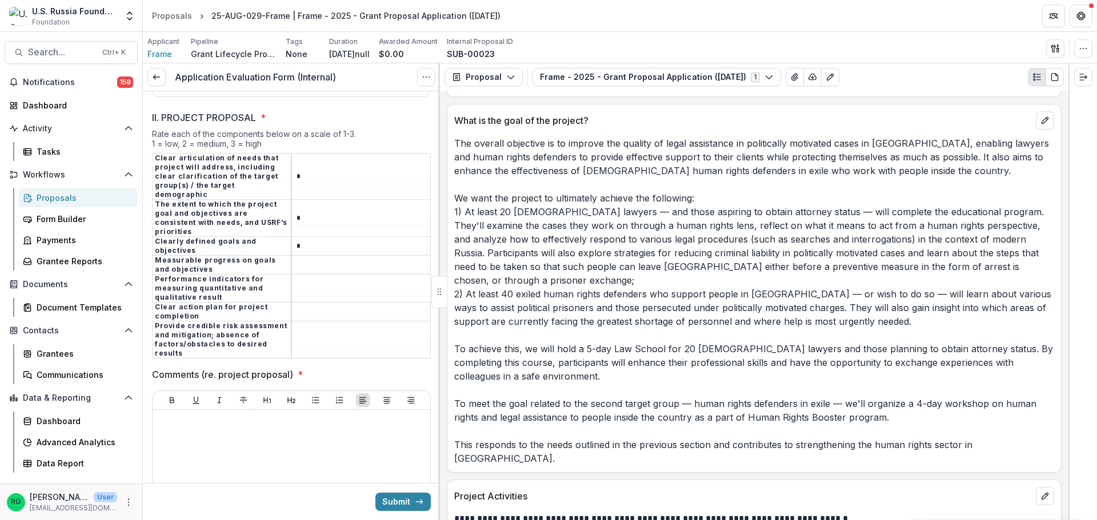
type input "*"
click at [308, 259] on input "II. PROJECT PROPOSAL *" at bounding box center [361, 266] width 138 height 14
type input "*"
click at [306, 282] on input "II. PROJECT PROPOSAL *" at bounding box center [361, 289] width 138 height 14
type input "*"
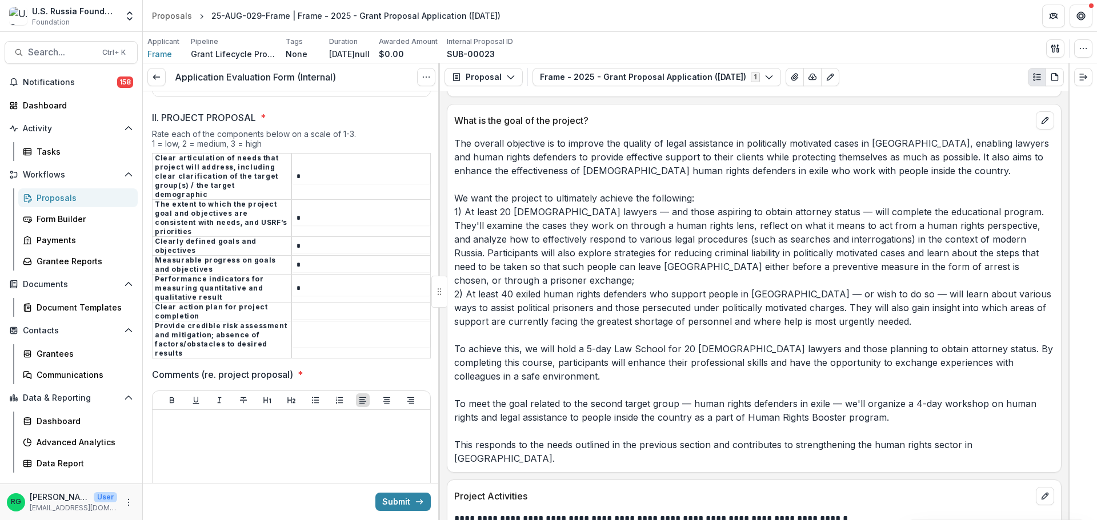
click at [304, 306] on input "II. PROJECT PROPOSAL *" at bounding box center [361, 313] width 138 height 14
type input "*"
click at [304, 334] on input "II. PROJECT PROPOSAL *" at bounding box center [361, 341] width 138 height 14
type input "*"
click at [203, 415] on p at bounding box center [291, 421] width 268 height 13
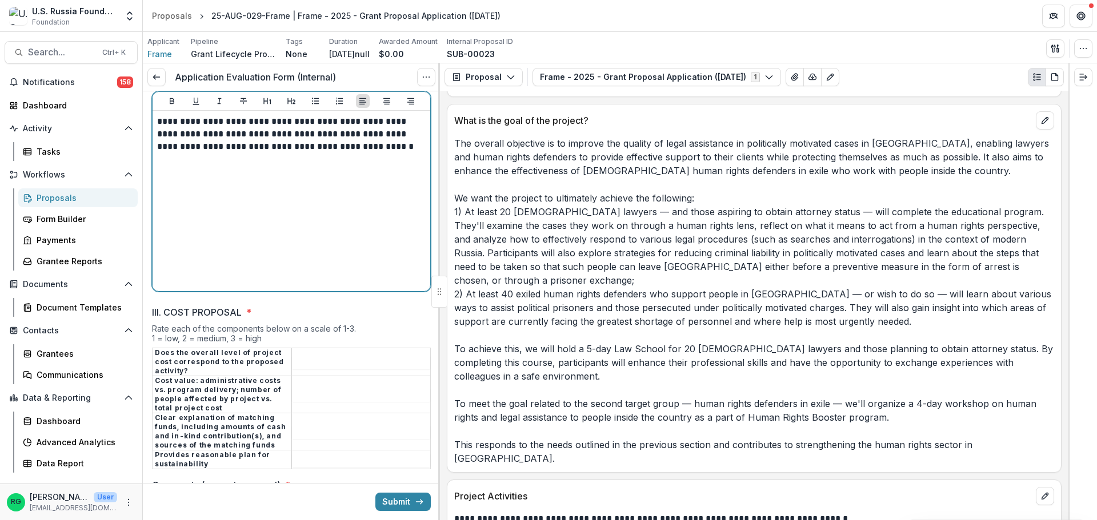
scroll to position [2338, 0]
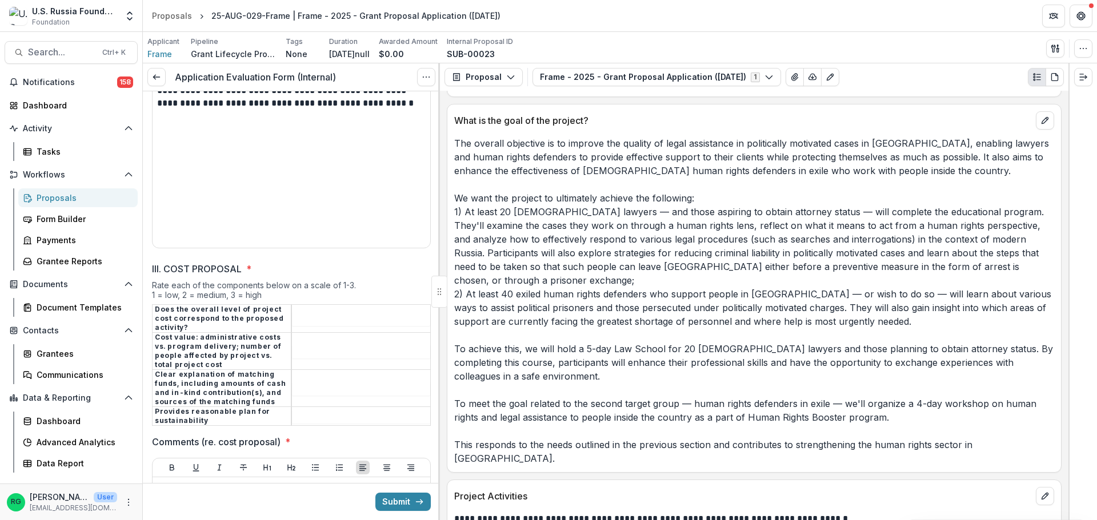
drag, startPoint x: 322, startPoint y: 285, endPoint x: 335, endPoint y: 292, distance: 14.8
click at [322, 312] on input "III. COST PROPOSAL *" at bounding box center [361, 319] width 138 height 14
type input "*"
click at [312, 345] on input "III. COST PROPOSAL *" at bounding box center [361, 352] width 138 height 14
type input "*"
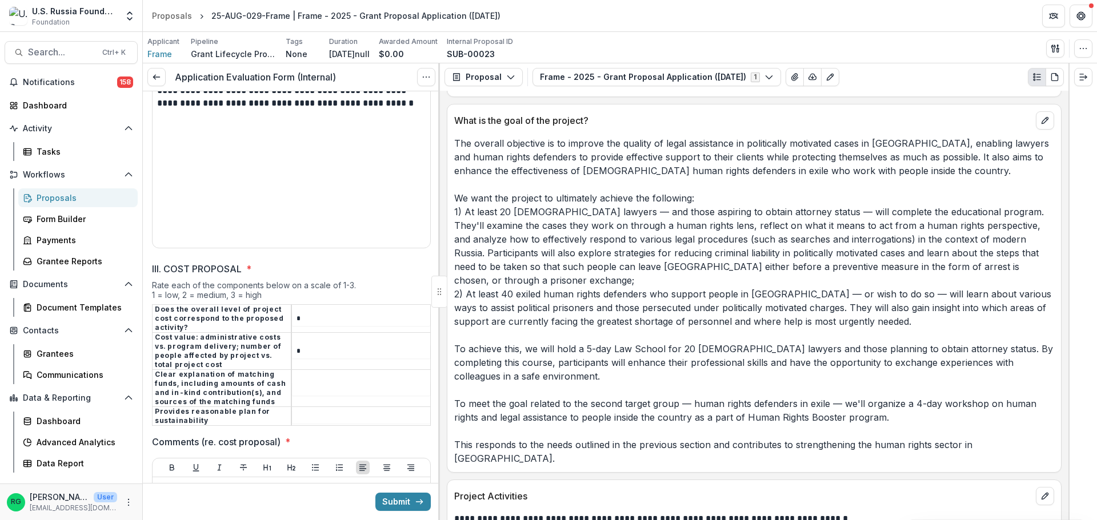
click at [303, 370] on td at bounding box center [360, 388] width 139 height 37
click at [297, 382] on input "III. COST PROPOSAL *" at bounding box center [361, 389] width 138 height 14
type input "*"
click at [316, 410] on input "III. COST PROPOSAL *" at bounding box center [361, 417] width 138 height 14
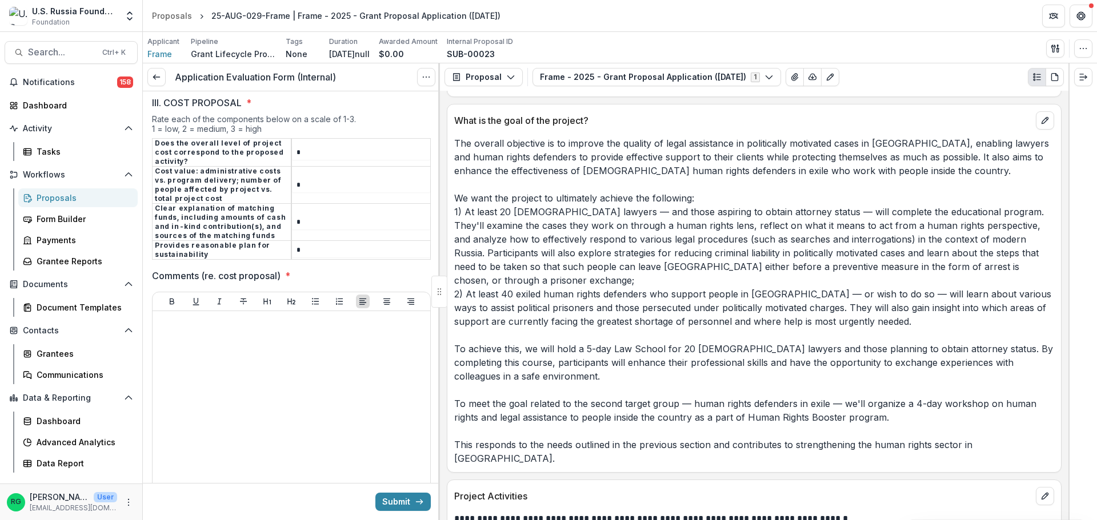
scroll to position [2509, 0]
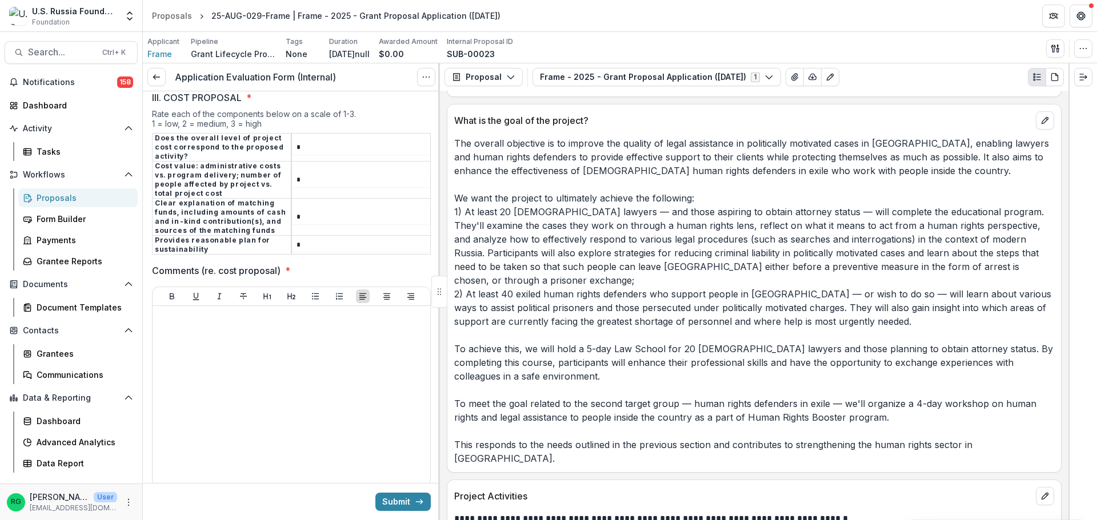
type input "*"
click at [225, 311] on div at bounding box center [291, 396] width 268 height 171
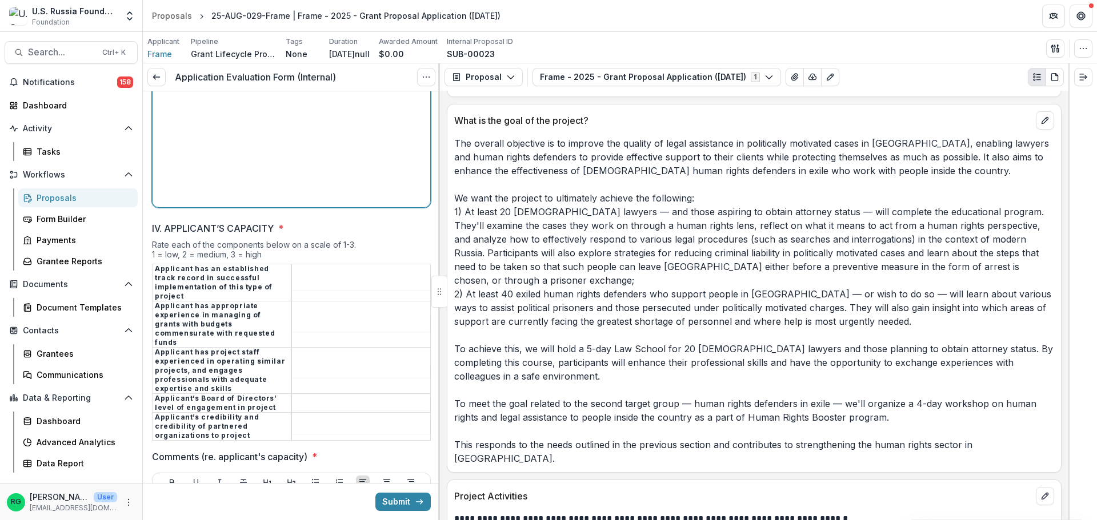
scroll to position [2795, 0]
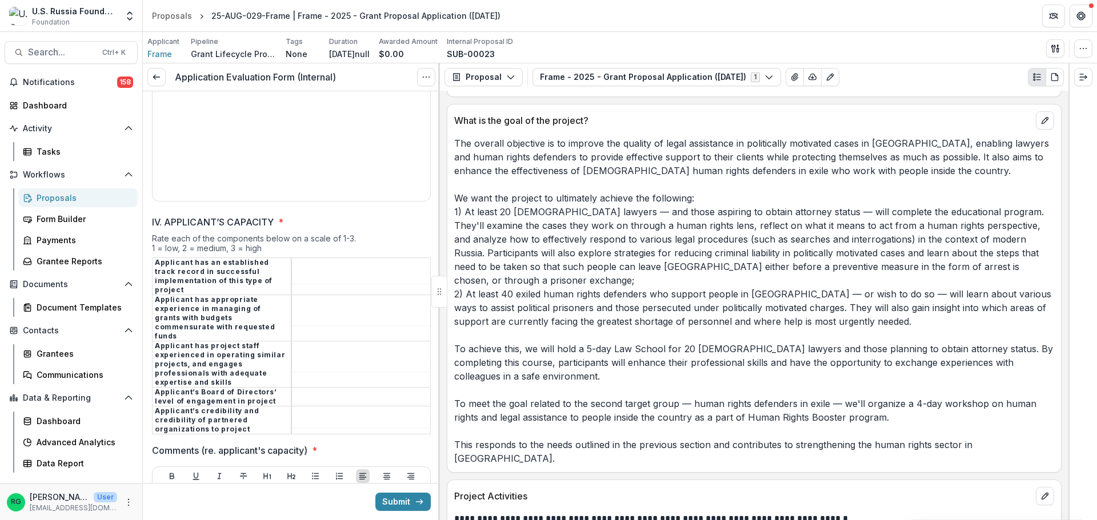
click at [308, 270] on input "IV. APPLICANT’S CAPACITY *" at bounding box center [361, 277] width 138 height 14
type input "*"
click at [320, 312] on input "IV. APPLICANT’S CAPACITY *" at bounding box center [361, 319] width 138 height 14
type input "*"
click at [307, 358] on input "IV. APPLICANT’S CAPACITY *" at bounding box center [361, 365] width 138 height 14
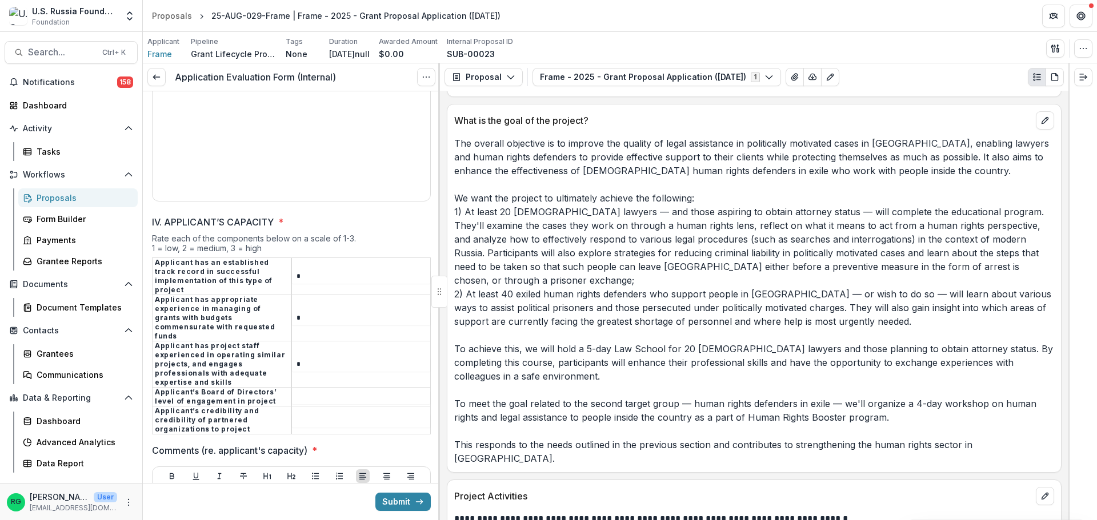
type input "*"
click at [302, 391] on input "IV. APPLICANT’S CAPACITY *" at bounding box center [361, 398] width 138 height 14
type input "*"
click at [302, 414] on input "IV. APPLICANT’S CAPACITY *" at bounding box center [361, 421] width 138 height 14
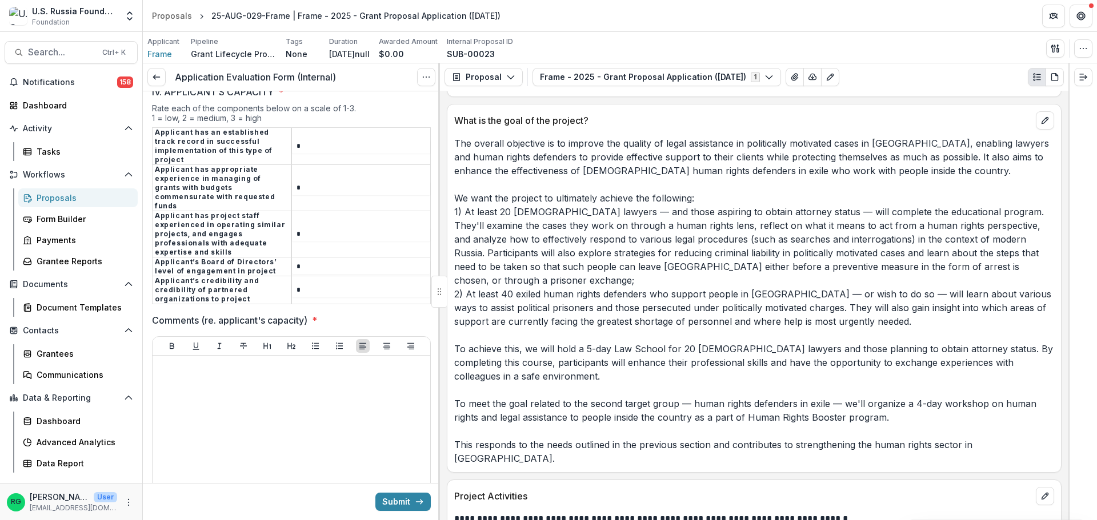
scroll to position [2966, 0]
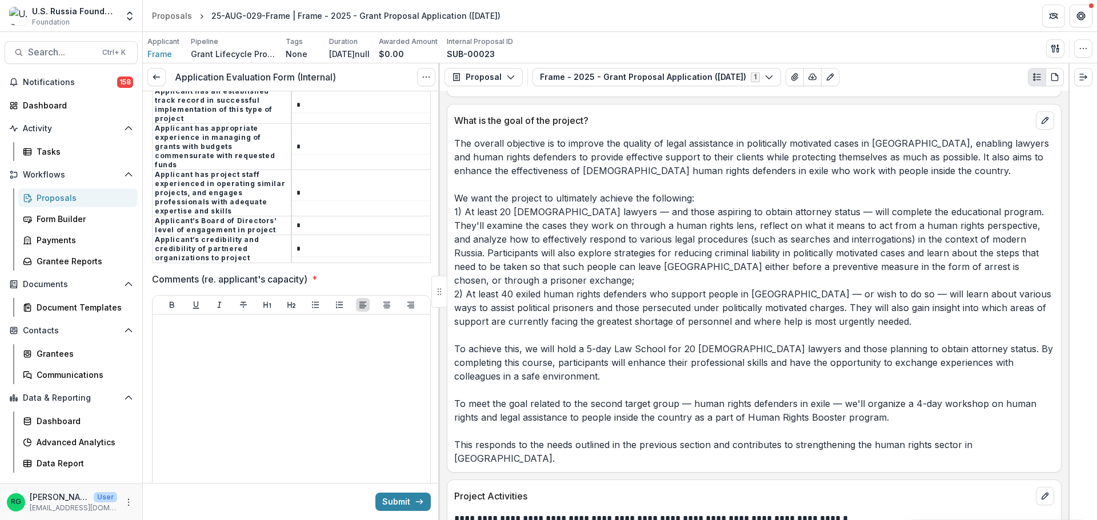
type input "*"
click at [208, 319] on div at bounding box center [291, 404] width 268 height 171
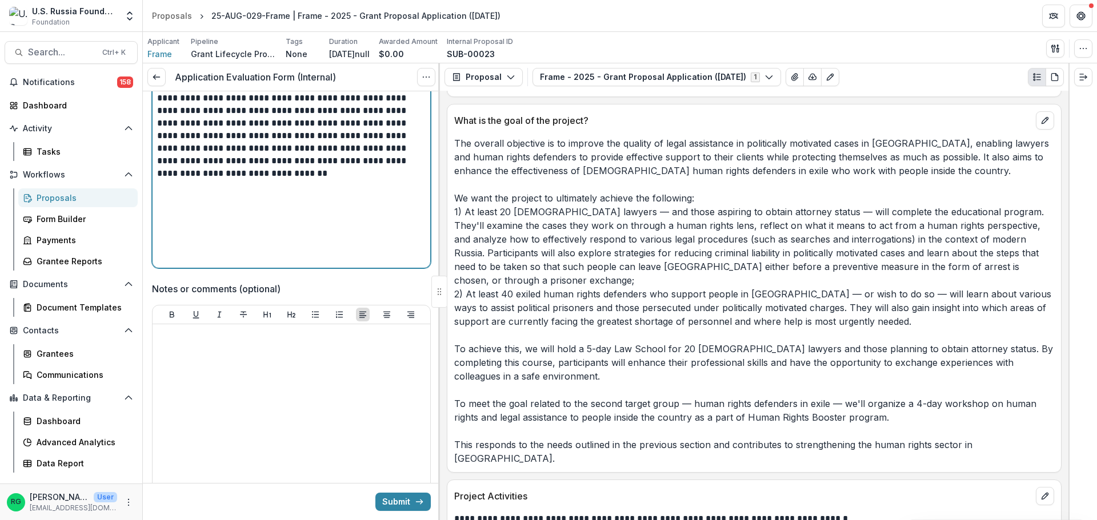
scroll to position [3195, 0]
click at [391, 493] on button "Submit" at bounding box center [402, 502] width 55 height 18
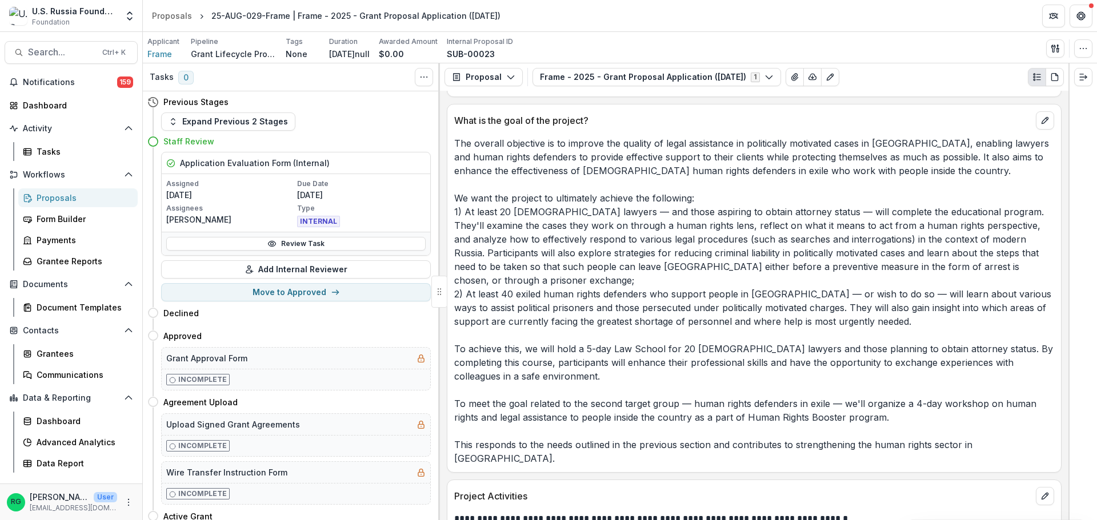
click at [73, 195] on div "Proposals" at bounding box center [83, 198] width 92 height 12
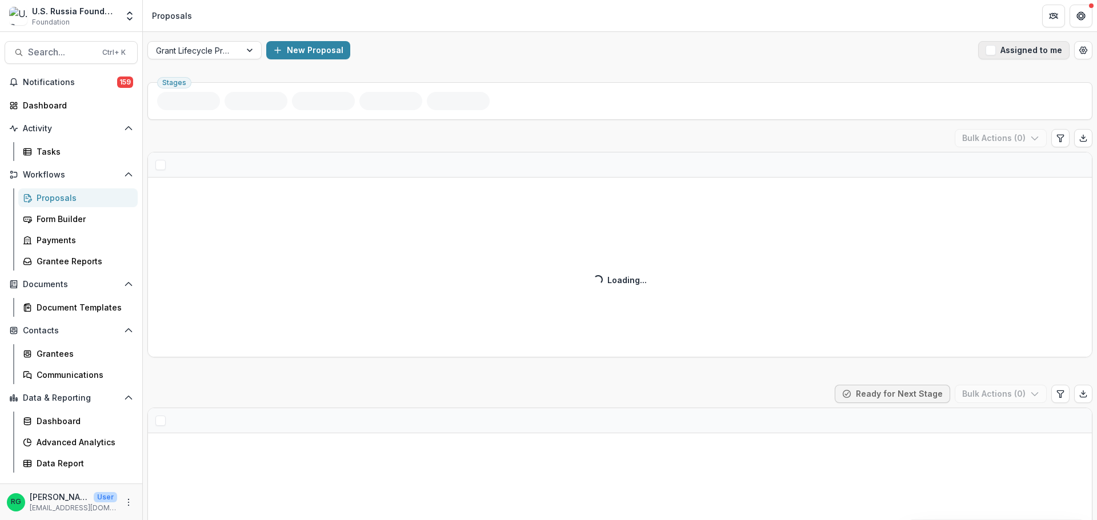
click at [989, 54] on span "button" at bounding box center [990, 50] width 10 height 10
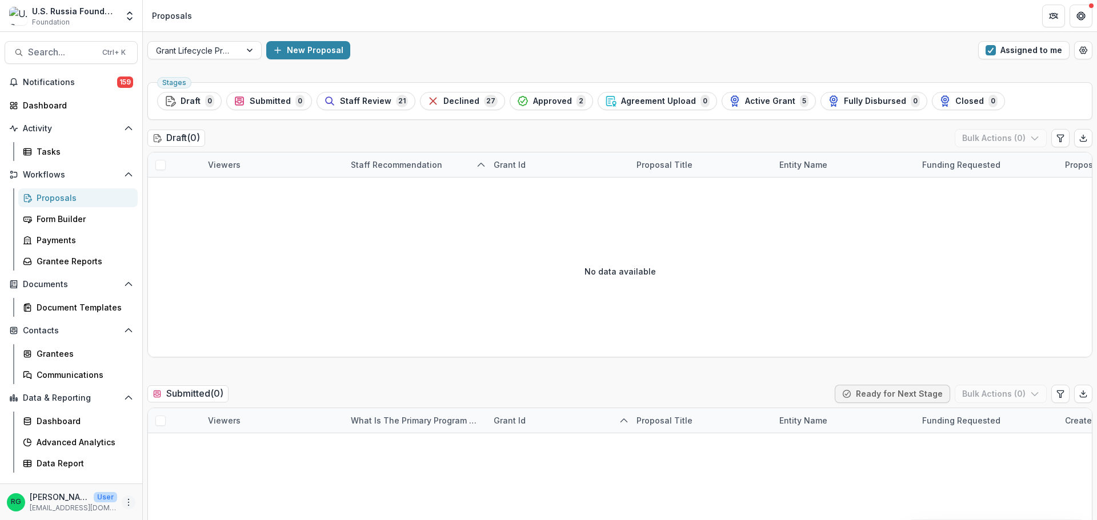
click at [123, 499] on button "More" at bounding box center [129, 503] width 14 height 14
click at [156, 494] on icon "button" at bounding box center [155, 497] width 5 height 7
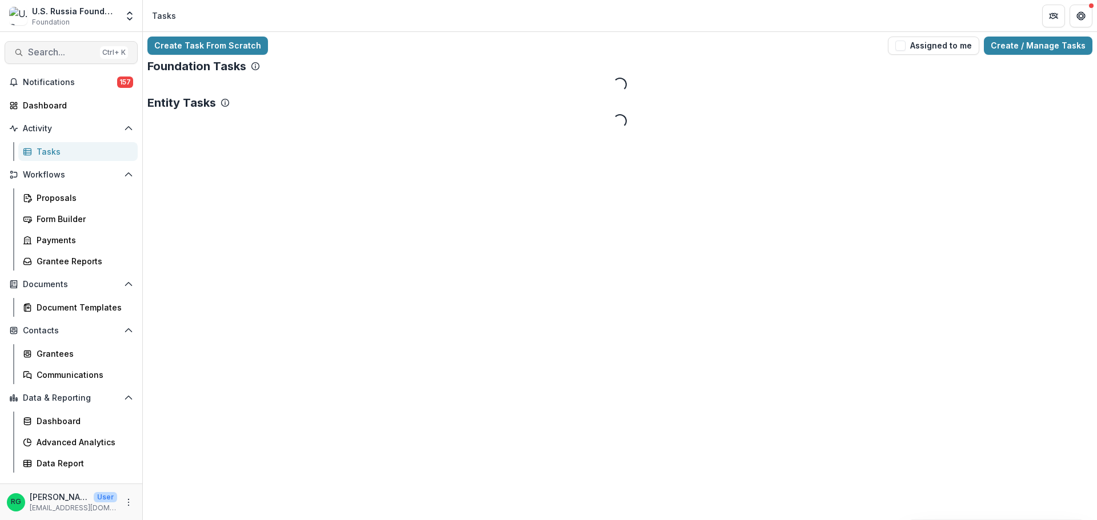
click at [70, 51] on span "Search..." at bounding box center [61, 52] width 67 height 11
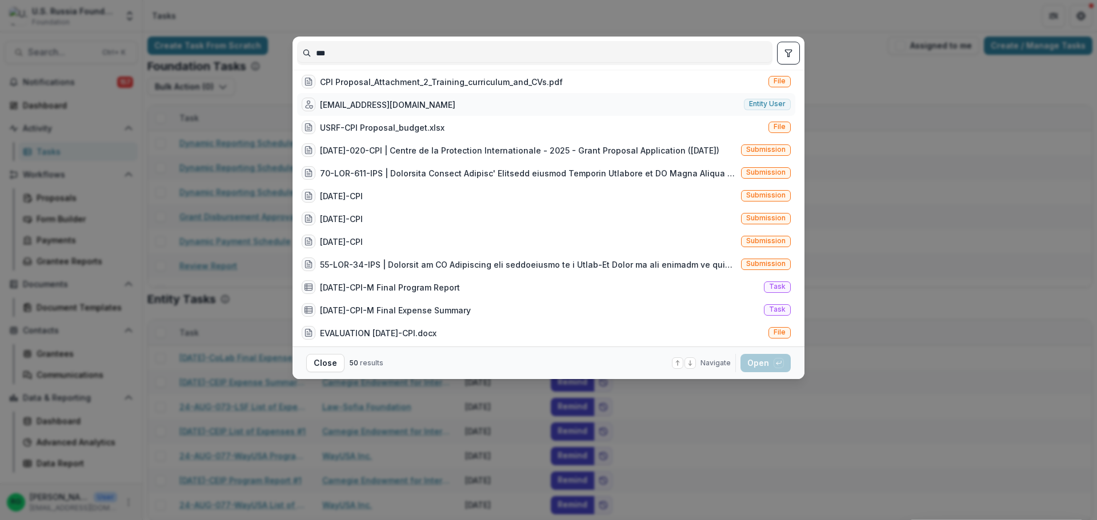
scroll to position [114, 0]
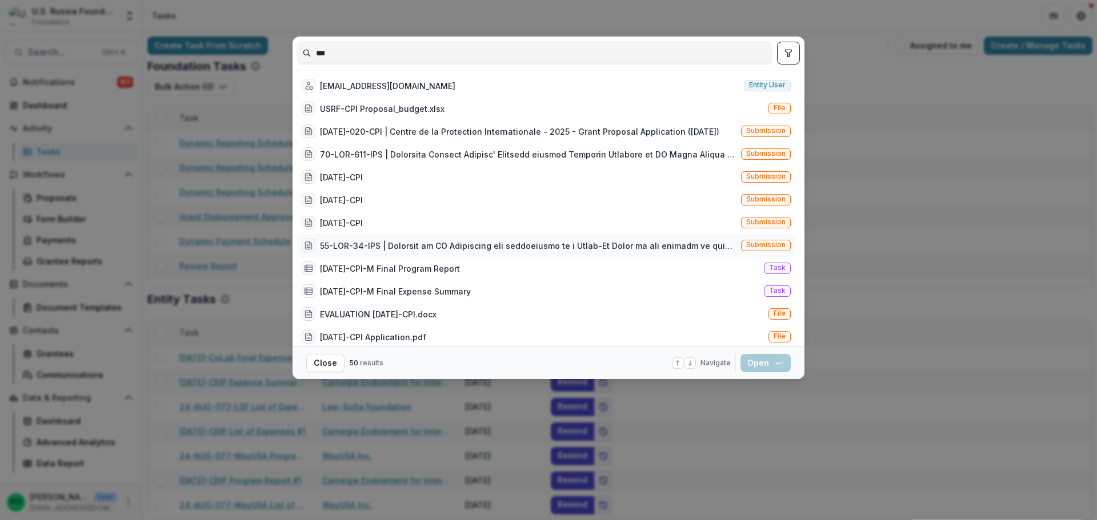
type input "***"
click at [412, 245] on div at bounding box center [528, 246] width 416 height 12
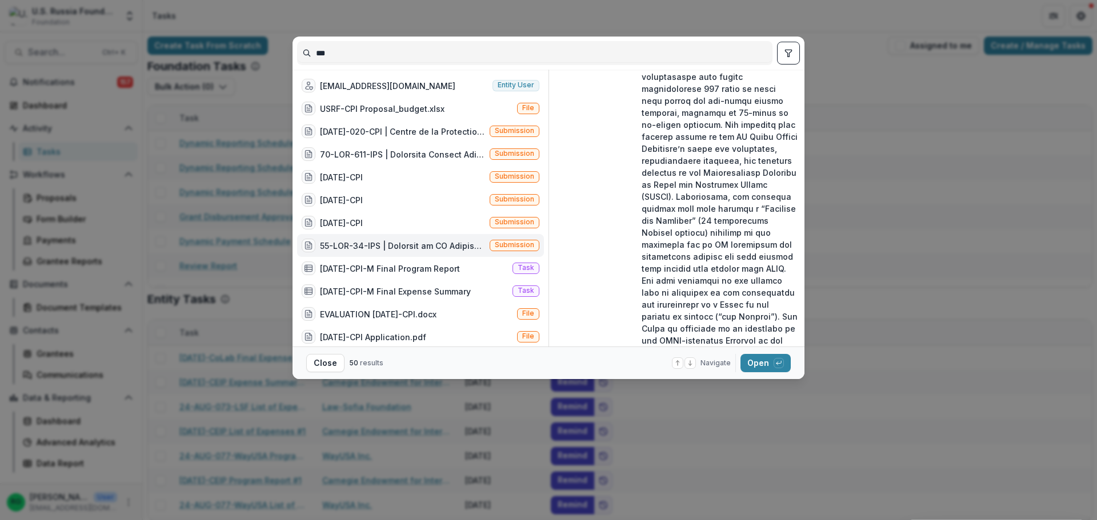
scroll to position [229, 0]
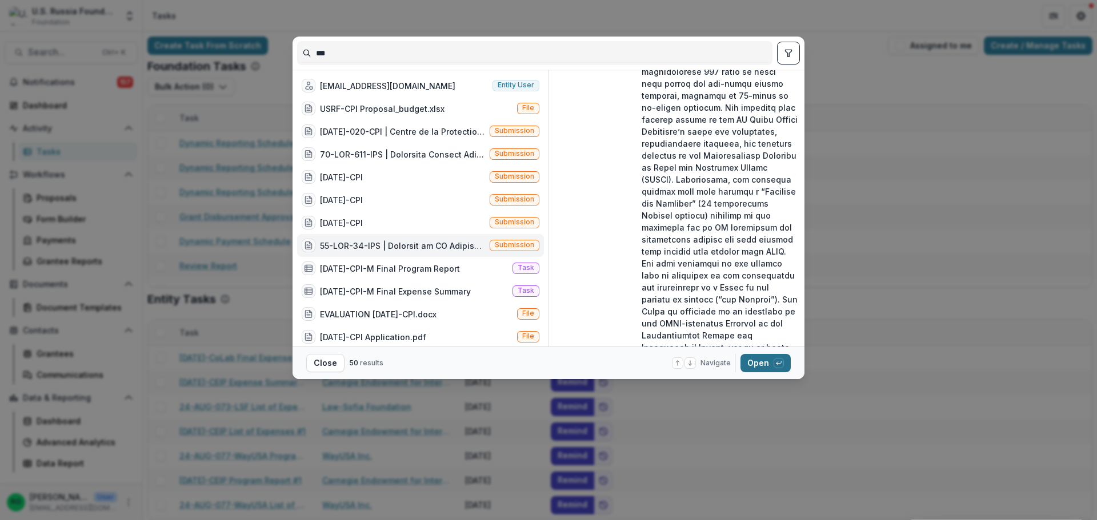
click at [753, 361] on button "Open with enter key" at bounding box center [765, 363] width 50 height 18
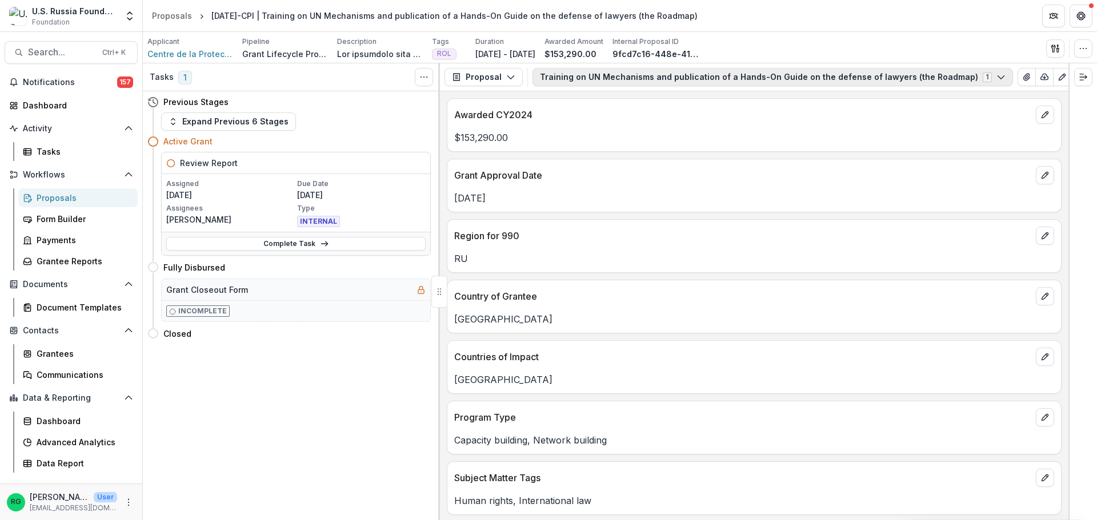
click at [971, 72] on button "Training on UN Mechanisms and publication of a Hands-On Guide on the defense of…" at bounding box center [772, 77] width 480 height 18
click at [506, 78] on icon "button" at bounding box center [510, 77] width 9 height 9
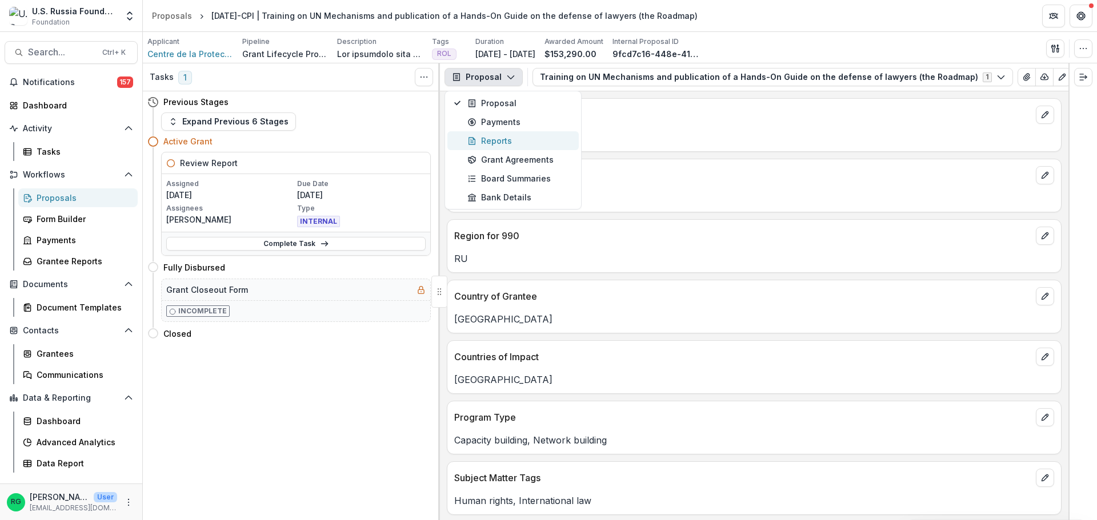
click at [490, 137] on div "Reports" at bounding box center [519, 141] width 105 height 12
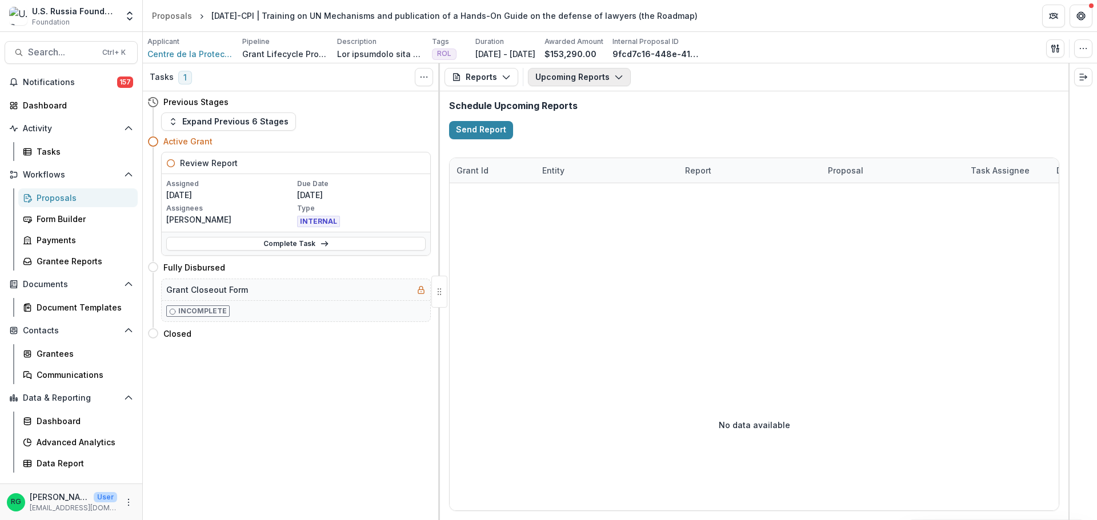
click at [618, 80] on icon "button" at bounding box center [618, 77] width 9 height 9
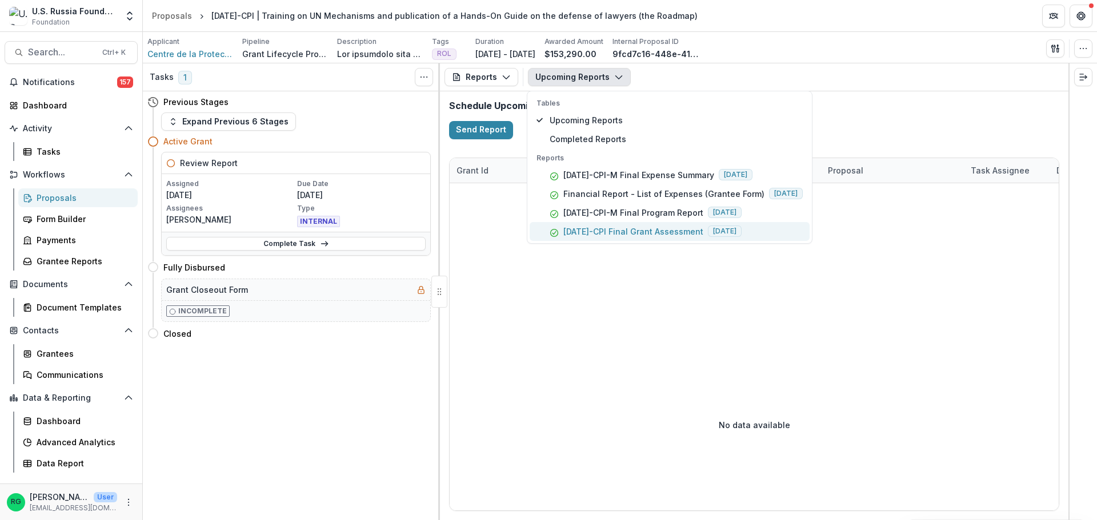
click at [647, 229] on p "23-DEC-54-CPI Final Grant Assessment" at bounding box center [633, 232] width 140 height 12
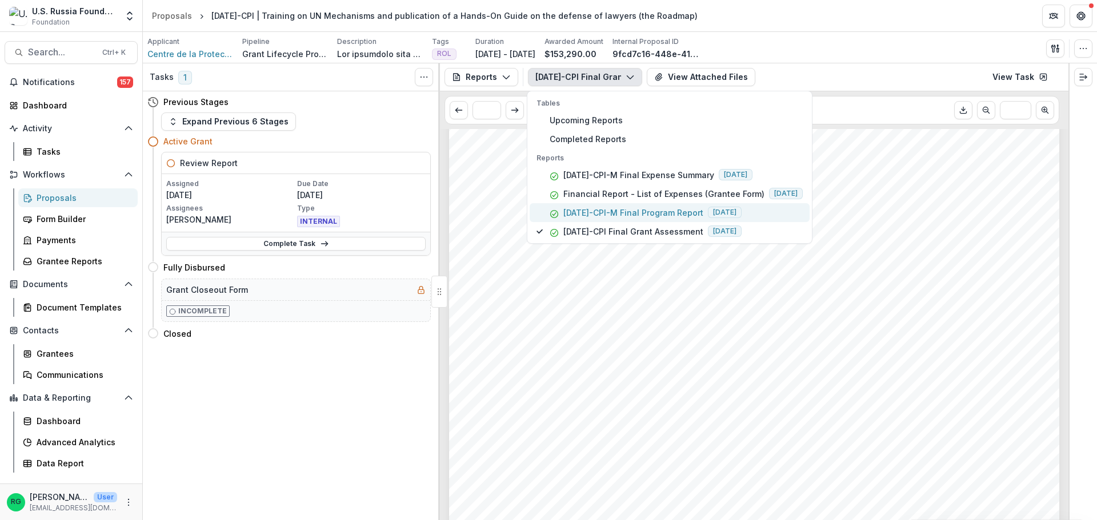
scroll to position [514, 0]
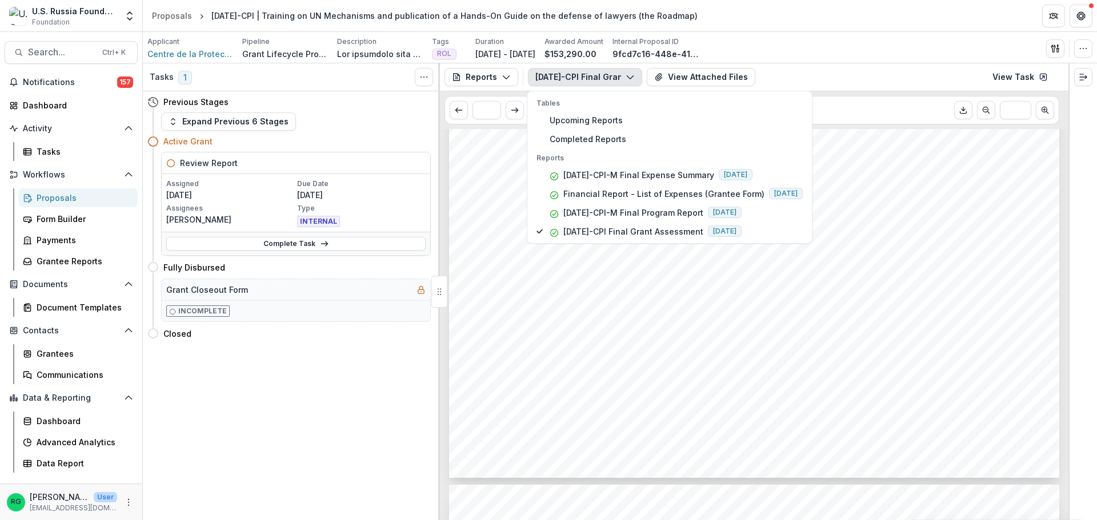
click at [891, 209] on div "Submission Responses FINAL GRANT ASSESSMENT Grant ID 23-DEC-54-CPI Grantee name…" at bounding box center [754, 46] width 610 height 863
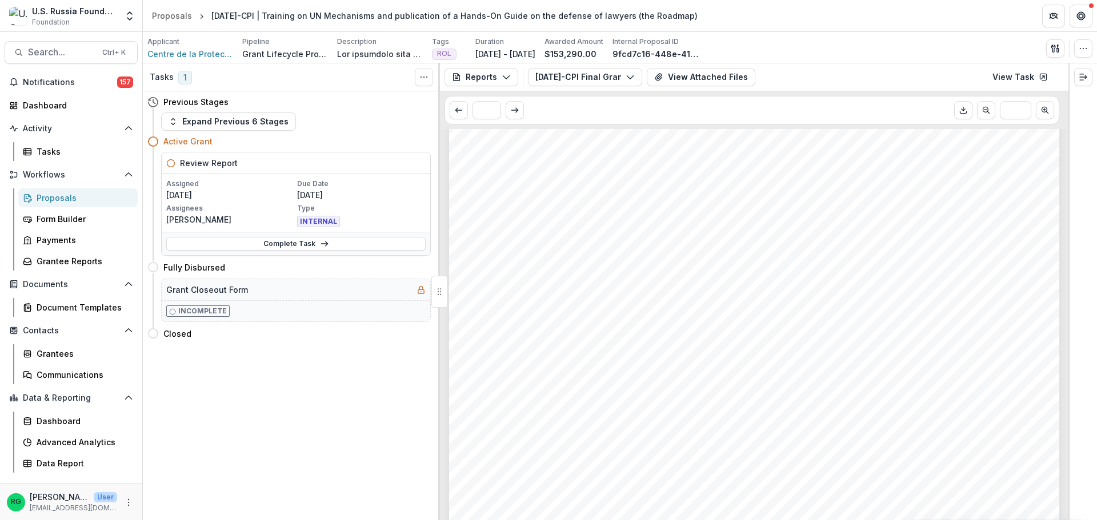
scroll to position [1289, 0]
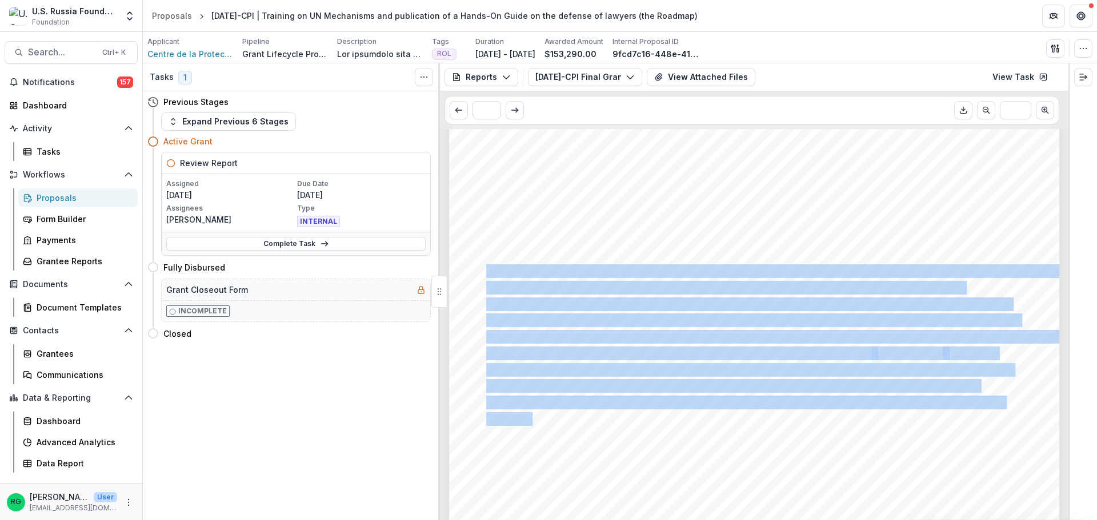
drag, startPoint x: 485, startPoint y: 271, endPoint x: 595, endPoint y: 357, distance: 140.0
click at [535, 422] on div "The Roadmap has been distributed and will support lawyers. Mission: To what ext…" at bounding box center [754, 141] width 610 height 863
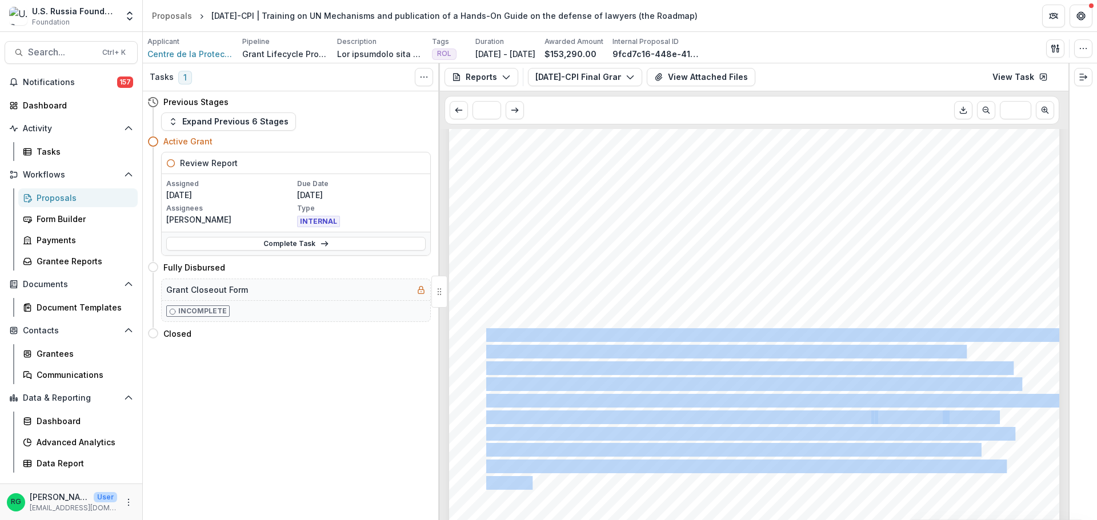
scroll to position [1232, 0]
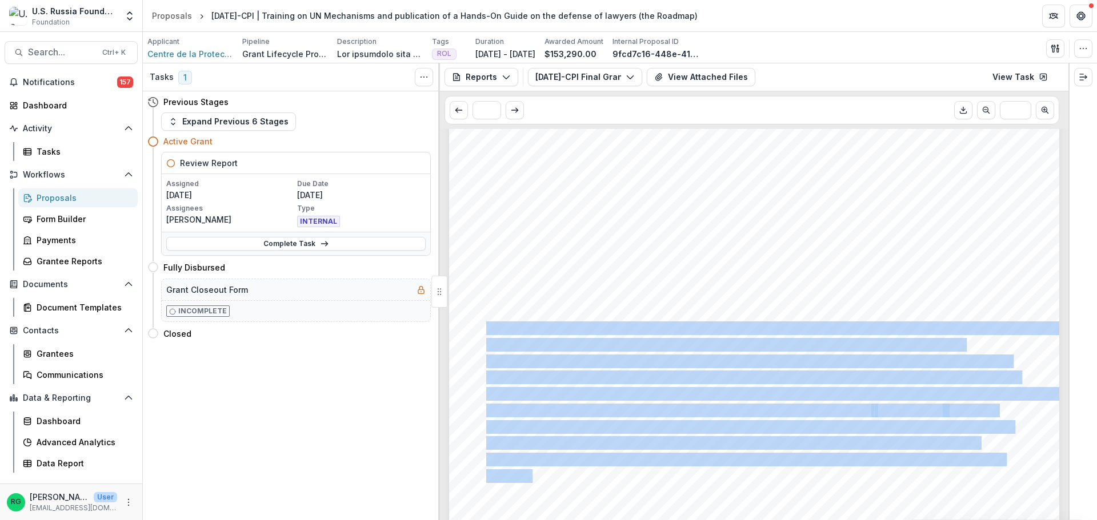
click at [695, 367] on span "successfully lodge and fully litigate cases before the UN Human Rights Committe…" at bounding box center [748, 362] width 524 height 13
drag, startPoint x: 531, startPoint y: 478, endPoint x: 485, endPoint y: 334, distance: 151.0
click at [485, 334] on div "The Roadmap has been distributed and will support lawyers. Mission: To what ext…" at bounding box center [754, 198] width 610 height 863
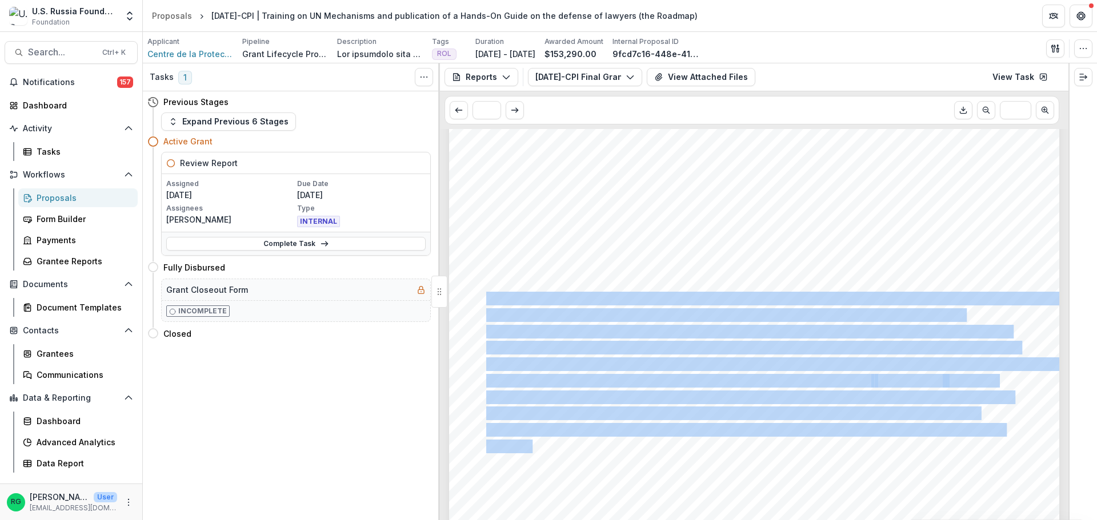
scroll to position [1346, 0]
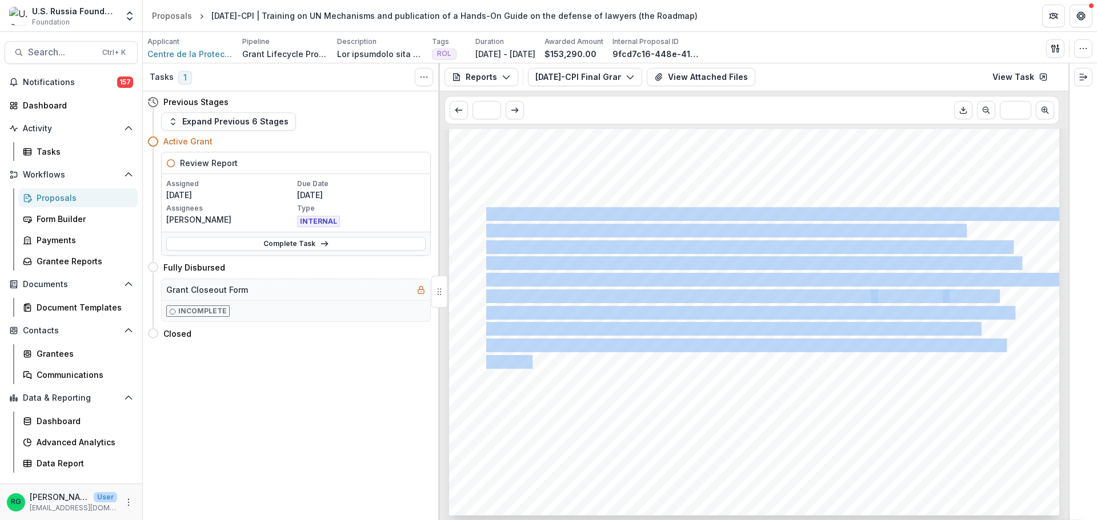
click at [611, 336] on div "The Roadmap has been distributed and will support lawyers. Mission: To what ext…" at bounding box center [754, 84] width 610 height 863
drag, startPoint x: 529, startPoint y: 364, endPoint x: 498, endPoint y: 219, distance: 149.0
click at [498, 219] on div "The Roadmap has been distributed and will support lawyers. Mission: To what ext…" at bounding box center [754, 84] width 610 height 863
copy div "e project was successful building the capacity of Russian practicing lawyers (b…"
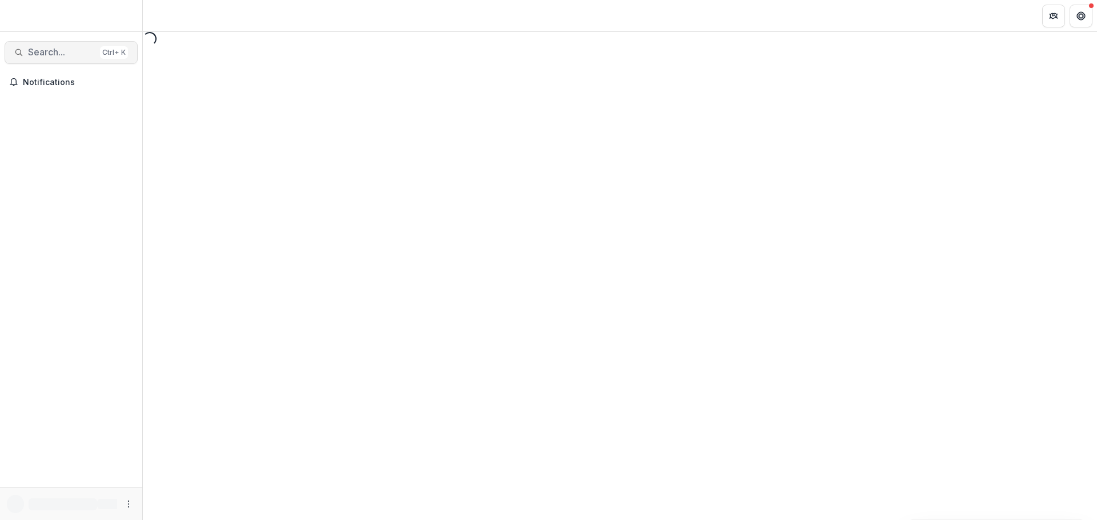
click at [69, 52] on span "Search..." at bounding box center [61, 52] width 67 height 11
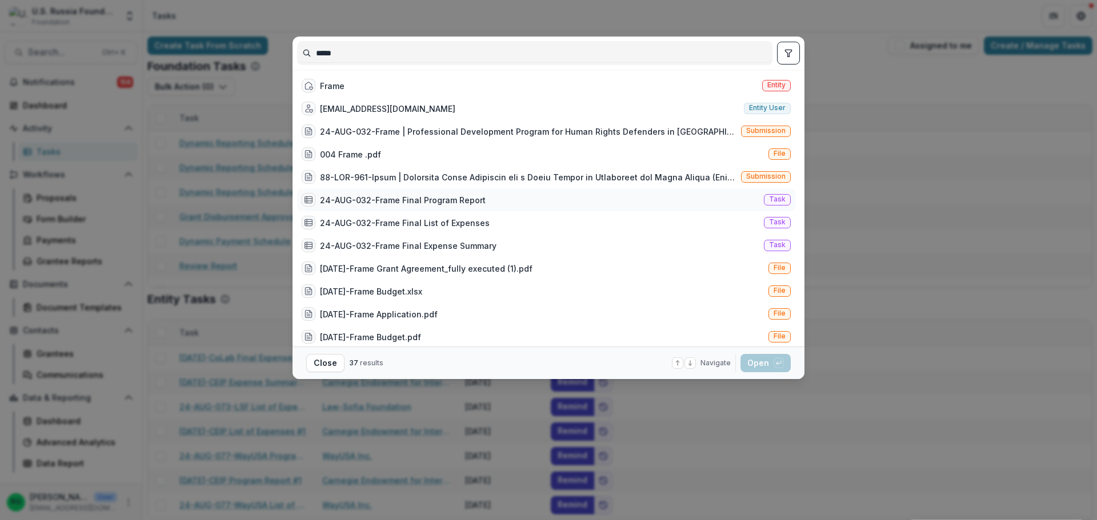
type input "*****"
click at [430, 203] on div "24-AUG-032-Frame Final Program Report" at bounding box center [403, 200] width 166 height 12
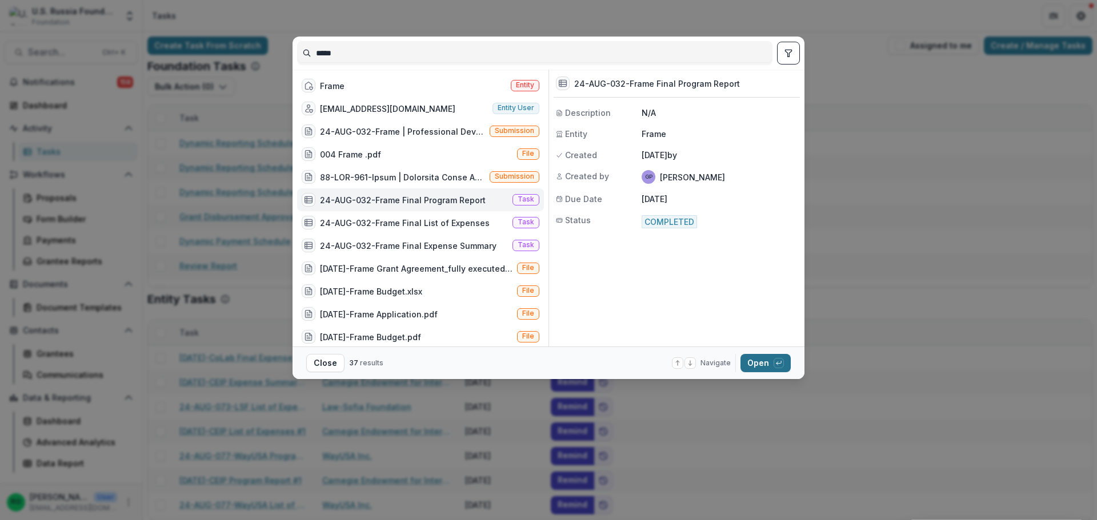
click at [757, 360] on button "Open with enter key" at bounding box center [765, 363] width 50 height 18
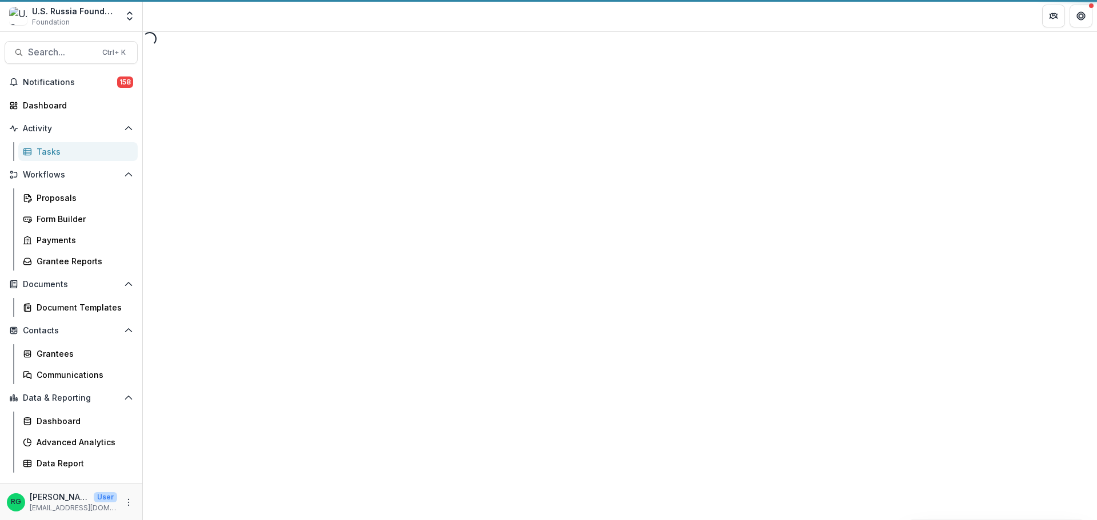
select select "********"
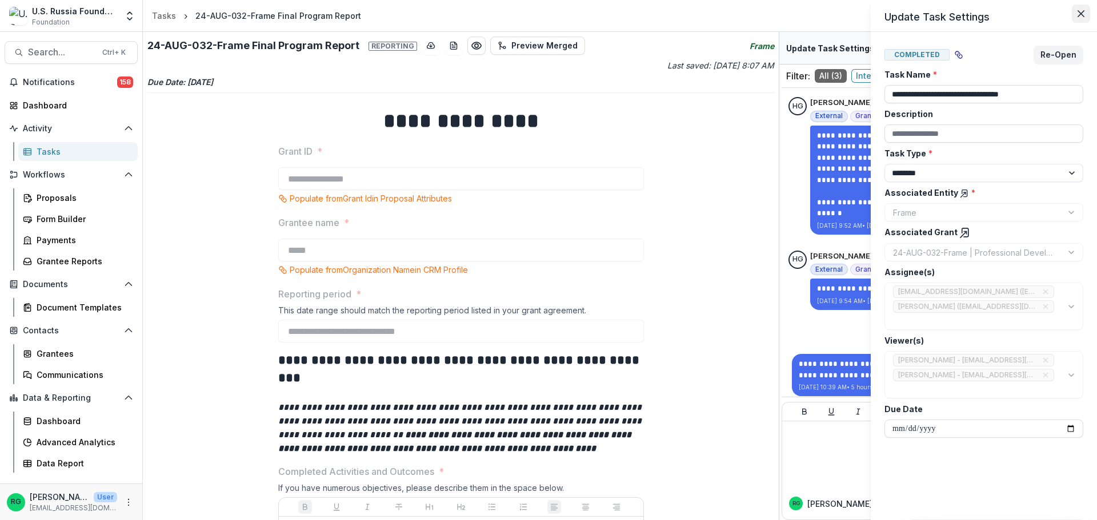
click at [1079, 15] on icon "Close" at bounding box center [1080, 13] width 7 height 7
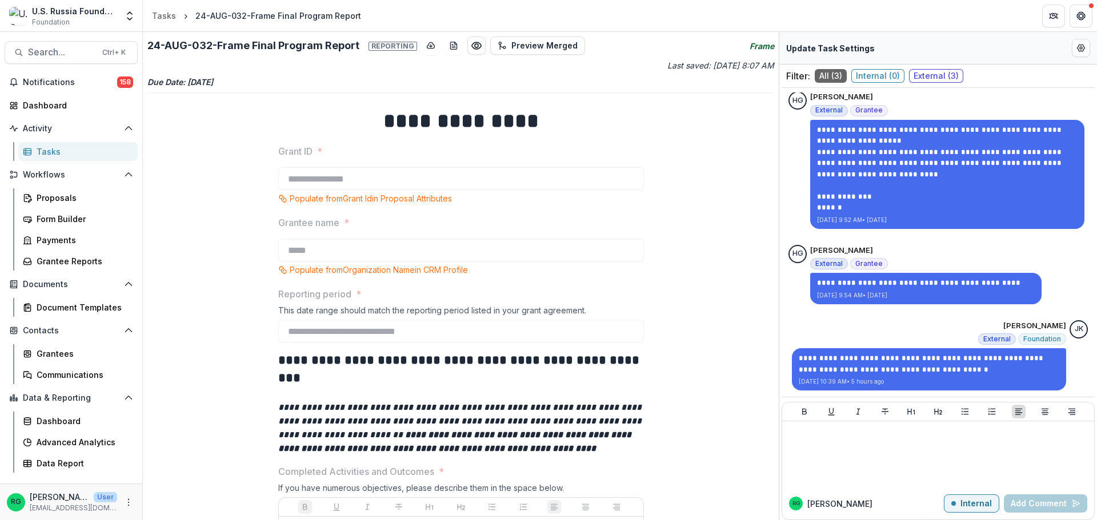
click at [306, 13] on div "24-AUG-032-Frame Final Program Report" at bounding box center [278, 16] width 166 height 12
click at [183, 16] on icon "breadcrumb" at bounding box center [186, 17] width 6 height 6
click at [61, 50] on span "Search..." at bounding box center [61, 52] width 67 height 11
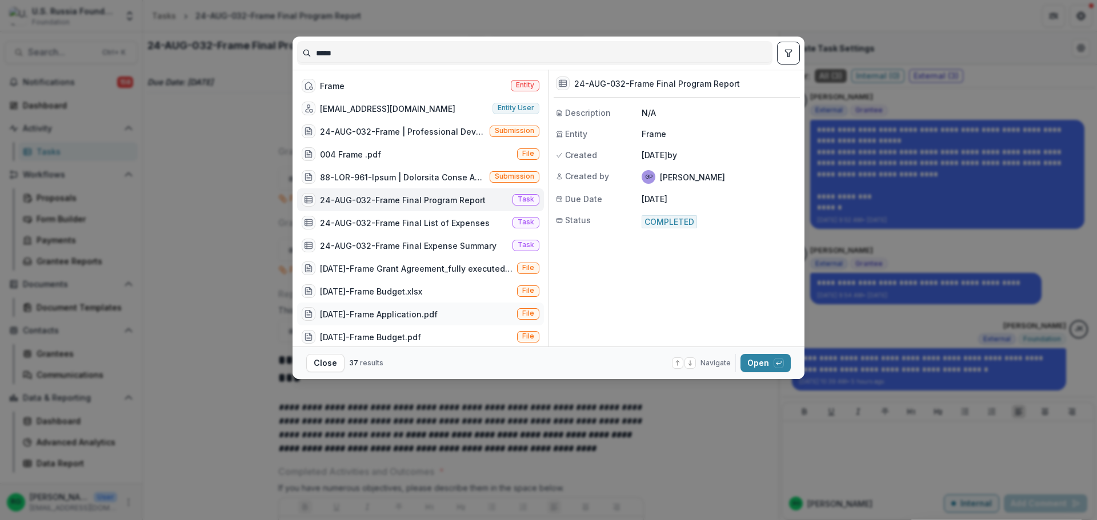
click at [399, 312] on div "[DATE]-Frame Application.pdf" at bounding box center [379, 314] width 118 height 12
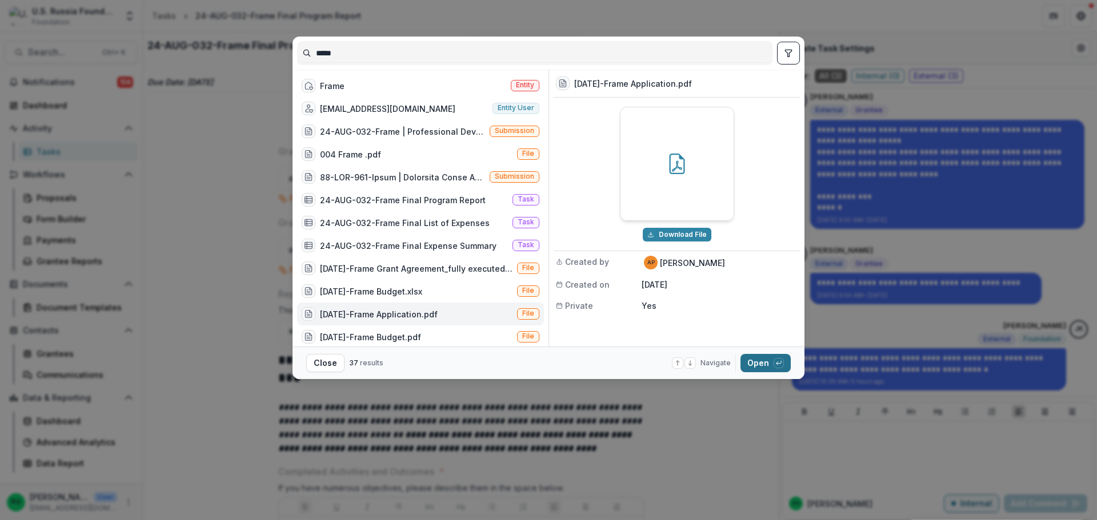
click at [755, 360] on button "Open with enter key" at bounding box center [765, 363] width 50 height 18
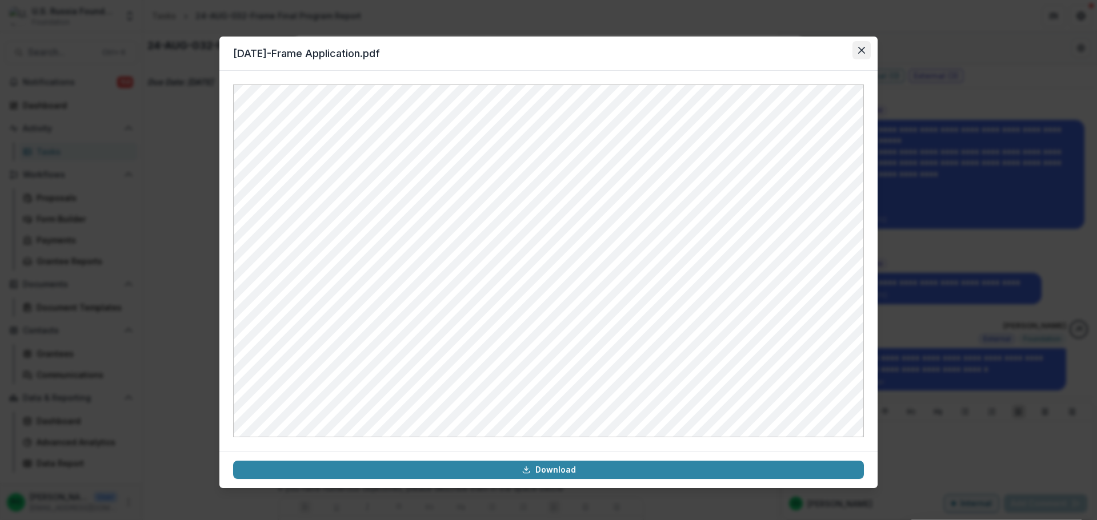
click at [859, 46] on button "Close" at bounding box center [861, 50] width 18 height 18
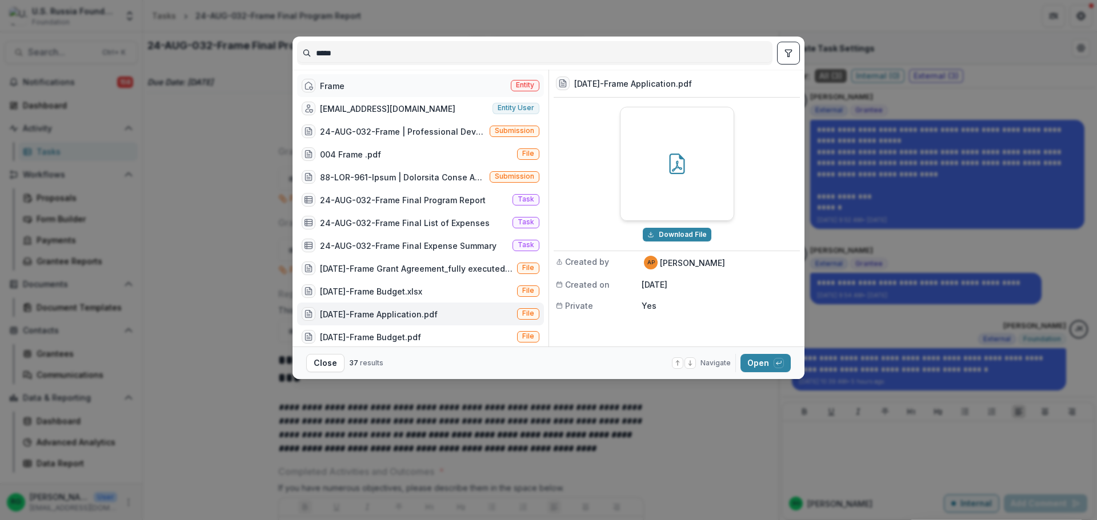
click at [331, 83] on div "Frame" at bounding box center [332, 86] width 25 height 12
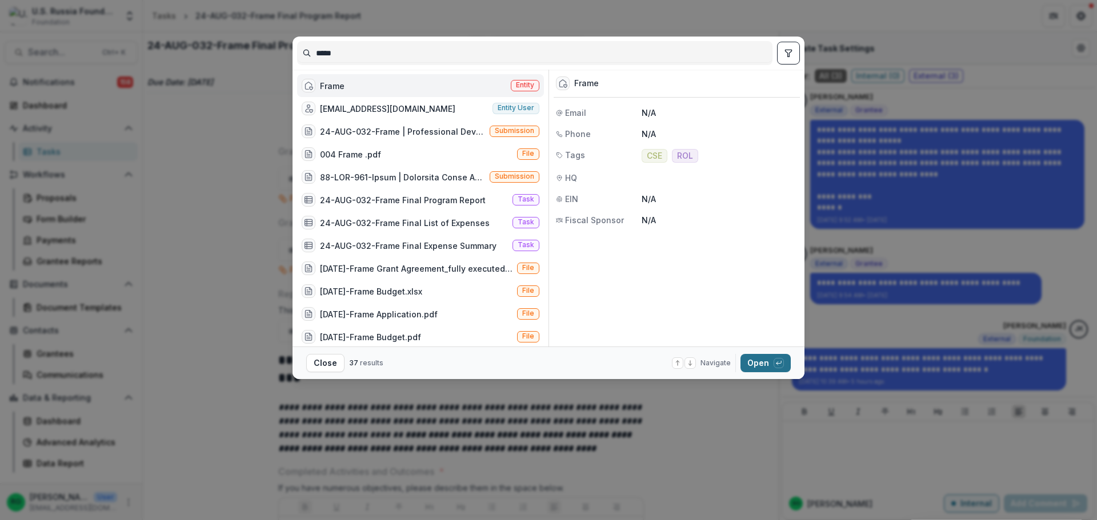
click at [771, 364] on button "Open with enter key" at bounding box center [765, 363] width 50 height 18
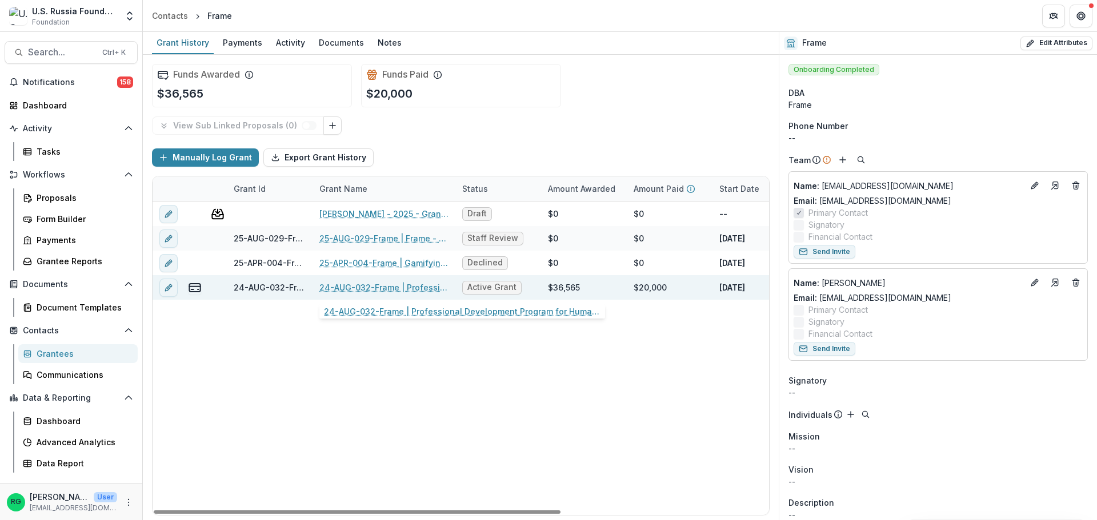
click at [370, 286] on link "24-AUG-032-Frame | Professional Development Program for Human Rights Defenders …" at bounding box center [383, 288] width 129 height 12
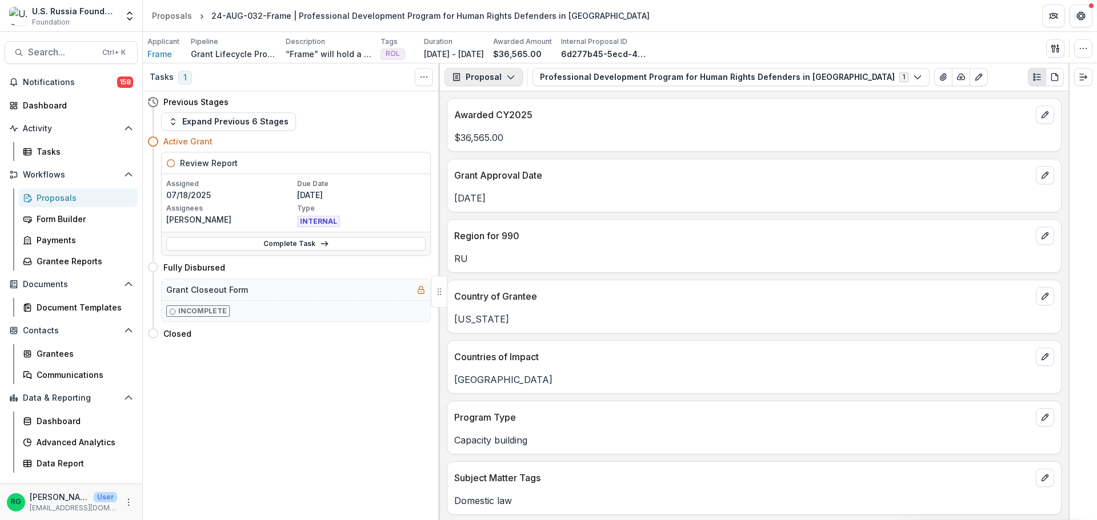
click at [512, 78] on icon "button" at bounding box center [510, 77] width 9 height 9
click at [498, 139] on div "Reports" at bounding box center [519, 141] width 105 height 12
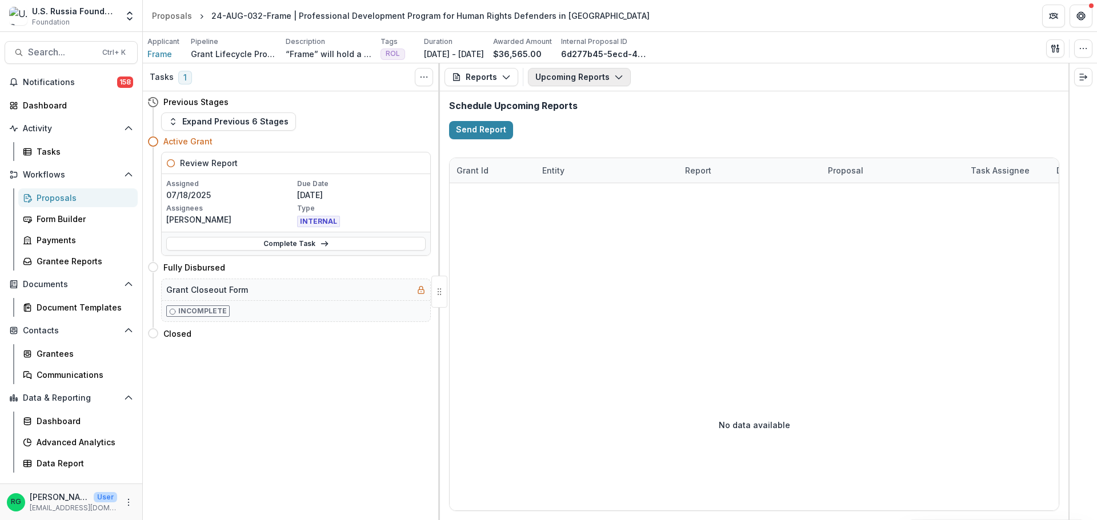
click at [619, 77] on icon "button" at bounding box center [618, 77] width 9 height 9
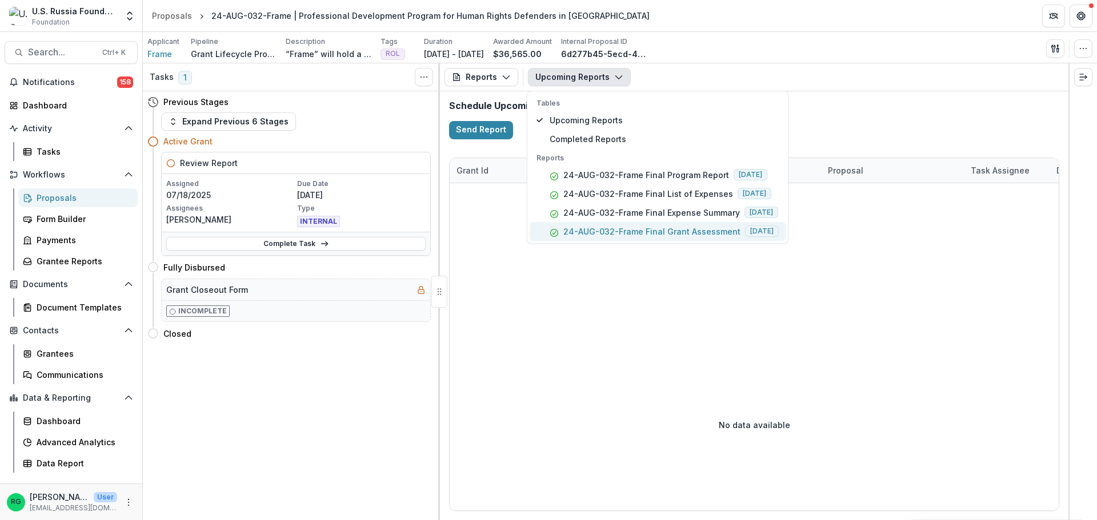
click at [659, 230] on p "24-AUG-032-Frame Final Grant Assessment" at bounding box center [651, 232] width 177 height 12
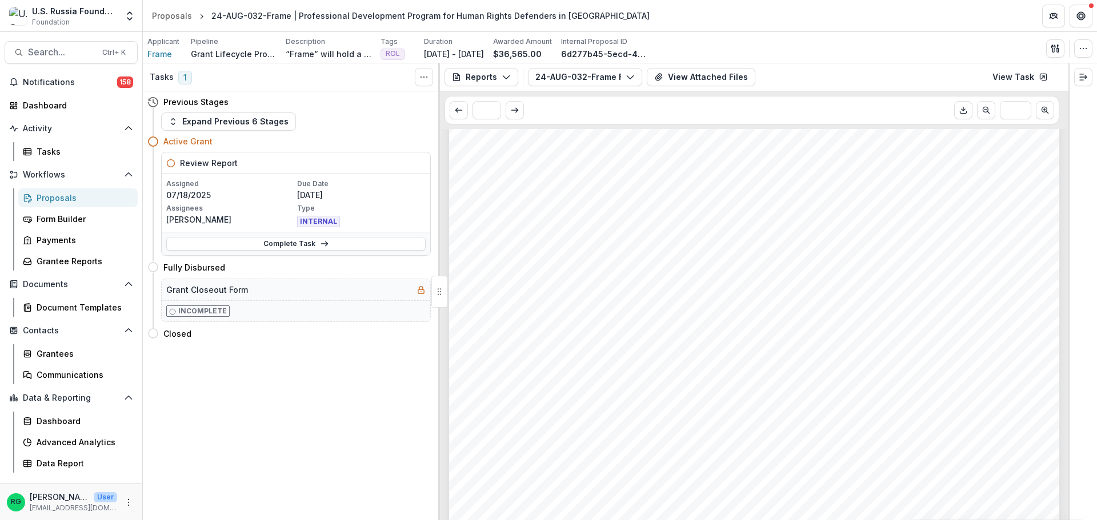
scroll to position [1828, 0]
drag, startPoint x: 485, startPoint y: 302, endPoint x: 576, endPoint y: 299, distance: 90.9
click at [576, 299] on span "The grantee successfully completed the project enhancing the skills of [DEMOGRA…" at bounding box center [797, 304] width 623 height 13
click at [781, 372] on div "Please add any further comments about this project’s financials (for example, w…" at bounding box center [754, 472] width 610 height 863
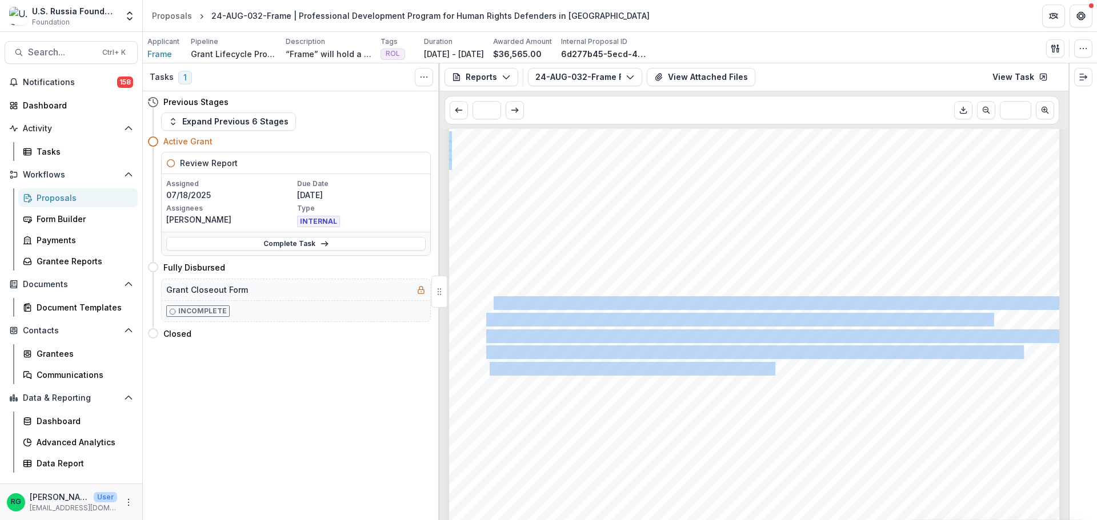
drag, startPoint x: 770, startPoint y: 368, endPoint x: 492, endPoint y: 307, distance: 284.4
click at [492, 307] on div "Please add any further comments about this project’s financials (for example, w…" at bounding box center [754, 472] width 610 height 863
copy div "he grantee successfully completed the project enhancing the skills of [DEMOGRAP…"
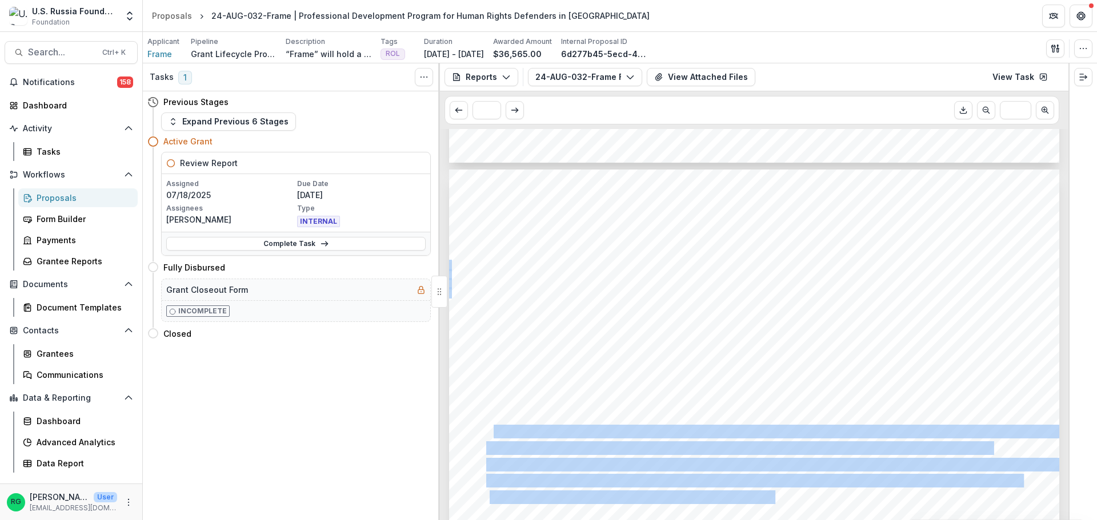
scroll to position [1542, 0]
